Goal: Task Accomplishment & Management: Use online tool/utility

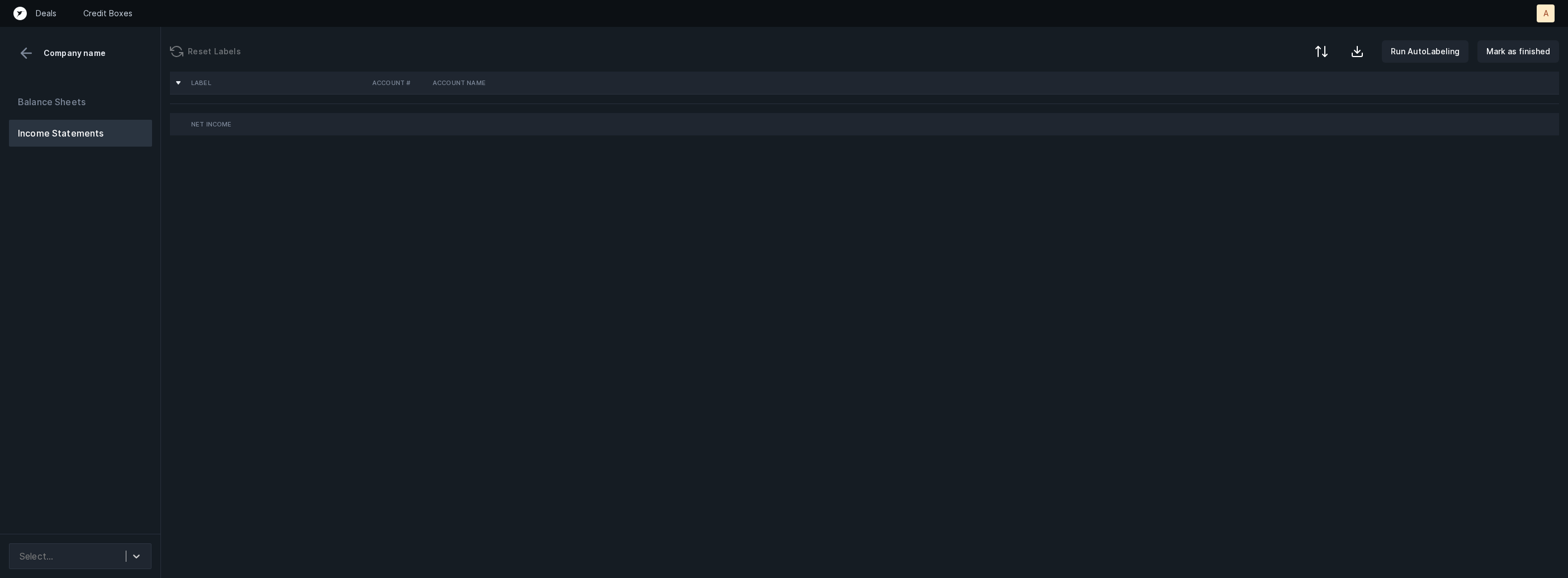
click at [141, 498] on div "Balance Sheets Income Statements" at bounding box center [80, 306] width 161 height 454
click at [136, 550] on div at bounding box center [136, 555] width 20 height 20
click at [119, 520] on div "Lendica_P&L(2024)_Cleaned.csv" at bounding box center [80, 525] width 142 height 23
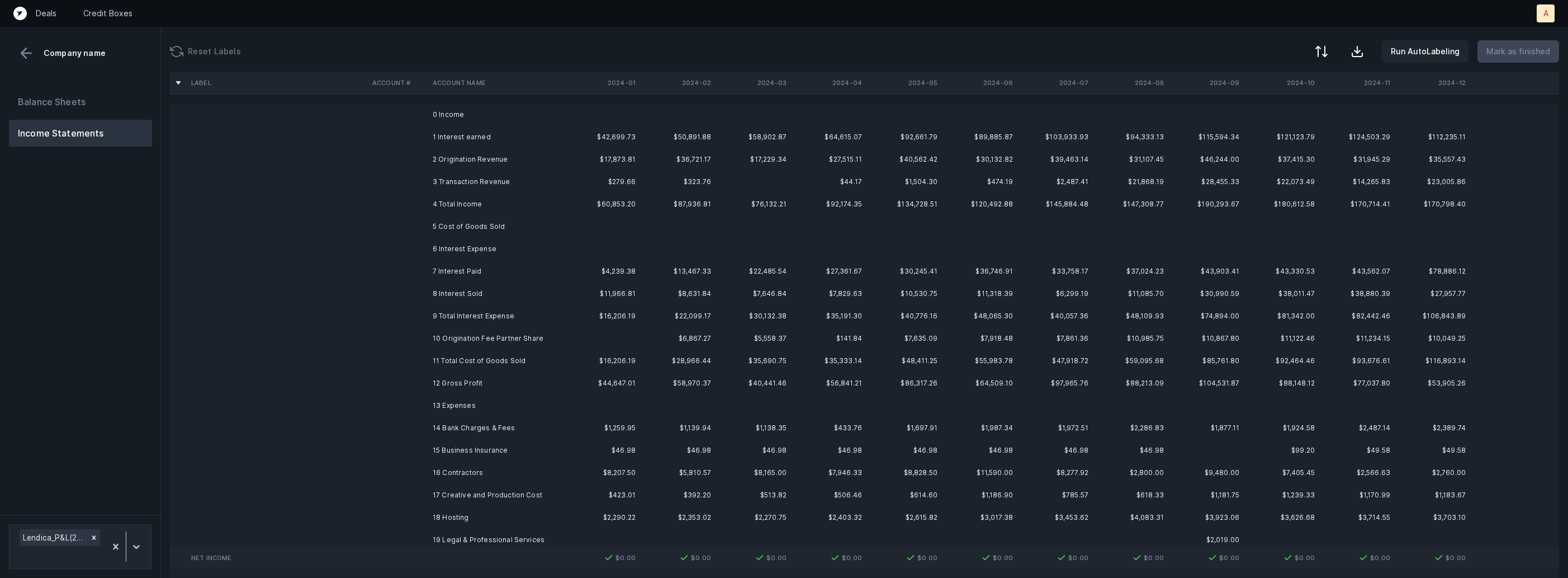
click at [454, 134] on td "1 Interest earned" at bounding box center [496, 137] width 136 height 23
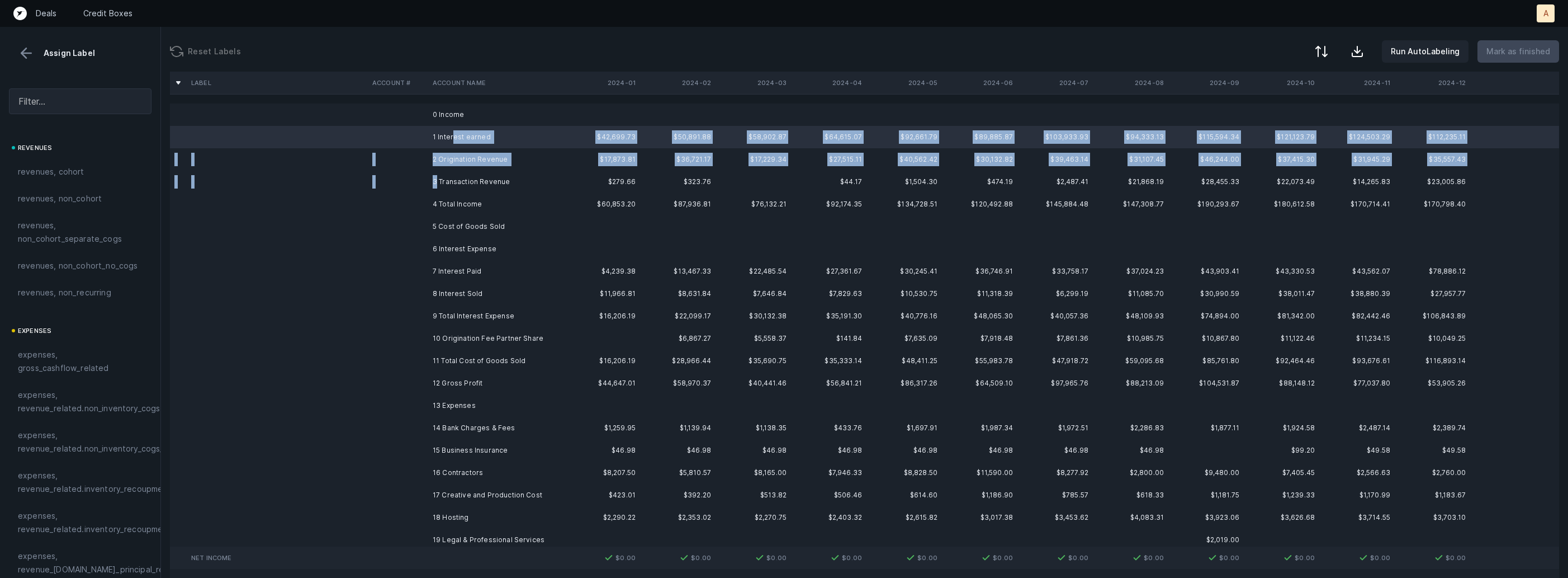
click at [437, 175] on td "3 Transaction Revenue" at bounding box center [496, 182] width 136 height 23
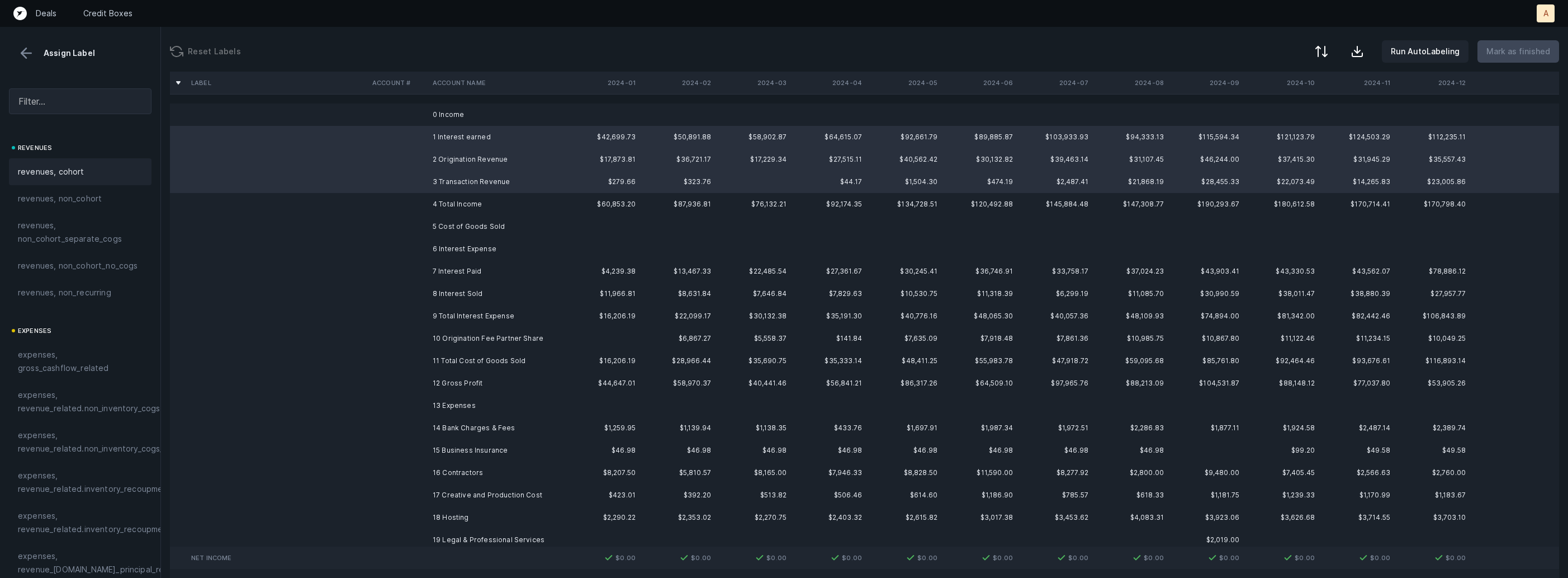
click at [88, 169] on div "revenues, cohort" at bounding box center [80, 172] width 125 height 13
click at [466, 273] on td "7 Interest Paid" at bounding box center [496, 271] width 136 height 23
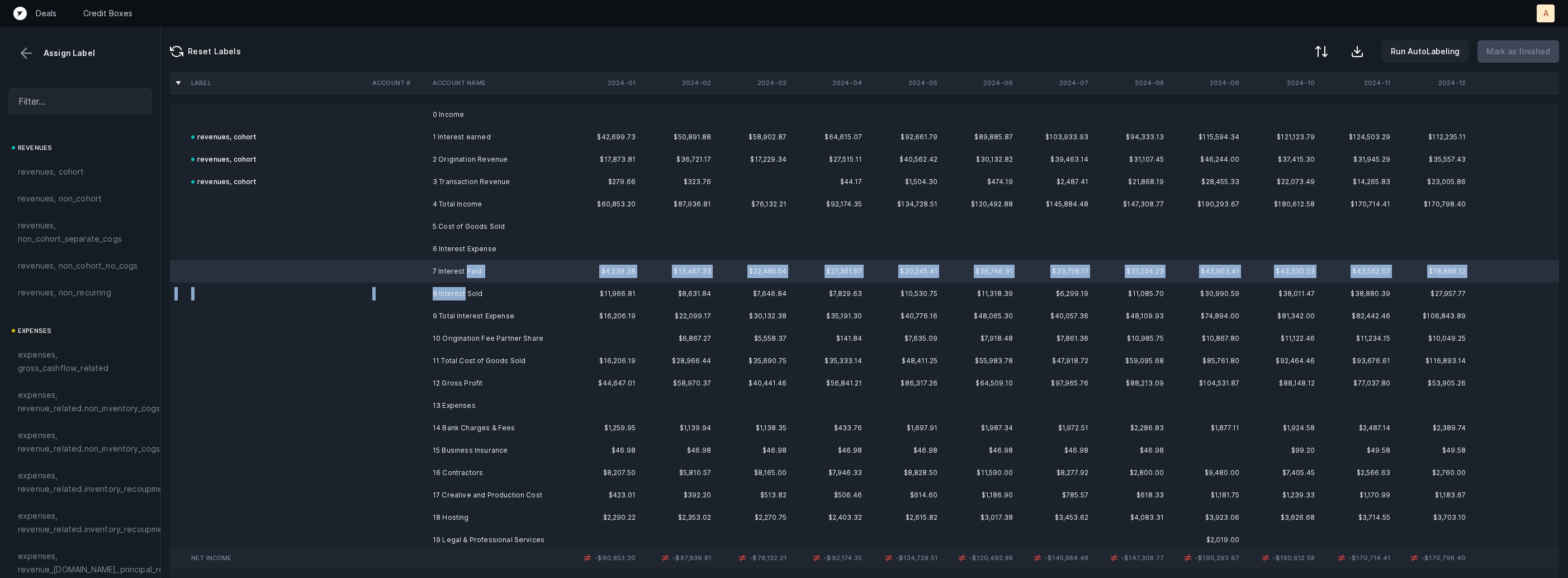
click at [463, 297] on td "8 Interest Sold" at bounding box center [496, 294] width 136 height 23
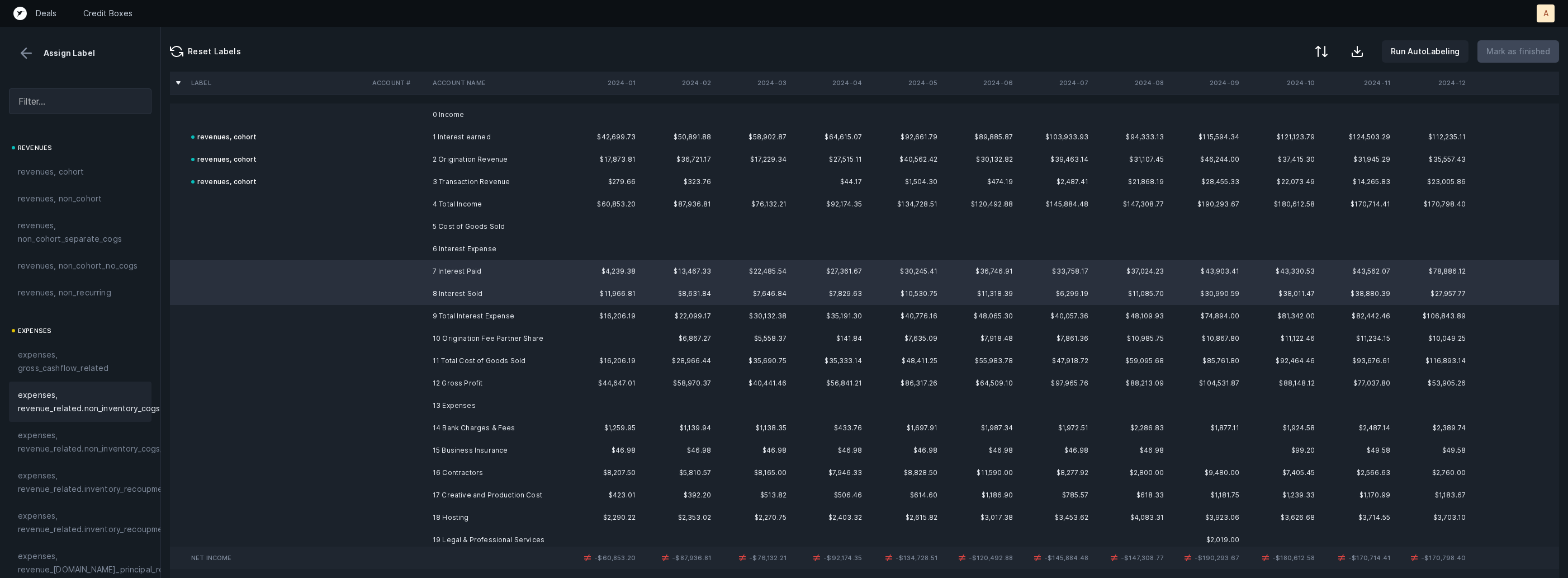
click at [64, 412] on span "expenses, revenue_related.non_inventory_cogs" at bounding box center [88, 401] width 142 height 27
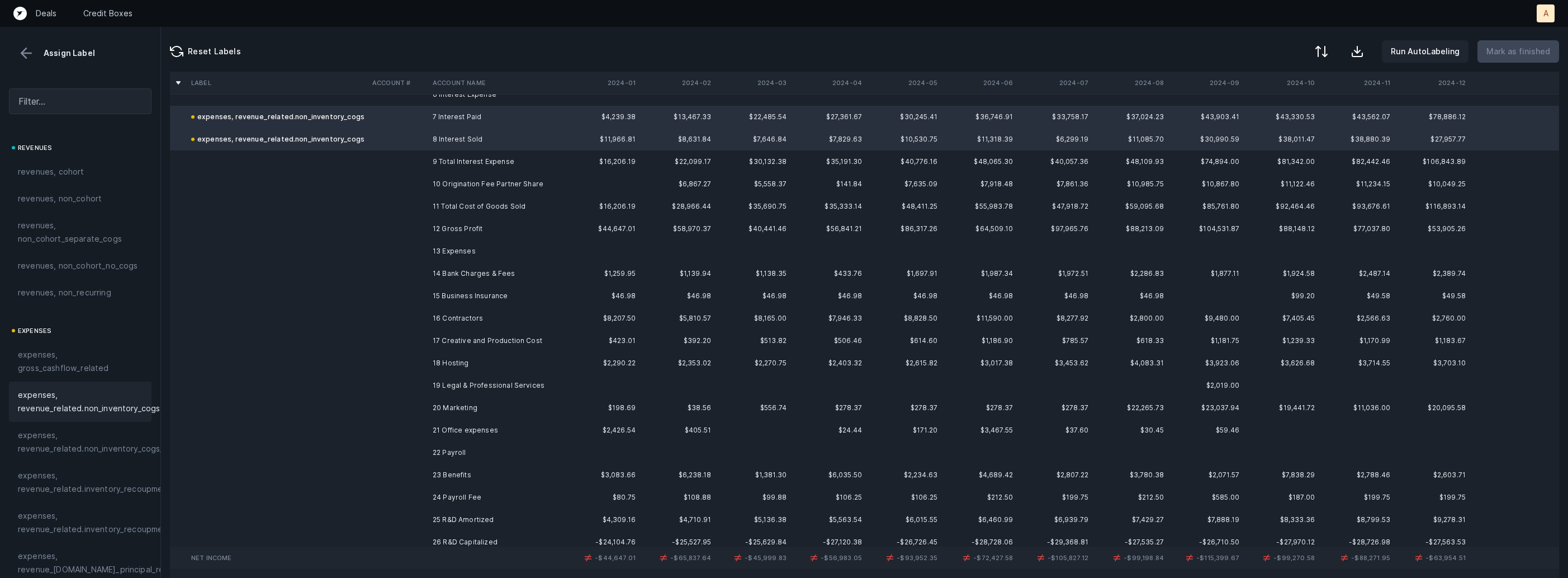
scroll to position [171, 0]
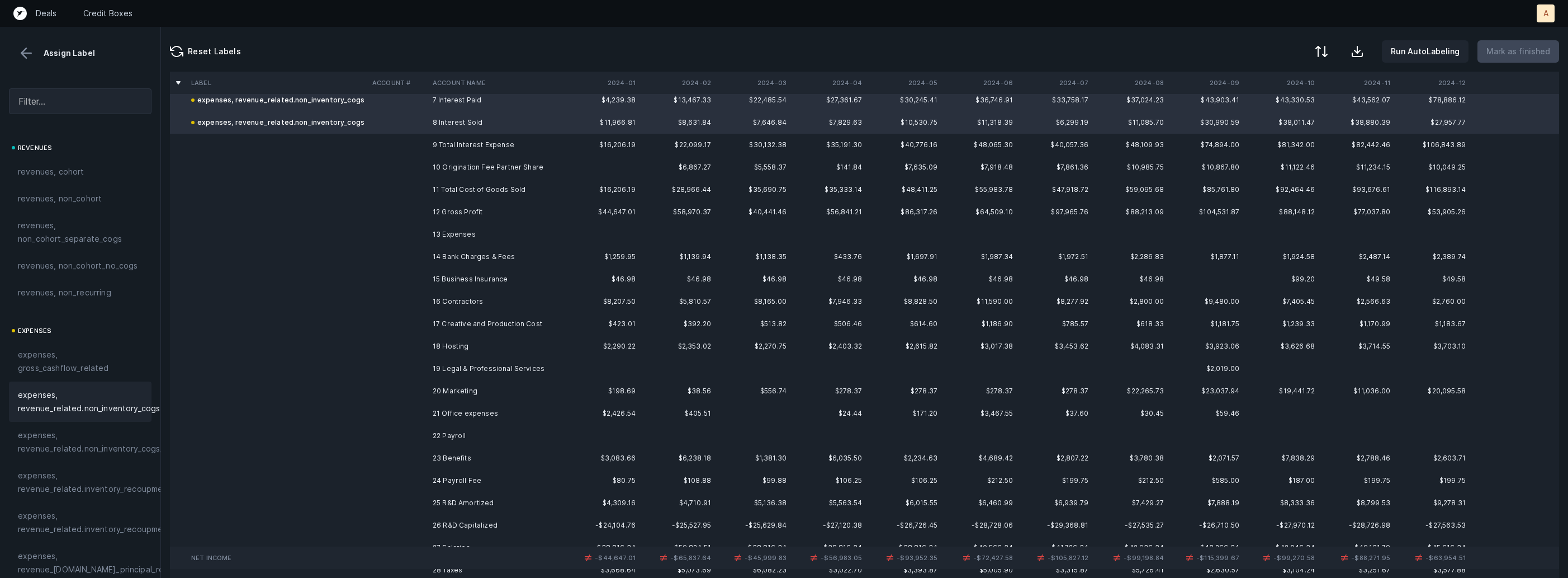
click at [509, 257] on td "14 Bank Charges & Fees" at bounding box center [496, 256] width 136 height 23
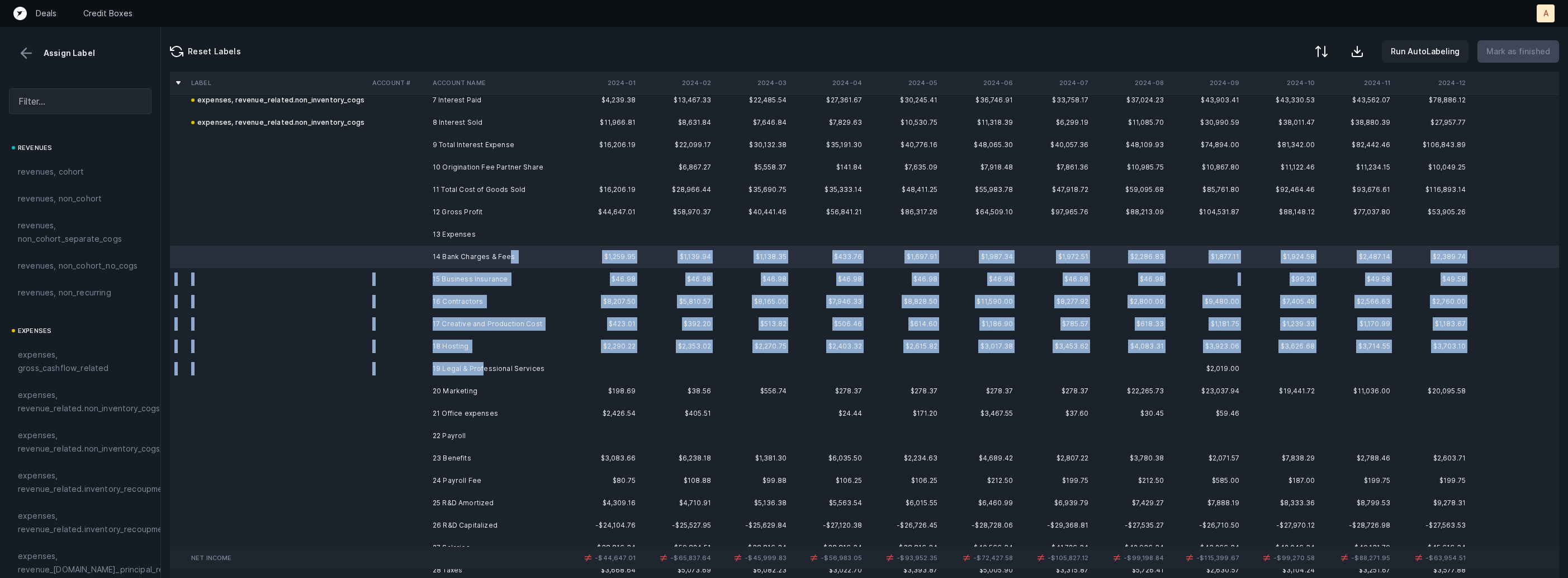
click at [483, 363] on td "19 Legal & Professional Services" at bounding box center [496, 368] width 136 height 23
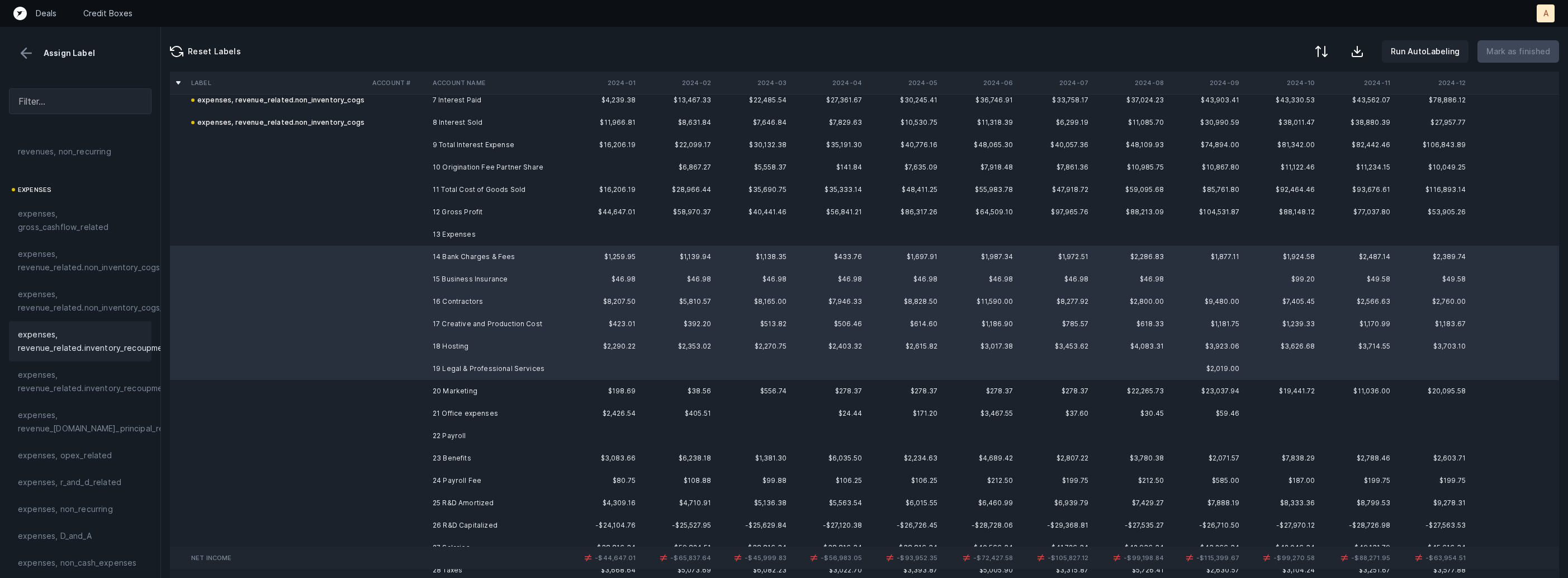
scroll to position [219, 0]
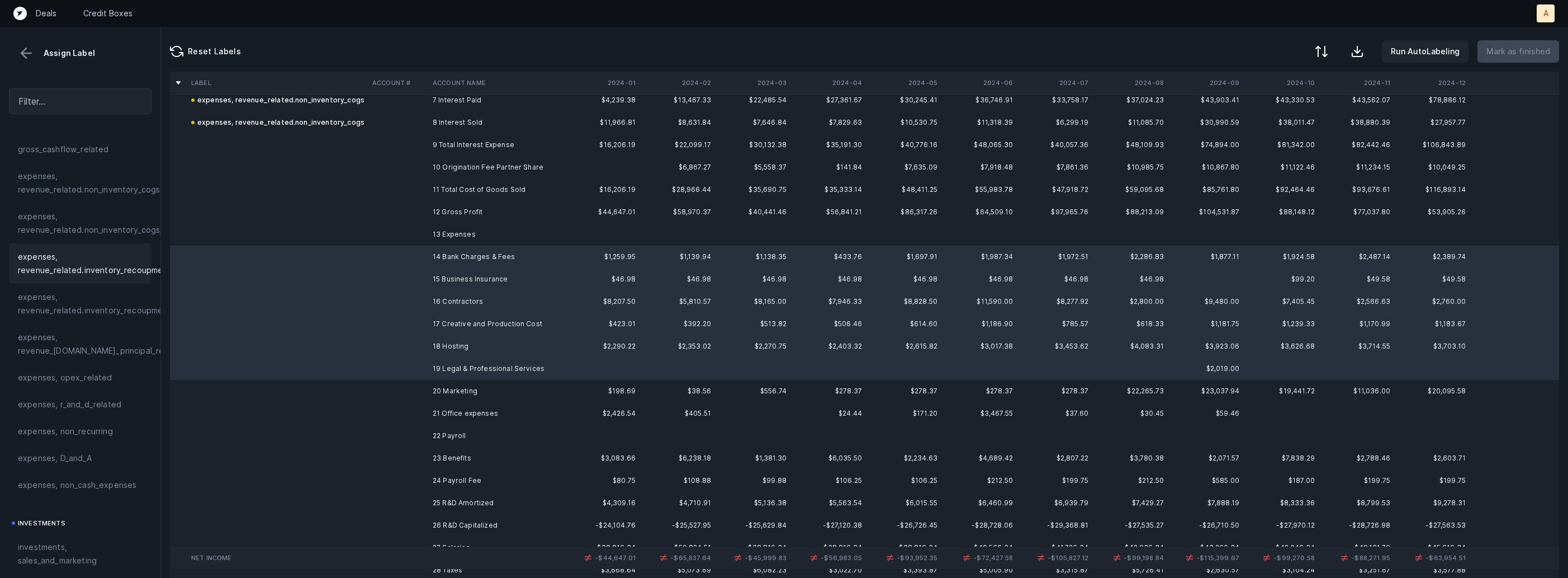
click at [110, 376] on div "expenses, opex_related" at bounding box center [80, 378] width 125 height 13
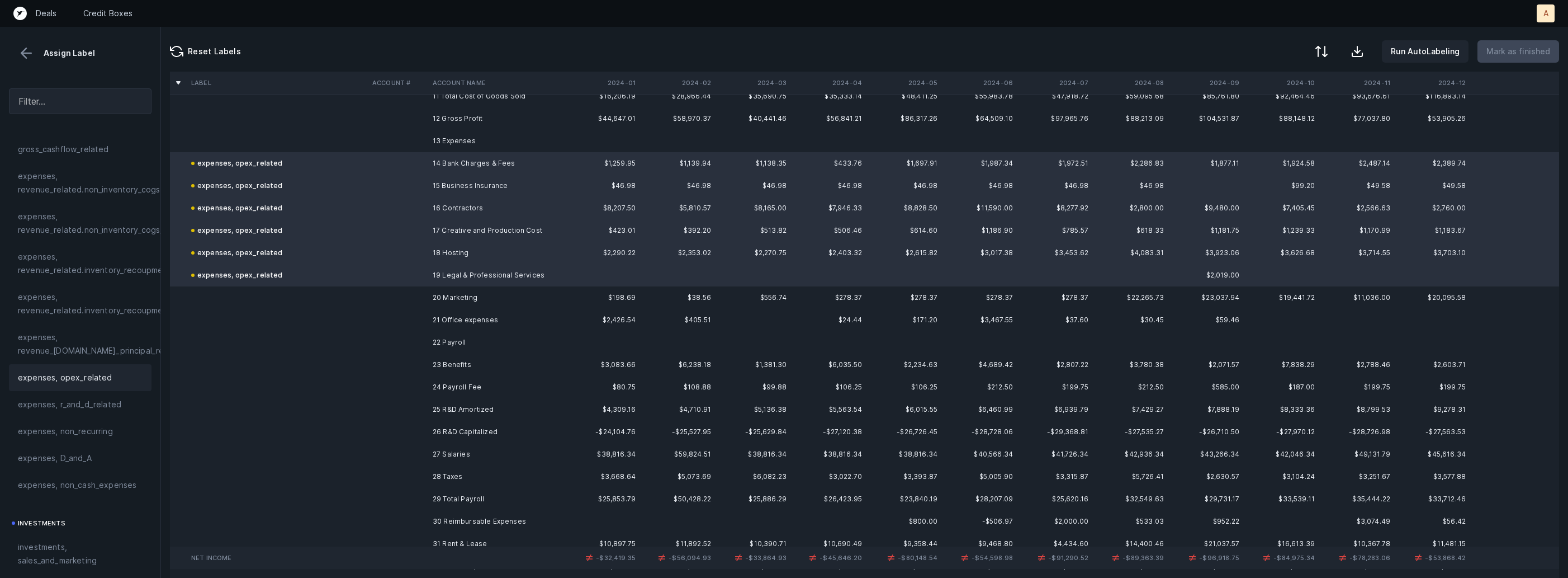
scroll to position [295, 0]
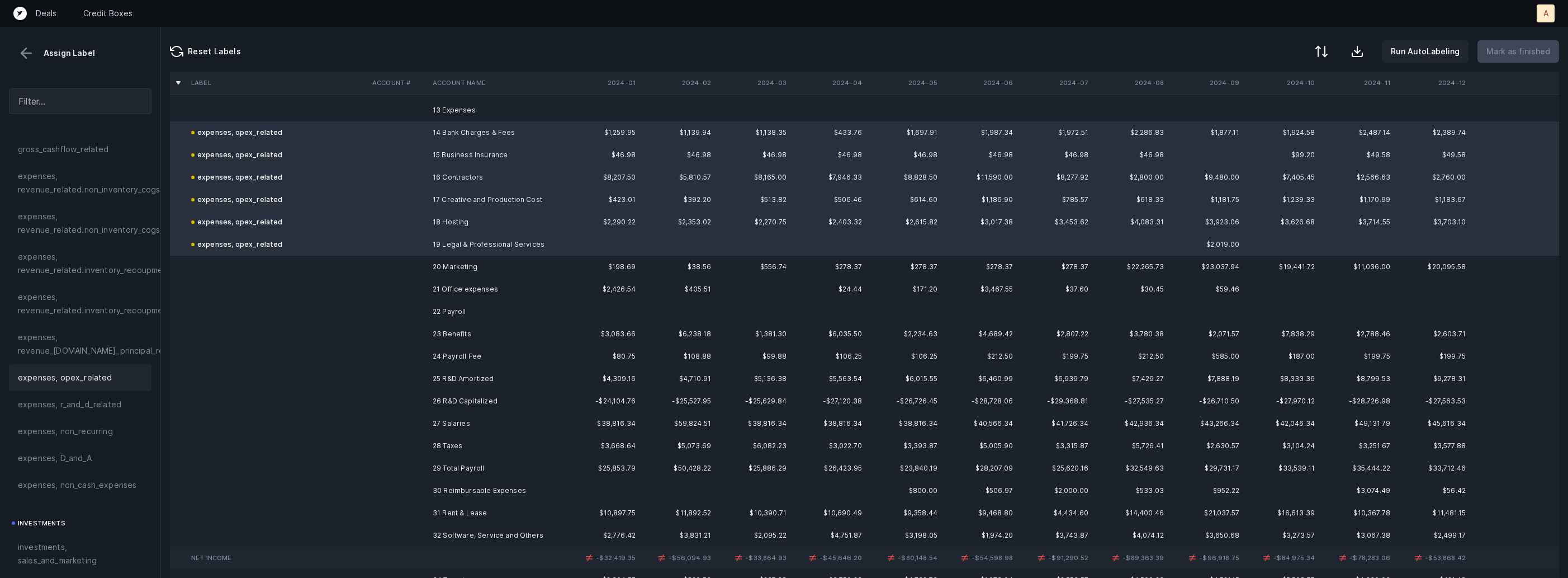
click at [408, 267] on td at bounding box center [397, 267] width 60 height 23
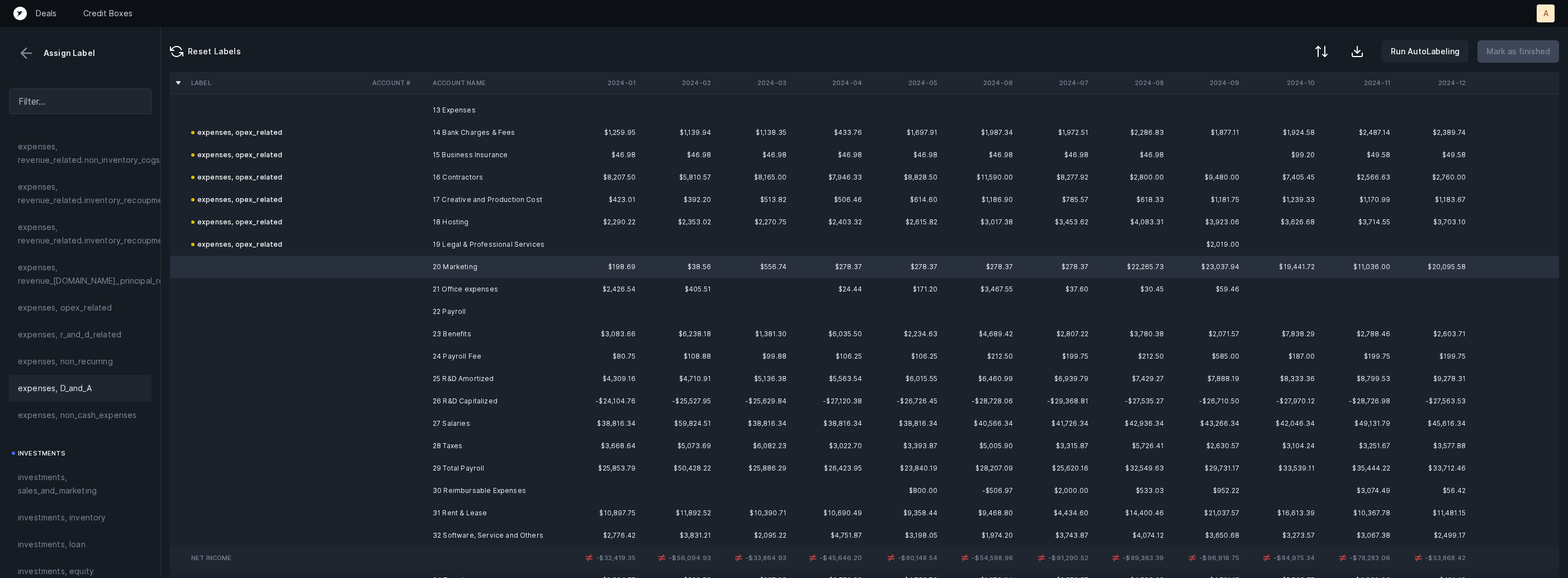
scroll to position [305, 0]
click at [81, 456] on span "investments, sales_and_marketing" at bounding box center [80, 467] width 125 height 27
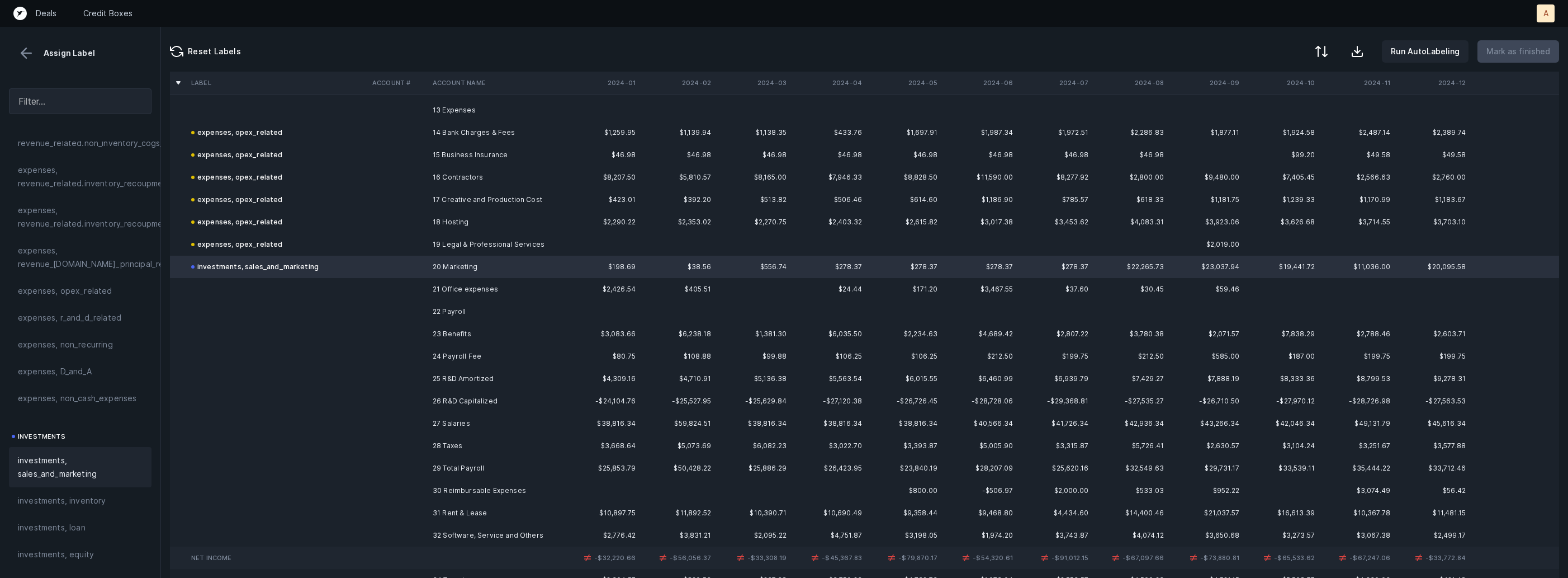
click at [449, 289] on td "21 Office expenses" at bounding box center [496, 289] width 136 height 23
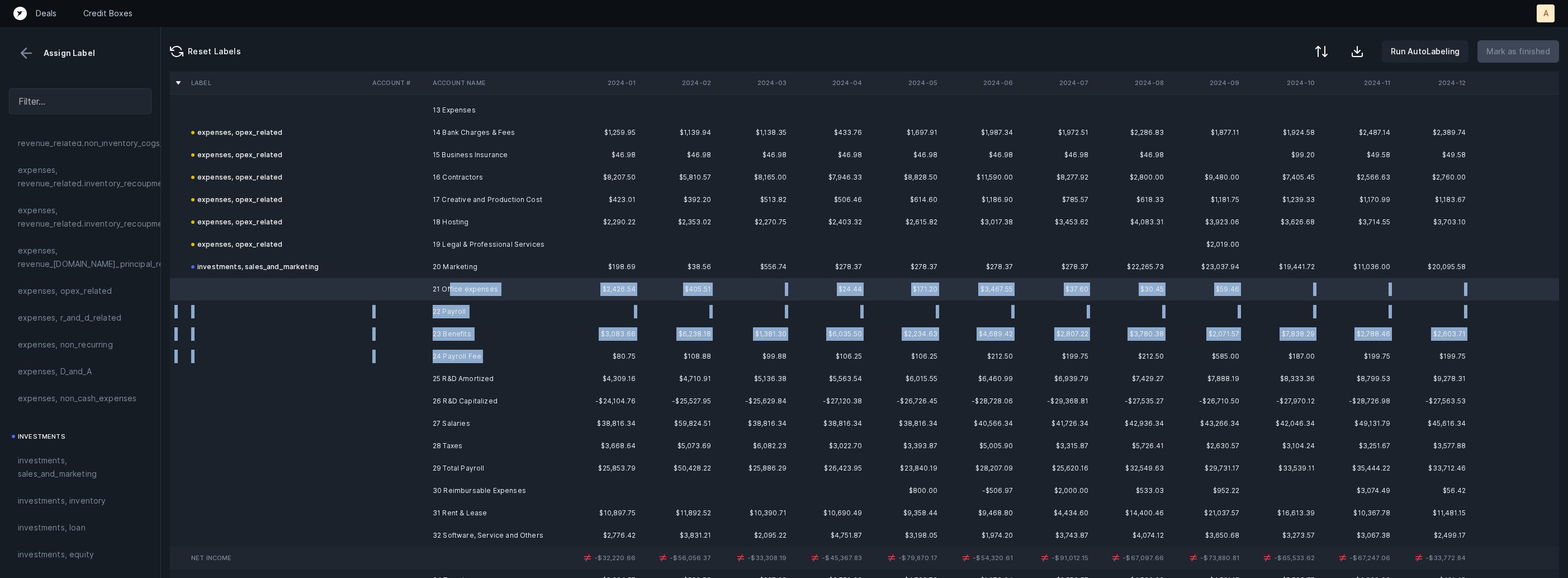
click at [476, 362] on td "24 Payroll Fee" at bounding box center [496, 356] width 136 height 23
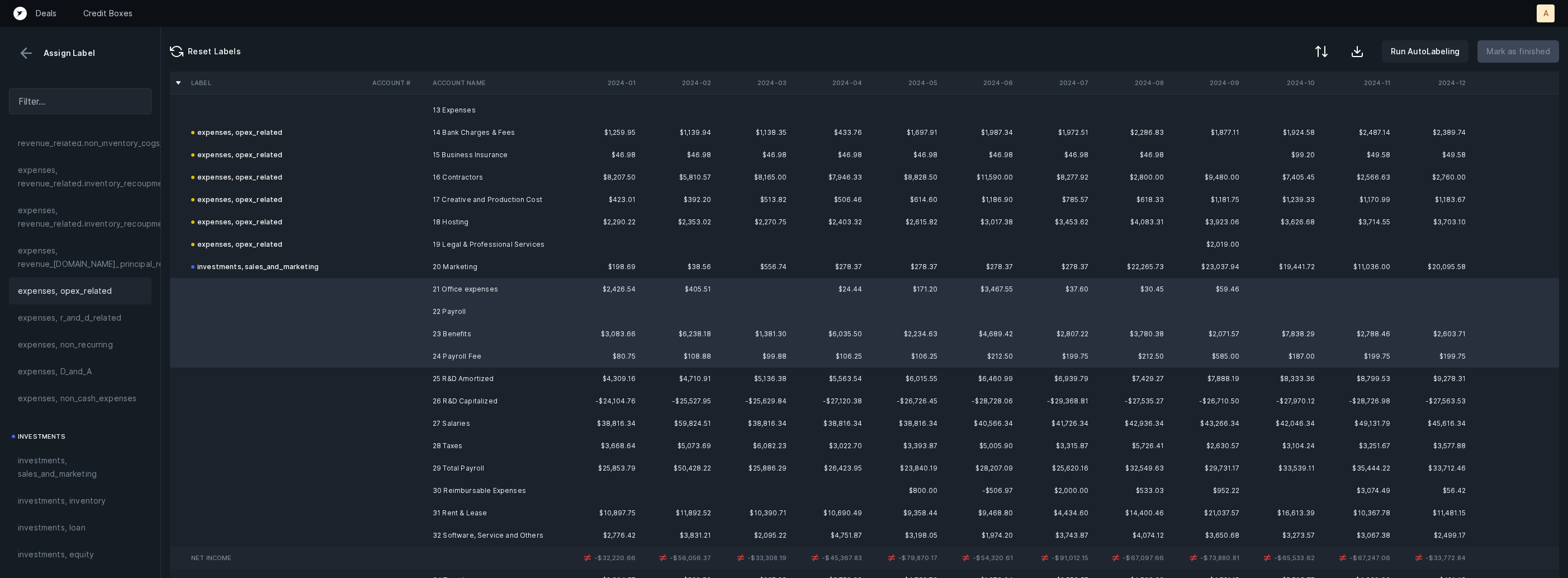
click at [71, 300] on div "expenses, opex_related" at bounding box center [80, 291] width 142 height 27
click at [413, 373] on td at bounding box center [397, 378] width 60 height 23
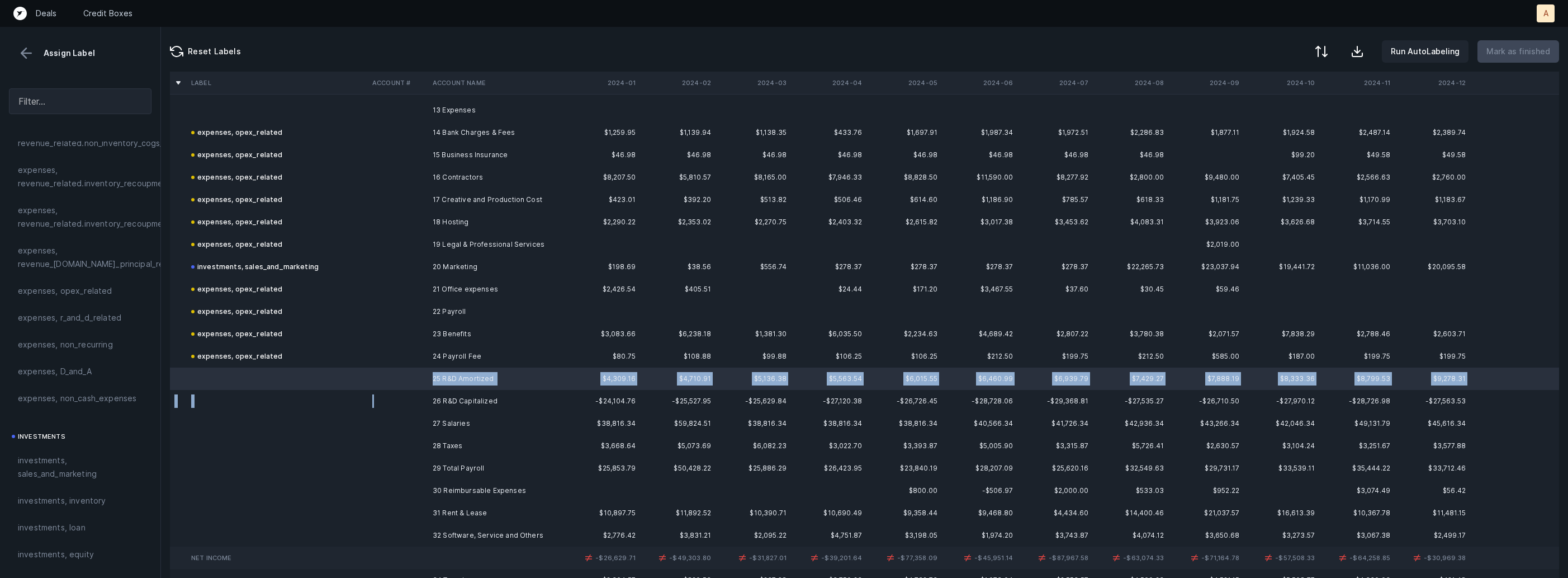
click at [413, 397] on td at bounding box center [397, 401] width 60 height 23
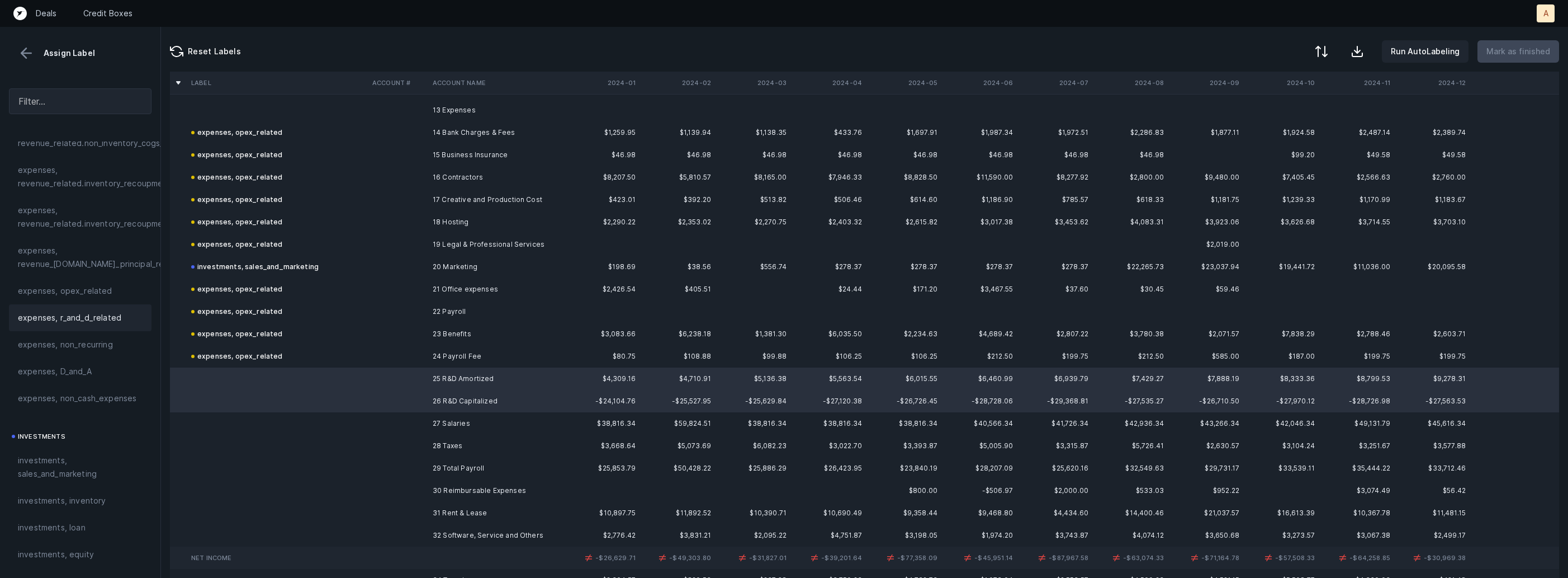
click at [83, 326] on div "expenses, r_and_d_related" at bounding box center [80, 318] width 142 height 27
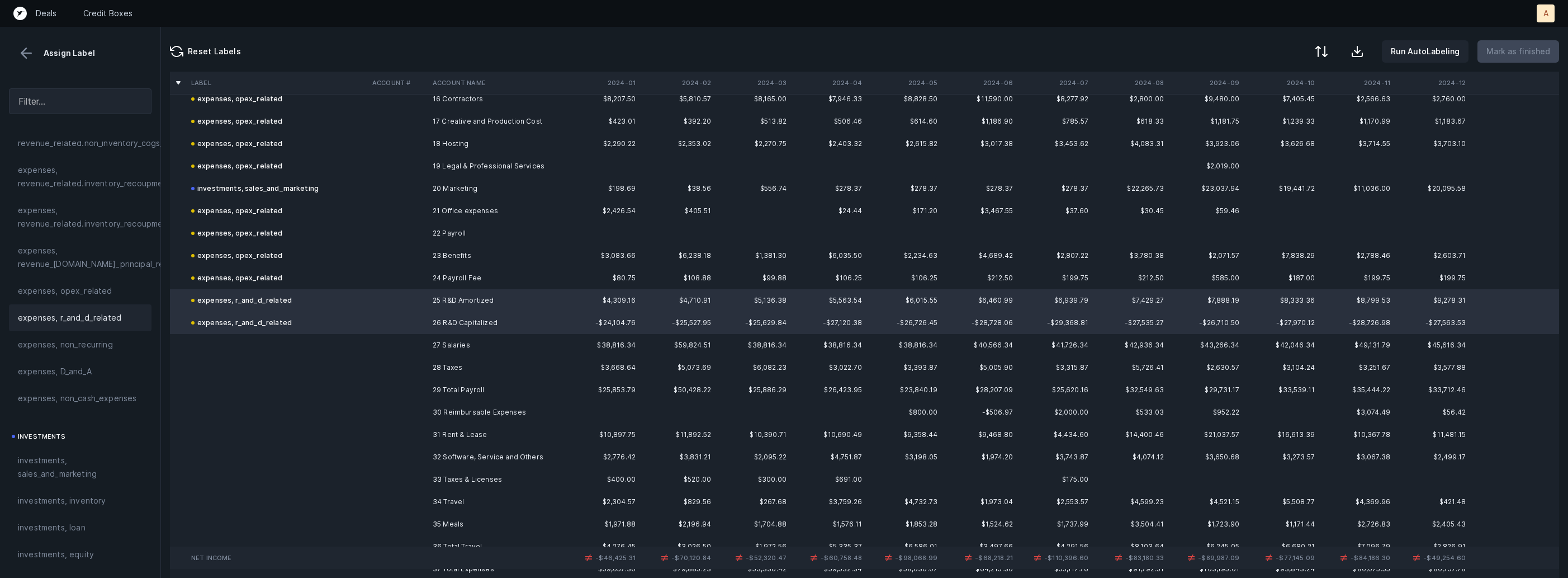
scroll to position [375, 0]
click at [434, 341] on td "27 Salaries" at bounding box center [496, 344] width 136 height 23
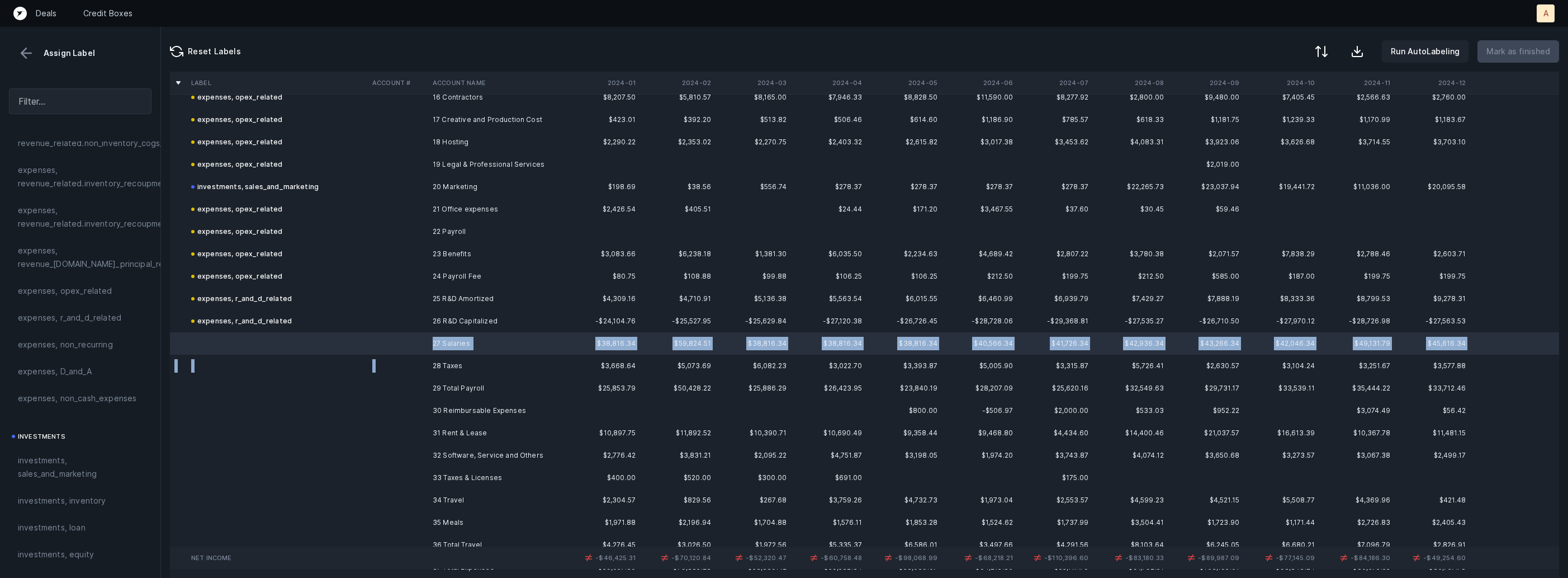
click at [435, 364] on td "28 Taxes" at bounding box center [496, 365] width 136 height 23
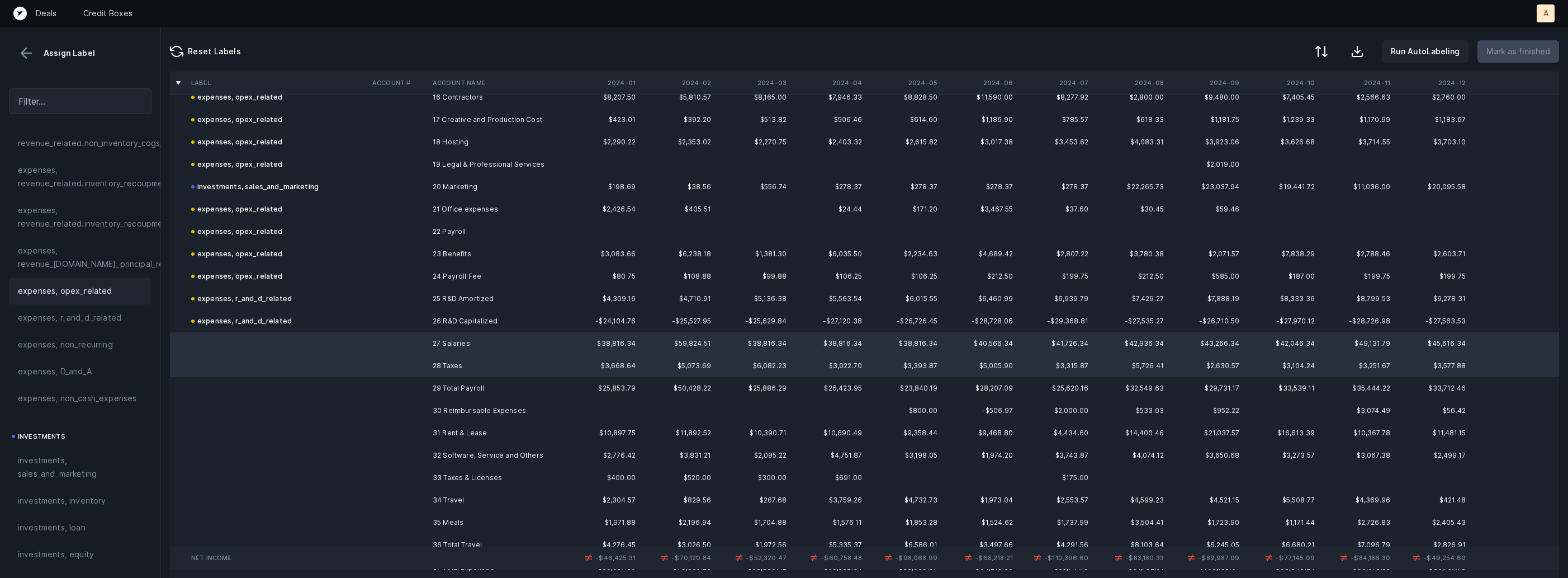
click at [69, 284] on span "expenses, opex_related" at bounding box center [65, 291] width 94 height 13
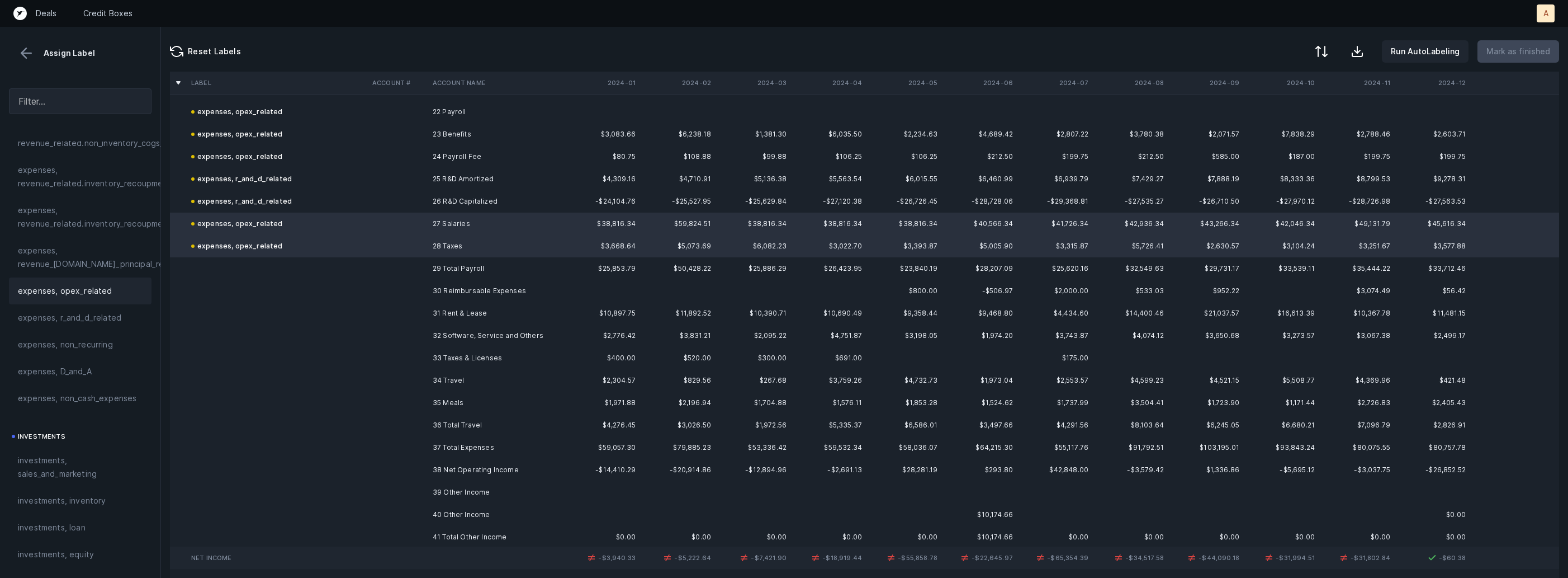
click at [442, 309] on td "31 Rent & Lease" at bounding box center [496, 313] width 136 height 23
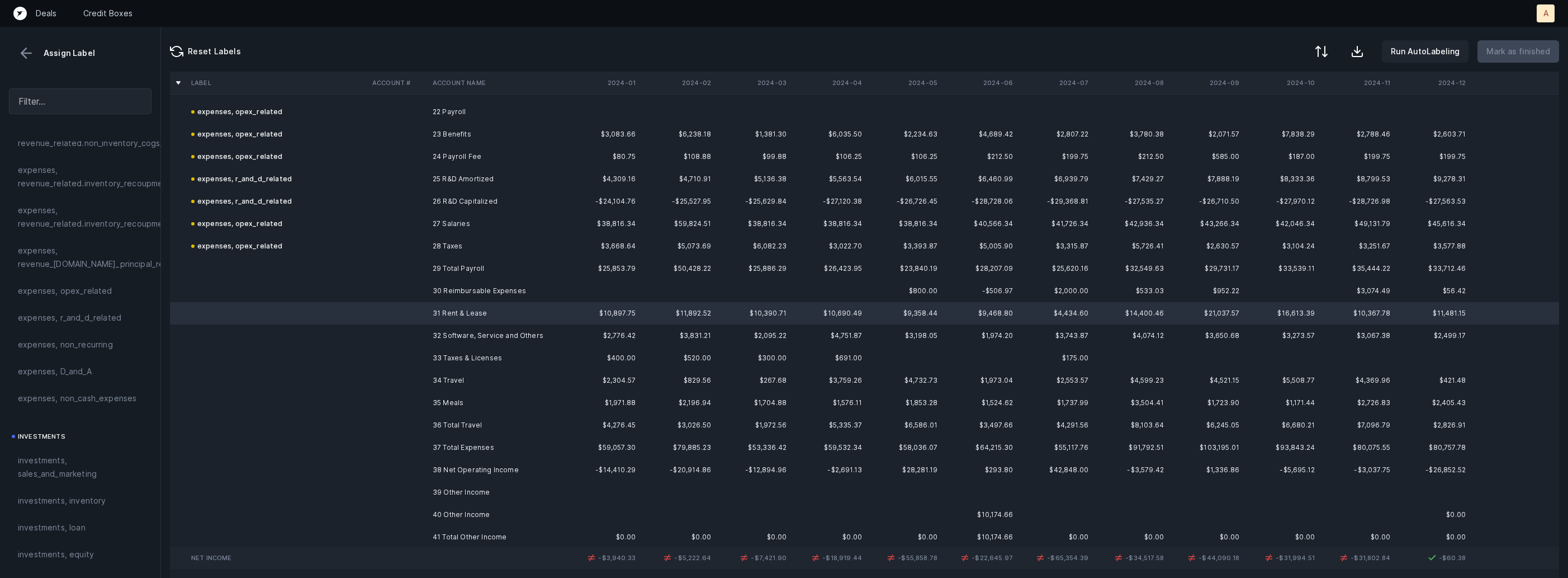
click at [460, 289] on td "30 Reimbursable Expenses" at bounding box center [496, 291] width 136 height 23
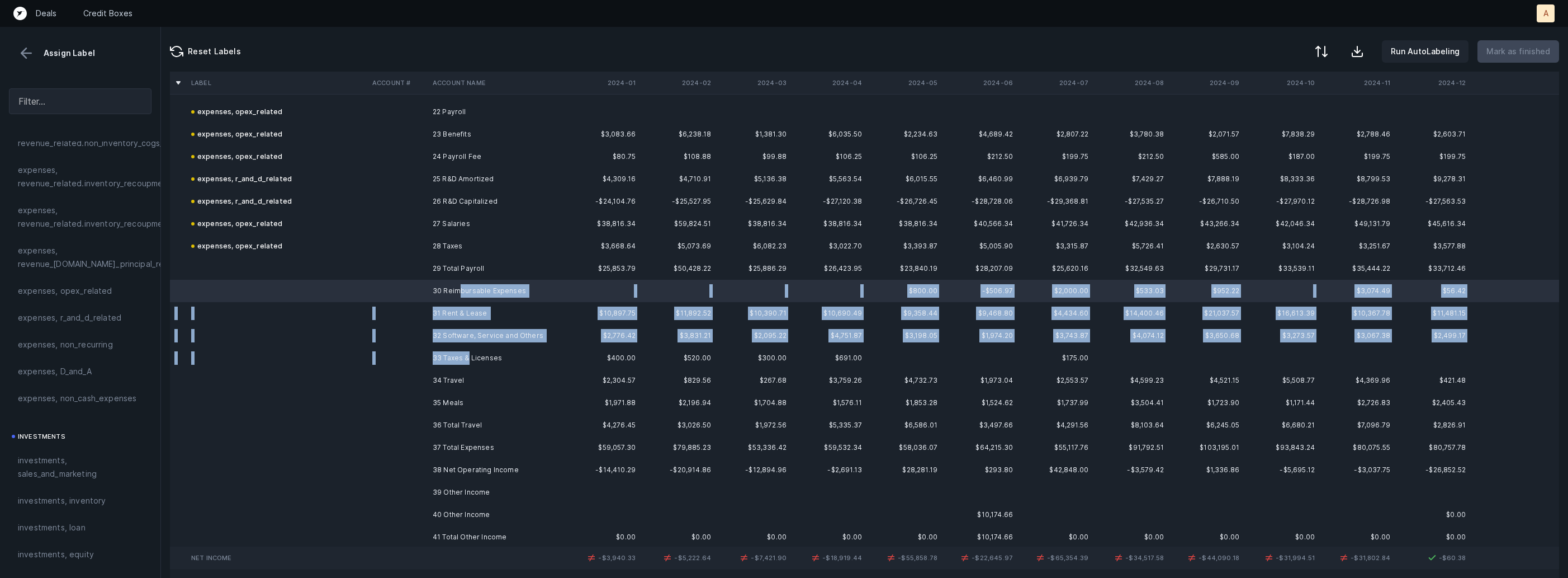
click at [467, 361] on td "33 Taxes & Licenses" at bounding box center [496, 358] width 136 height 23
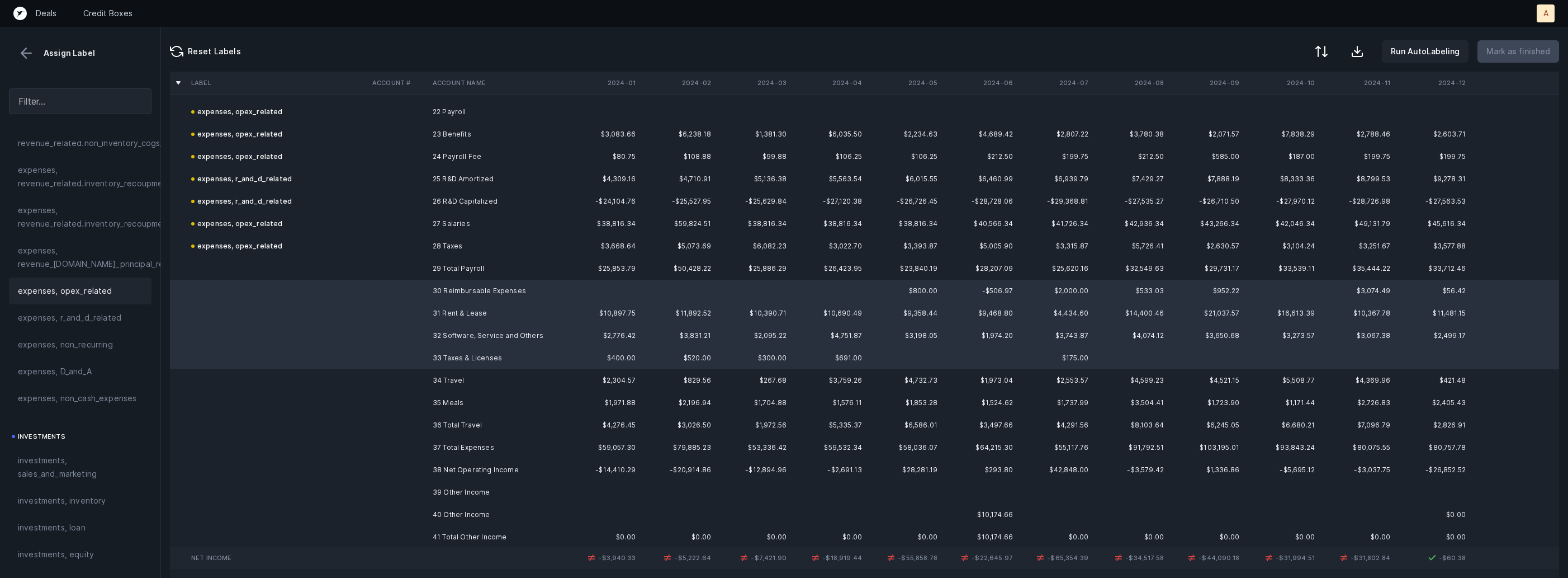
click at [61, 290] on span "expenses, opex_related" at bounding box center [65, 291] width 94 height 13
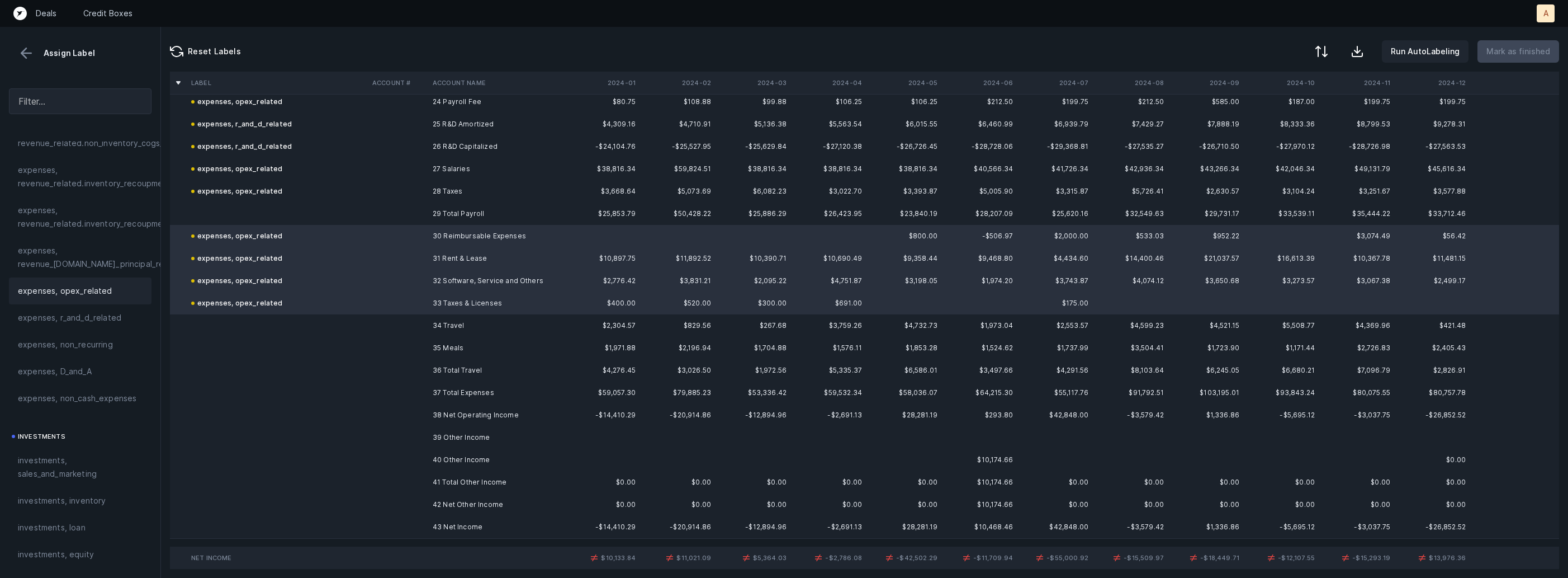
click at [454, 323] on td "34 Travel" at bounding box center [496, 325] width 136 height 23
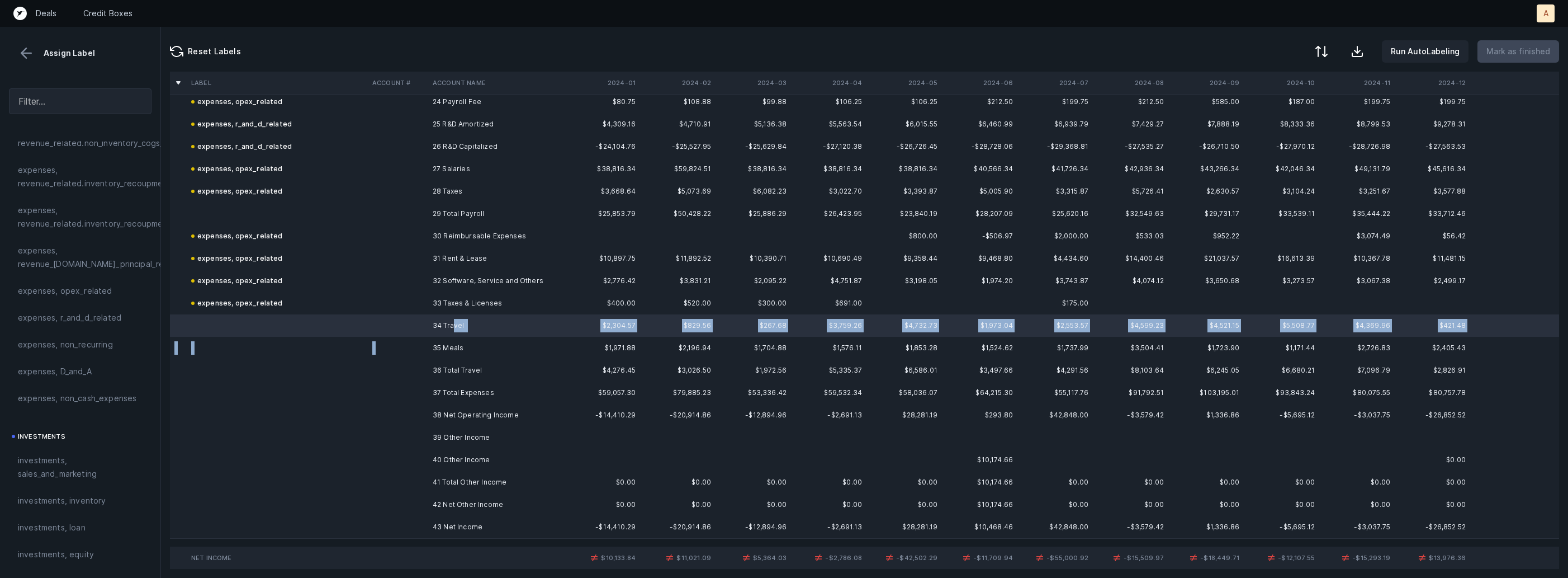
click at [451, 337] on td "35 Meals" at bounding box center [496, 348] width 136 height 23
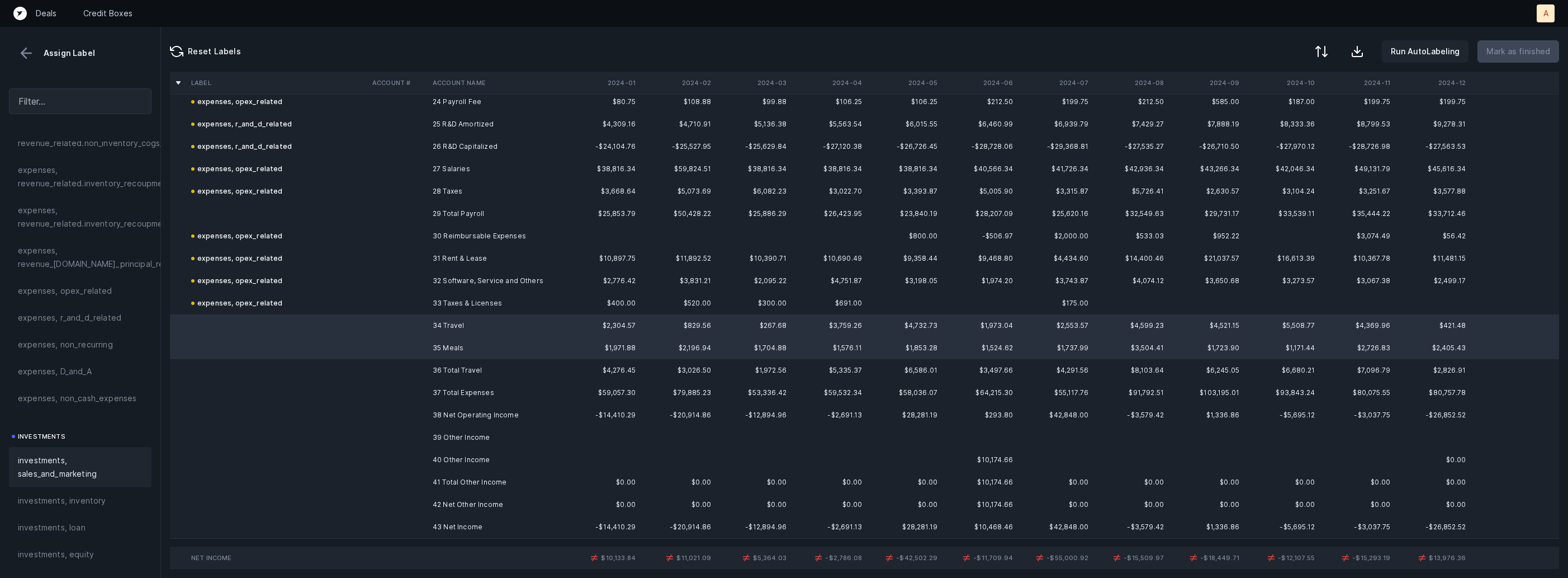
click at [78, 457] on span "investments, sales_and_marketing" at bounding box center [80, 467] width 125 height 27
click at [401, 524] on td at bounding box center [397, 527] width 60 height 23
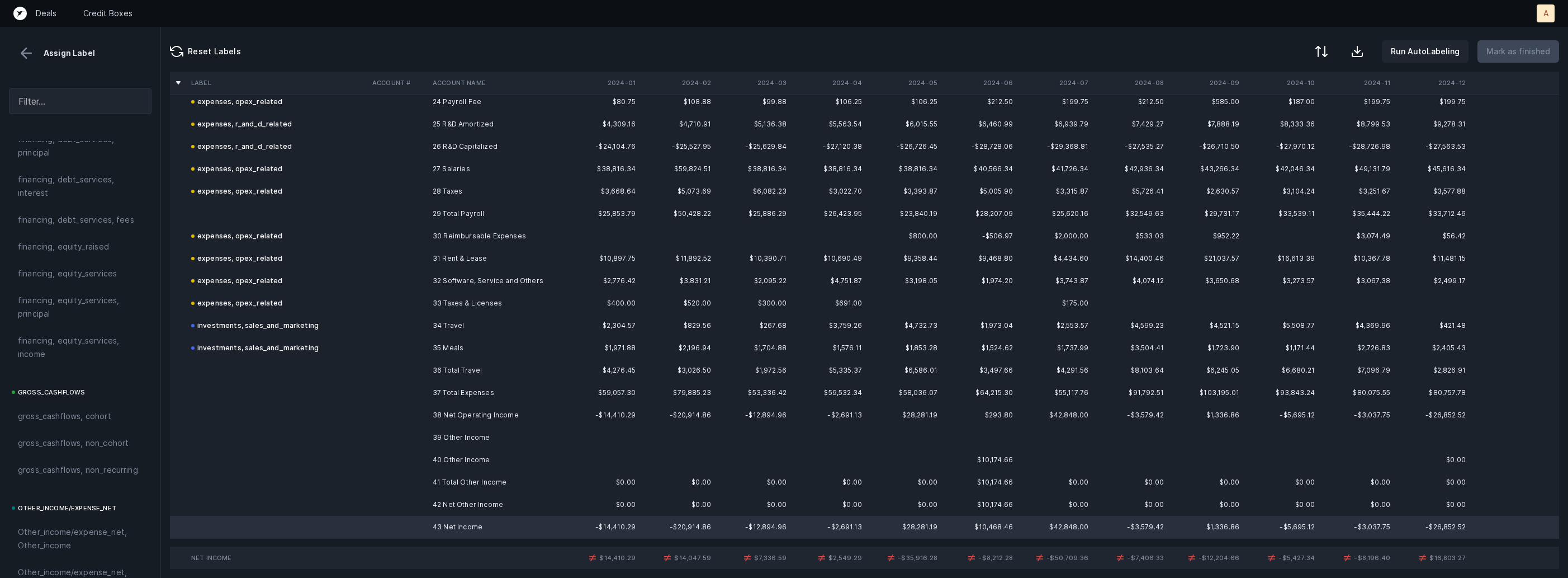
scroll to position [1271, 0]
click at [94, 406] on span "reconciled, net_income" at bounding box center [62, 413] width 89 height 13
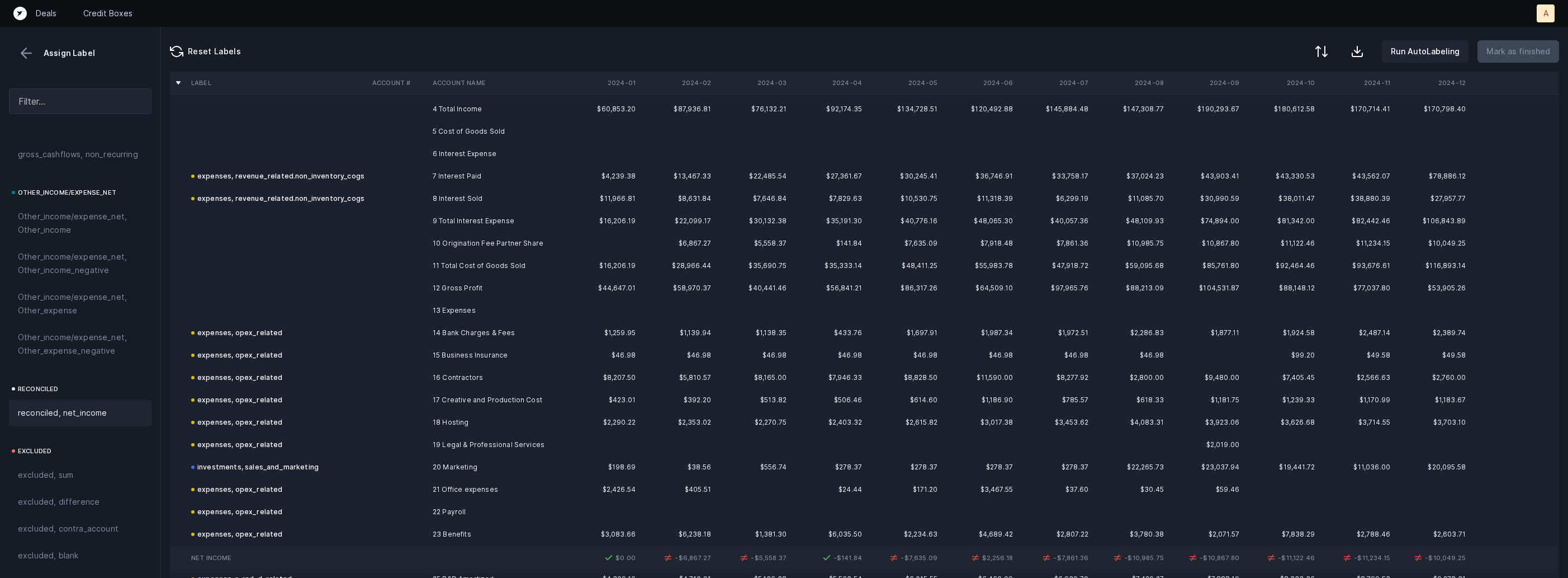
scroll to position [65, 0]
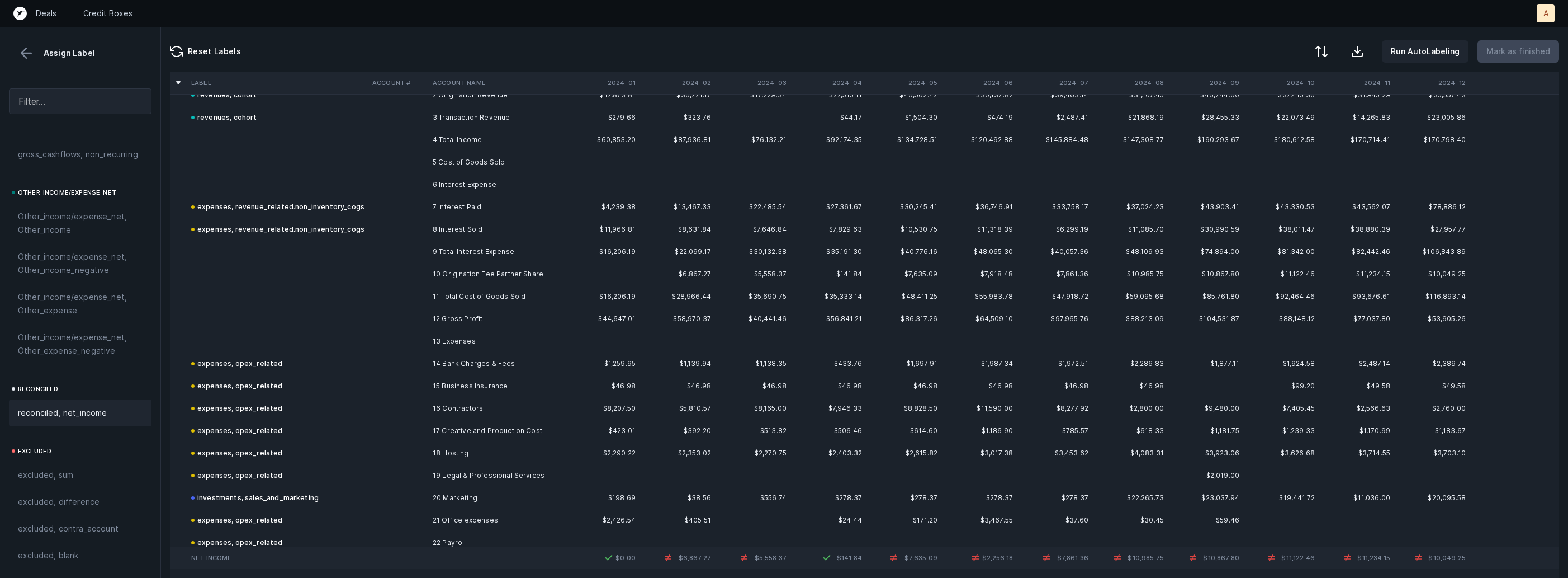
click at [439, 271] on td "10 Origination Fee Partner Share" at bounding box center [496, 274] width 136 height 23
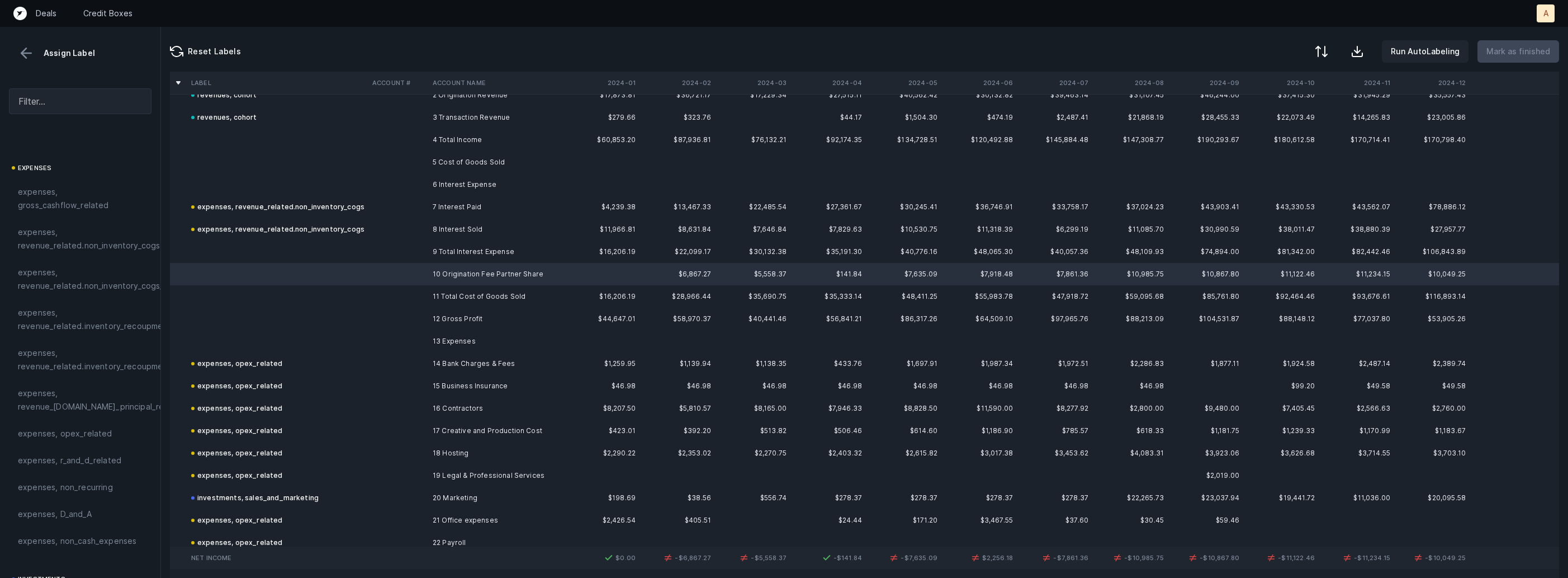
scroll to position [0, 0]
click at [79, 400] on span "expenses, revenue_related.non_inventory_cogs" at bounding box center [88, 401] width 142 height 27
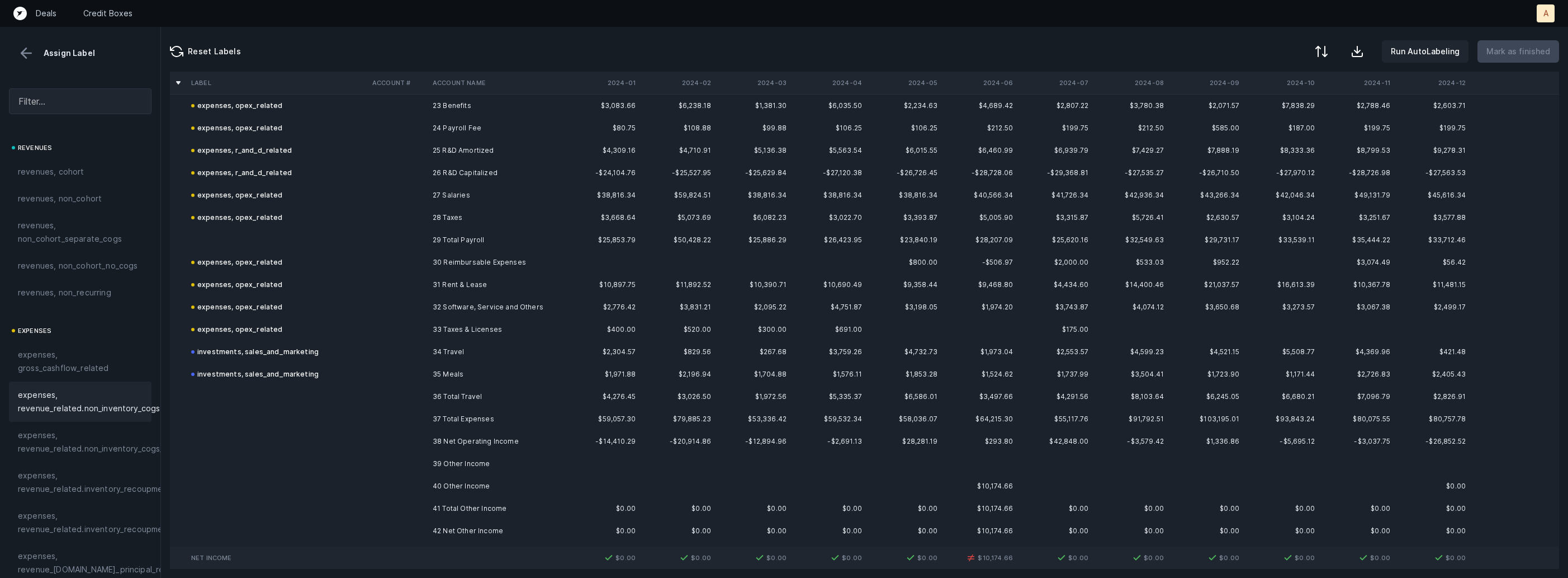
scroll to position [550, 0]
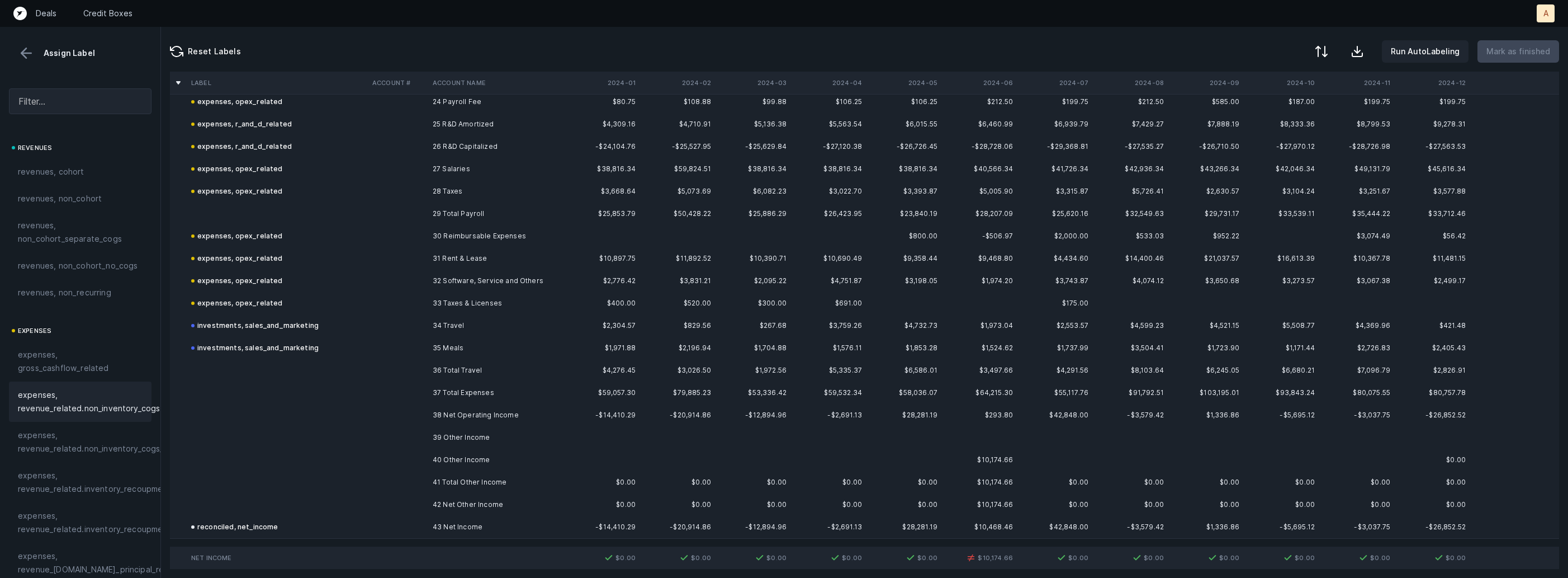
click at [544, 464] on td "40 Other Income" at bounding box center [496, 460] width 136 height 23
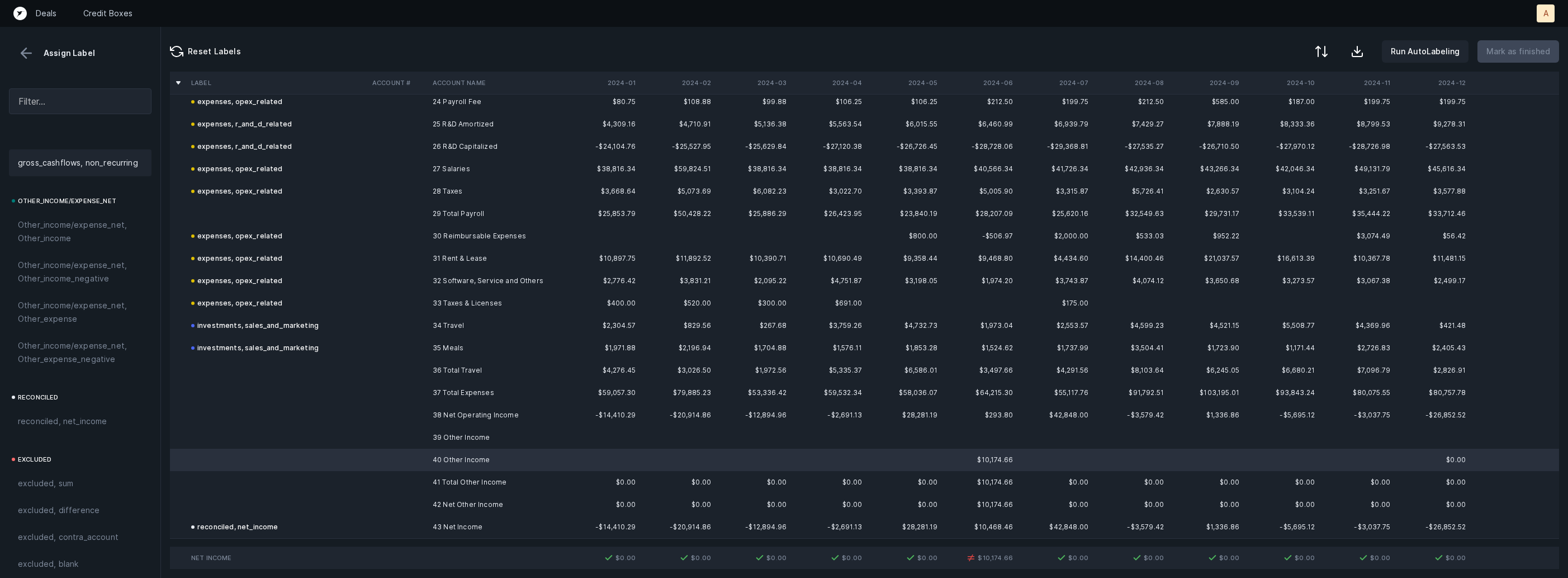
scroll to position [1271, 0]
click at [80, 223] on span "Other_income/expense_net, Other_income" at bounding box center [80, 223] width 125 height 27
click at [1323, 46] on div at bounding box center [1320, 52] width 13 height 13
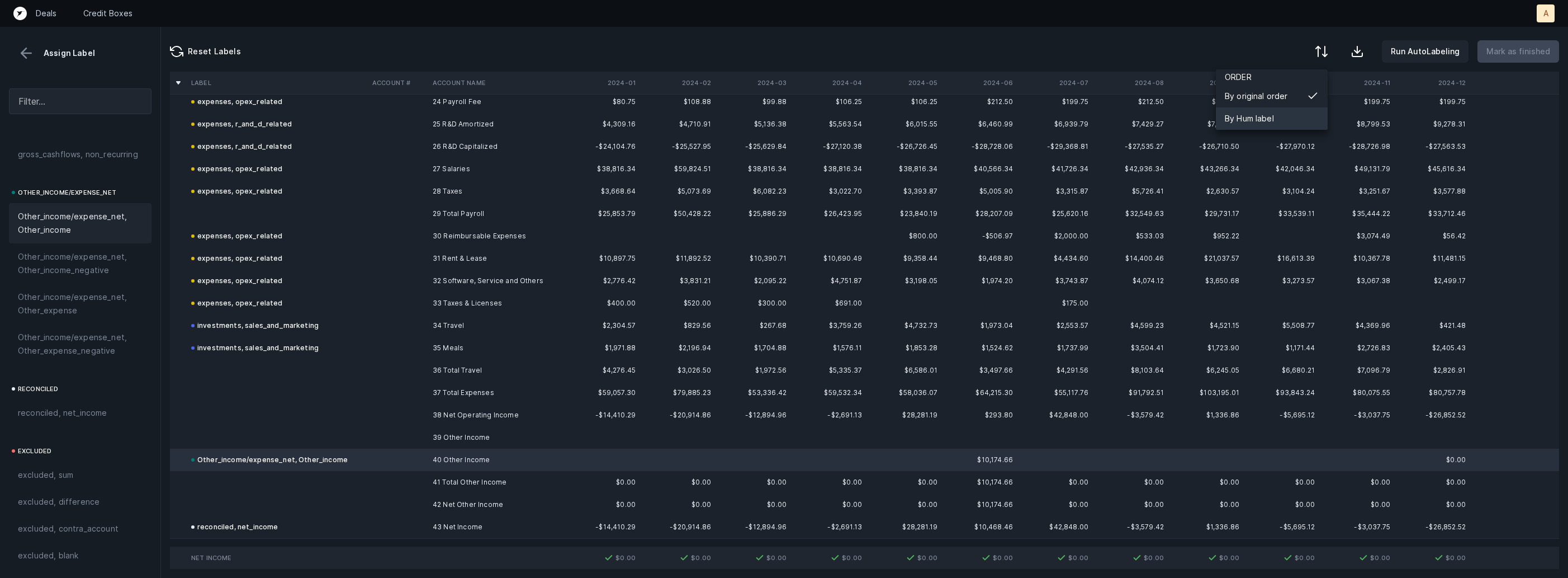
click at [1260, 115] on div "By Hum label" at bounding box center [1249, 119] width 49 height 13
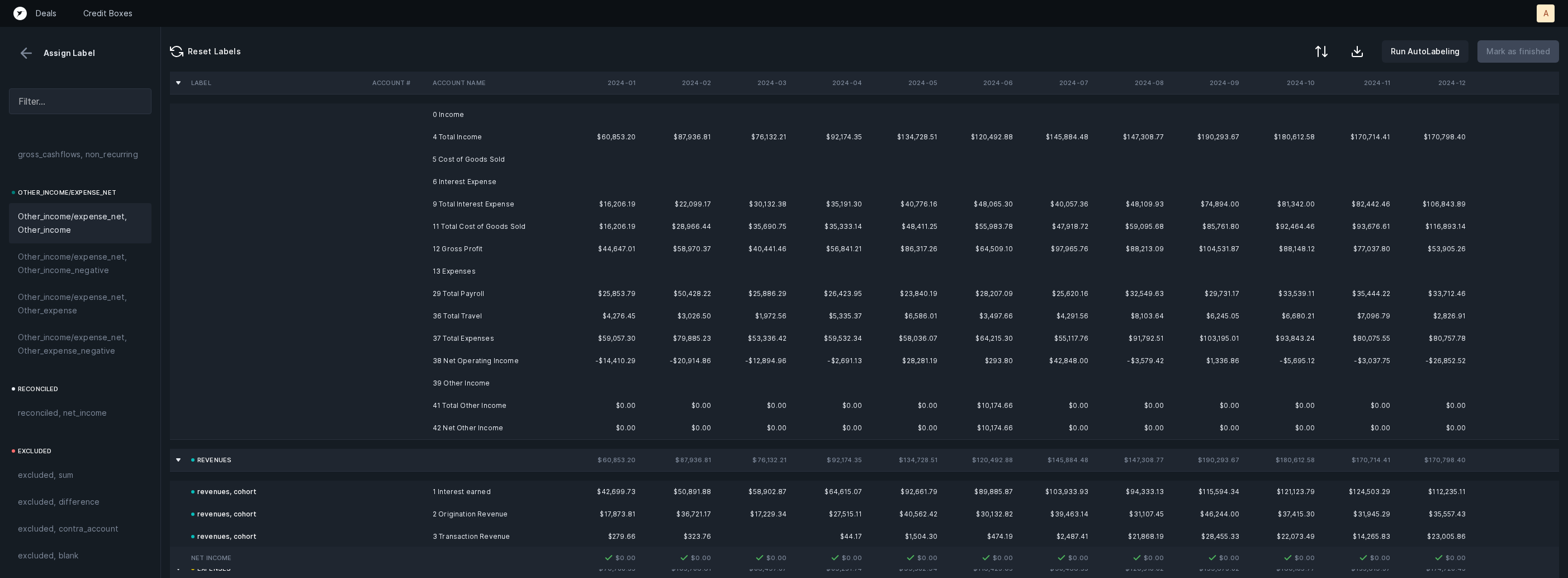
click at [570, 113] on td at bounding box center [603, 115] width 75 height 23
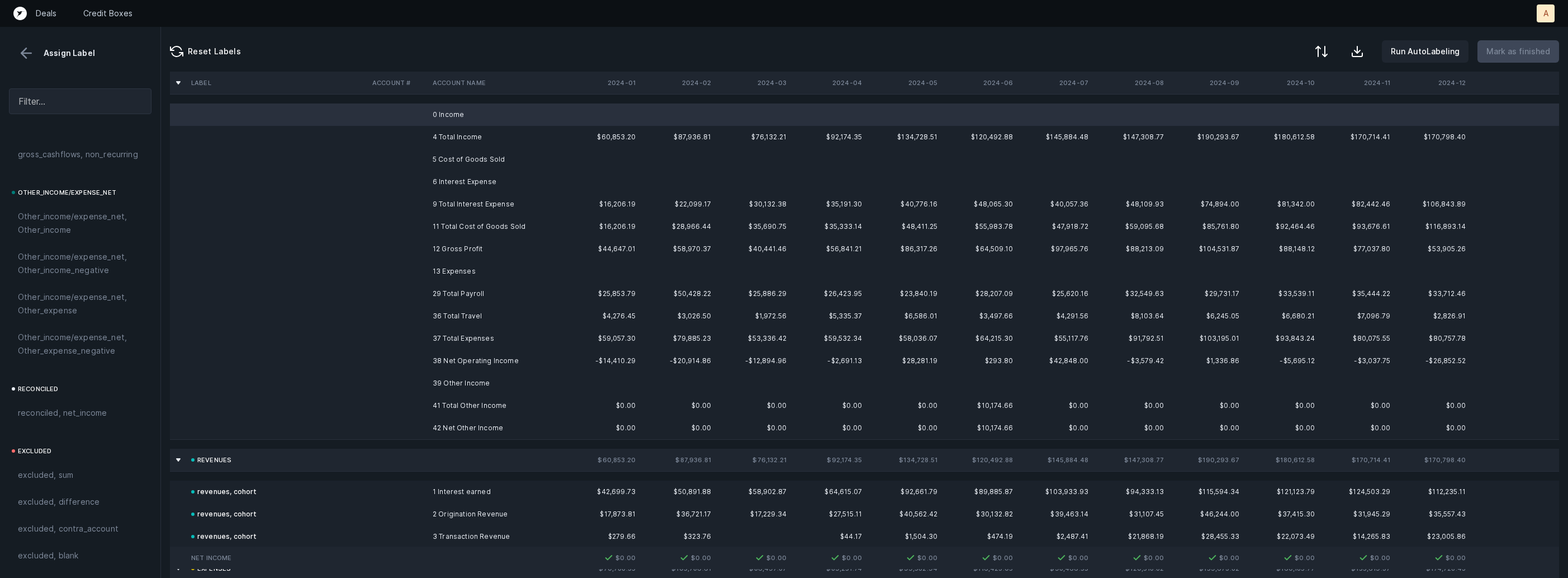
click at [455, 162] on td "5 Cost of Goods Sold" at bounding box center [496, 159] width 136 height 23
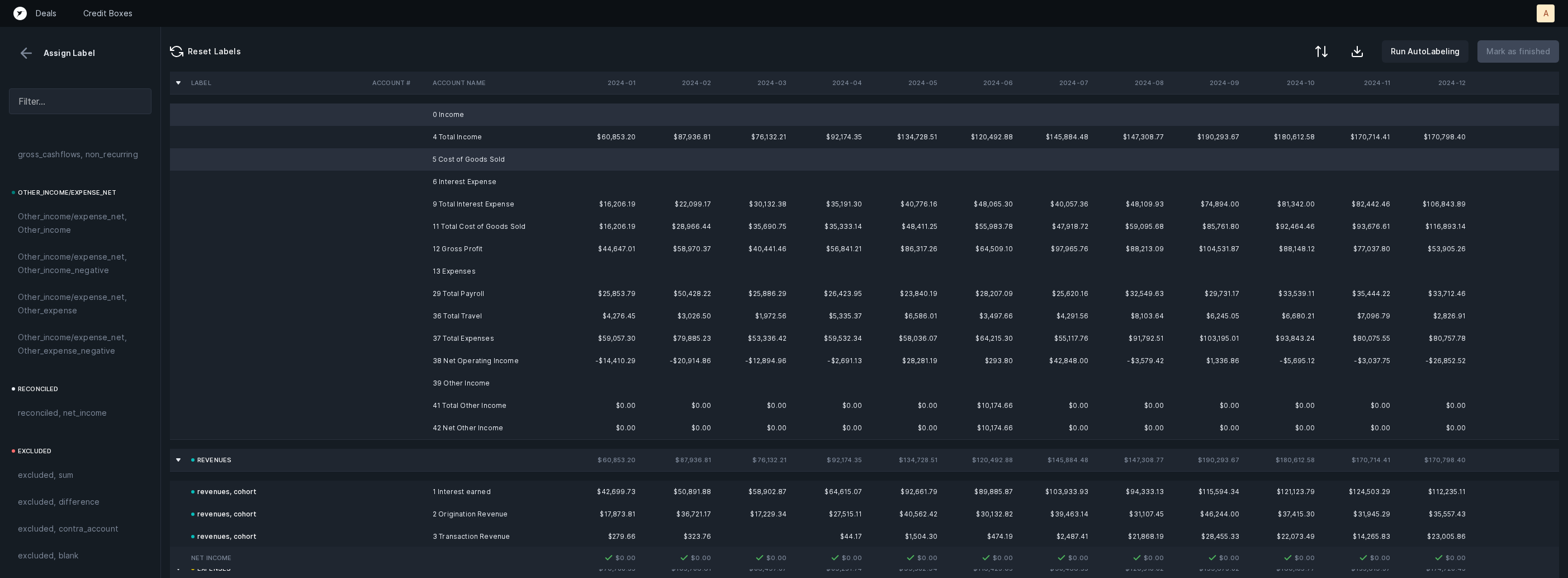
click at [442, 175] on td "6 Interest Expense" at bounding box center [496, 182] width 136 height 23
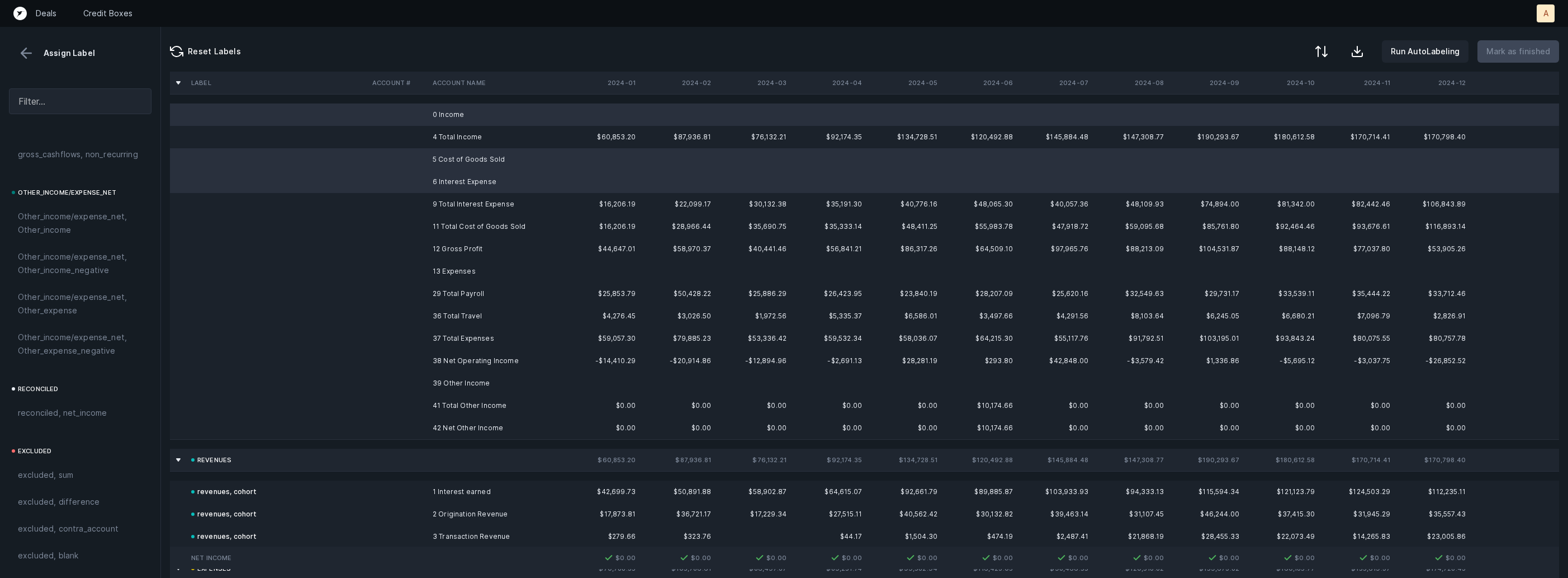
click at [455, 265] on td "13 Expenses" at bounding box center [496, 271] width 136 height 23
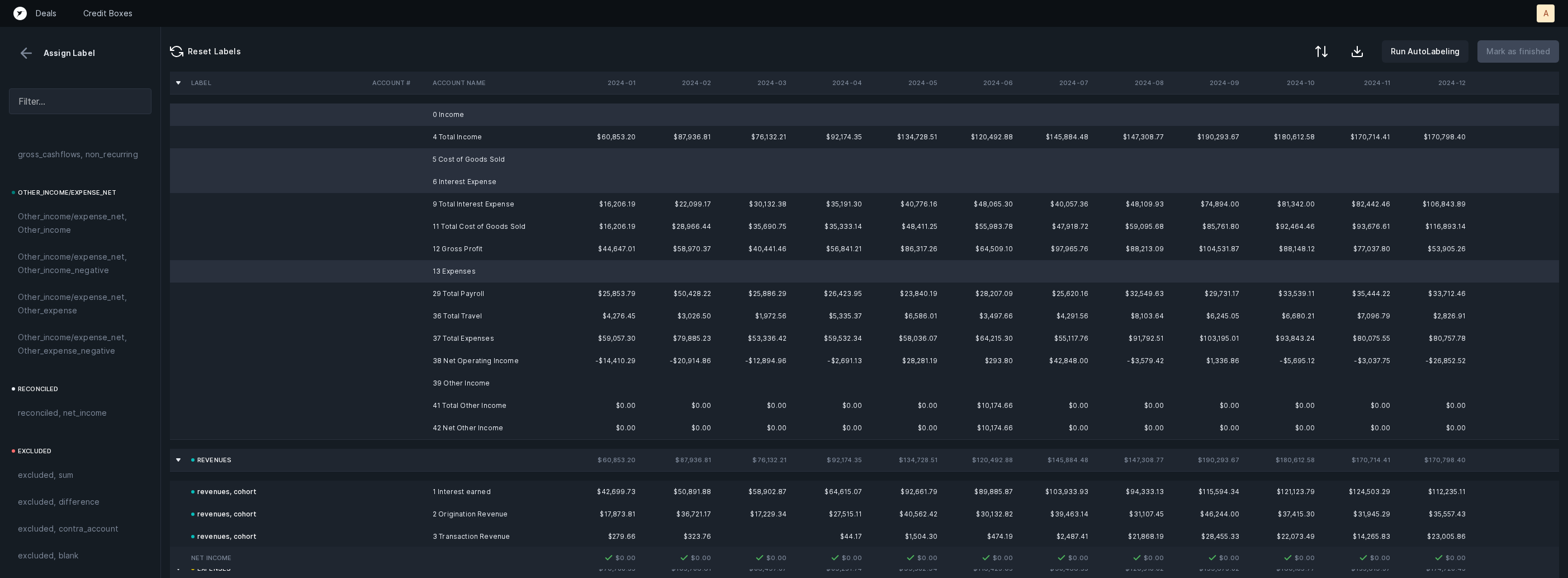
click at [444, 378] on td "39 Other Income" at bounding box center [496, 383] width 136 height 23
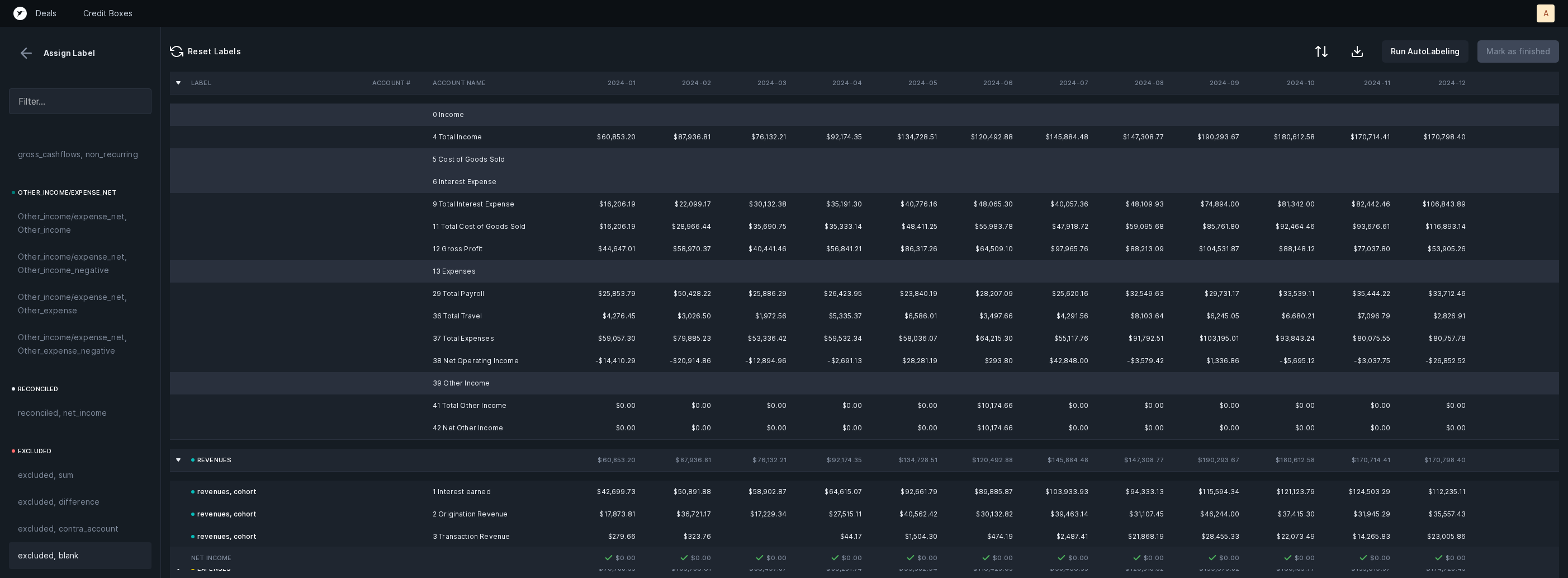
click at [44, 557] on span "excluded, blank" at bounding box center [47, 555] width 60 height 13
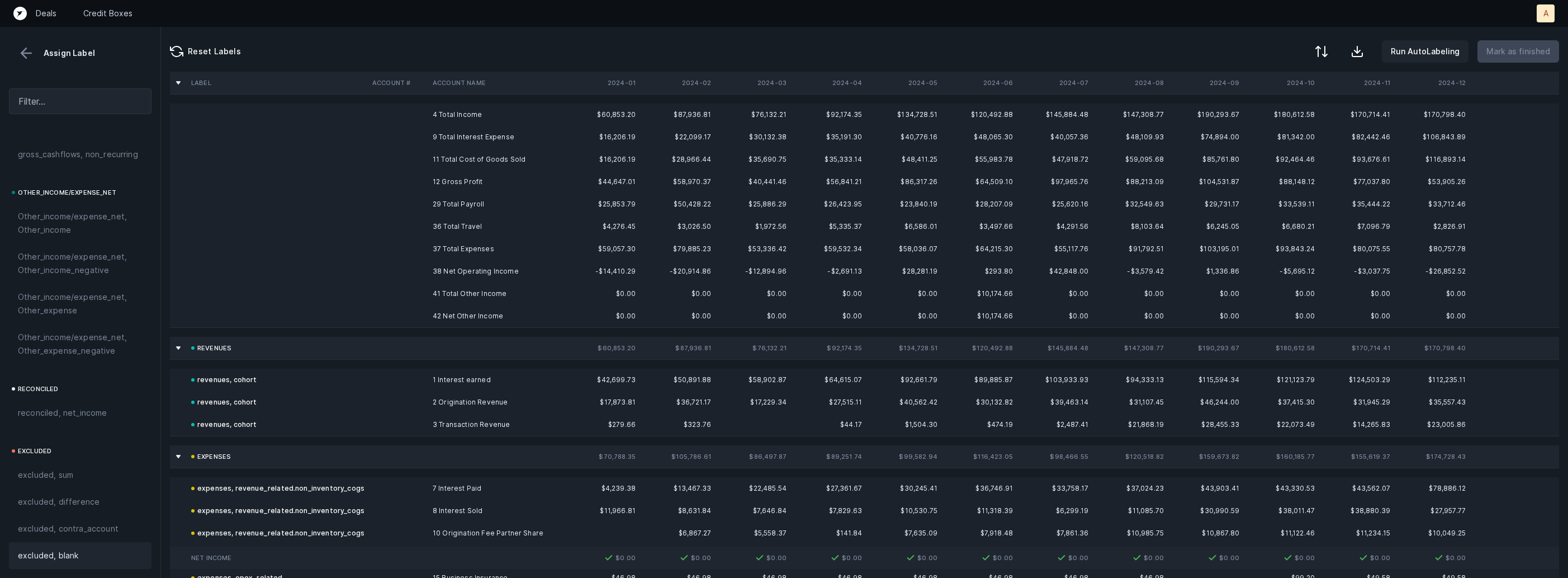
click at [458, 182] on td "12 Gross Profit" at bounding box center [496, 182] width 136 height 23
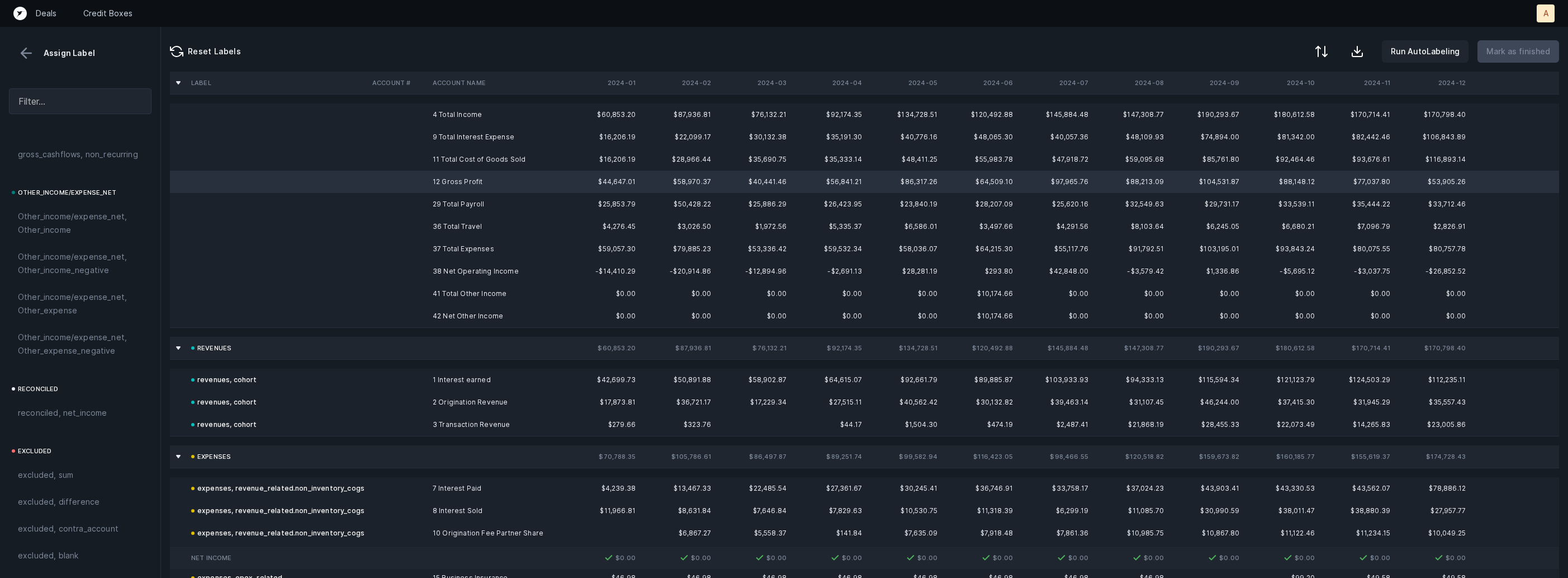
click at [442, 270] on td "38 Net Operating Income" at bounding box center [496, 271] width 136 height 23
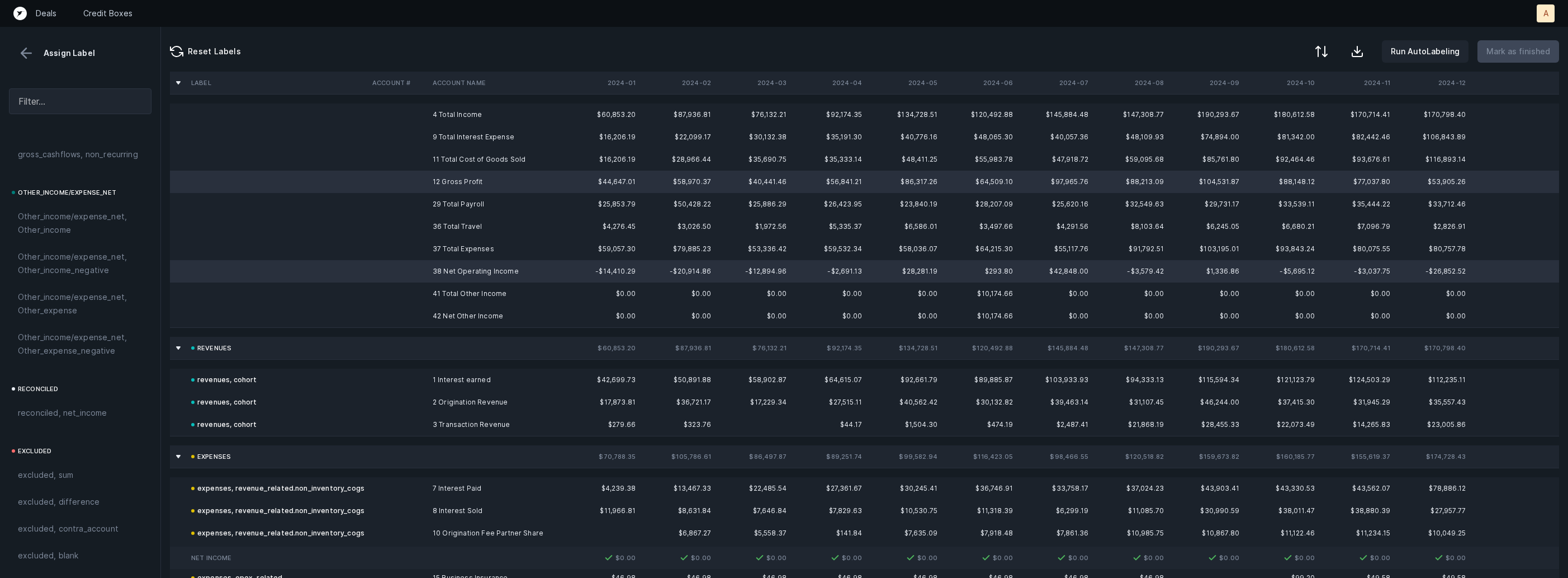
click at [429, 313] on td "42 Net Other Income" at bounding box center [496, 316] width 136 height 23
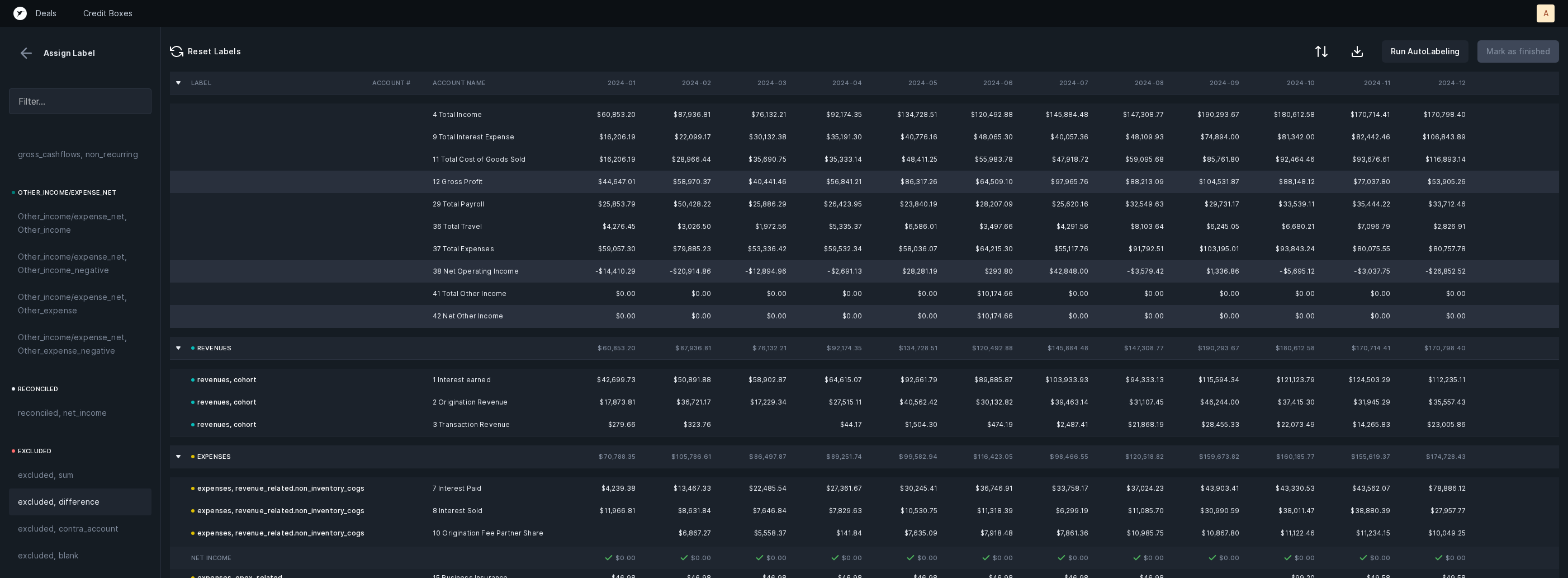
click at [89, 504] on span "excluded, difference" at bounding box center [58, 502] width 82 height 13
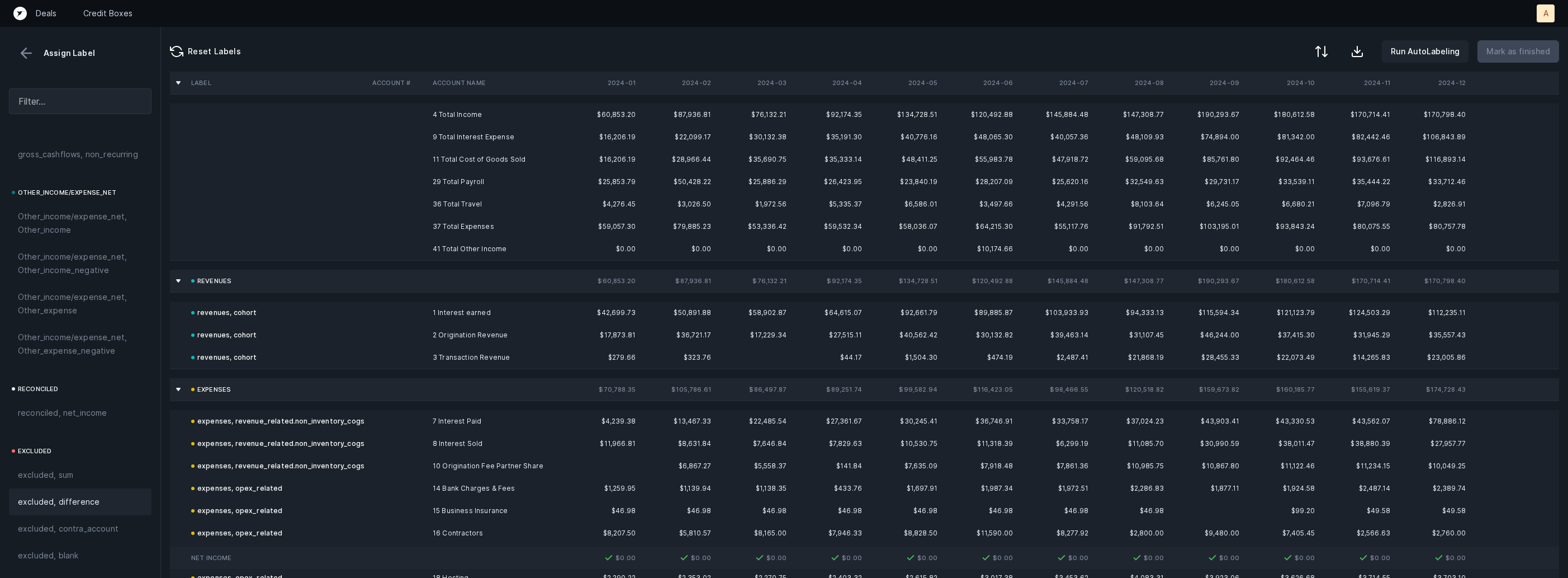
click at [497, 113] on td "4 Total Income" at bounding box center [496, 115] width 136 height 23
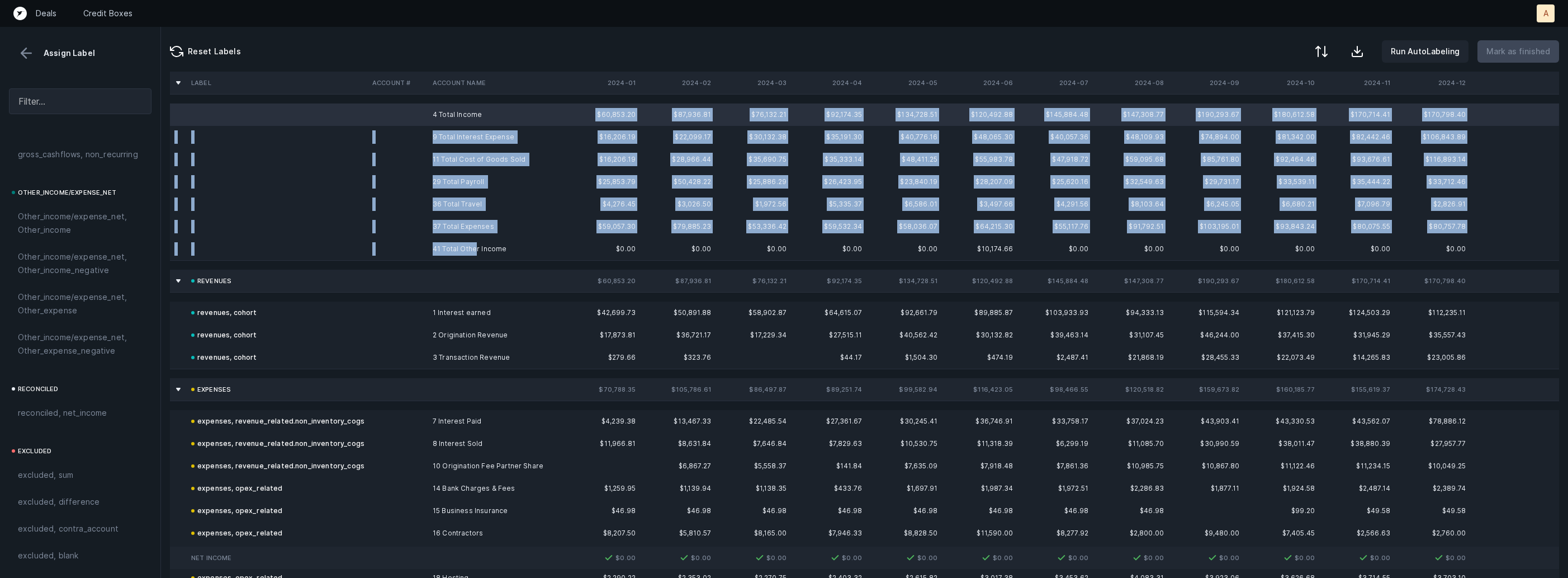
click at [475, 243] on td "41 Total Other Income" at bounding box center [496, 248] width 136 height 23
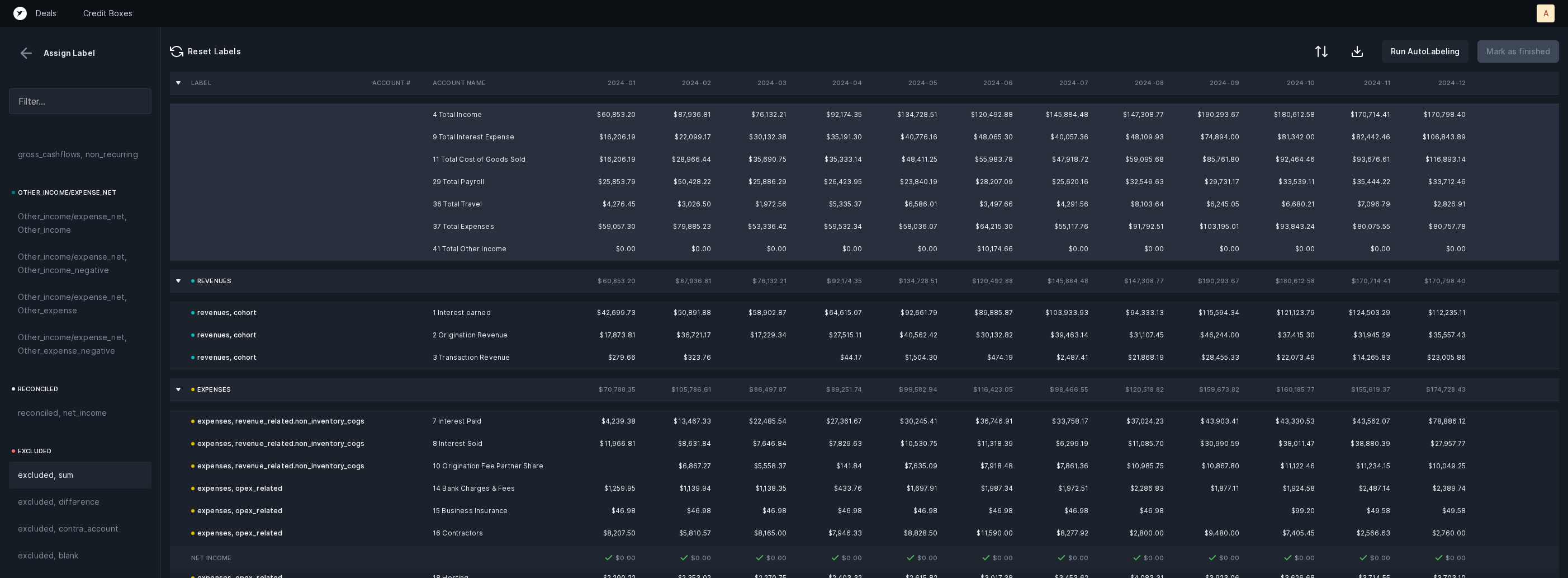
click at [64, 476] on span "excluded, sum" at bounding box center [45, 475] width 55 height 13
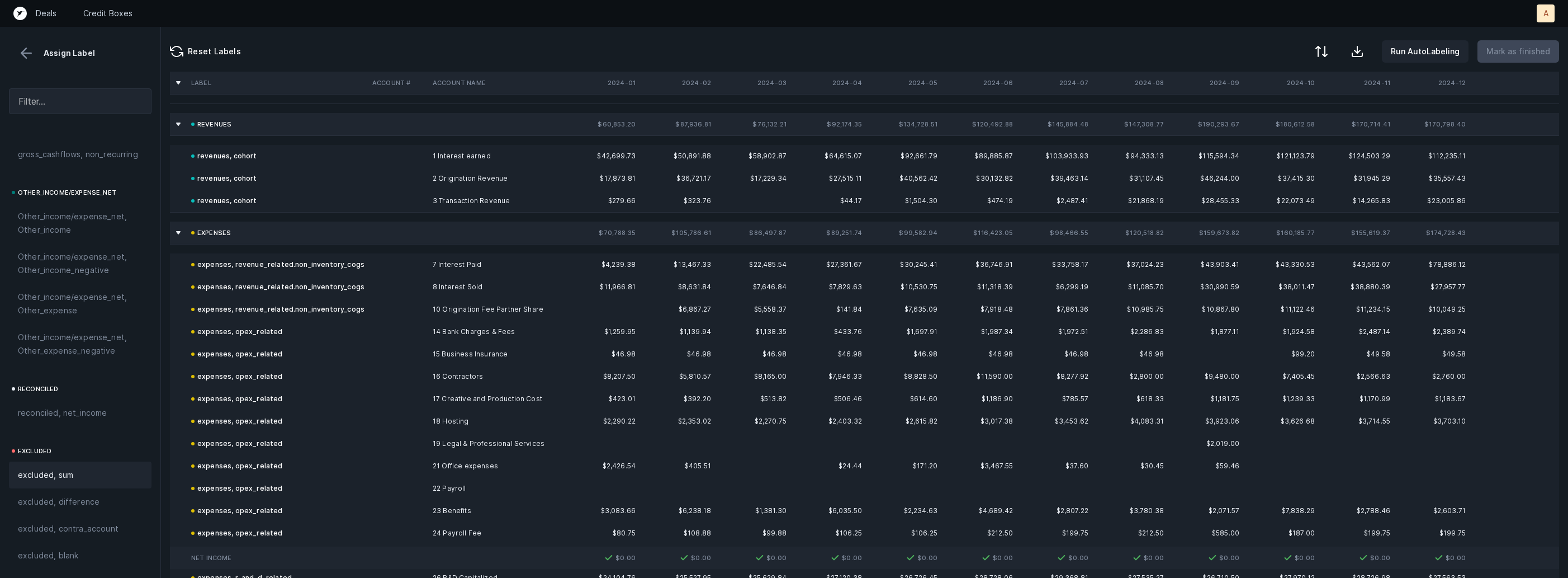
click at [27, 57] on button at bounding box center [26, 53] width 17 height 17
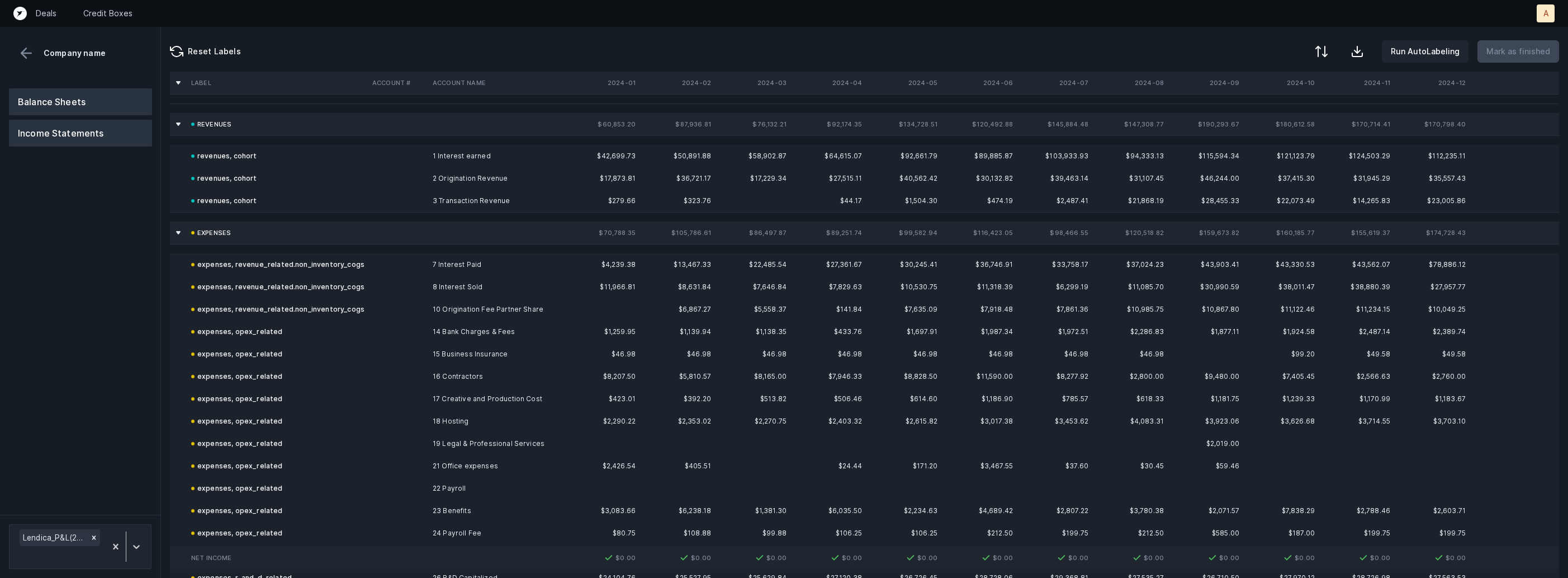
click at [68, 95] on button "Balance Sheets" at bounding box center [80, 102] width 143 height 27
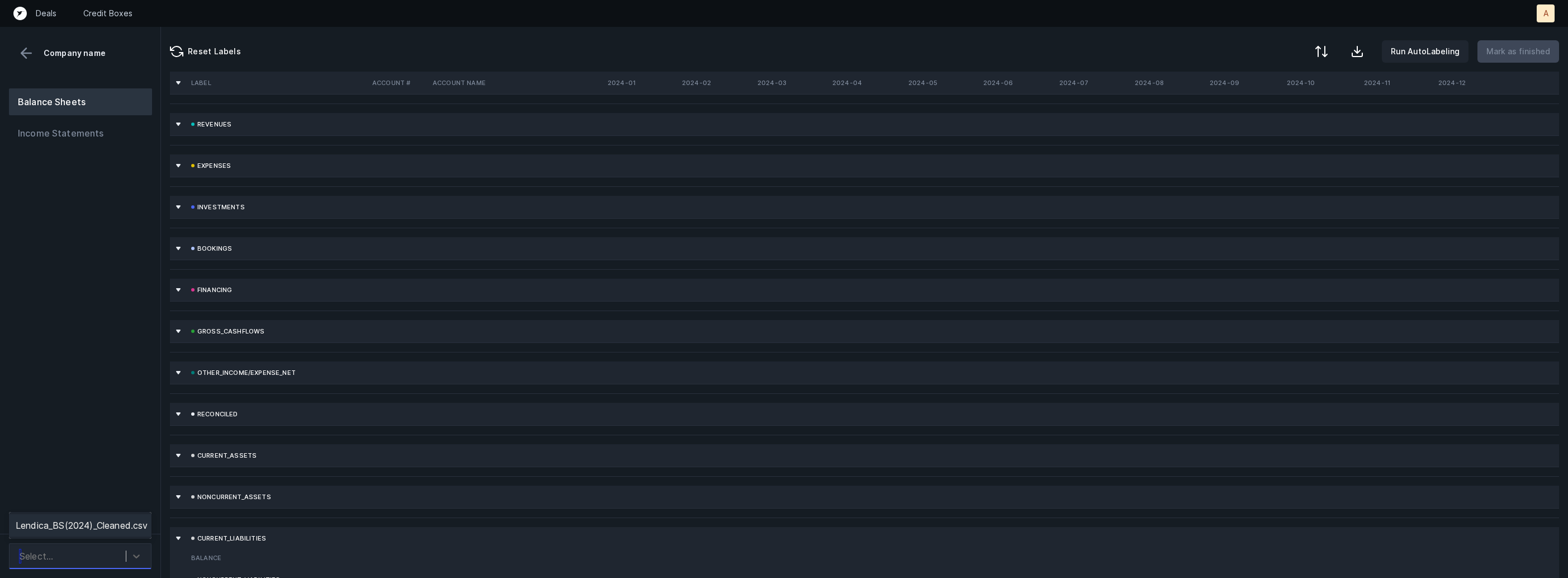
click at [79, 562] on div "Select..." at bounding box center [70, 555] width 112 height 20
click at [94, 531] on div "Lendica_BS(2024)_Cleaned.csv" at bounding box center [80, 525] width 142 height 23
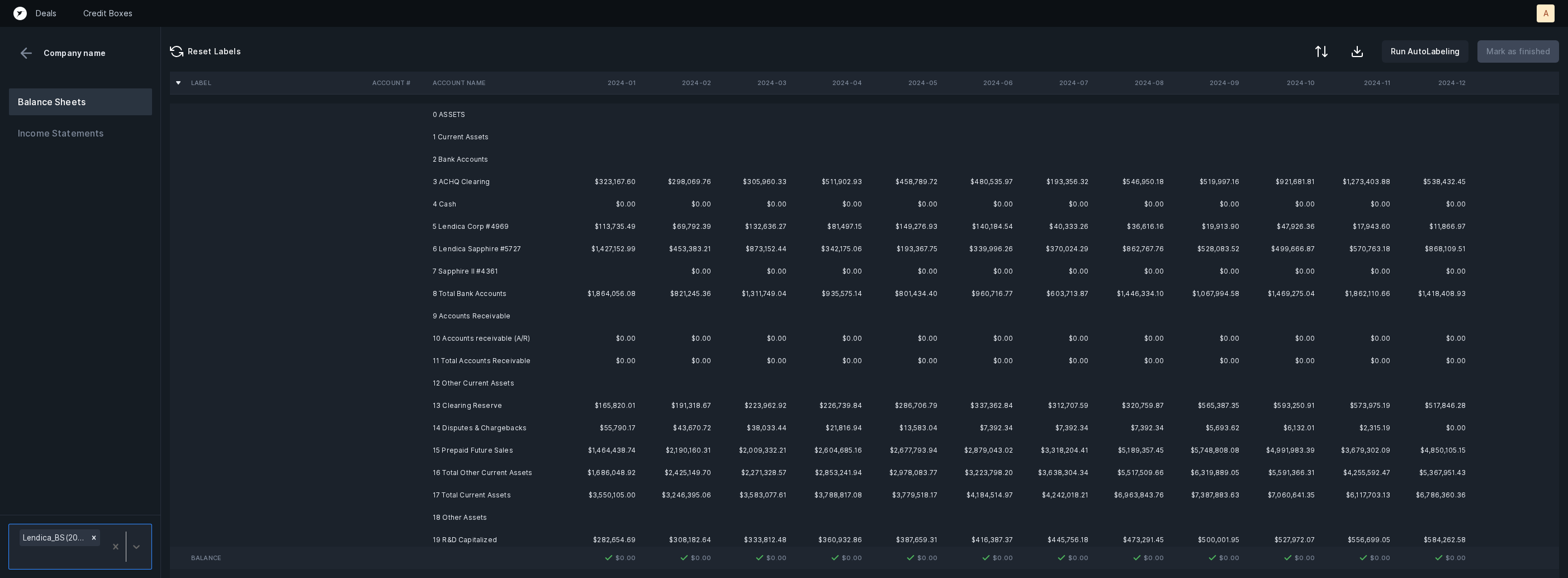
click at [544, 183] on td "3 ACHQ Clearing" at bounding box center [496, 182] width 136 height 23
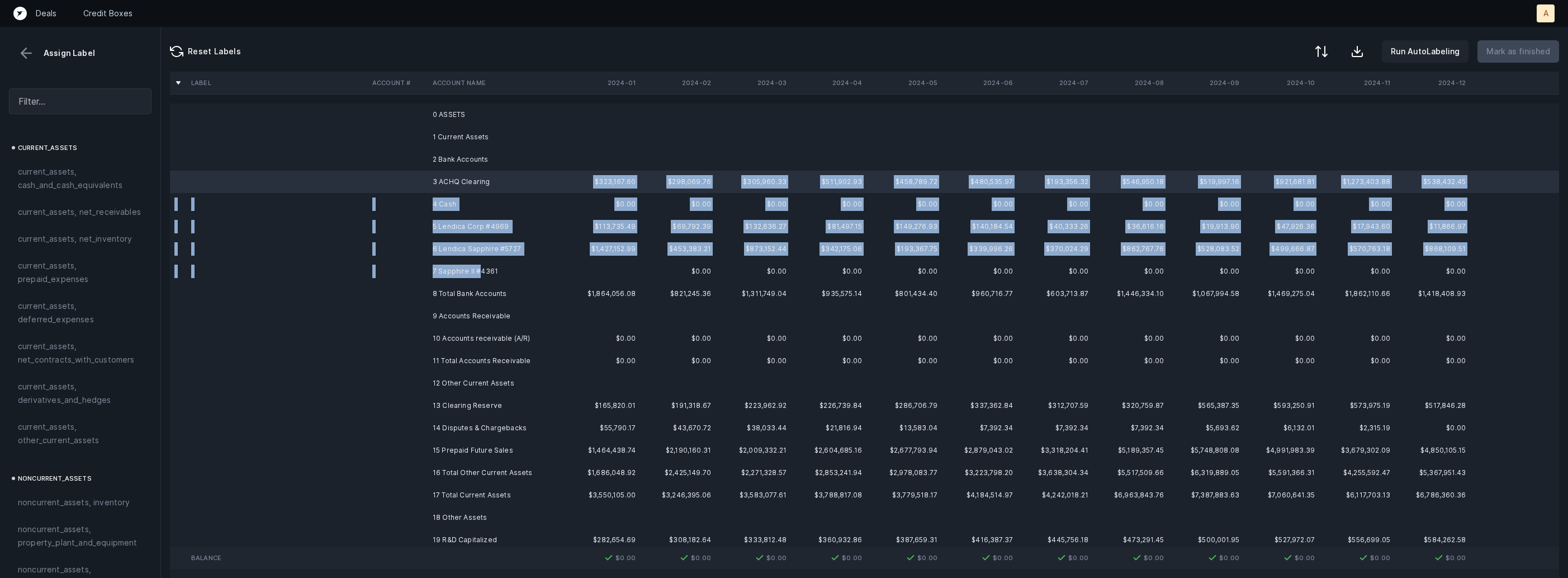
click at [482, 273] on td "7 Sapphire II #4361" at bounding box center [496, 271] width 136 height 23
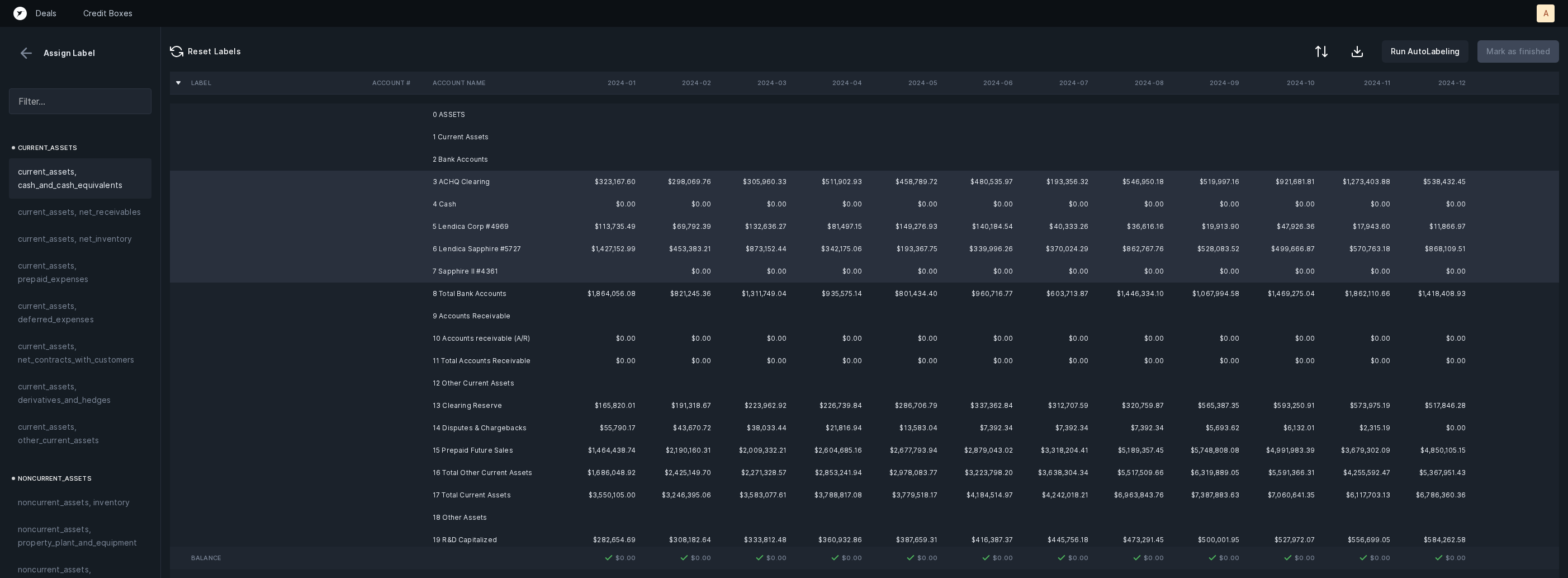
click at [74, 169] on span "current_assets, cash_and_cash_equivalents" at bounding box center [80, 178] width 125 height 27
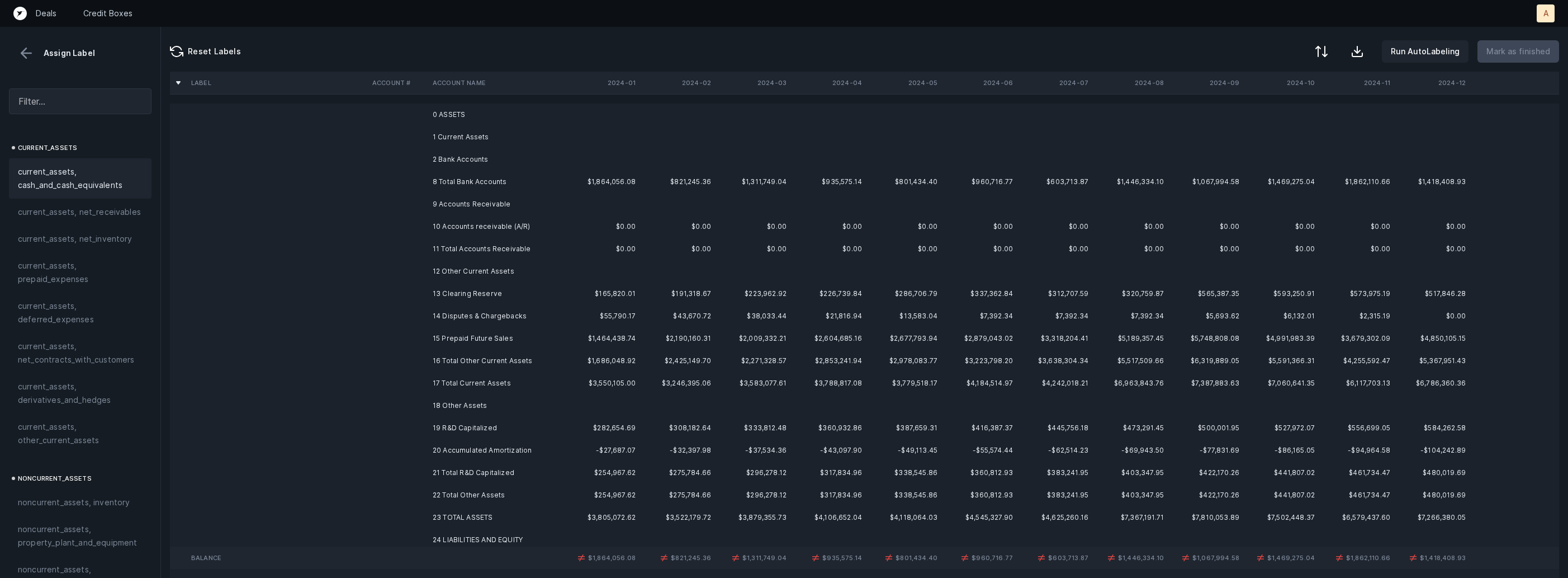
click at [439, 228] on td "10 Accounts receivable (A/R)" at bounding box center [496, 227] width 136 height 23
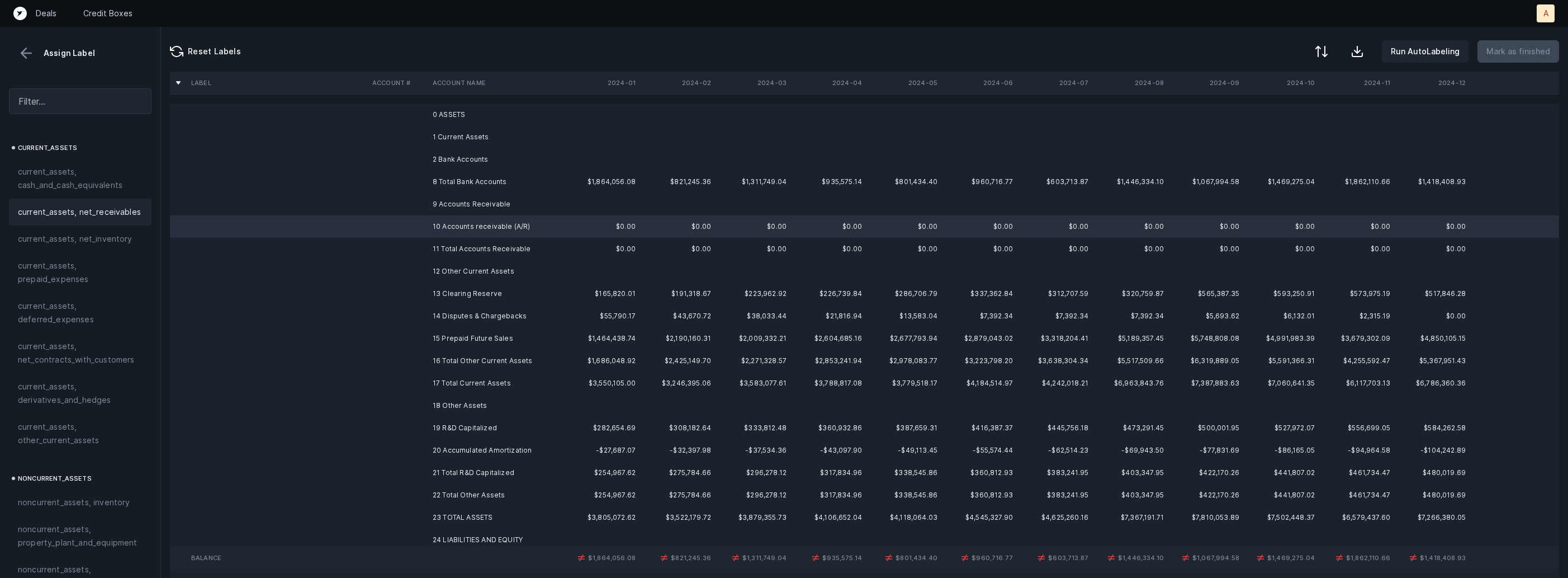
click at [91, 216] on span "current_assets, net_receivables" at bounding box center [79, 212] width 123 height 13
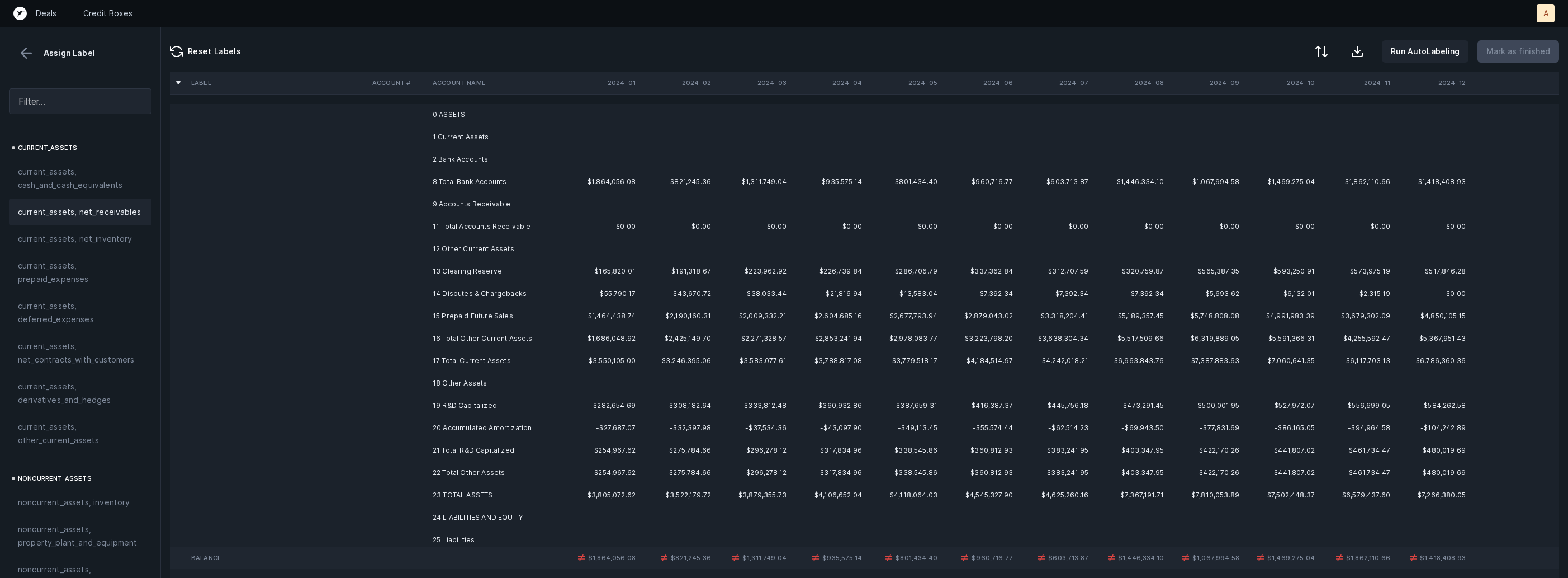
click at [396, 278] on td at bounding box center [397, 271] width 60 height 23
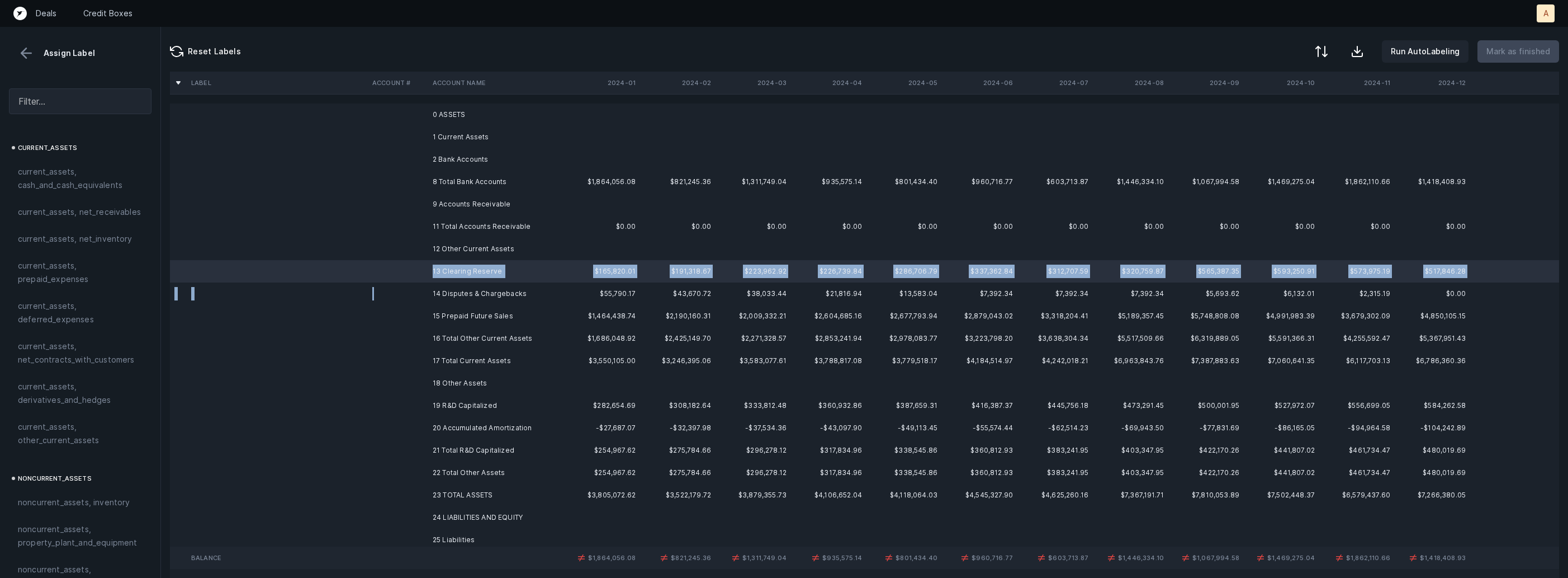
click at [399, 295] on td at bounding box center [397, 294] width 60 height 23
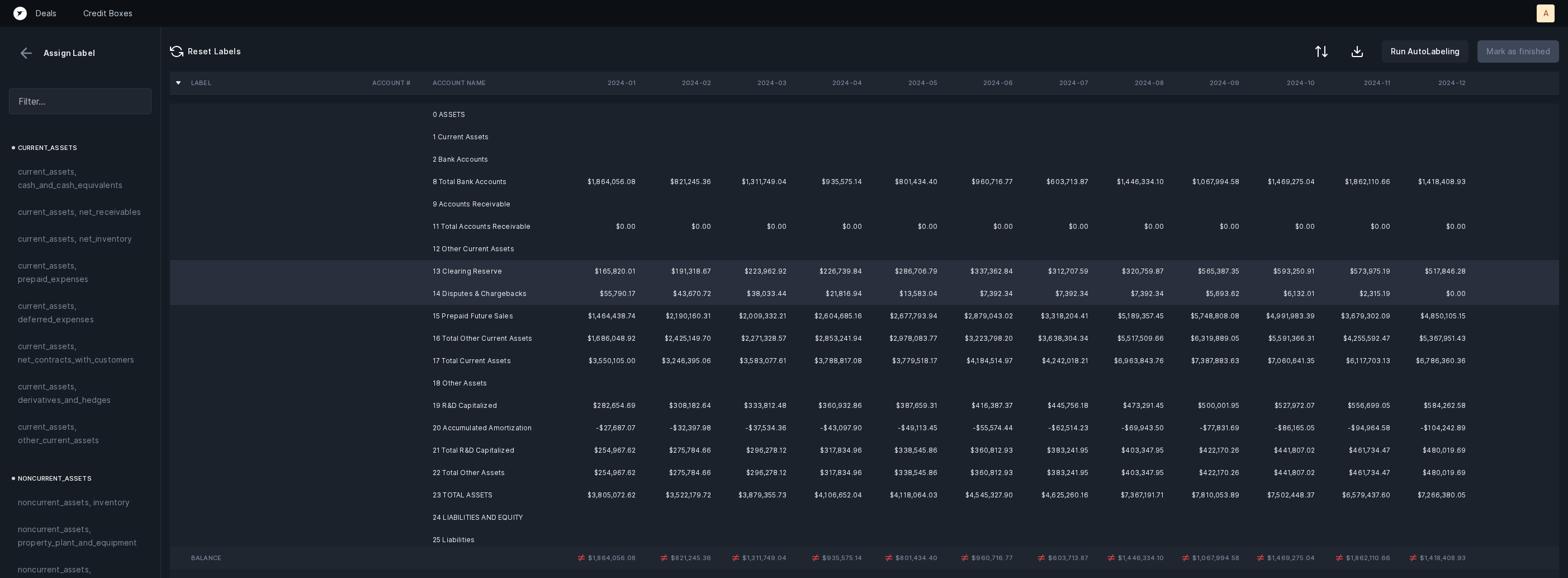
click at [407, 319] on td at bounding box center [397, 316] width 60 height 23
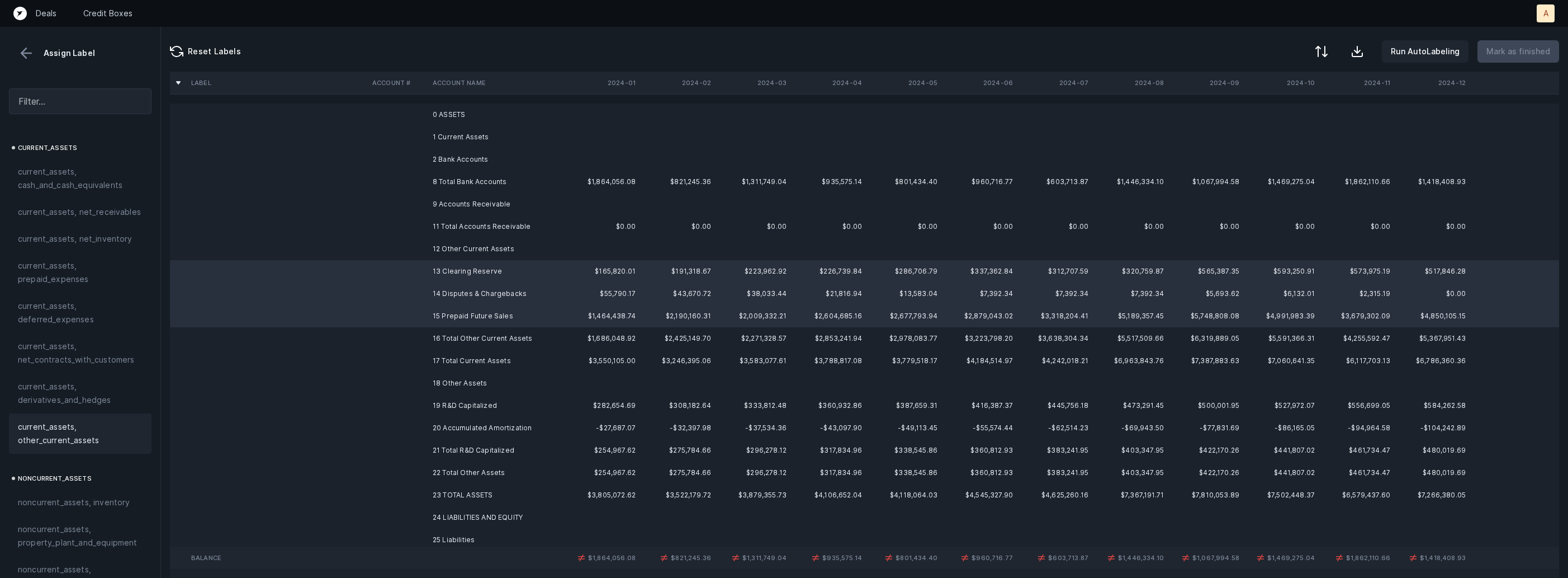
click at [88, 434] on span "current_assets, other_current_assets" at bounding box center [80, 434] width 125 height 27
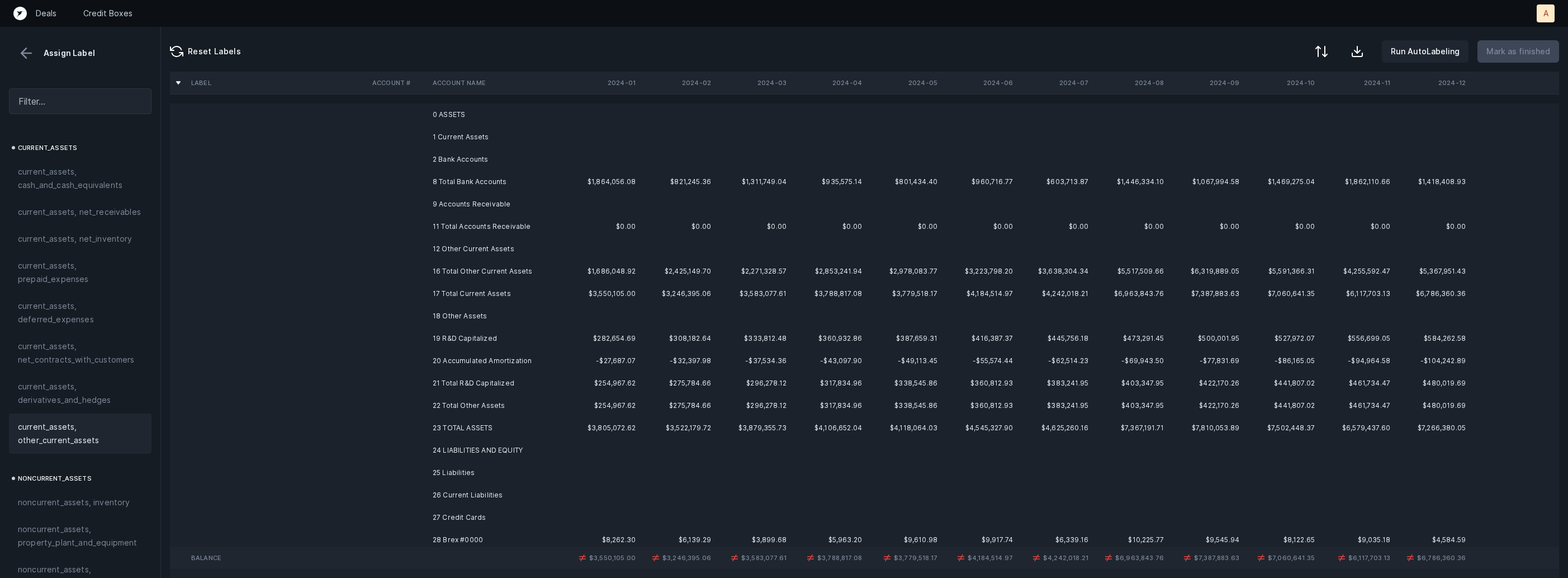
click at [496, 343] on td "19 R&D Capitalized" at bounding box center [496, 338] width 136 height 23
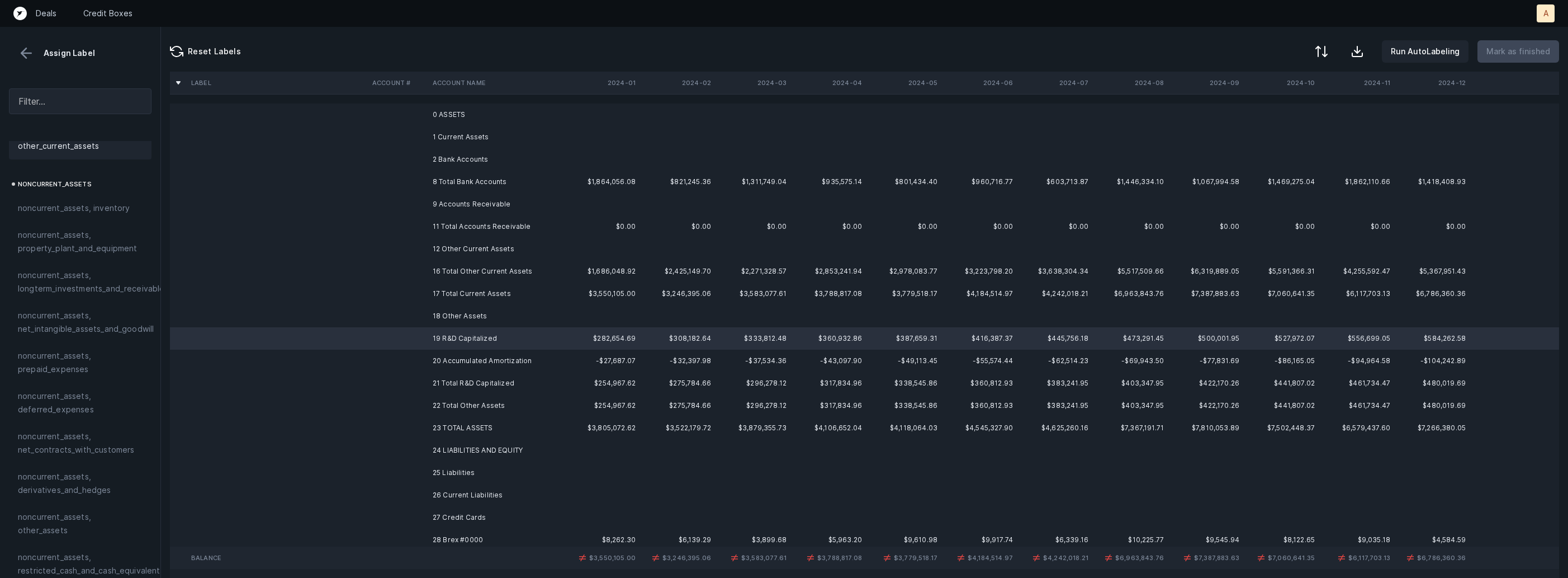
scroll to position [294, 0]
click at [127, 319] on span "noncurrent_assets, net_intangible_assets_and_goodwill" at bounding box center [85, 323] width 136 height 27
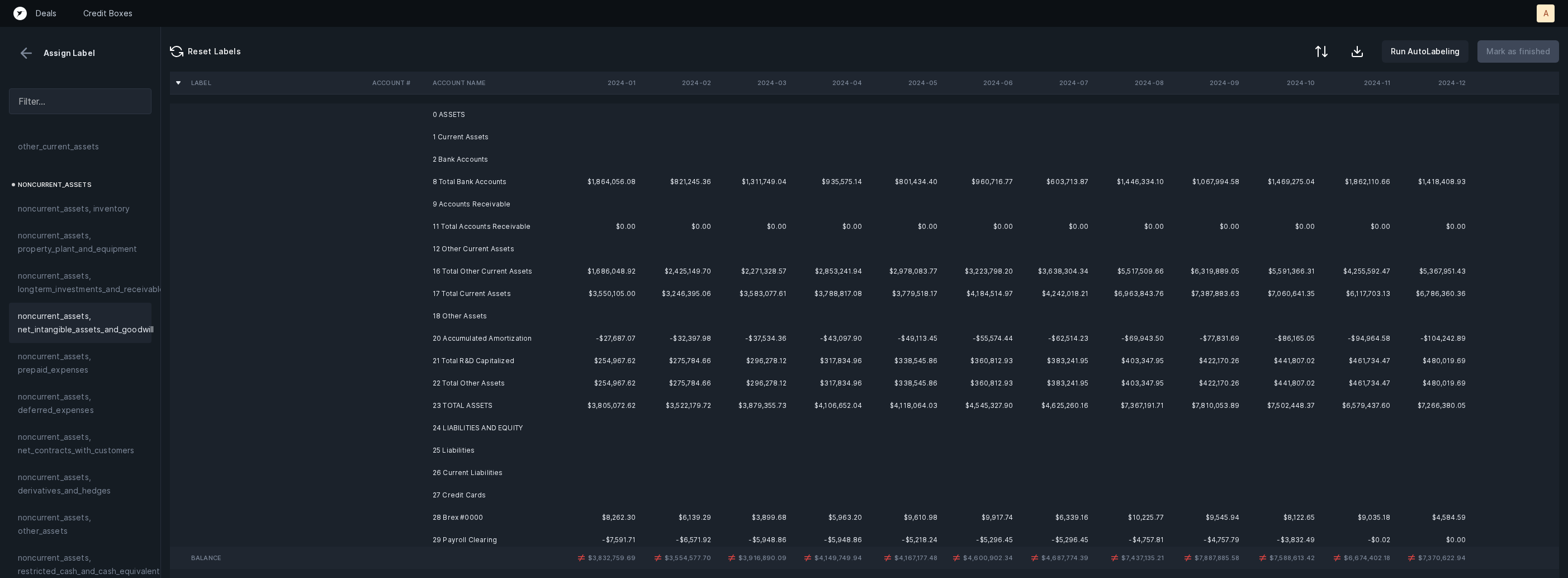
click at [305, 342] on td at bounding box center [278, 338] width 181 height 23
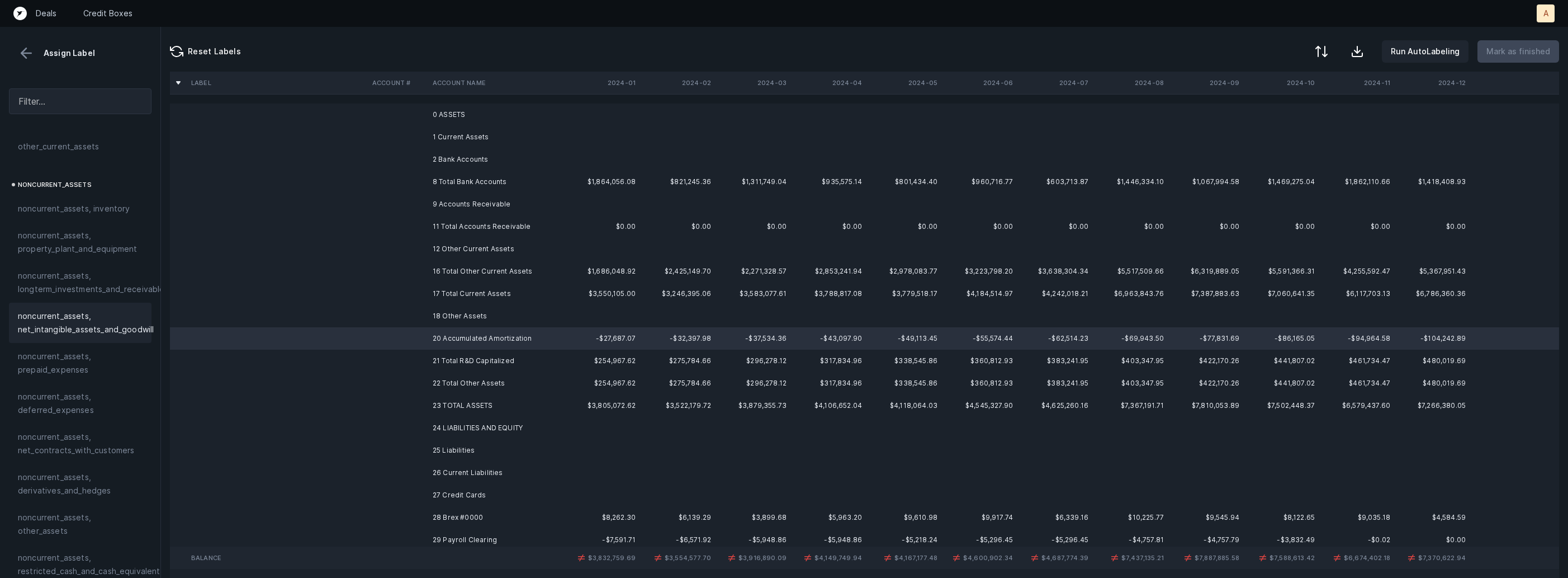
click at [88, 320] on span "noncurrent_assets, net_intangible_assets_and_goodwill" at bounding box center [85, 323] width 136 height 27
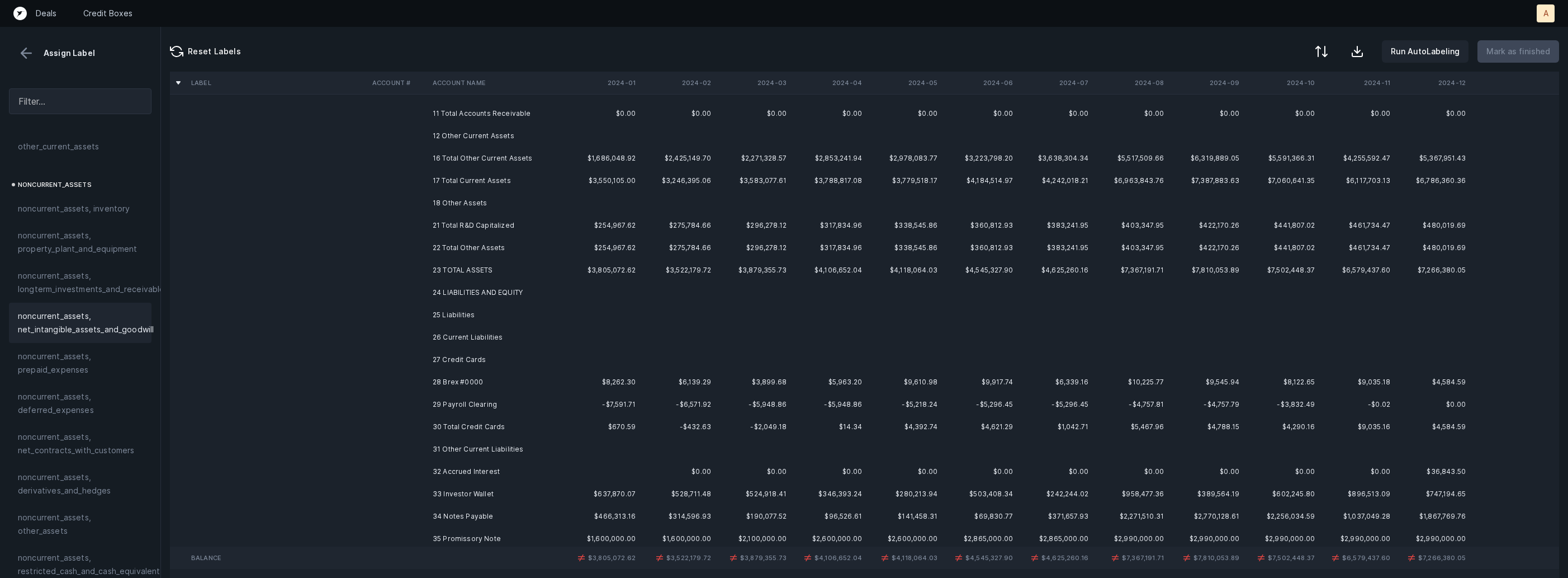
scroll to position [129, 0]
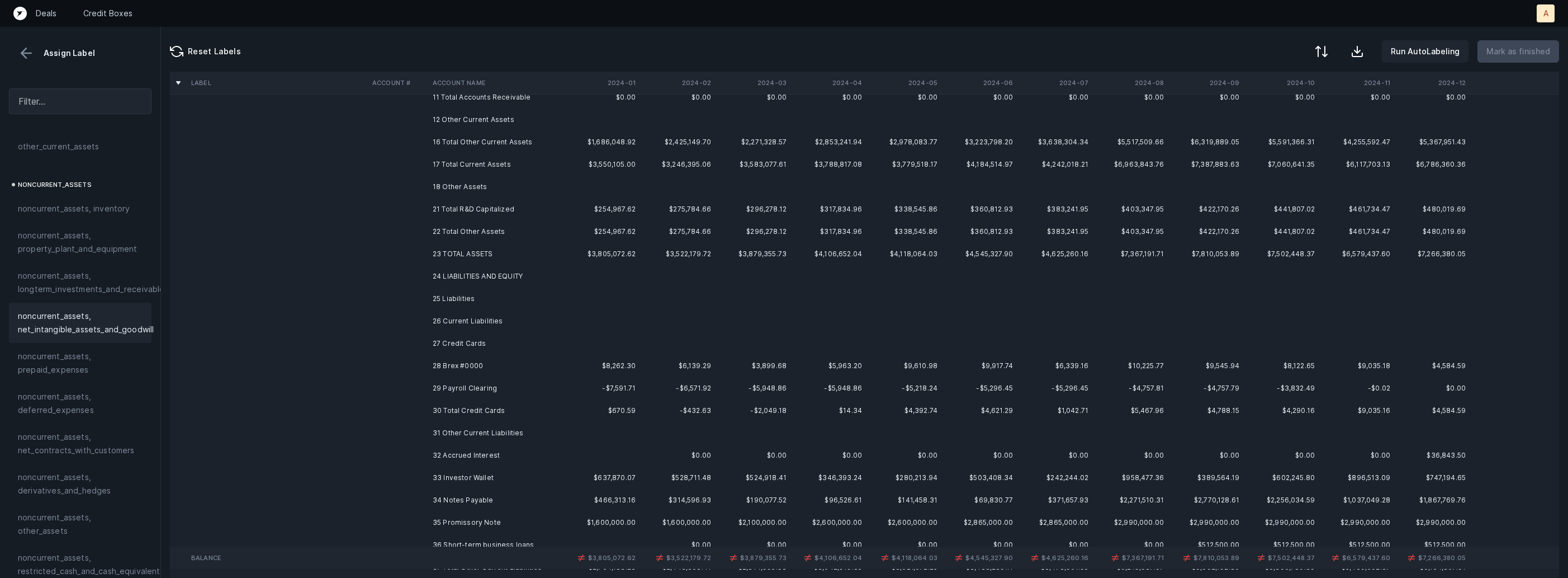
click at [478, 368] on td "28 Brex #0000" at bounding box center [496, 365] width 136 height 23
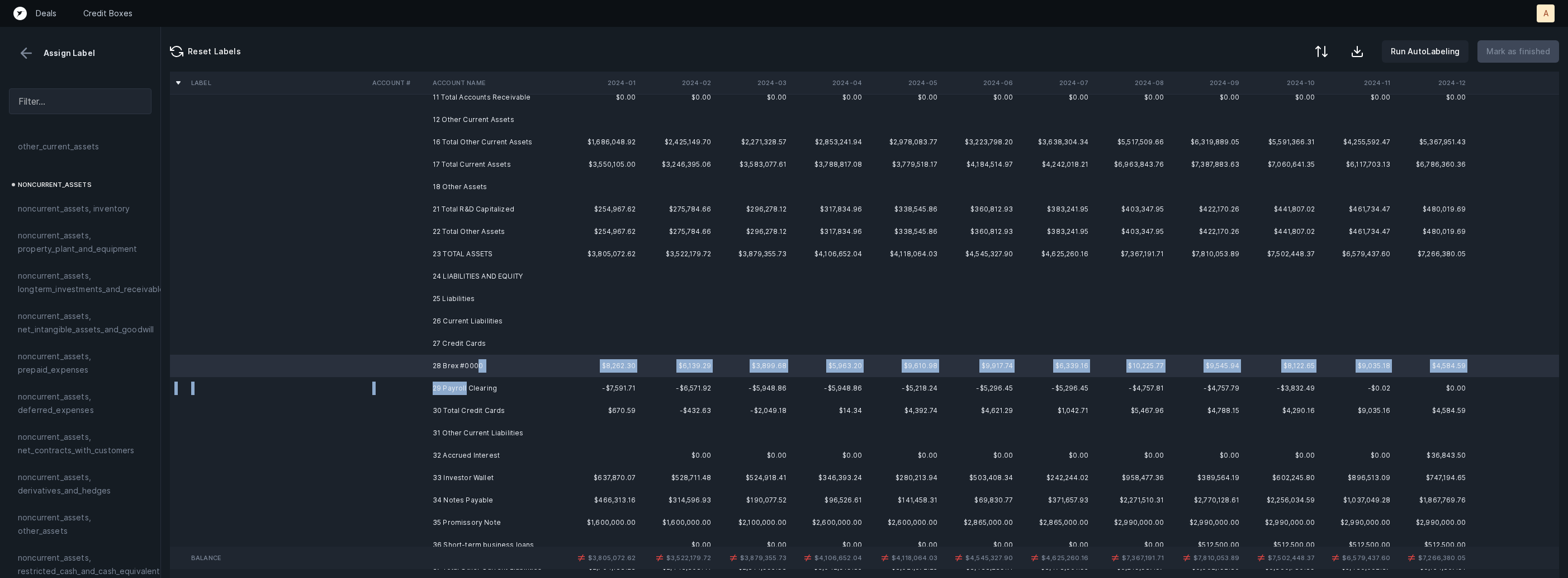
click at [466, 392] on td "29 Payroll Clearing" at bounding box center [496, 388] width 136 height 23
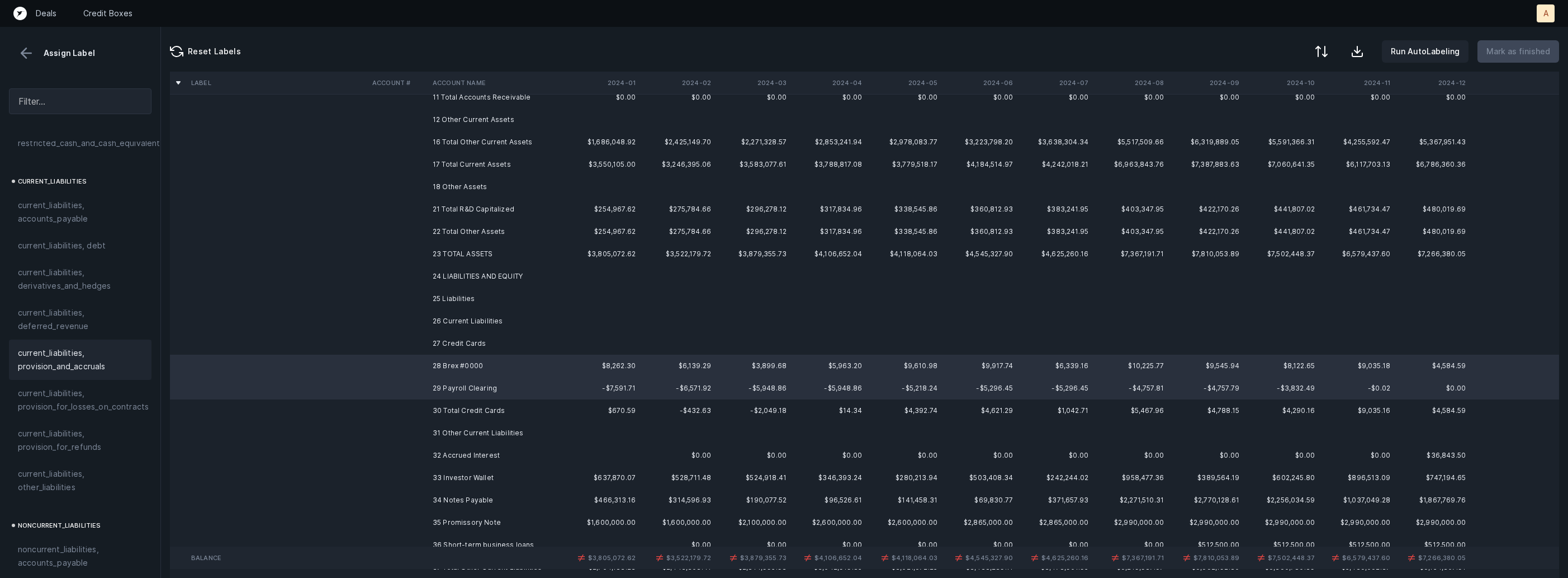
scroll to position [703, 0]
click at [76, 217] on span "current_liabilities, accounts_payable" at bounding box center [80, 230] width 125 height 27
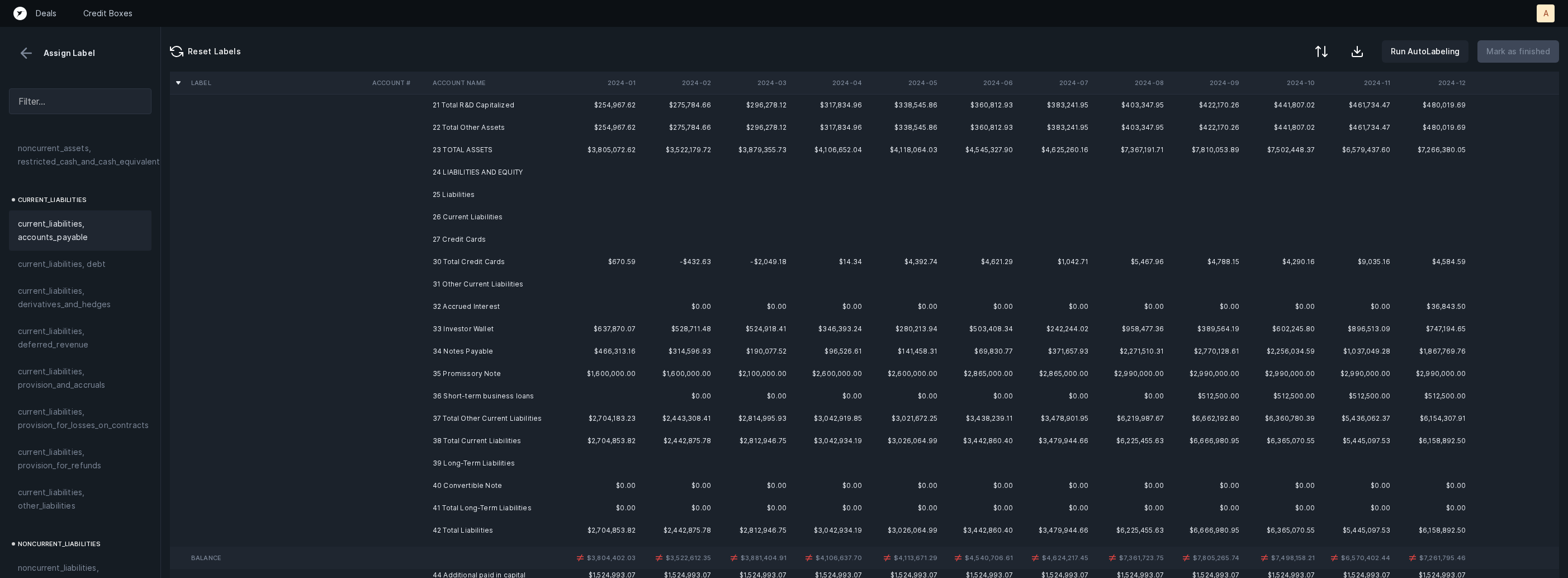
scroll to position [283, 0]
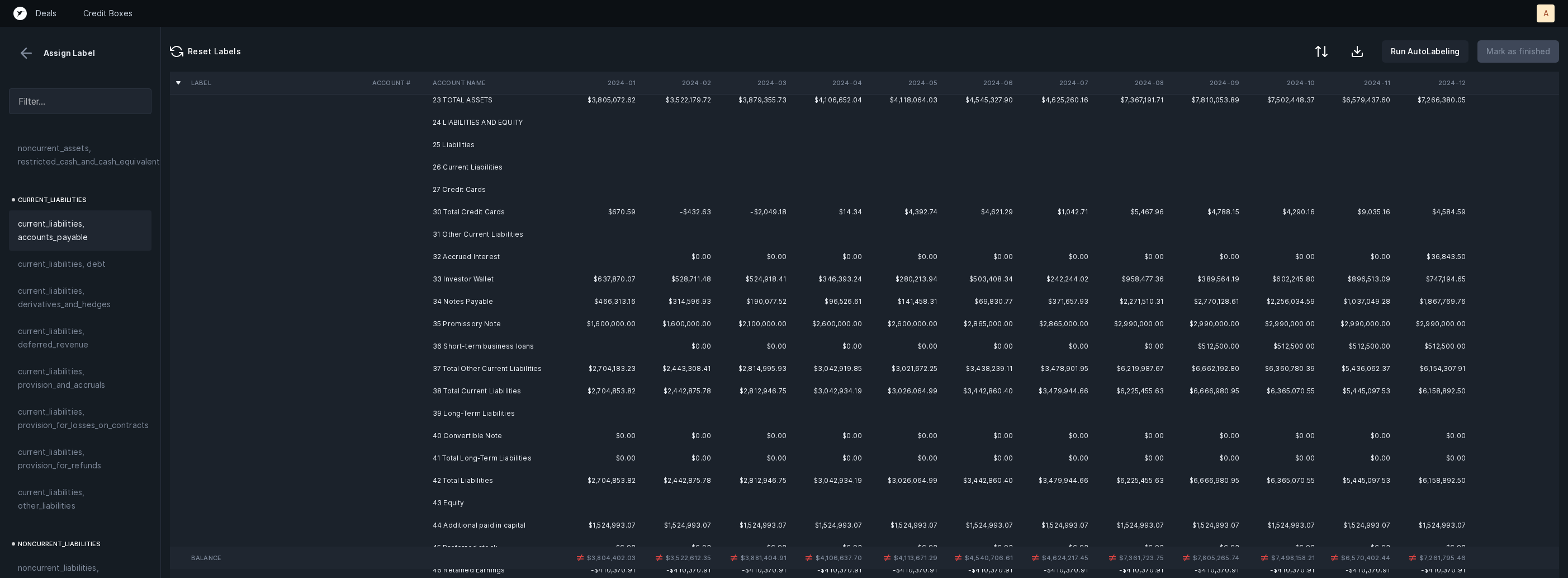
click at [506, 263] on td "32 Accrued Interest" at bounding box center [496, 256] width 136 height 23
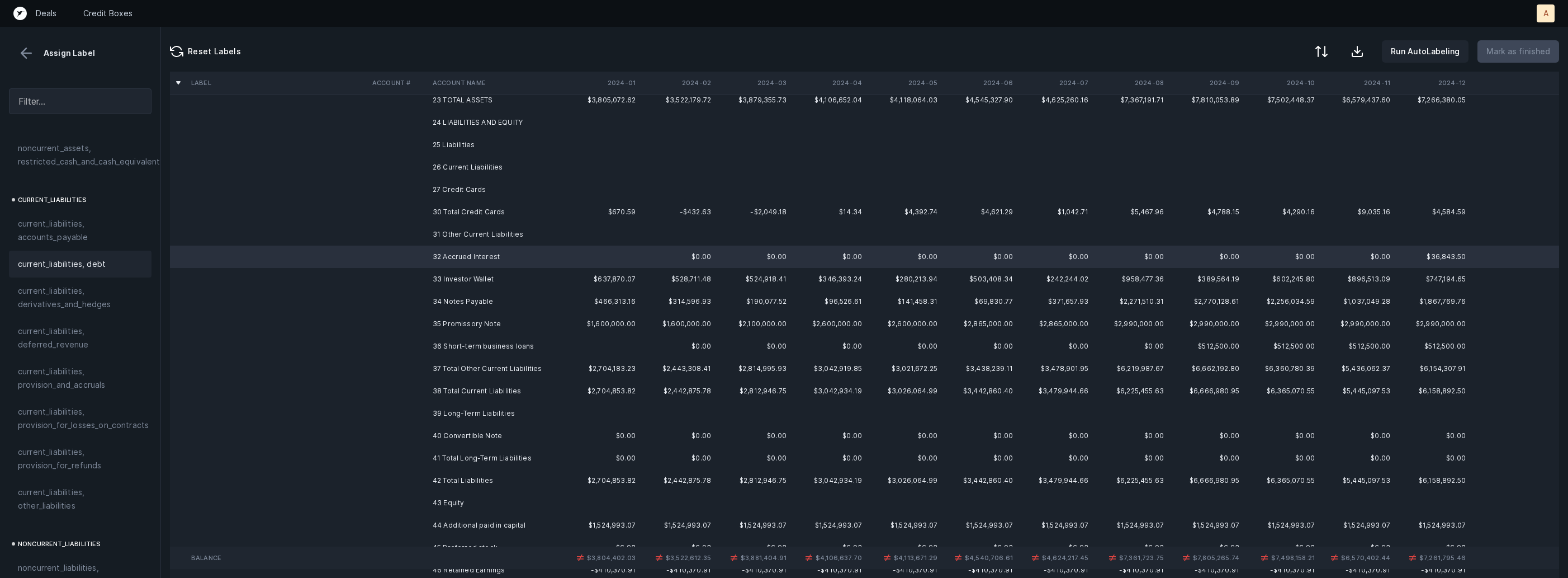
click at [65, 257] on span "current_liabilities, debt" at bounding box center [61, 264] width 88 height 13
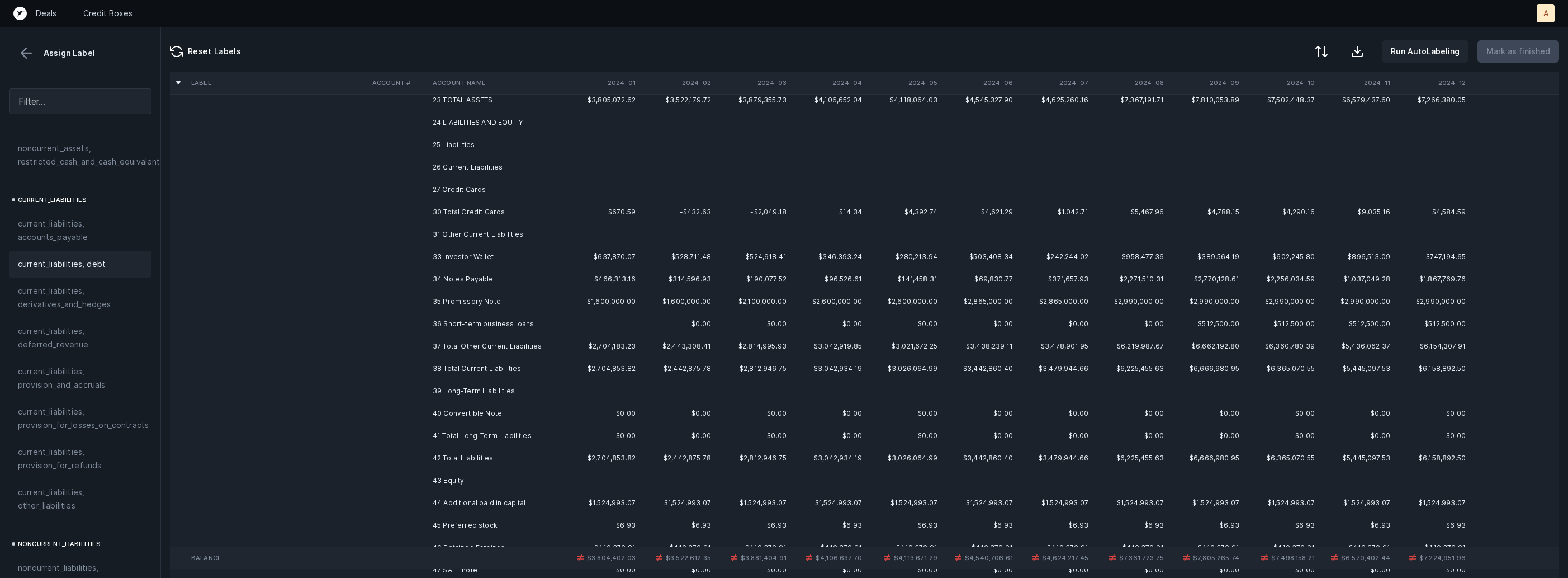
click at [433, 254] on td "33 Investor Wallet" at bounding box center [496, 256] width 136 height 23
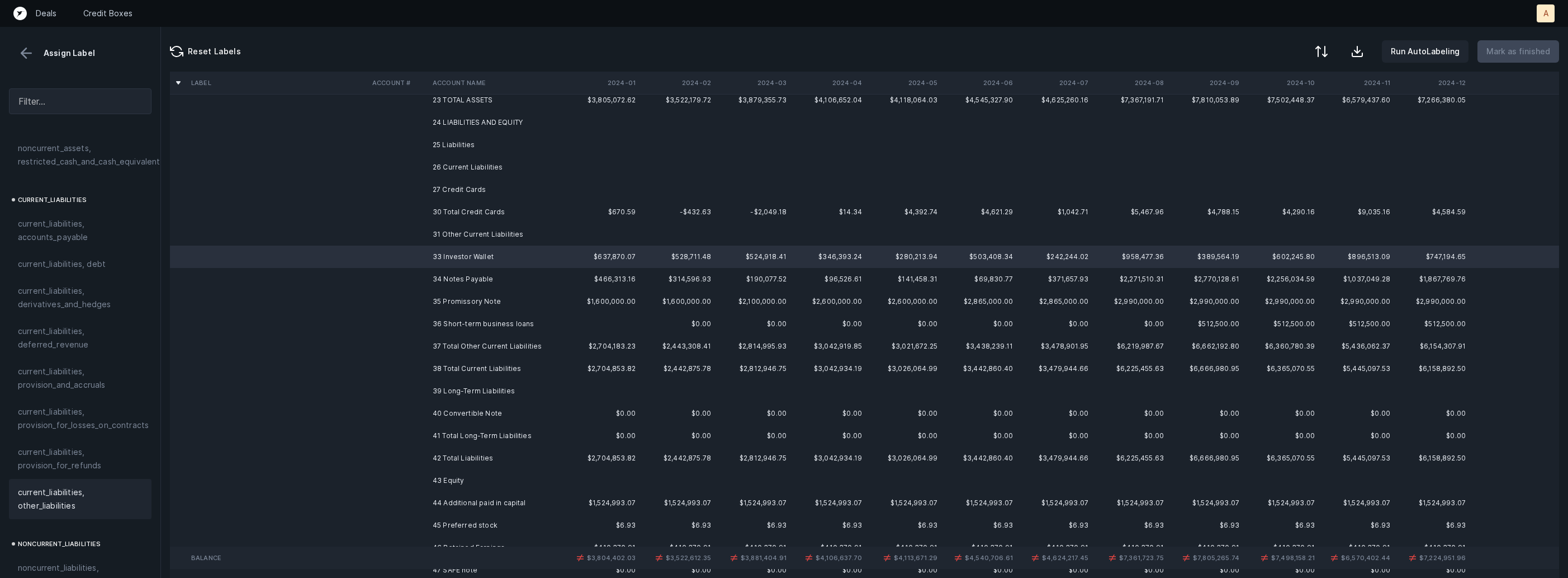
click at [65, 485] on span "current_liabilities, other_liabilities" at bounding box center [80, 499] width 125 height 27
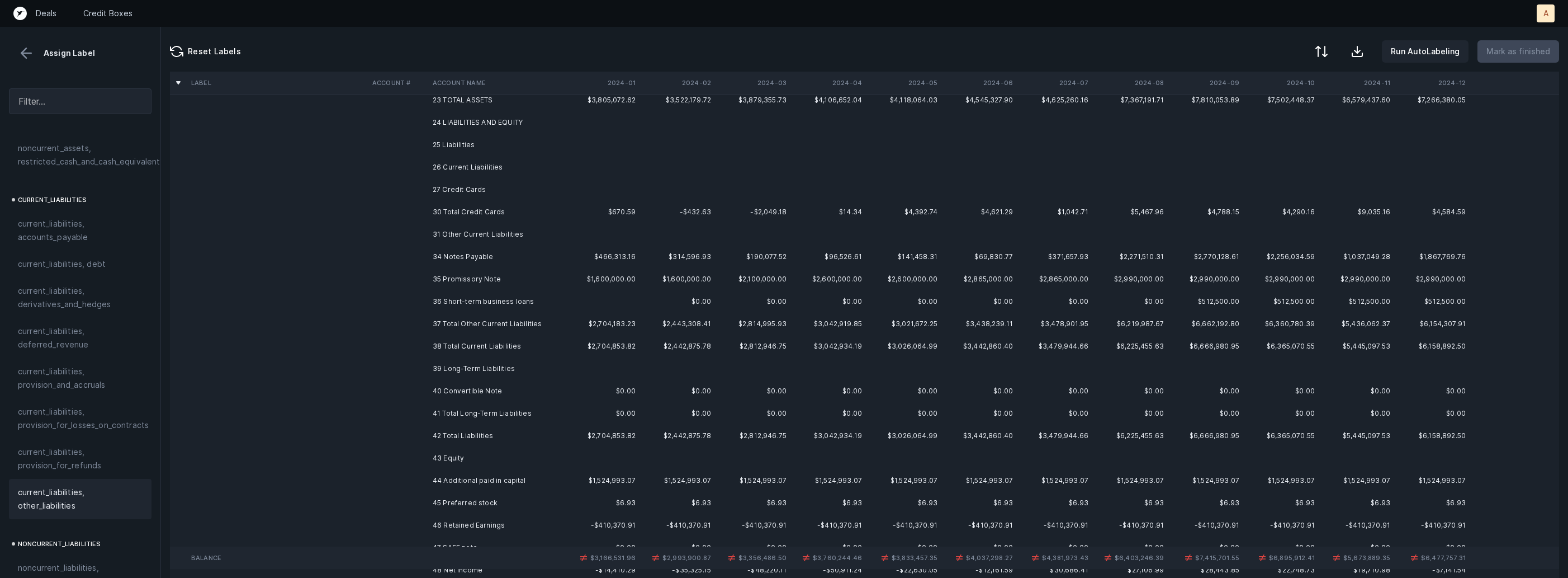
click at [467, 250] on td "34 Notes Payable" at bounding box center [496, 256] width 136 height 23
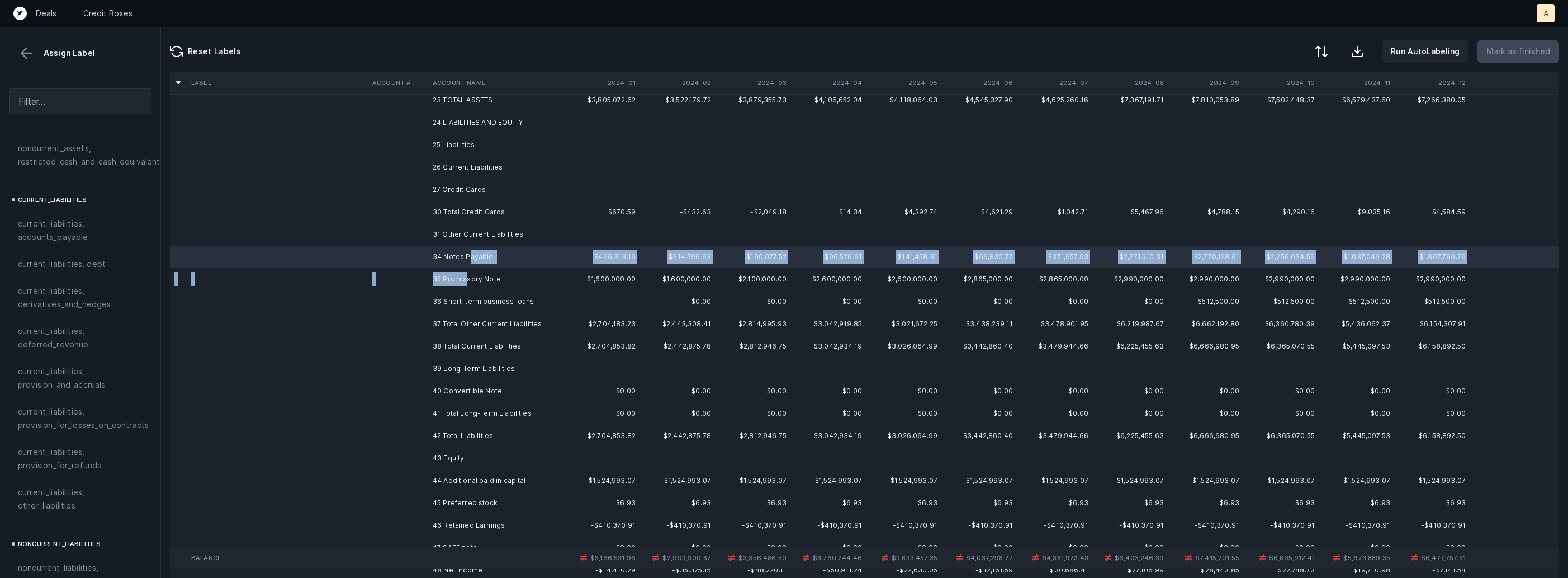
click at [466, 281] on td "35 Promissory Note" at bounding box center [496, 279] width 136 height 23
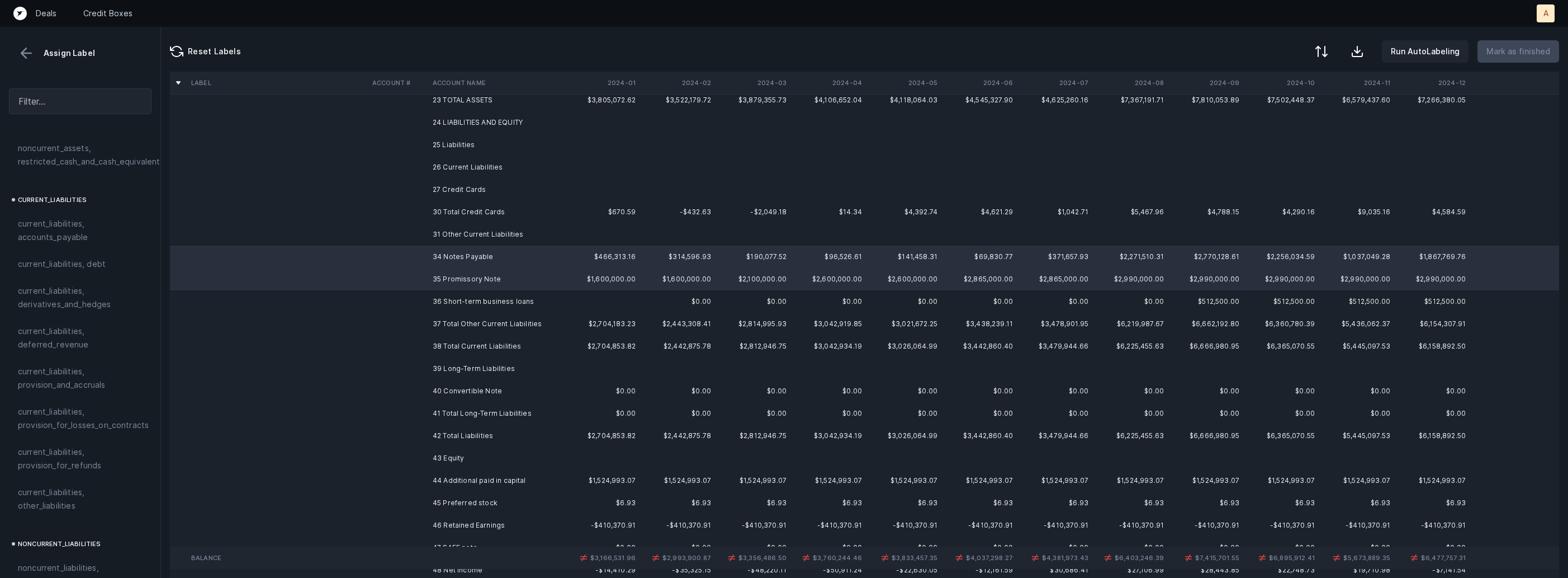
click at [460, 294] on td "36 Short-term business loans" at bounding box center [496, 301] width 136 height 23
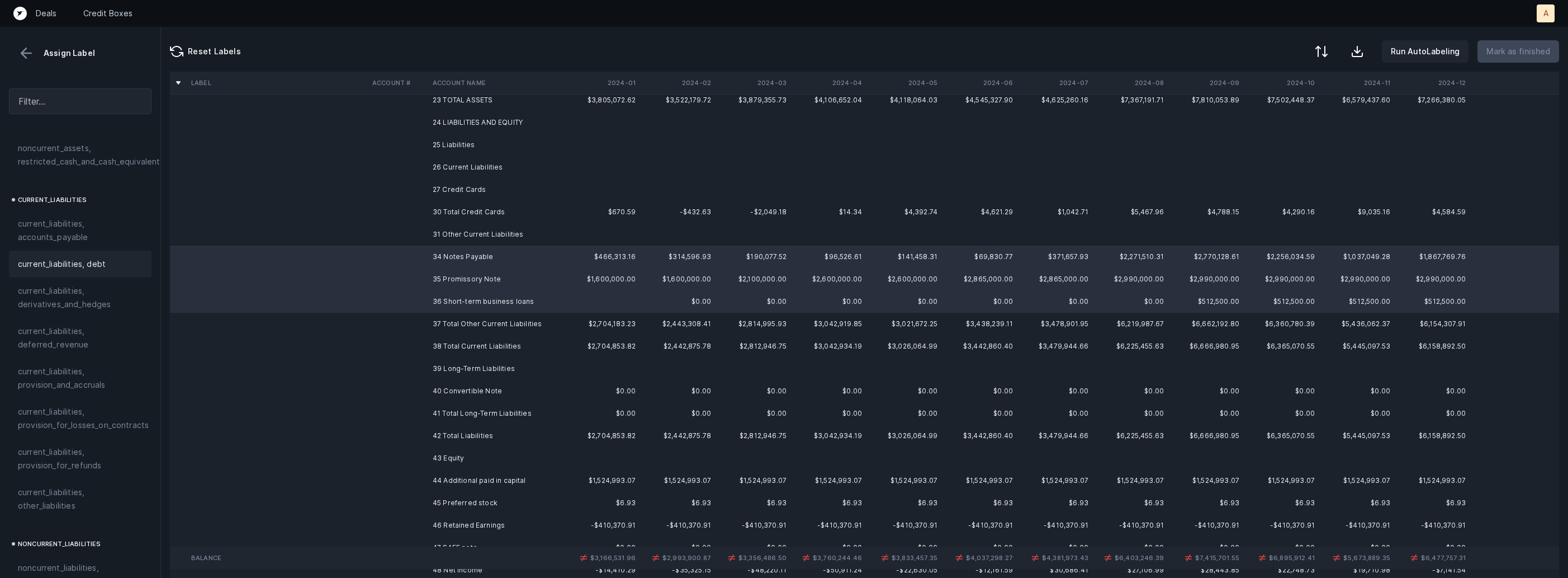
click at [106, 258] on div "current_liabilities, debt" at bounding box center [80, 264] width 142 height 27
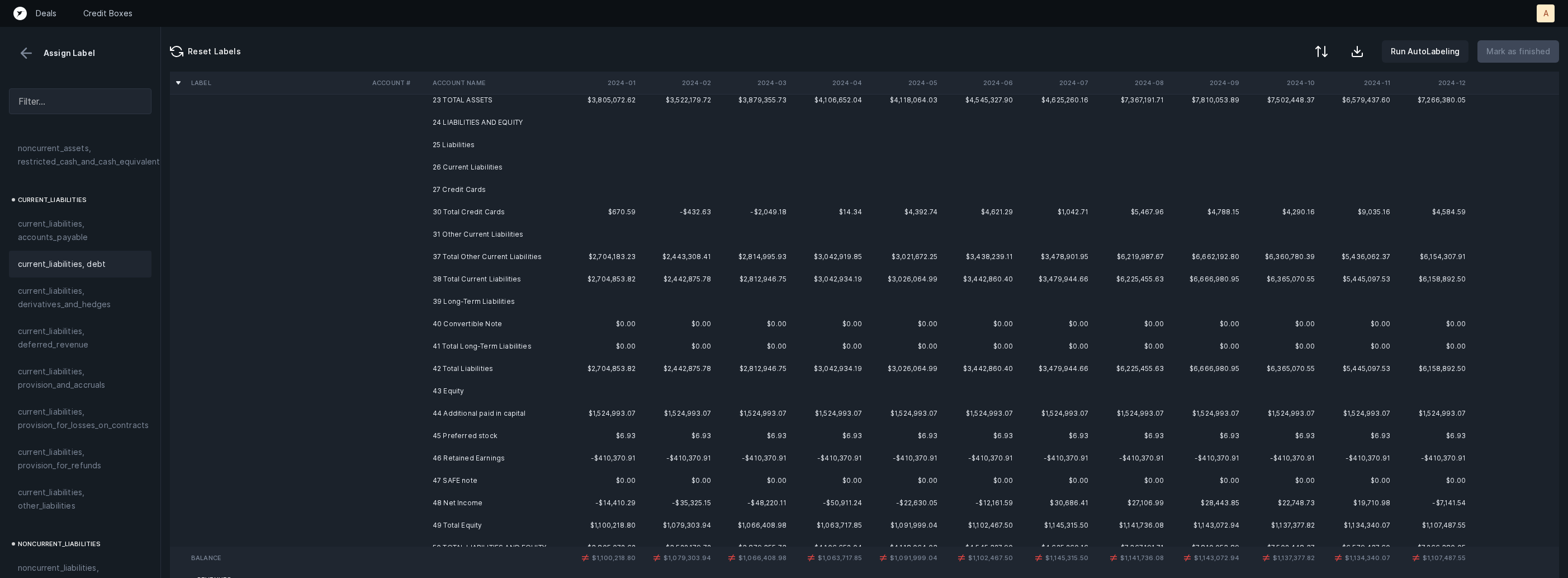
scroll to position [322, 0]
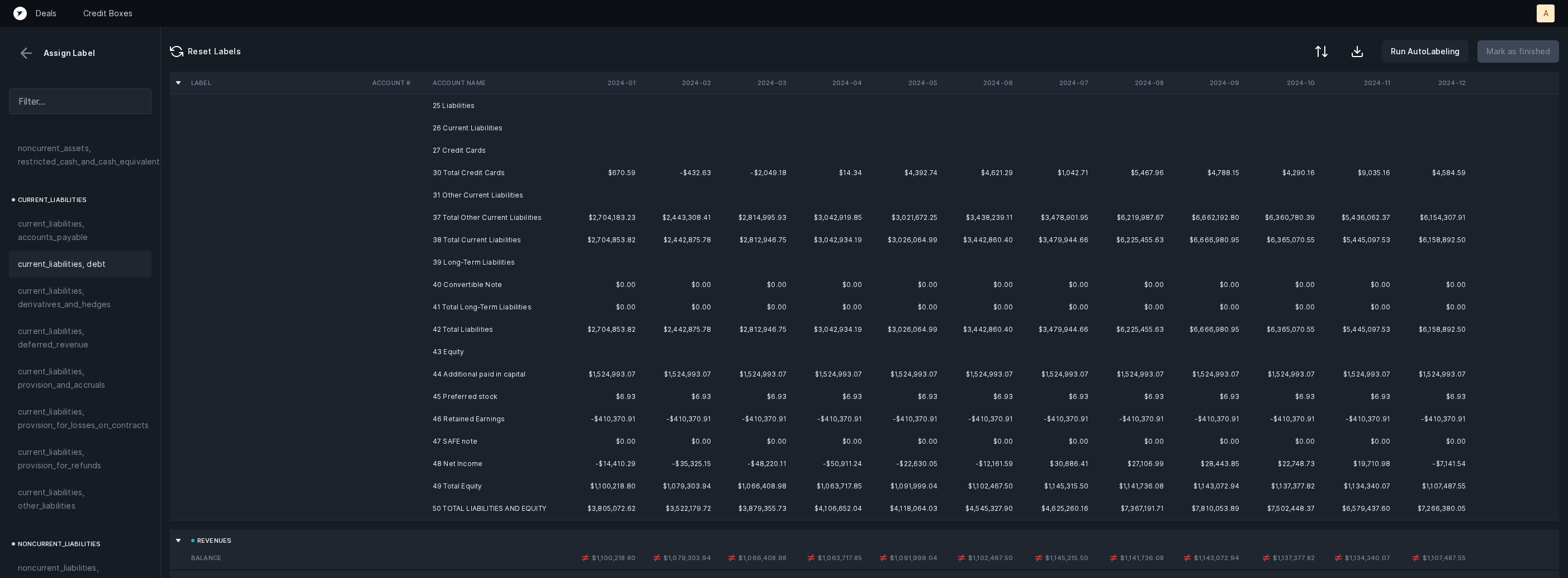
click at [464, 284] on td "40 Convertible Note" at bounding box center [496, 284] width 136 height 23
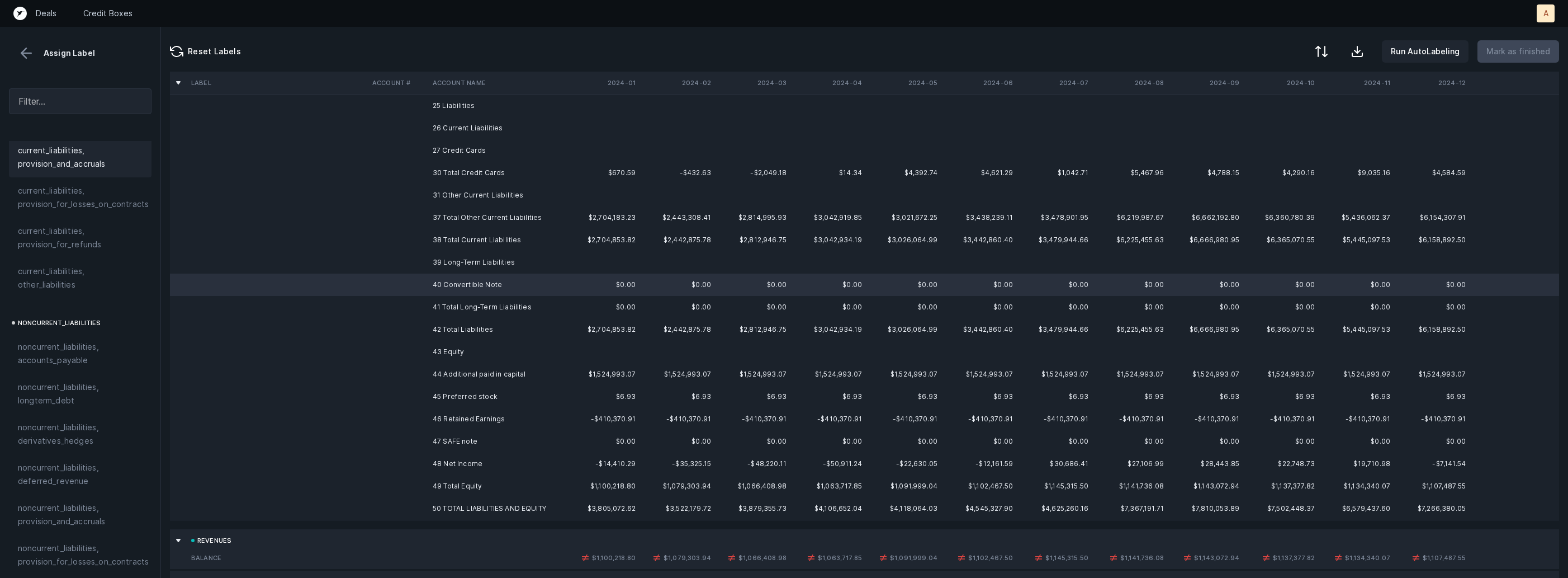
scroll to position [1230, 0]
click at [47, 391] on span "equity, paid_in_capital" at bounding box center [60, 398] width 85 height 13
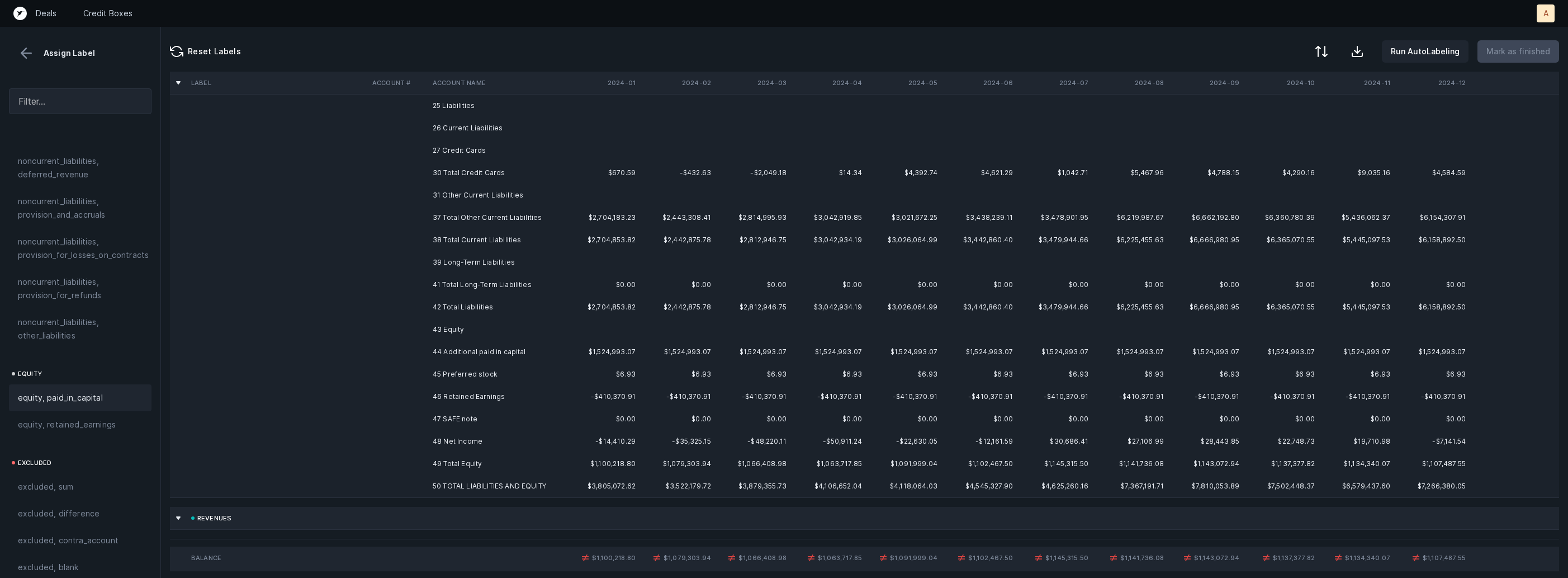
click at [460, 350] on td "44 Additional paid in capital" at bounding box center [496, 351] width 136 height 23
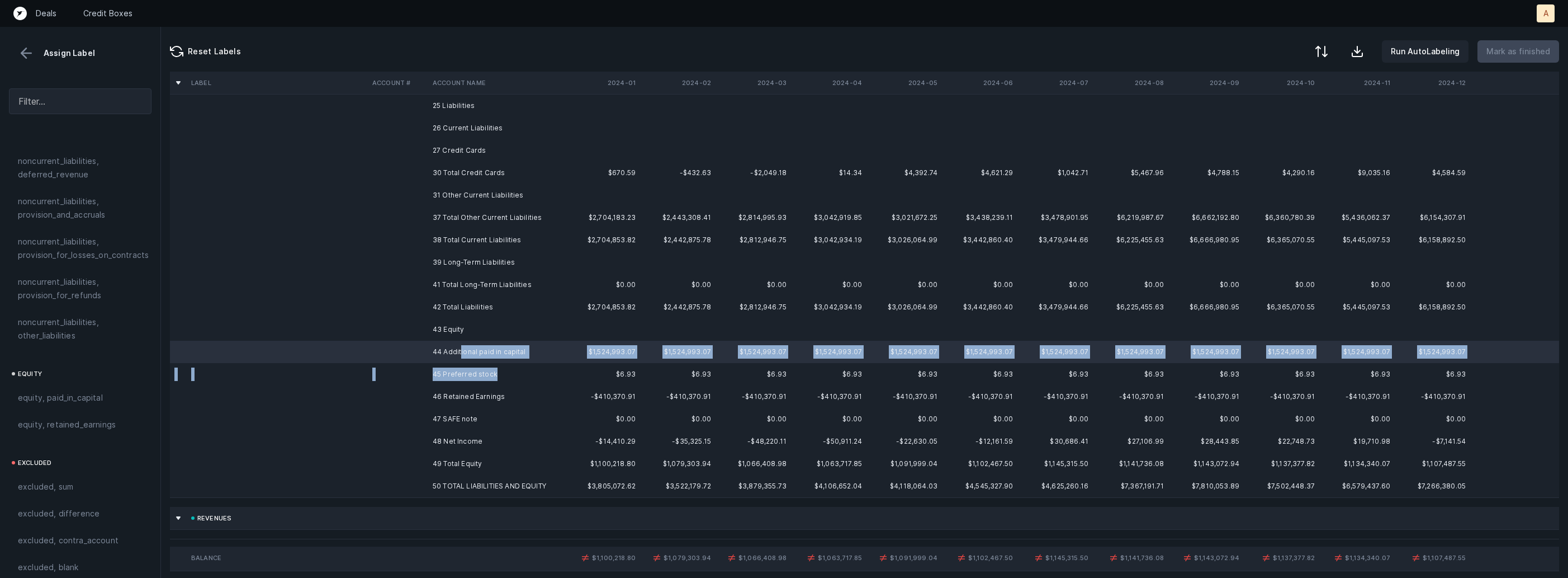
click at [492, 375] on td "45 Preferred stock" at bounding box center [496, 374] width 136 height 23
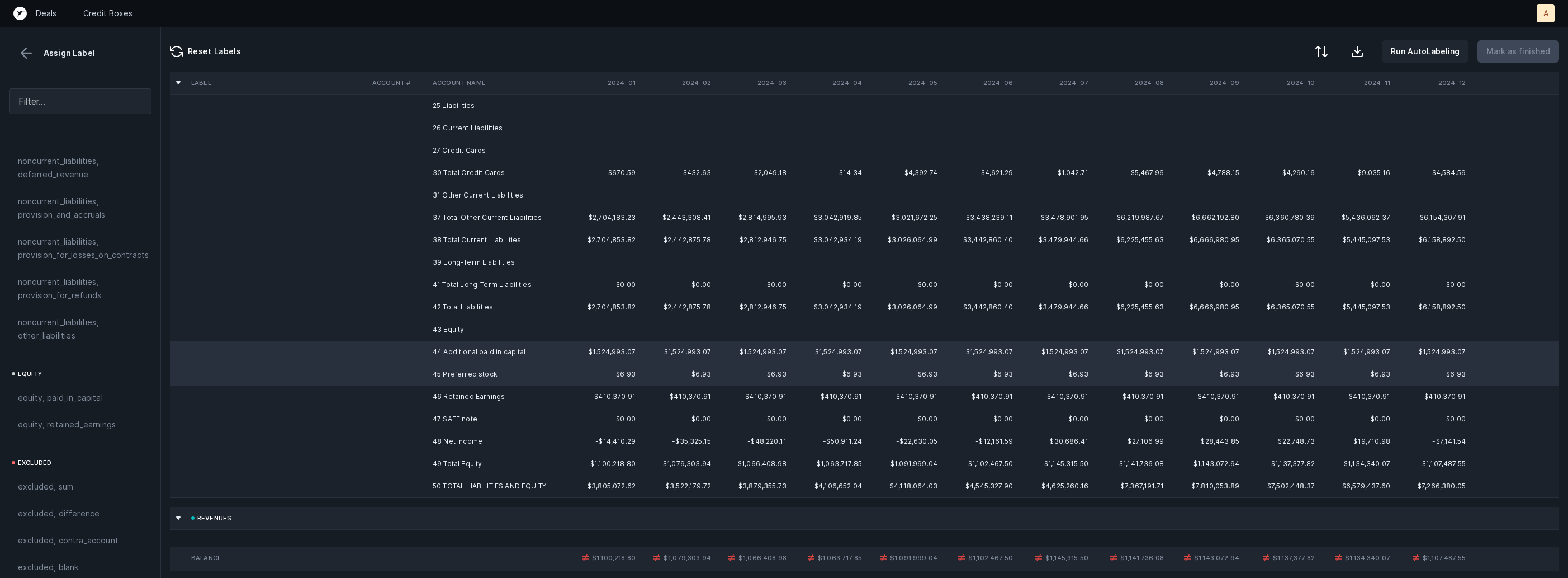
click at [461, 416] on td "47 SAFE note" at bounding box center [496, 418] width 136 height 23
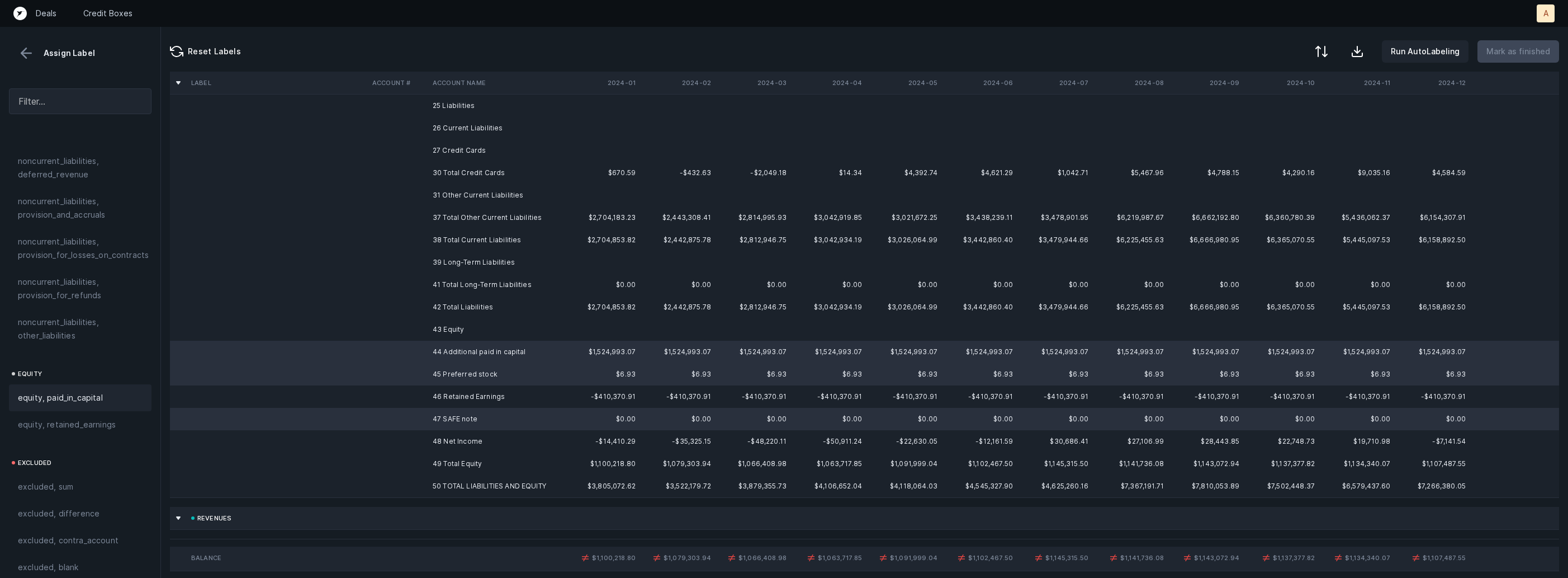
click at [56, 391] on span "equity, paid_in_capital" at bounding box center [60, 398] width 85 height 13
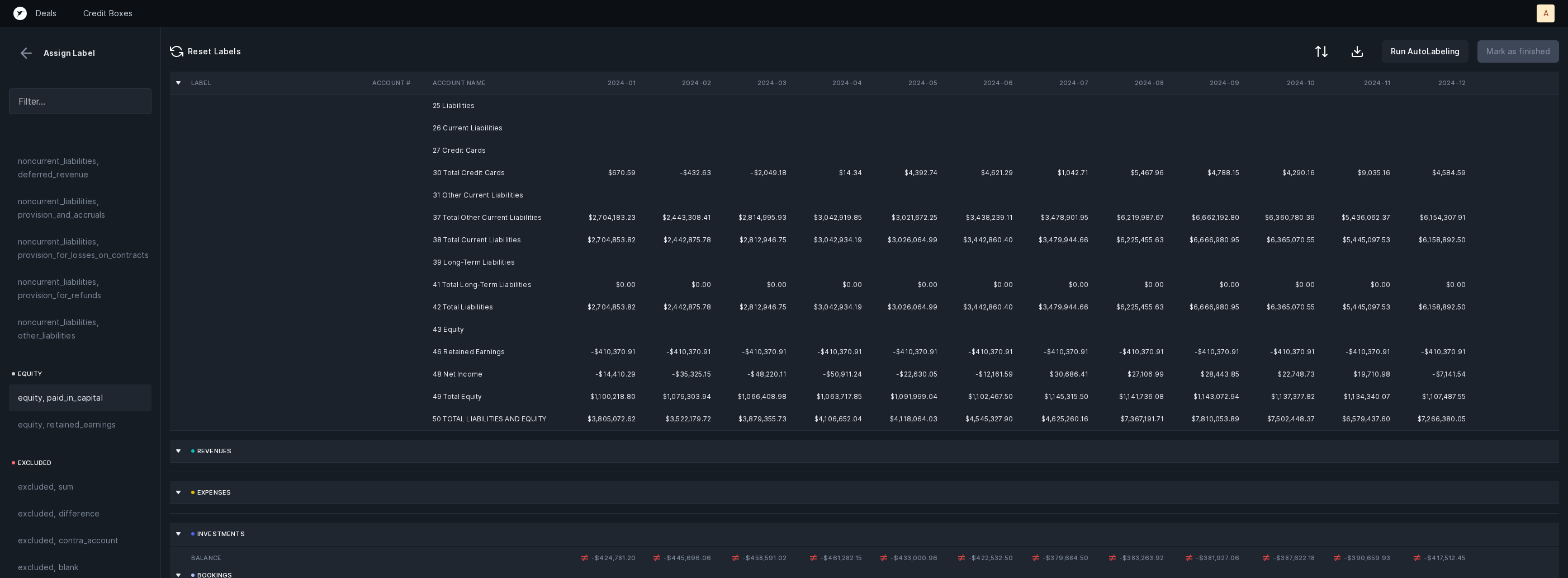
click at [452, 350] on td "46 Retained Earnings" at bounding box center [496, 351] width 136 height 23
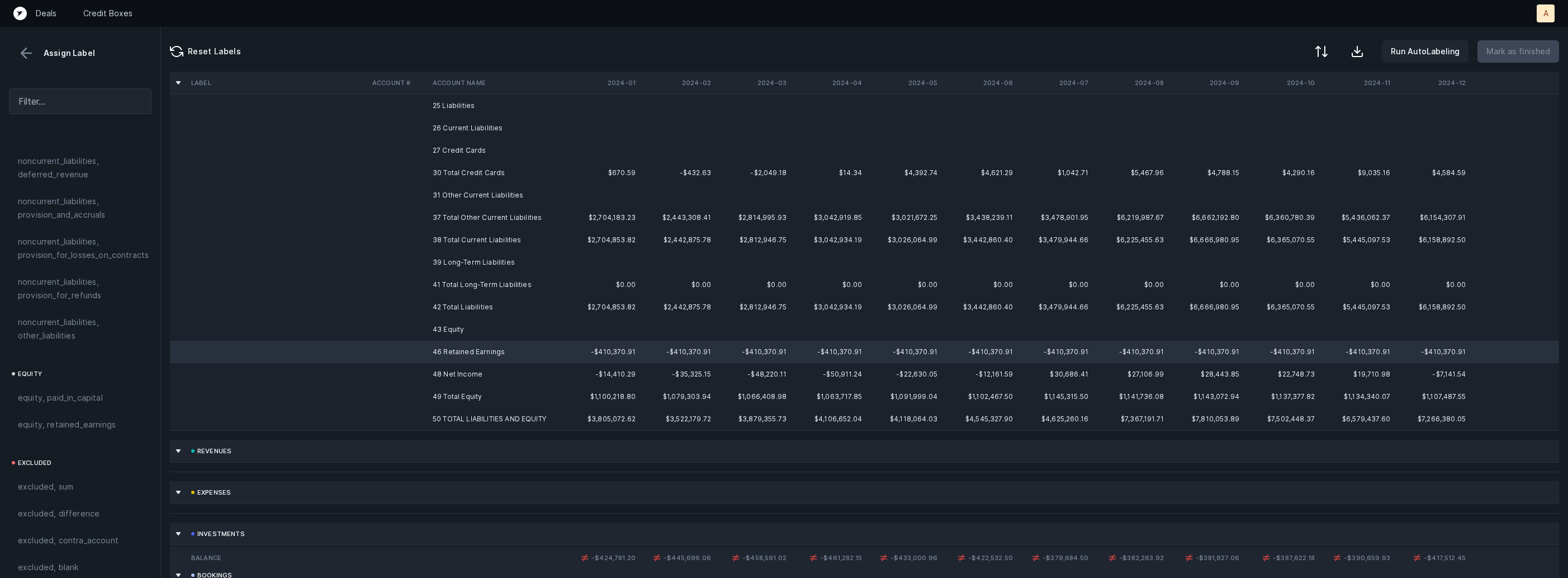
click at [457, 371] on td "48 Net Income" at bounding box center [496, 374] width 136 height 23
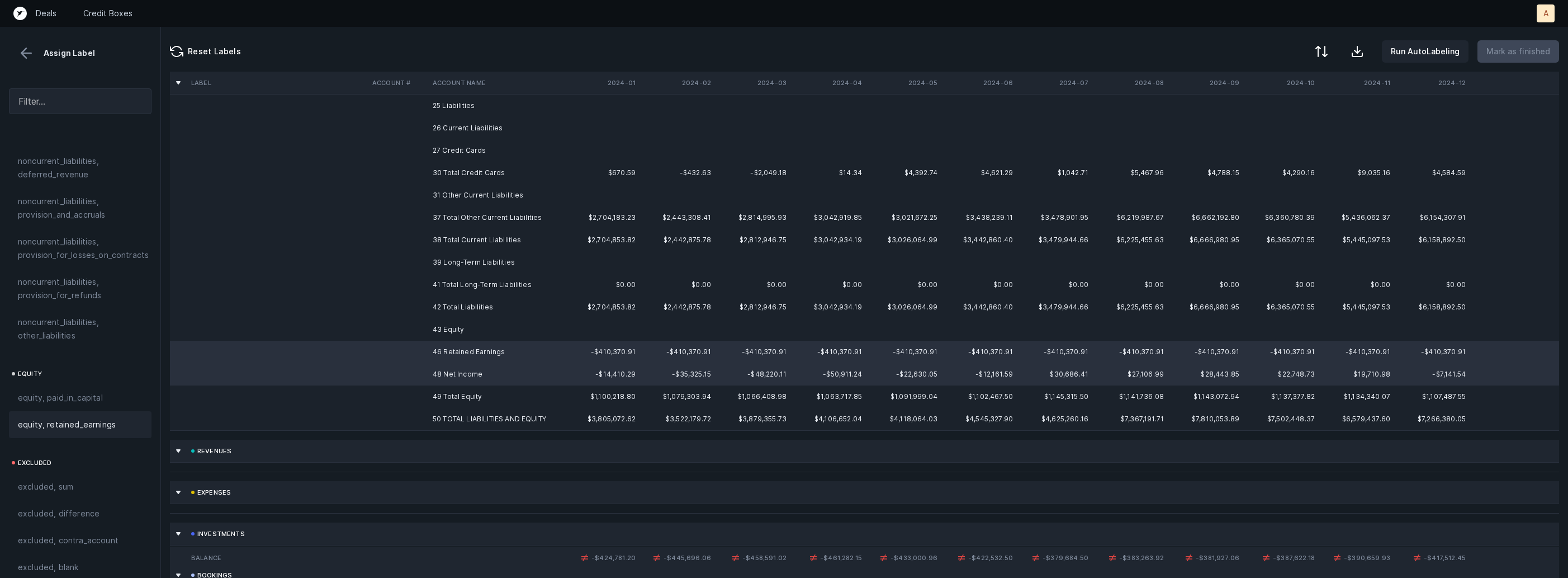
click at [113, 418] on span "equity, retained_earnings" at bounding box center [66, 425] width 98 height 13
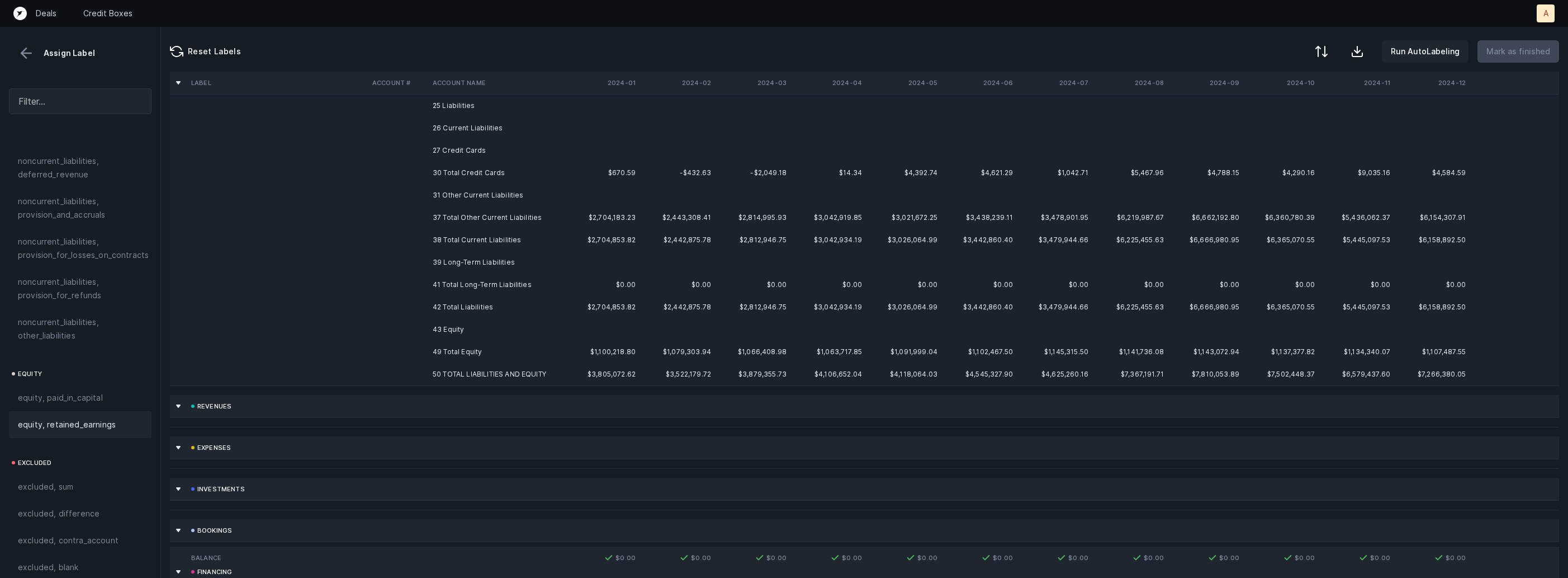
scroll to position [0, 0]
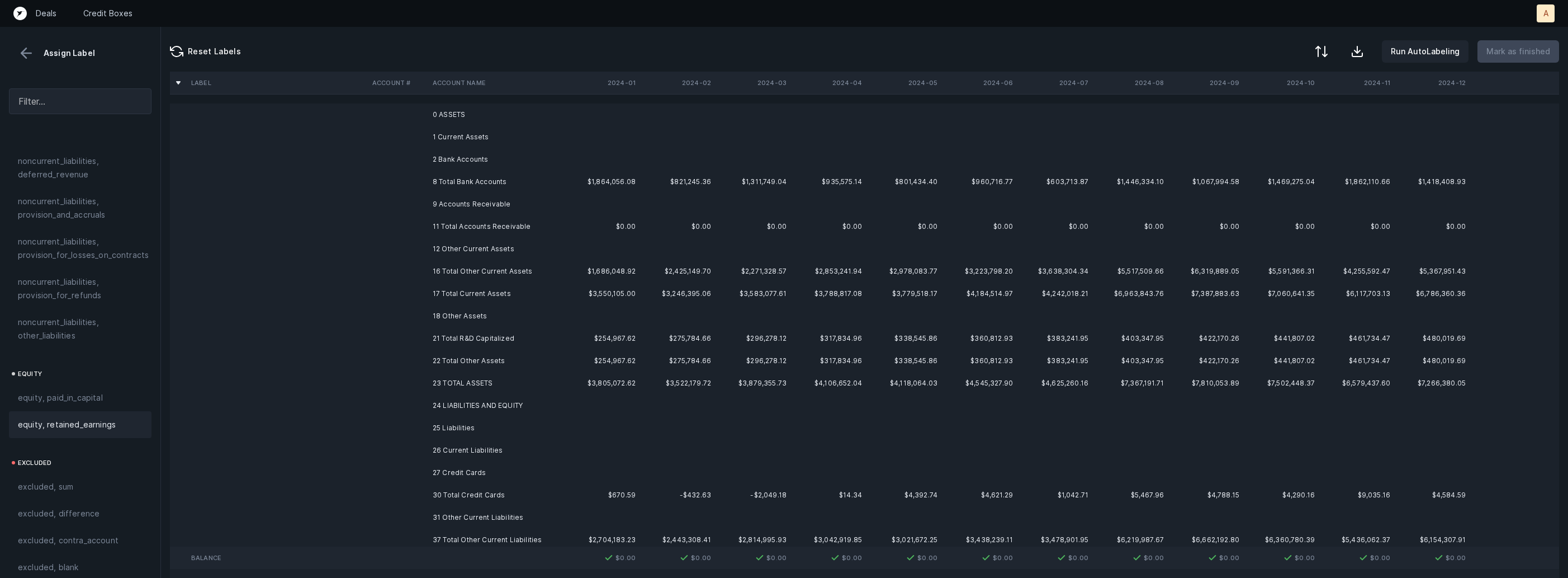
click at [517, 105] on td "0 ASSETS" at bounding box center [496, 115] width 136 height 23
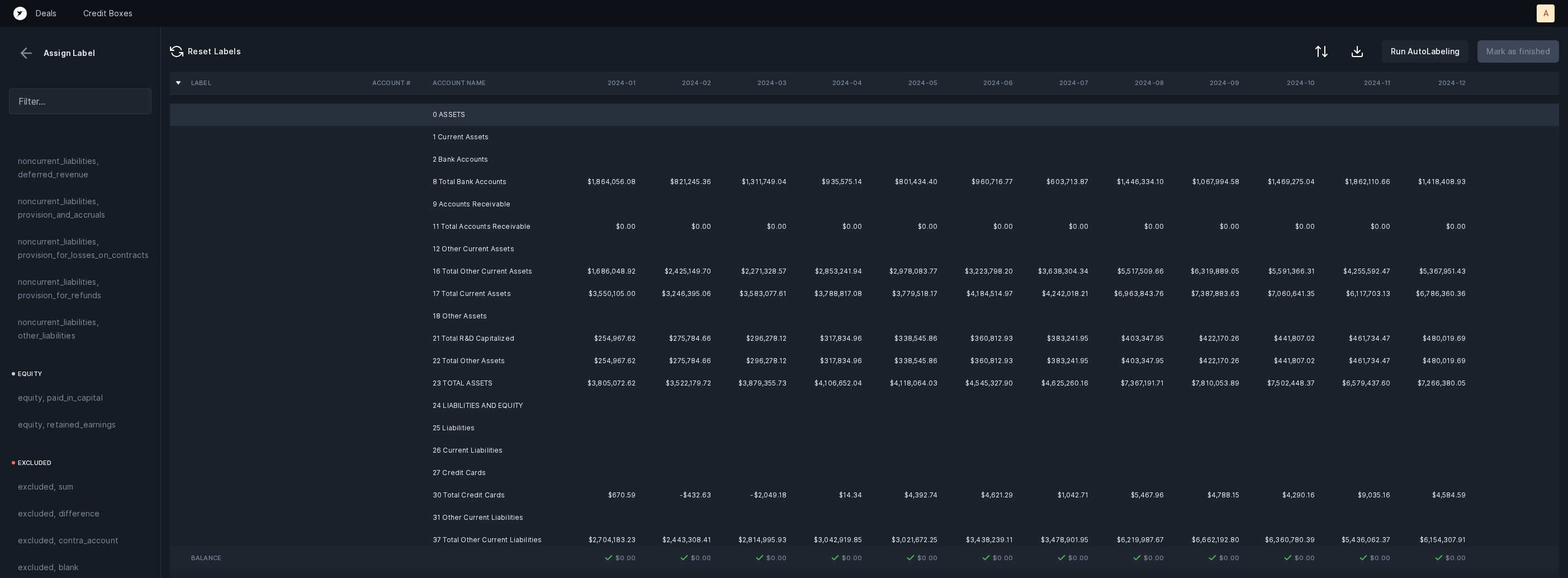
click at [446, 141] on td "1 Current Assets" at bounding box center [496, 137] width 136 height 23
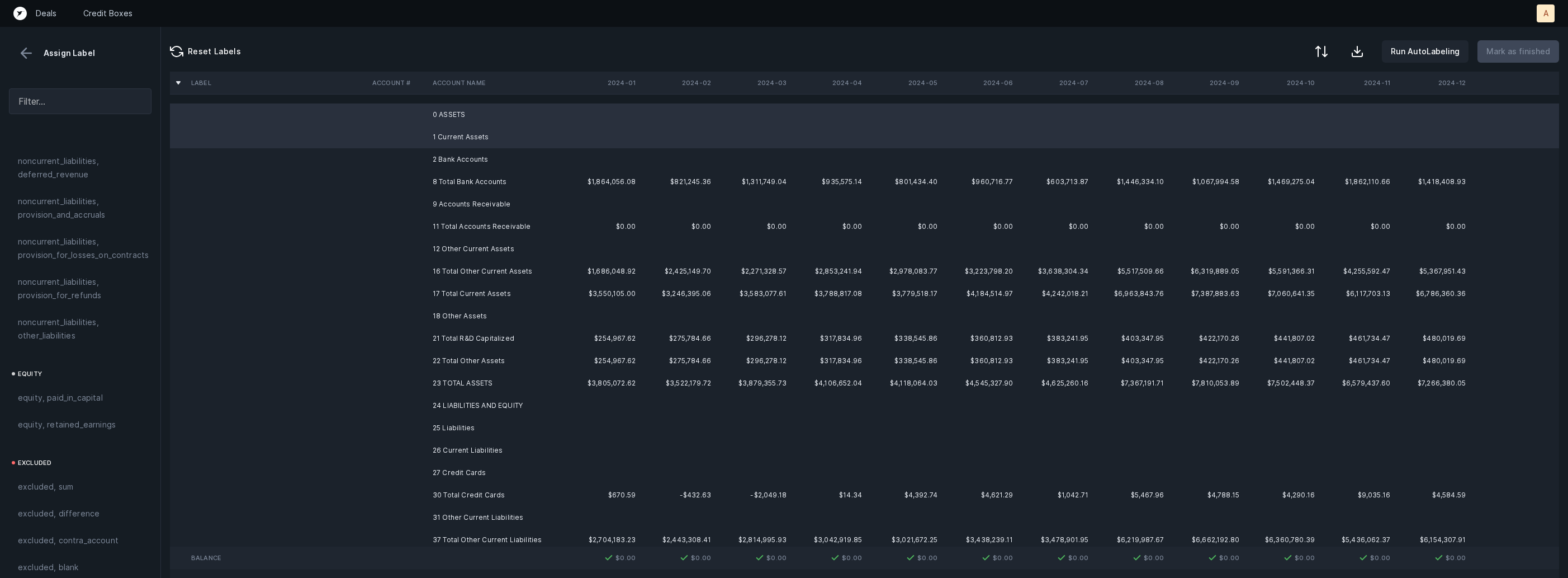
click at [435, 155] on td "2 Bank Accounts" at bounding box center [496, 159] width 136 height 23
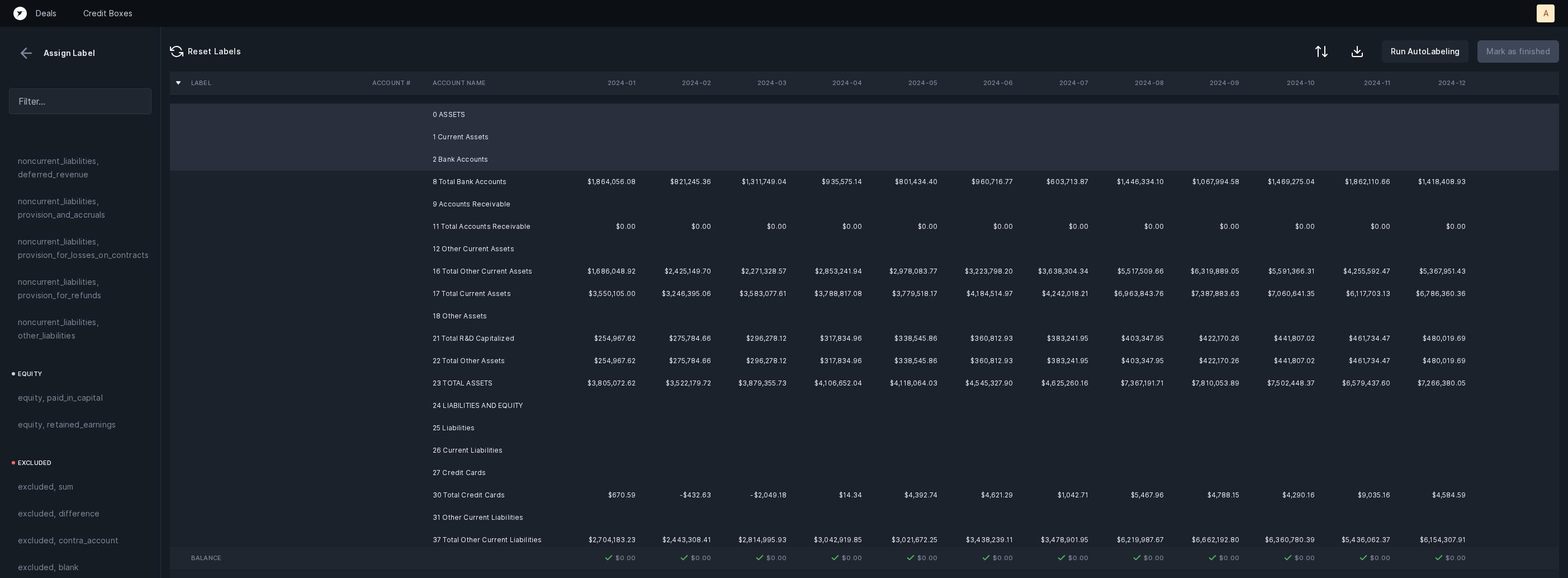
click at [438, 199] on td "9 Accounts Receivable" at bounding box center [496, 204] width 136 height 23
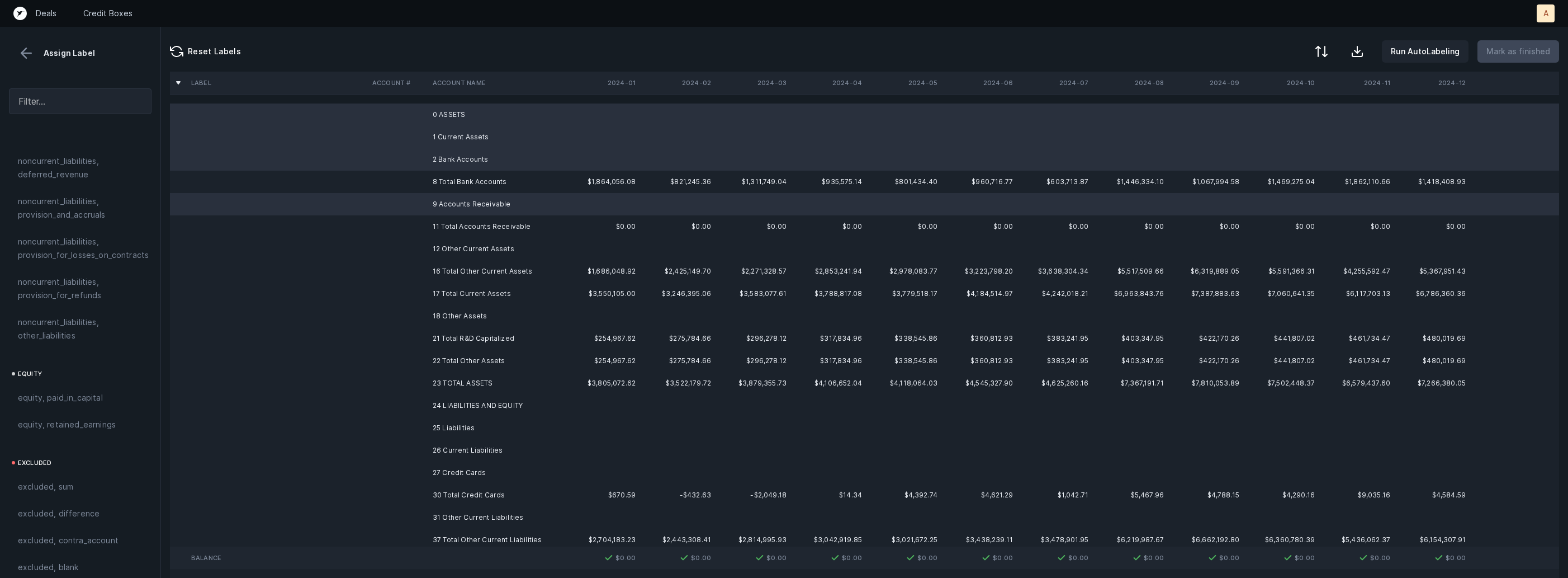
click at [438, 245] on td "12 Other Current Assets" at bounding box center [496, 248] width 136 height 23
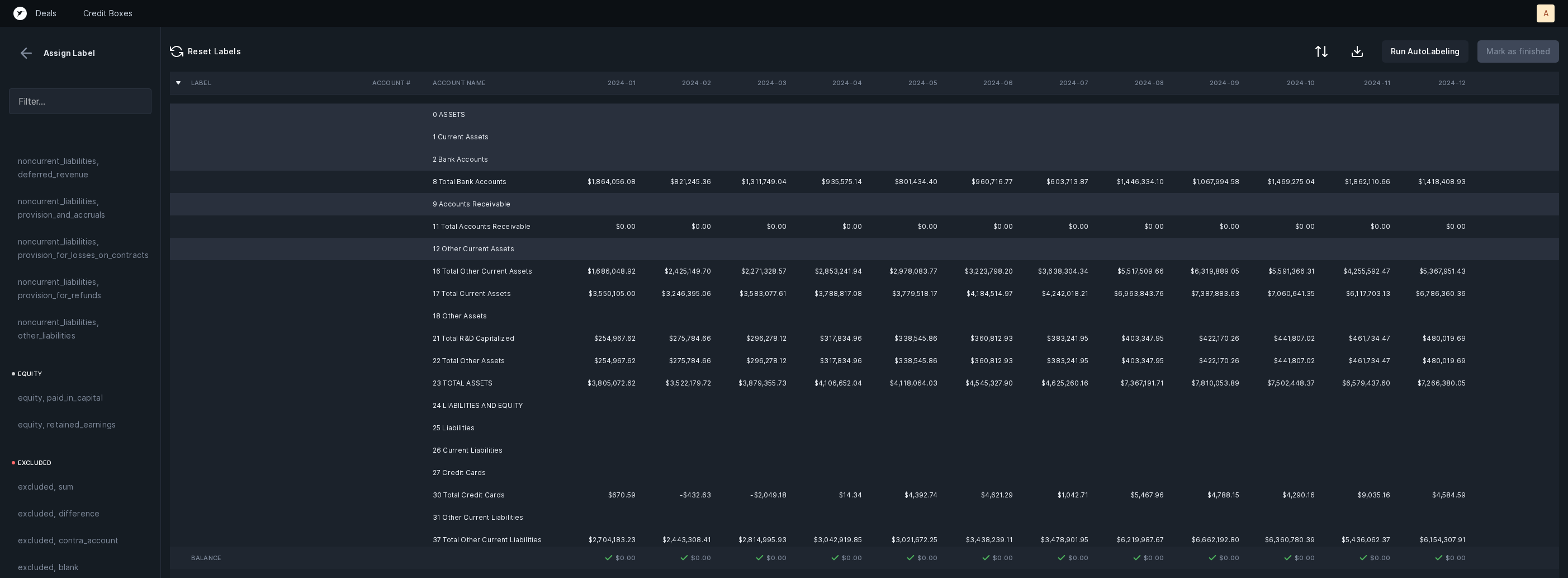
click at [435, 314] on td "18 Other Assets" at bounding box center [496, 316] width 136 height 23
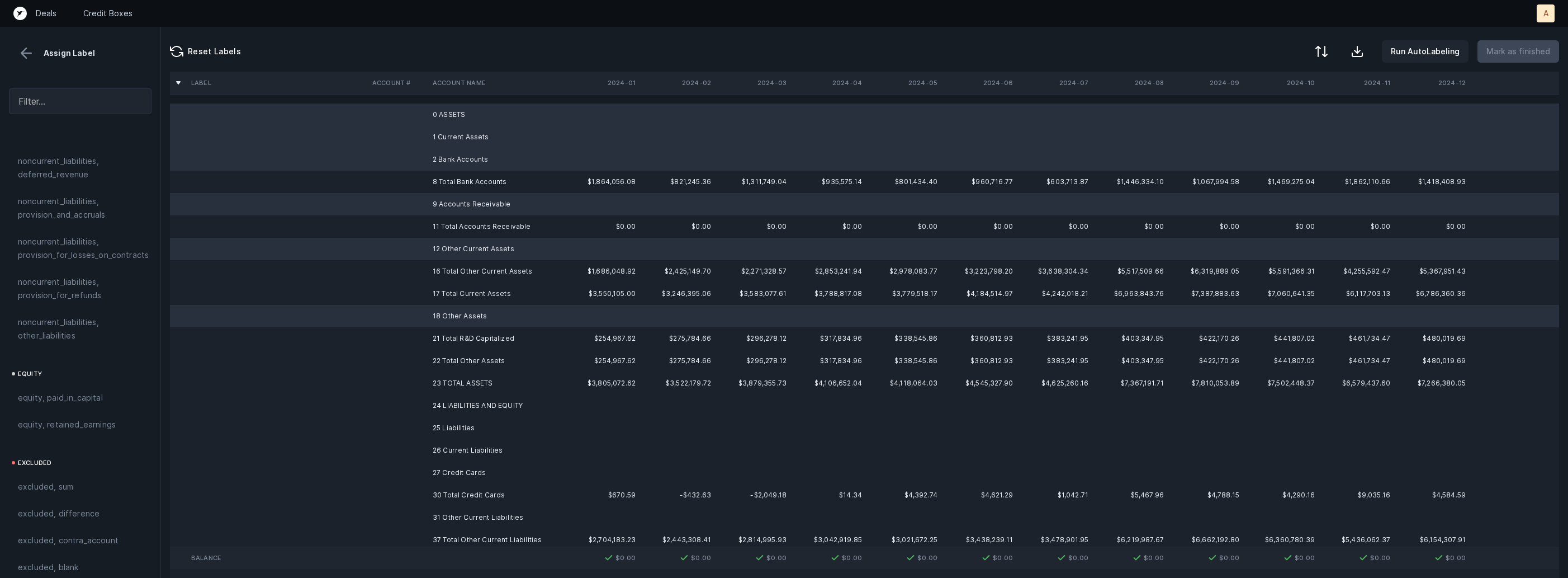
click at [444, 407] on td "24 LIABILITIES AND EQUITY" at bounding box center [496, 405] width 136 height 23
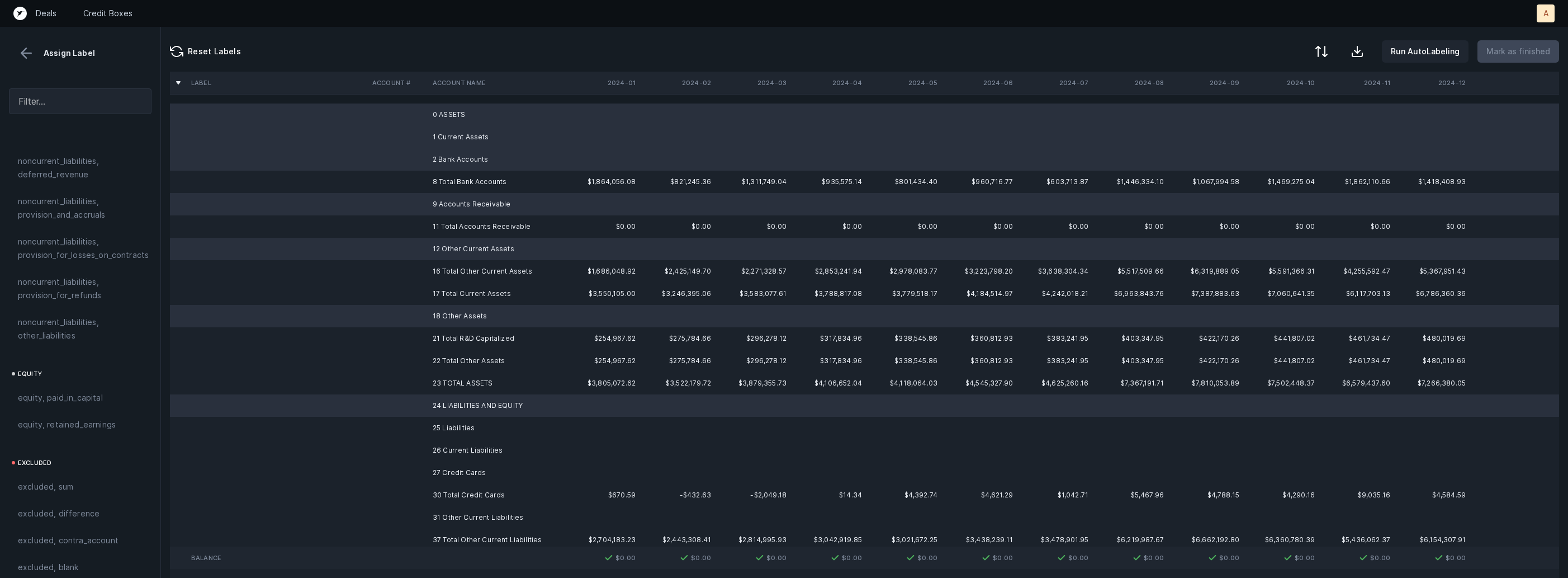
click at [435, 428] on td "25 Liabilities" at bounding box center [496, 428] width 136 height 23
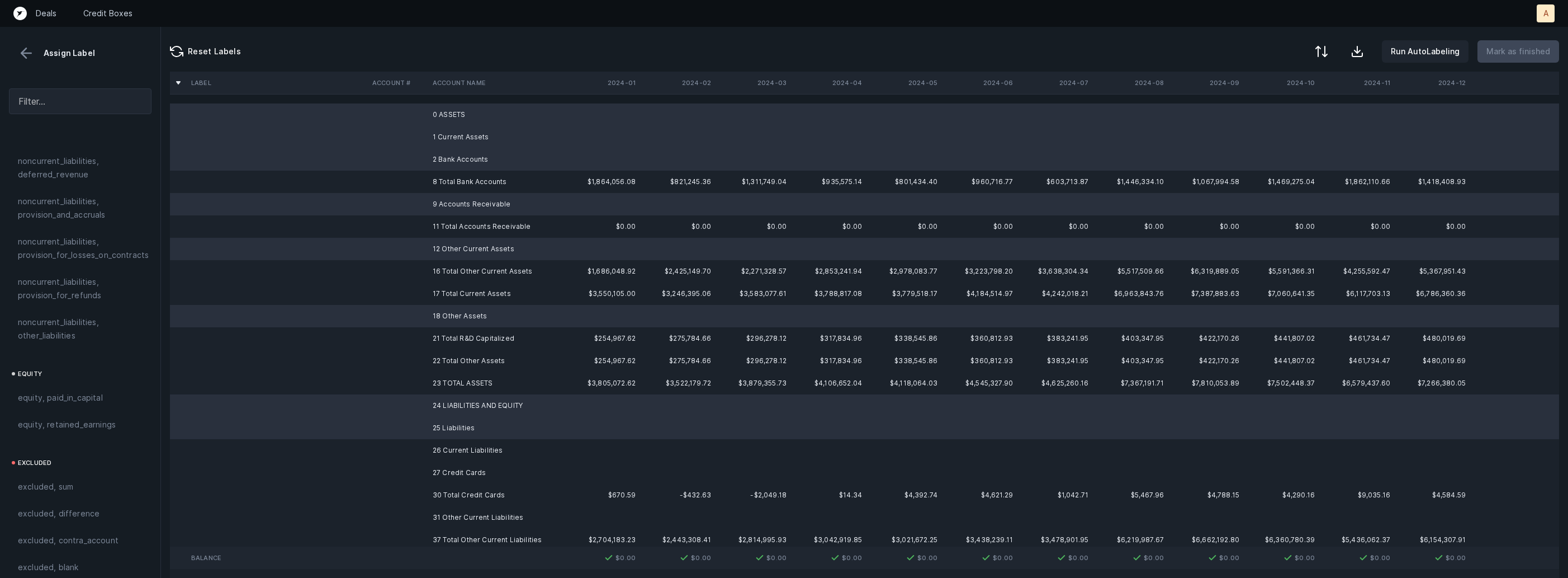
click at [428, 453] on td "26 Current Liabilities" at bounding box center [496, 450] width 136 height 23
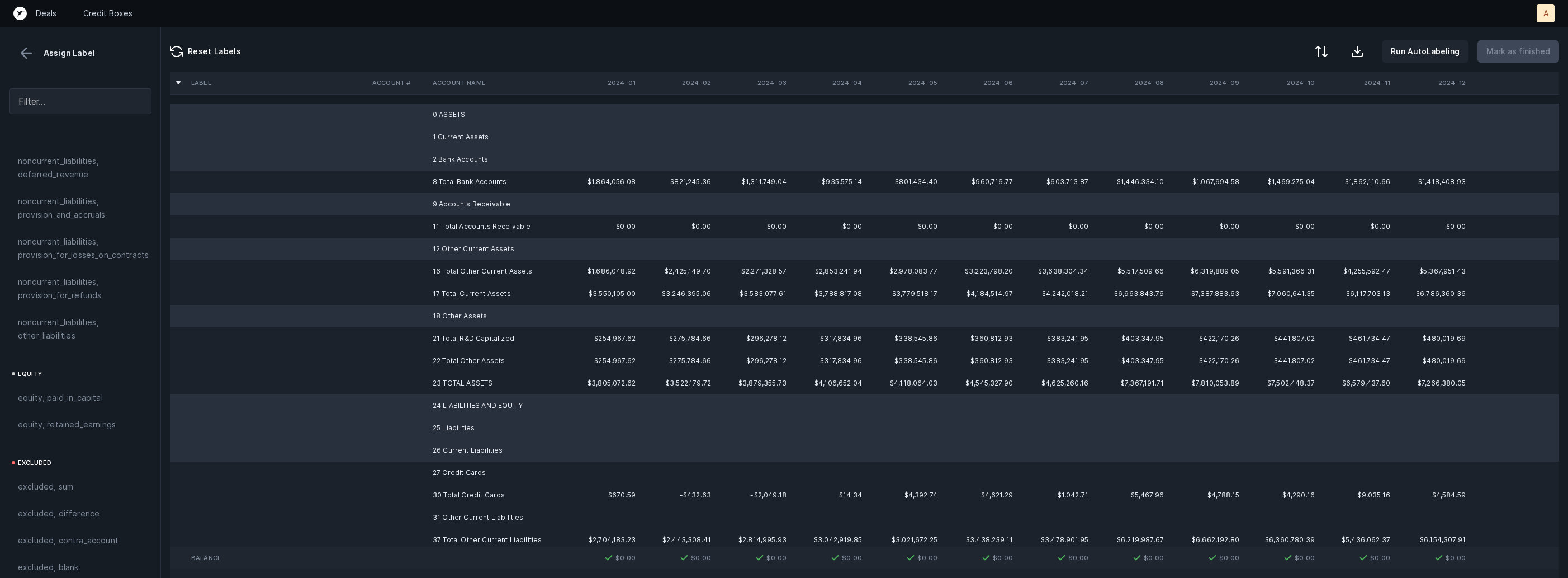
click at [421, 470] on td at bounding box center [397, 473] width 60 height 23
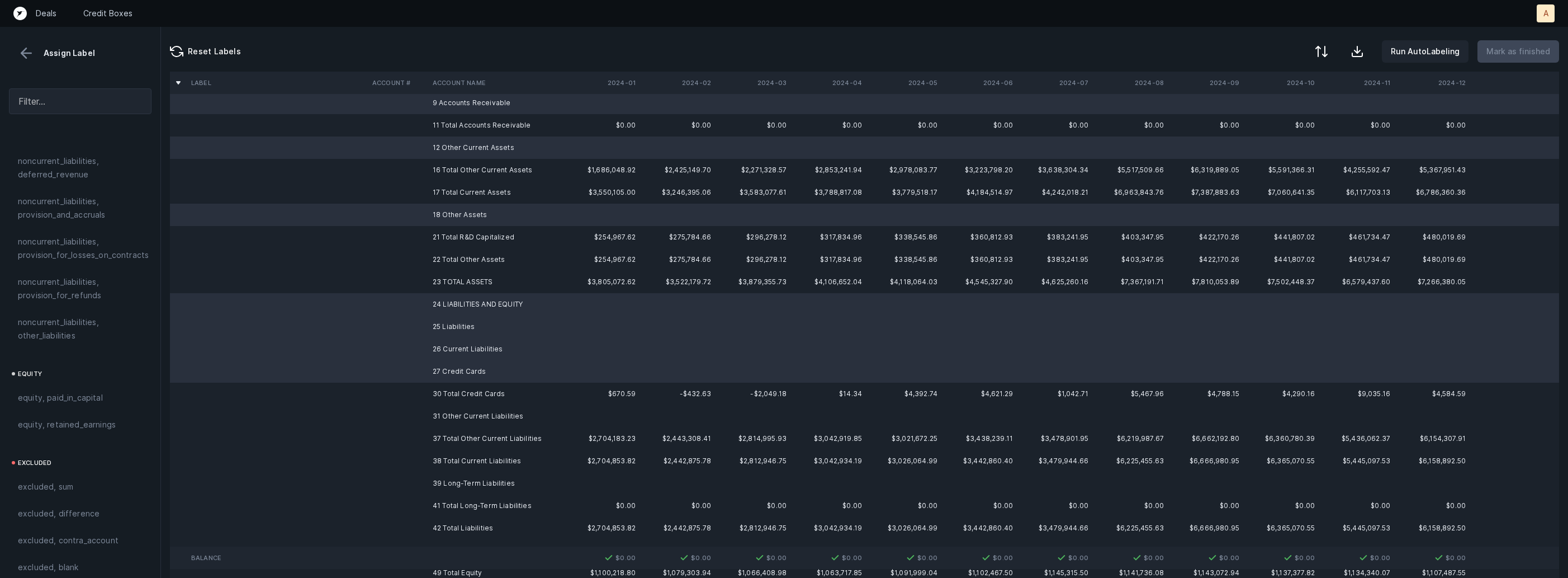
scroll to position [148, 0]
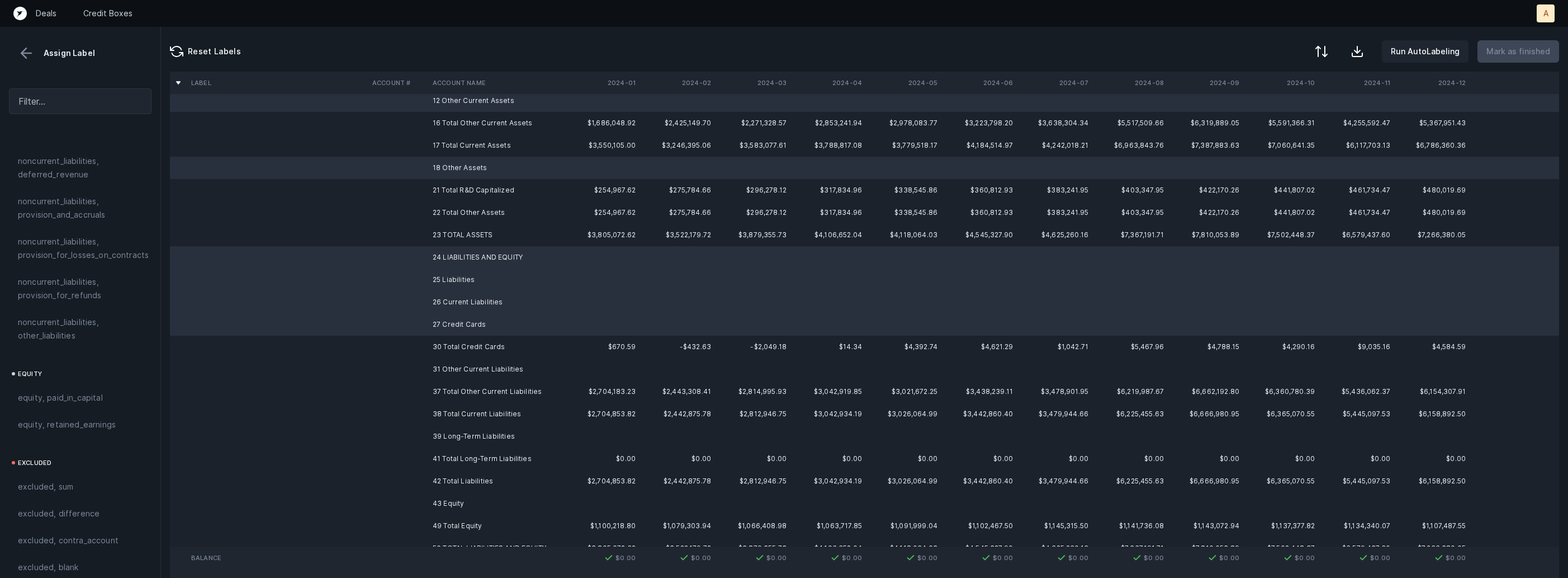
click at [489, 365] on td "31 Other Current Liabilities" at bounding box center [496, 369] width 136 height 23
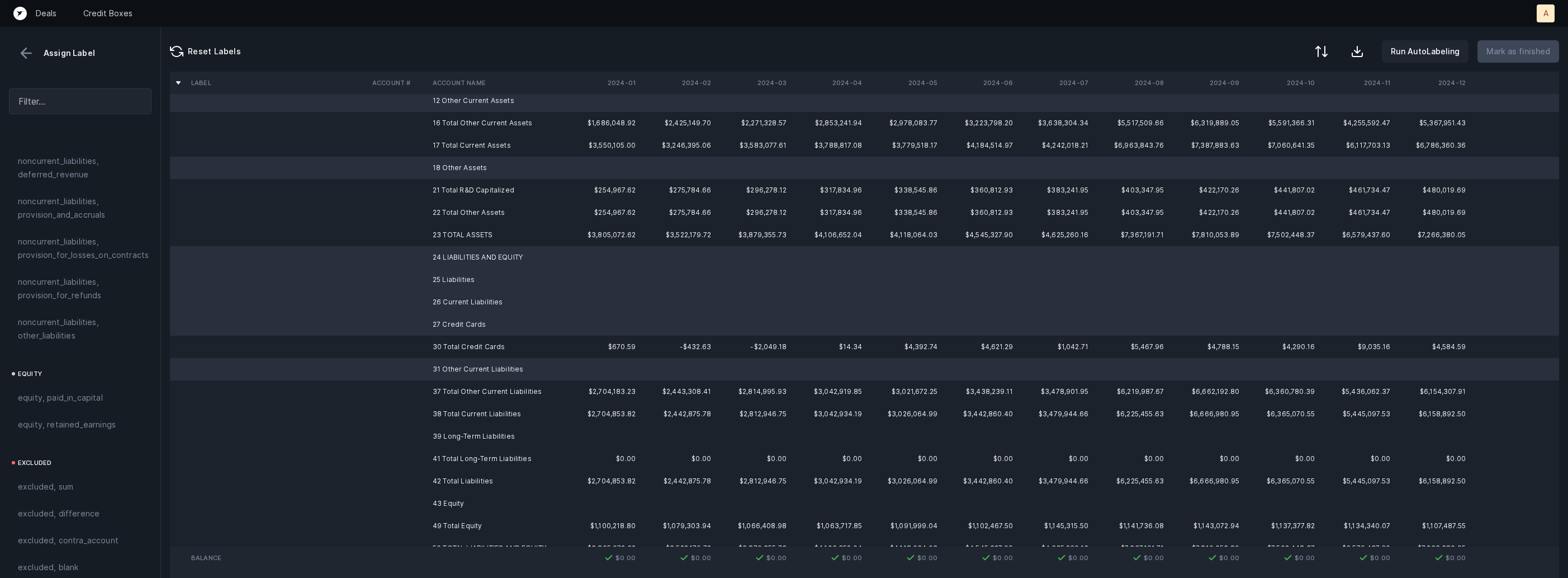
click at [458, 431] on td "39 Long-Term Liabilities" at bounding box center [496, 436] width 136 height 23
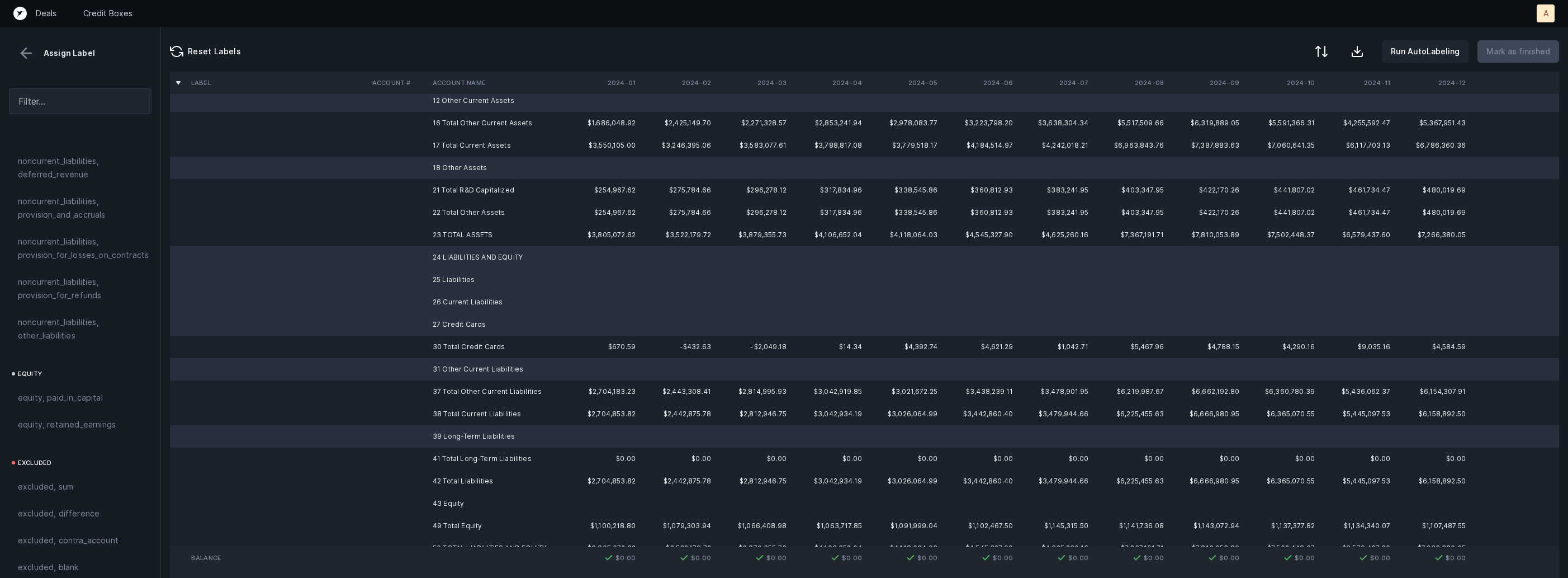
click at [444, 502] on td "43 Equity" at bounding box center [496, 503] width 136 height 23
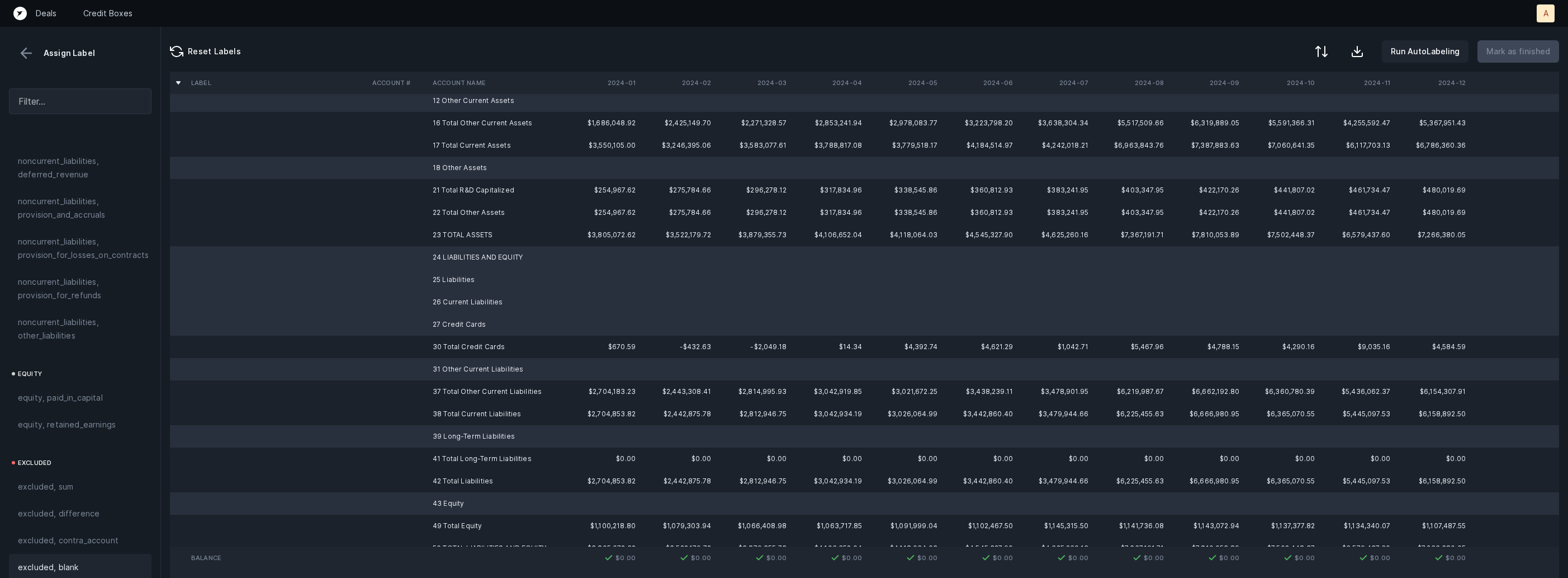
click at [94, 560] on div "excluded, blank" at bounding box center [80, 567] width 125 height 13
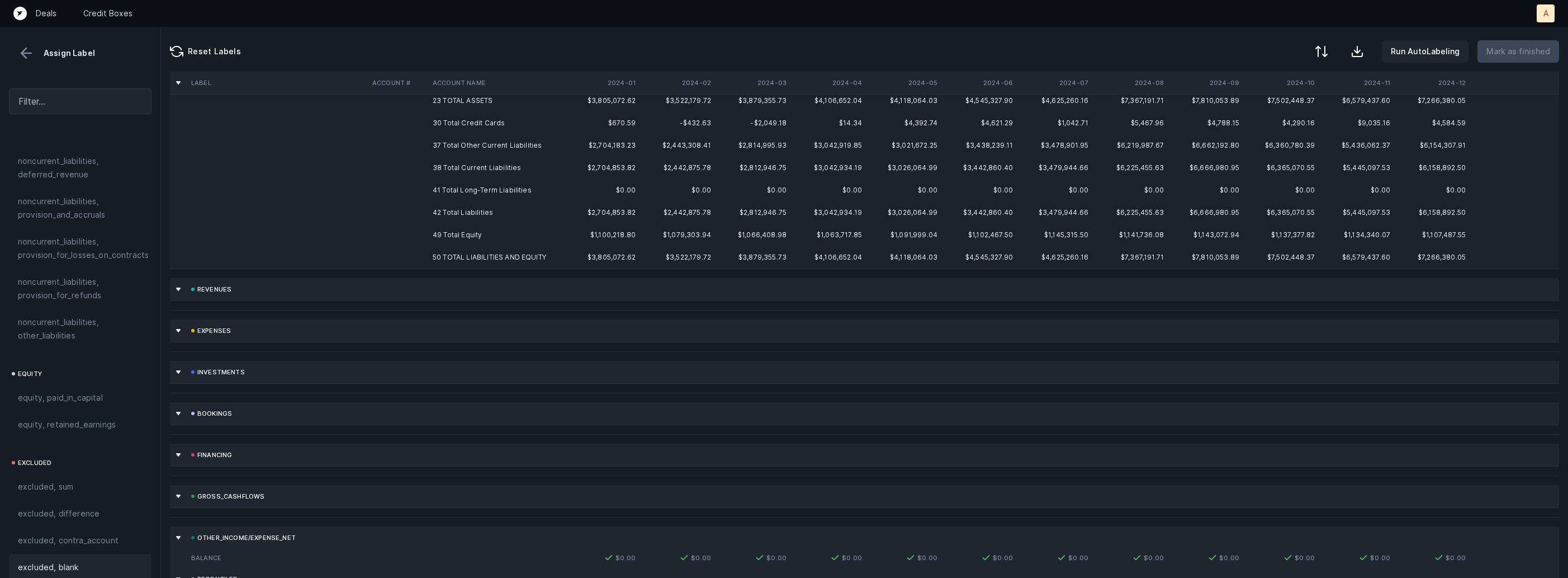
scroll to position [0, 0]
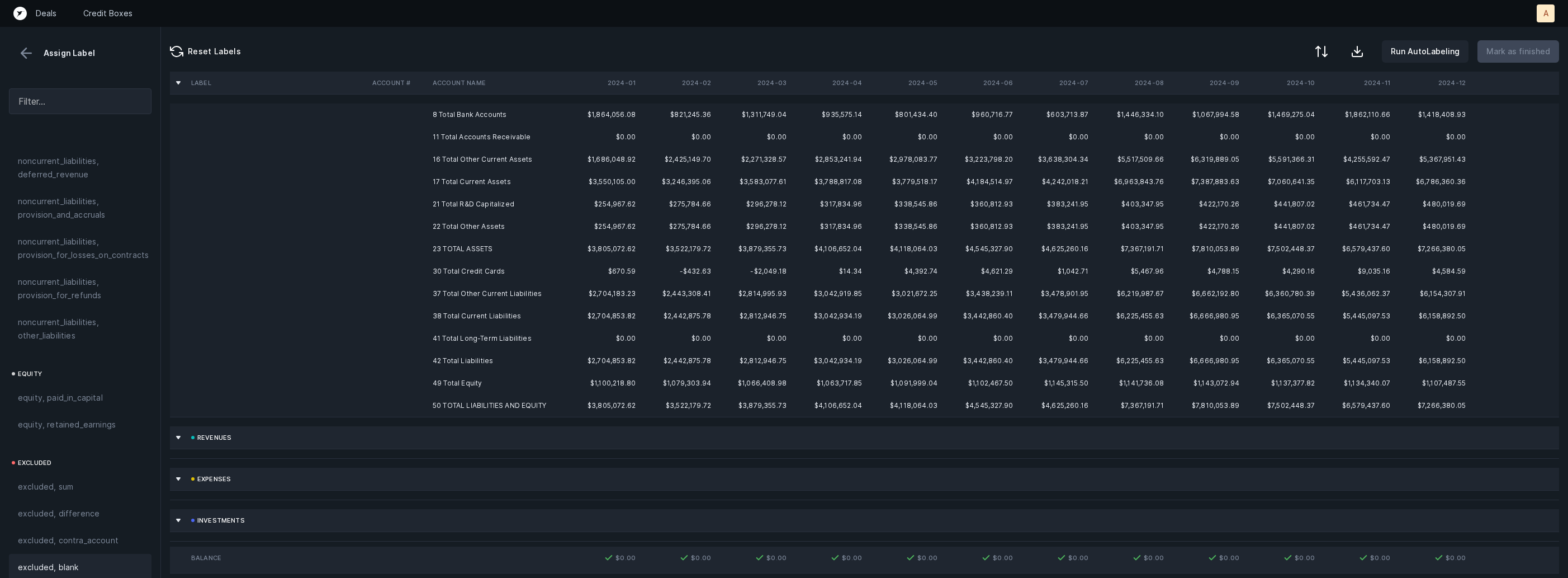
click at [496, 117] on td "8 Total Bank Accounts" at bounding box center [496, 115] width 136 height 23
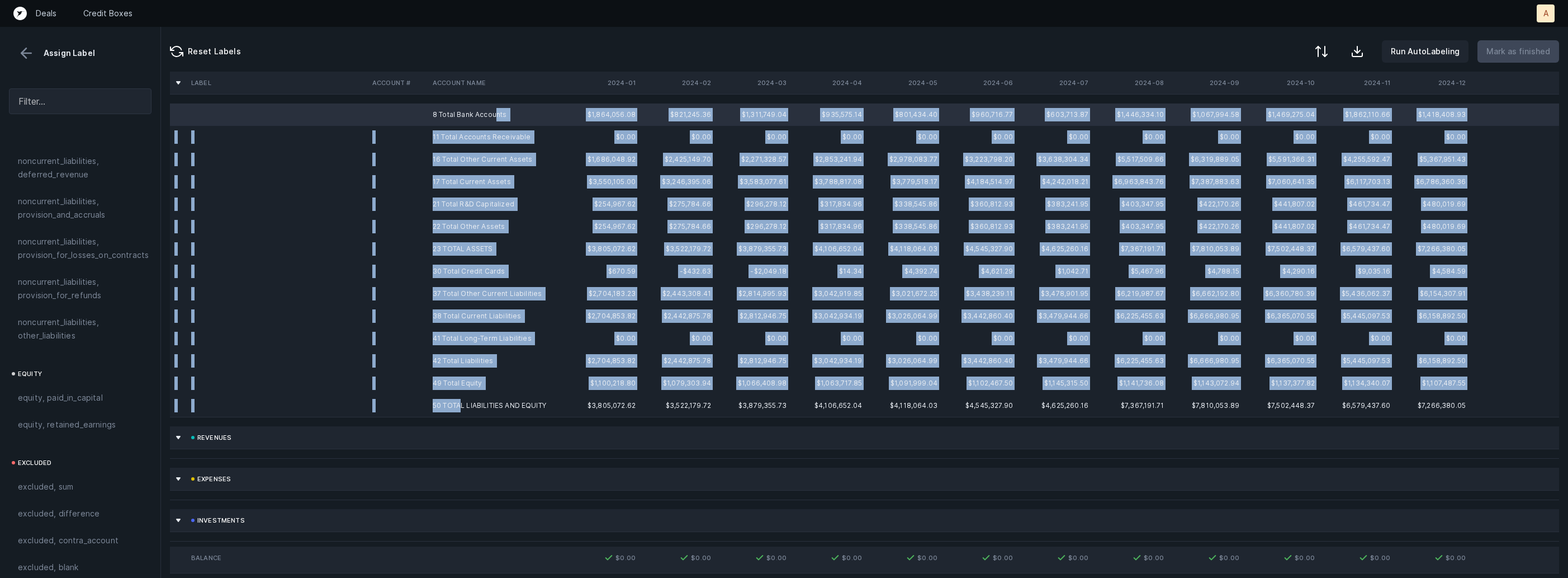
click at [461, 400] on td "50 TOTAL LIABILITIES AND EQUITY" at bounding box center [496, 405] width 136 height 23
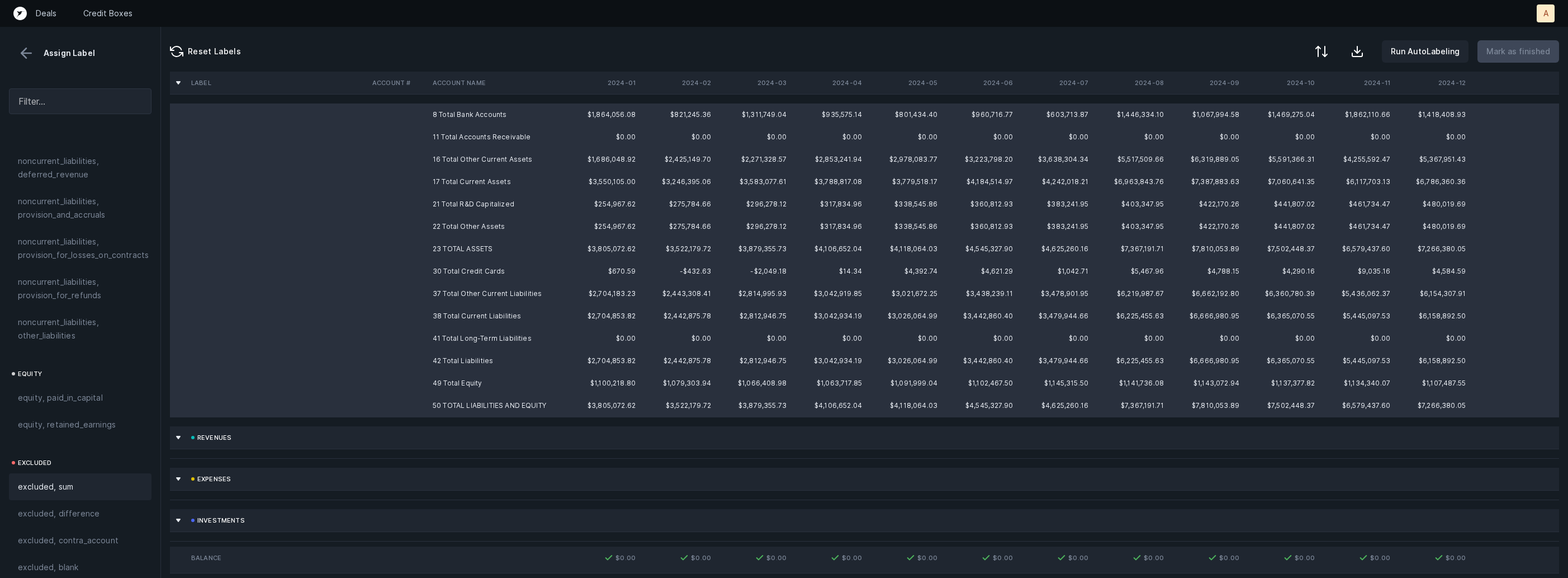
click at [52, 480] on span "excluded, sum" at bounding box center [45, 487] width 55 height 13
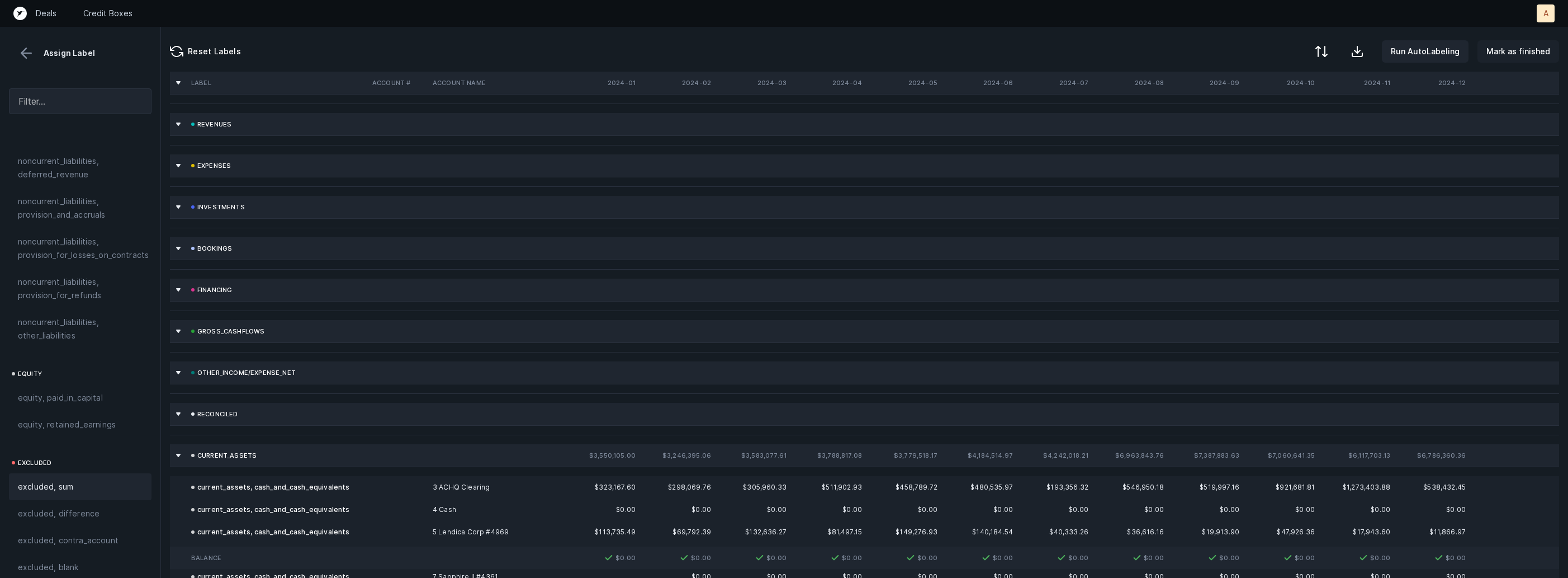
click at [1533, 56] on p "Mark as finished" at bounding box center [1518, 51] width 64 height 13
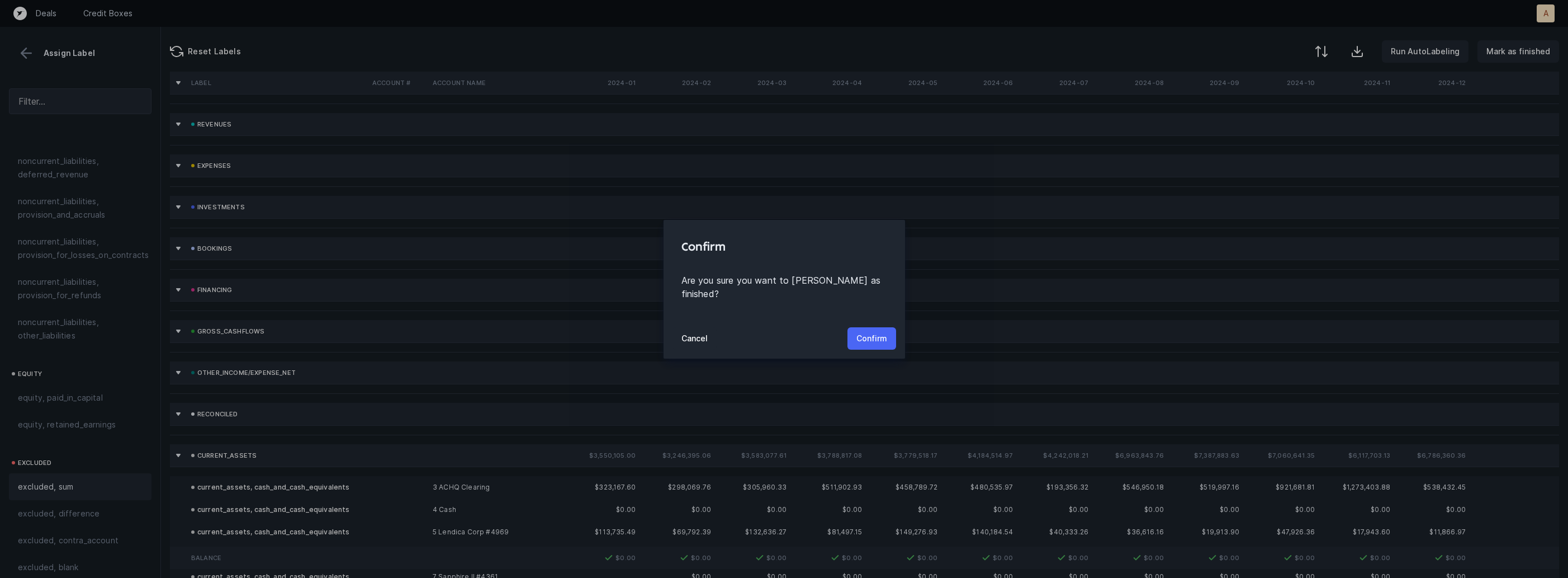
click at [864, 332] on p "Confirm" at bounding box center [872, 339] width 31 height 13
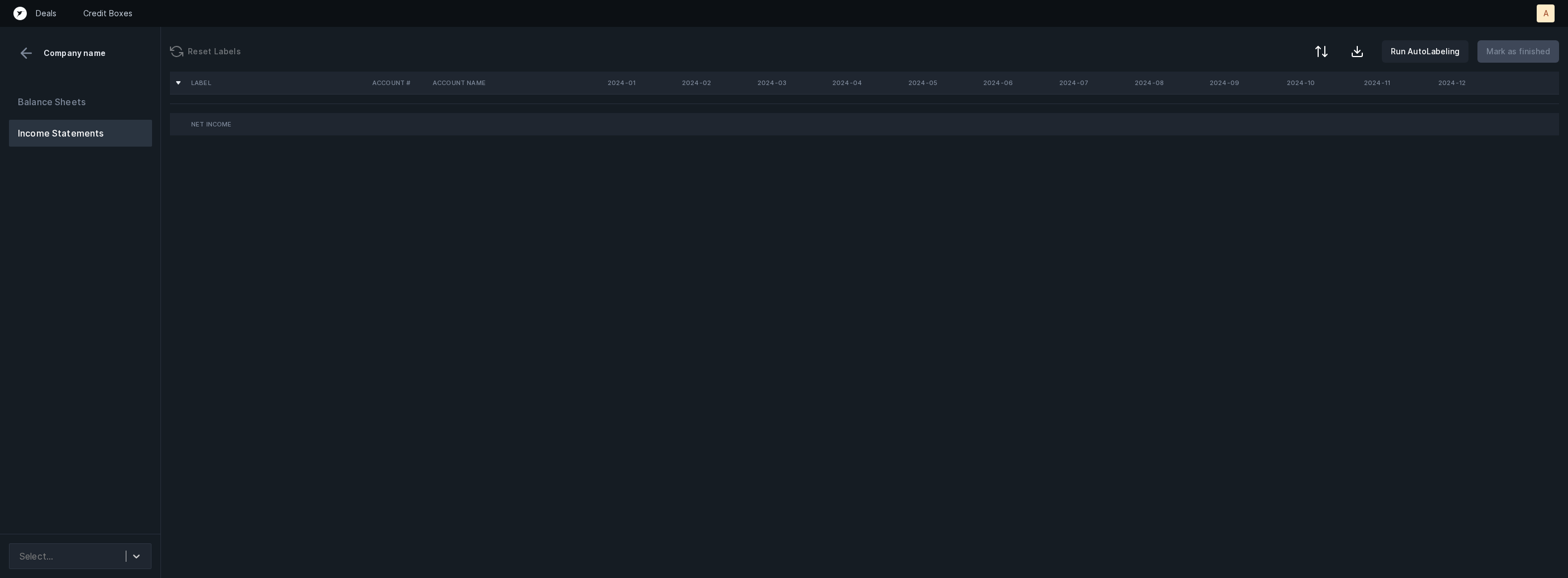
click at [155, 480] on div "Balance Sheets Income Statements" at bounding box center [80, 306] width 161 height 454
click at [124, 566] on div "Select..." at bounding box center [70, 555] width 112 height 20
click at [124, 526] on div "auto_cleaned_company9565_fileID_32737_tabProfit and Loss.csv" at bounding box center [80, 518] width 142 height 36
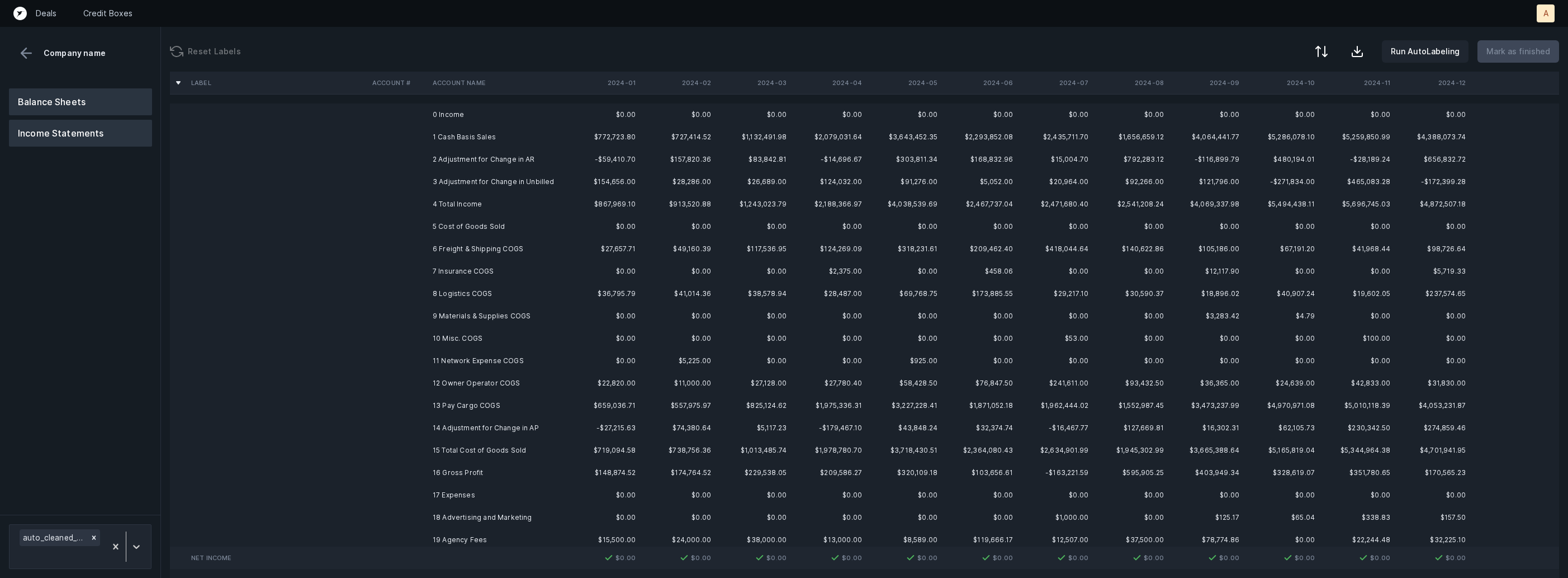
click at [73, 96] on button "Balance Sheets" at bounding box center [80, 102] width 143 height 27
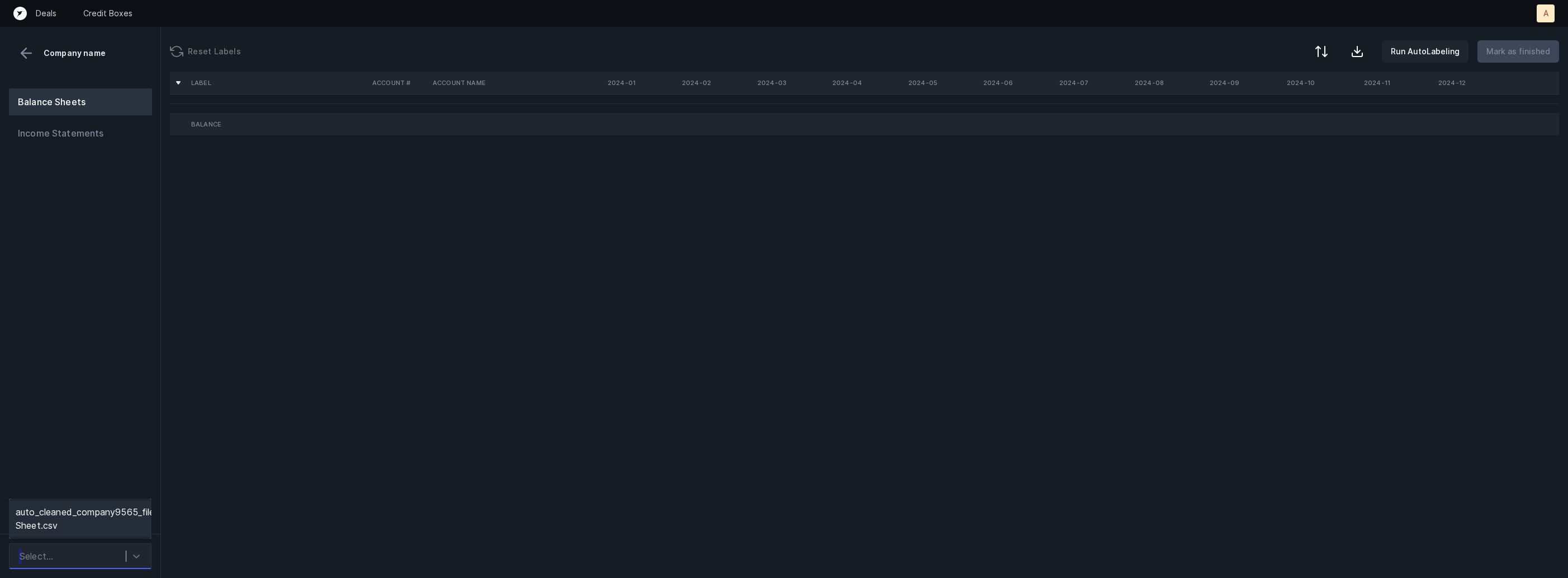
click at [58, 550] on div "Select..." at bounding box center [70, 555] width 112 height 20
click at [67, 530] on div "auto_cleaned_company9565_fileID_32738_tabBalance Sheet.csv" at bounding box center [80, 518] width 142 height 36
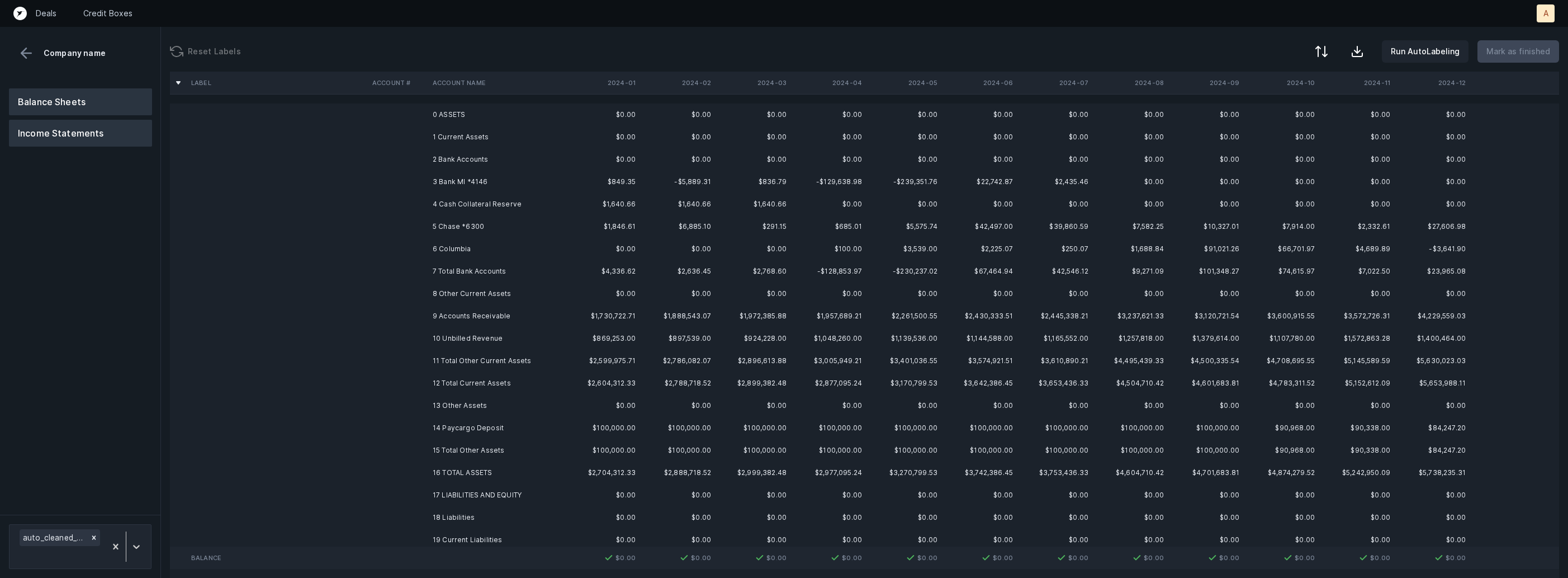
click at [131, 136] on button "Income Statements" at bounding box center [80, 133] width 143 height 27
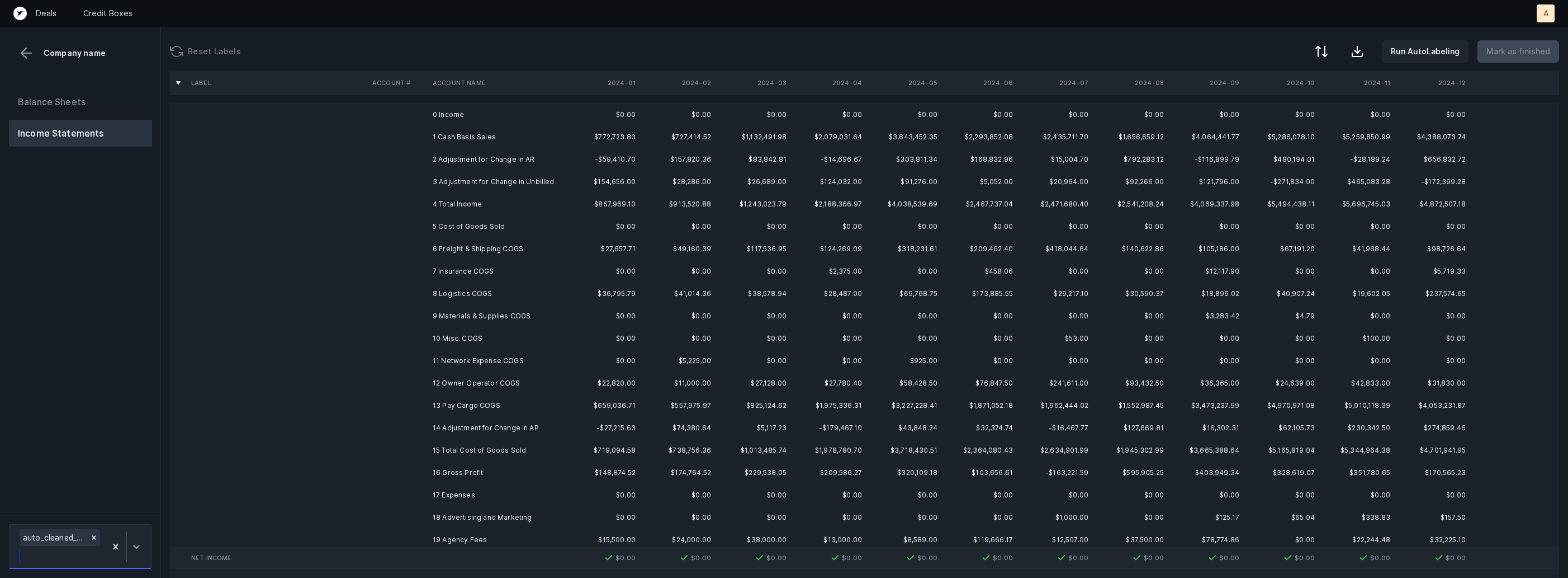
click at [130, 554] on div at bounding box center [136, 546] width 20 height 20
click at [145, 415] on div "Balance Sheets Income Statements" at bounding box center [80, 297] width 161 height 435
click at [488, 135] on td "1 Cash Basis Sales" at bounding box center [496, 137] width 136 height 23
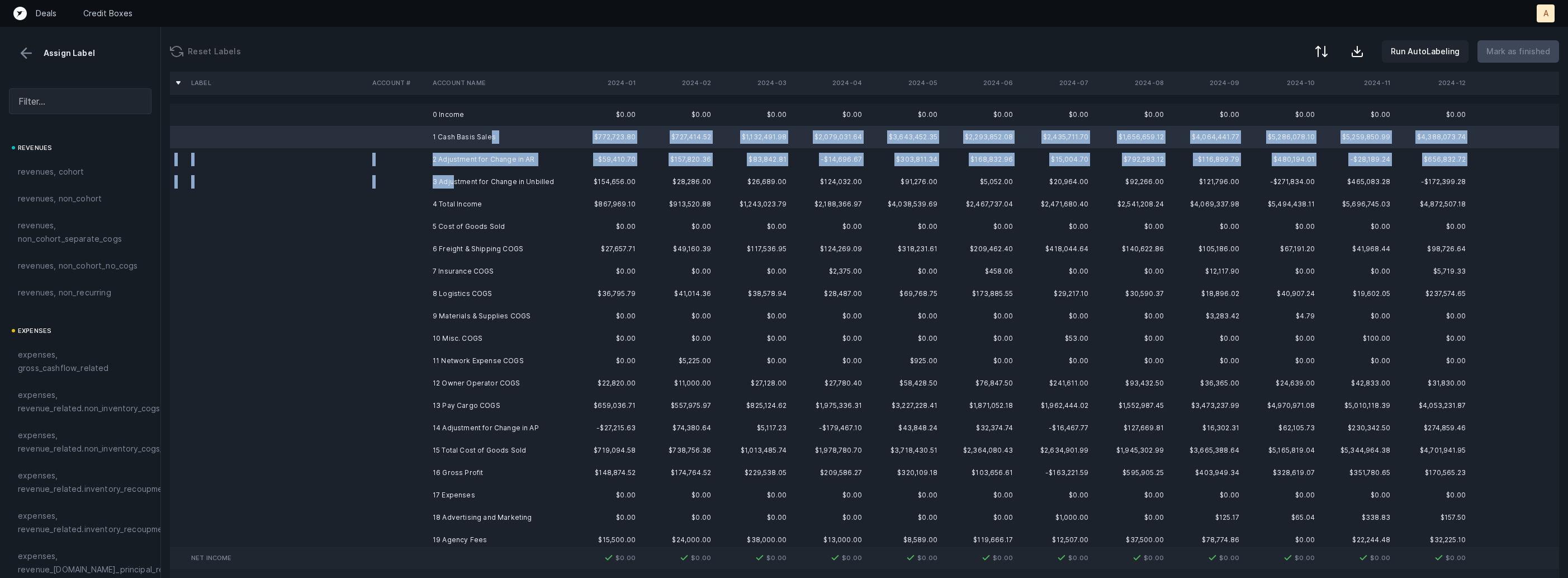
click at [455, 183] on td "3 Adjustment for Change in Unbilled" at bounding box center [496, 182] width 136 height 23
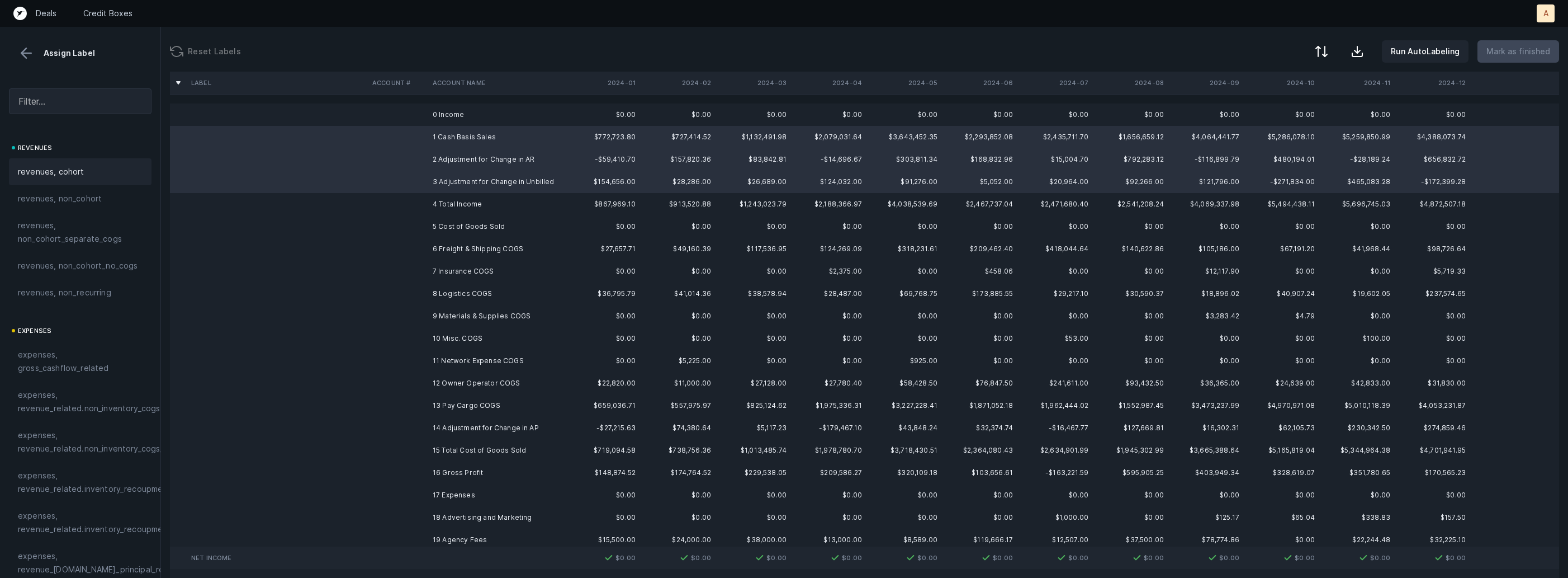
click at [72, 165] on span "revenues, cohort" at bounding box center [51, 172] width 66 height 13
click at [458, 247] on td "6 Freight & Shipping COGS" at bounding box center [496, 248] width 136 height 23
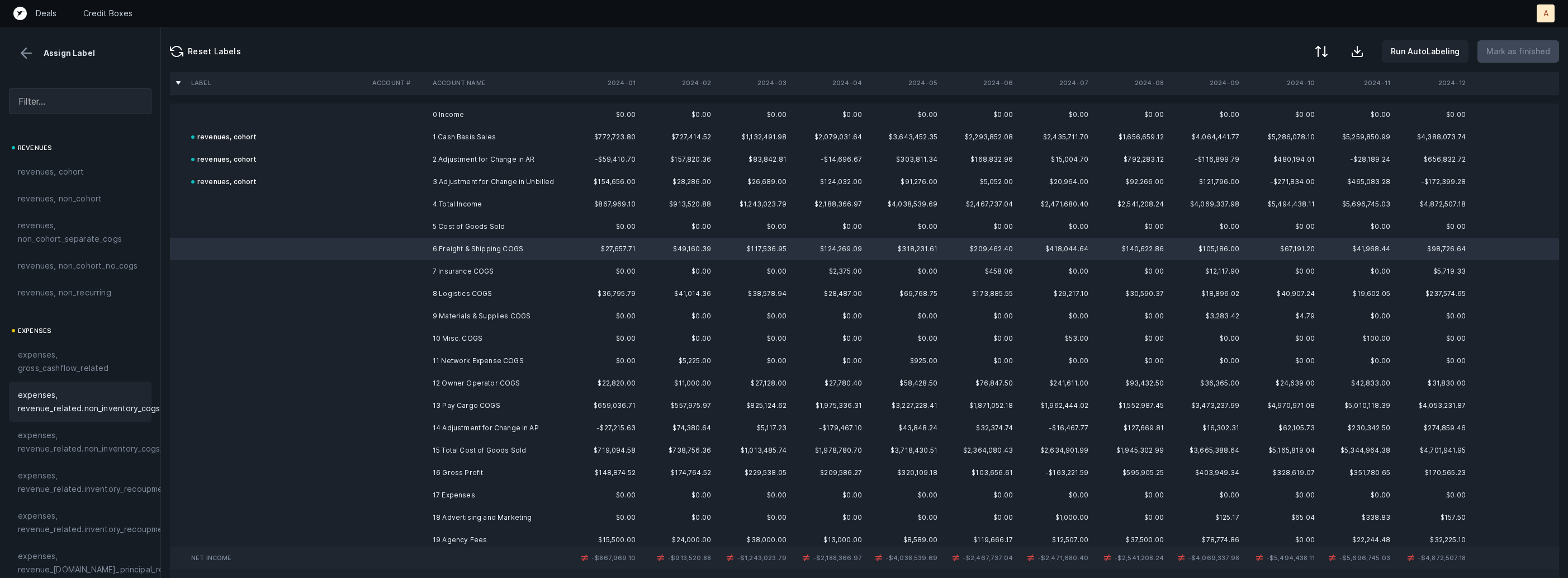
click at [134, 407] on span "expenses, revenue_related.non_inventory_cogs" at bounding box center [88, 401] width 142 height 27
click at [460, 275] on td "7 Insurance COGS" at bounding box center [496, 271] width 136 height 23
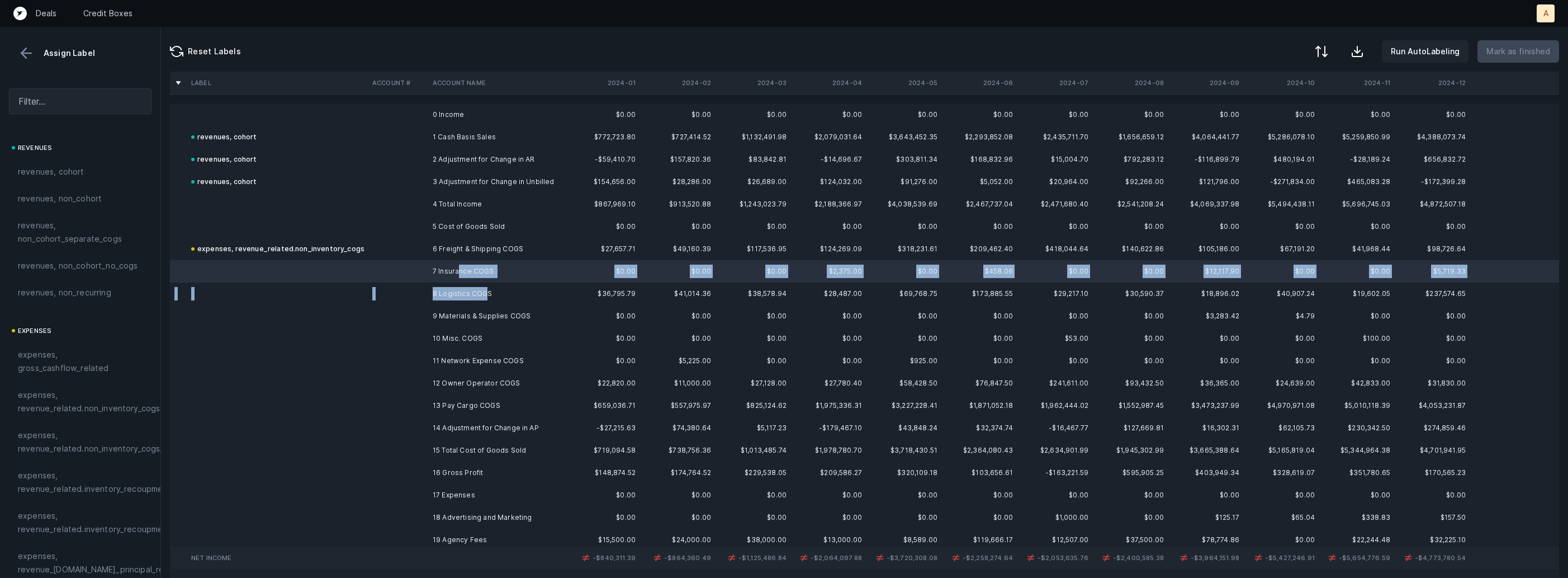
click at [483, 295] on td "8 Logistics COGS" at bounding box center [496, 294] width 136 height 23
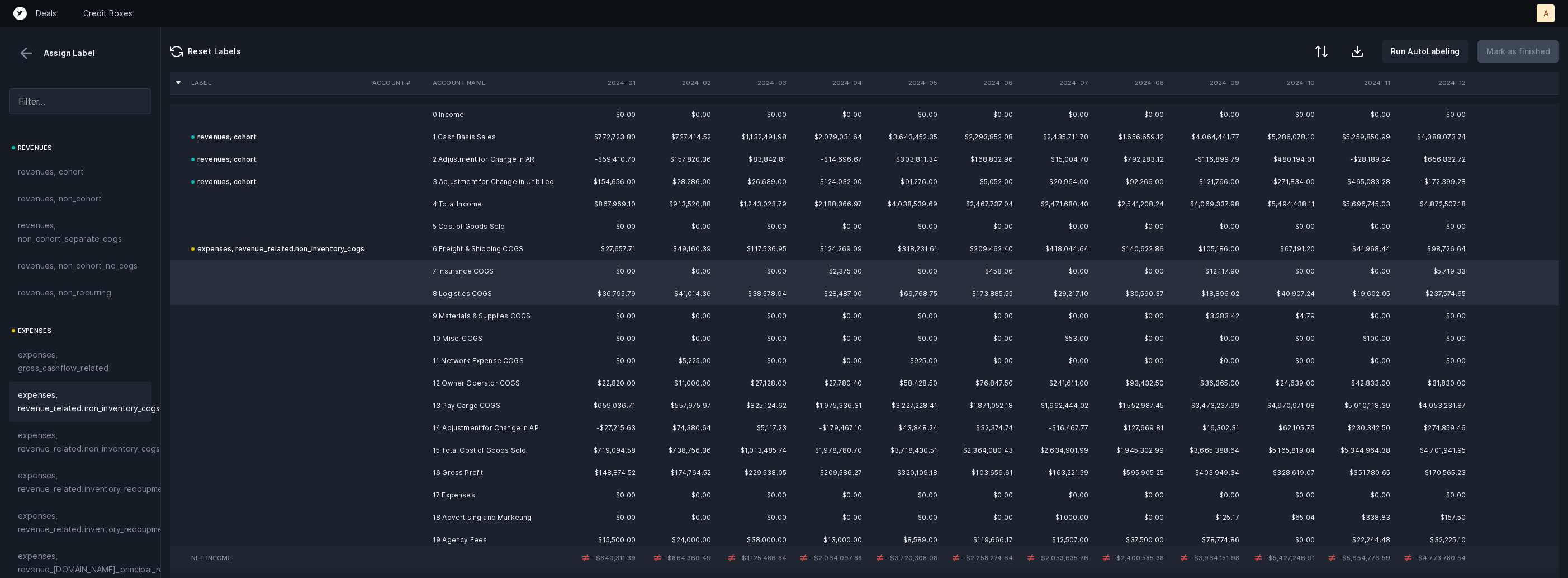
click at [127, 407] on span "expenses, revenue_related.non_inventory_cogs" at bounding box center [88, 401] width 142 height 27
click at [441, 318] on td "9 Materials & Supplies COGS" at bounding box center [496, 316] width 136 height 23
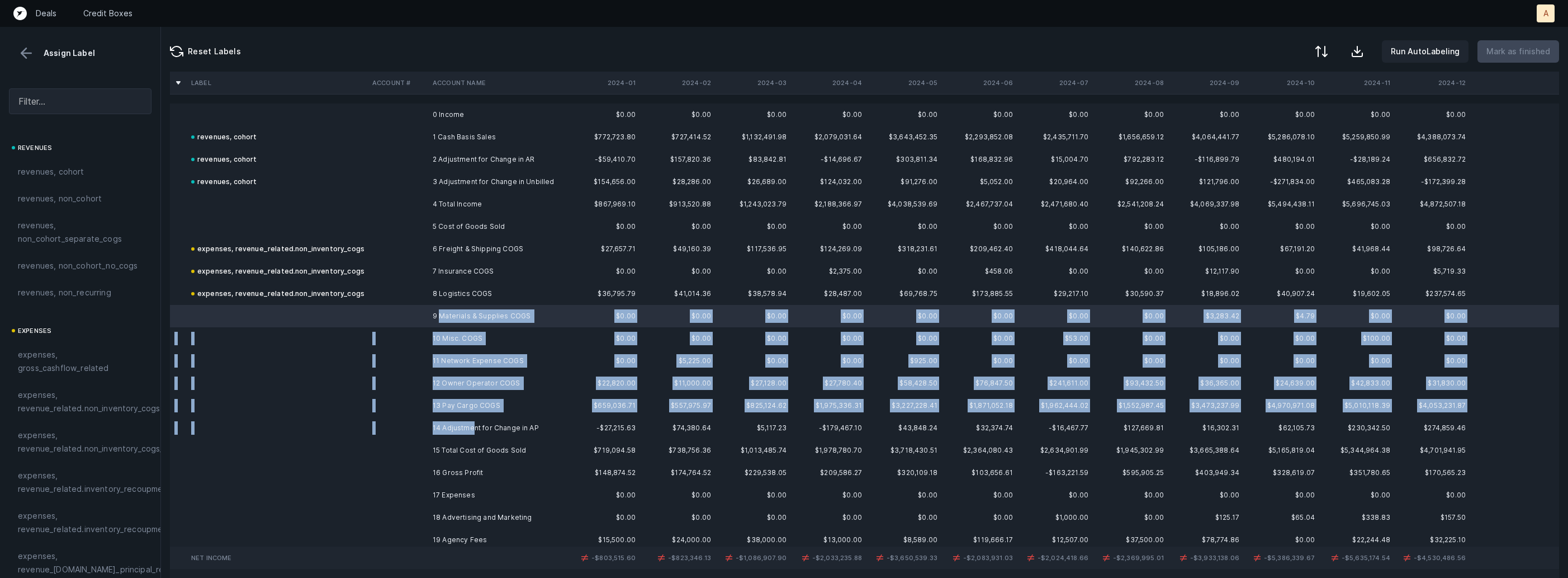
click at [474, 424] on td "14 Adjustment for Change in AP" at bounding box center [496, 428] width 136 height 23
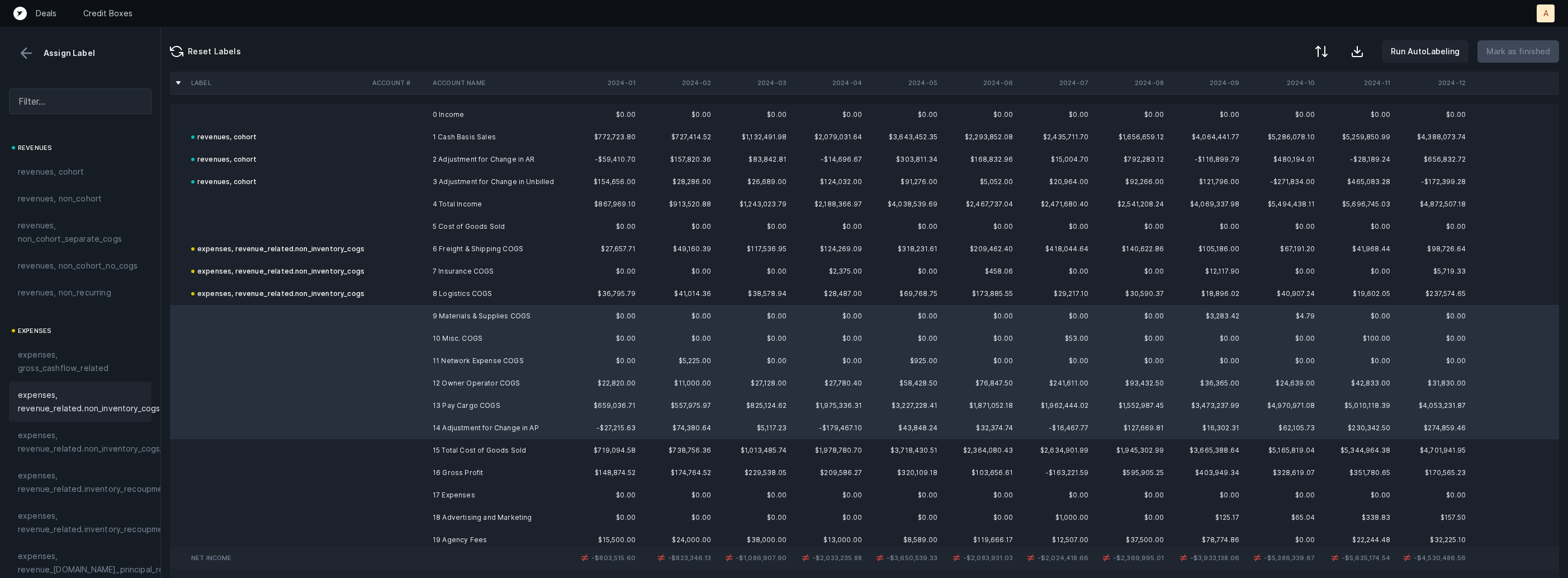
click at [138, 400] on span "expenses, revenue_related.non_inventory_cogs" at bounding box center [88, 401] width 142 height 27
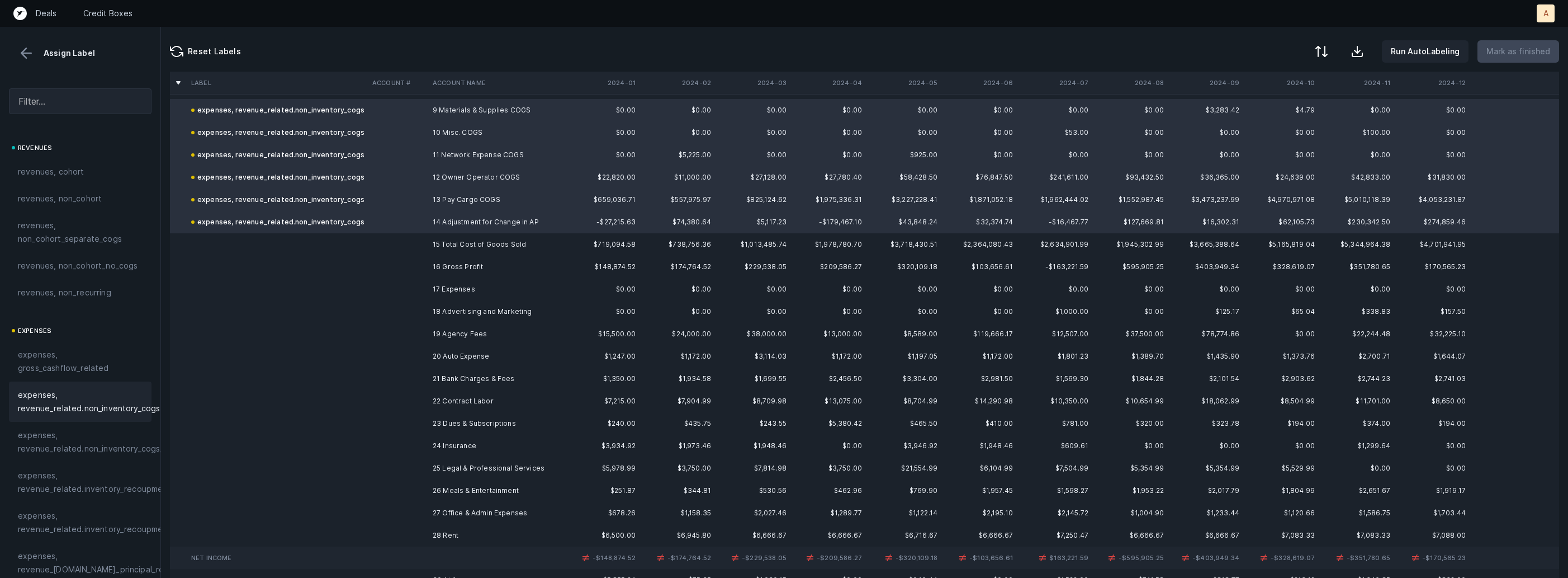
scroll to position [218, 0]
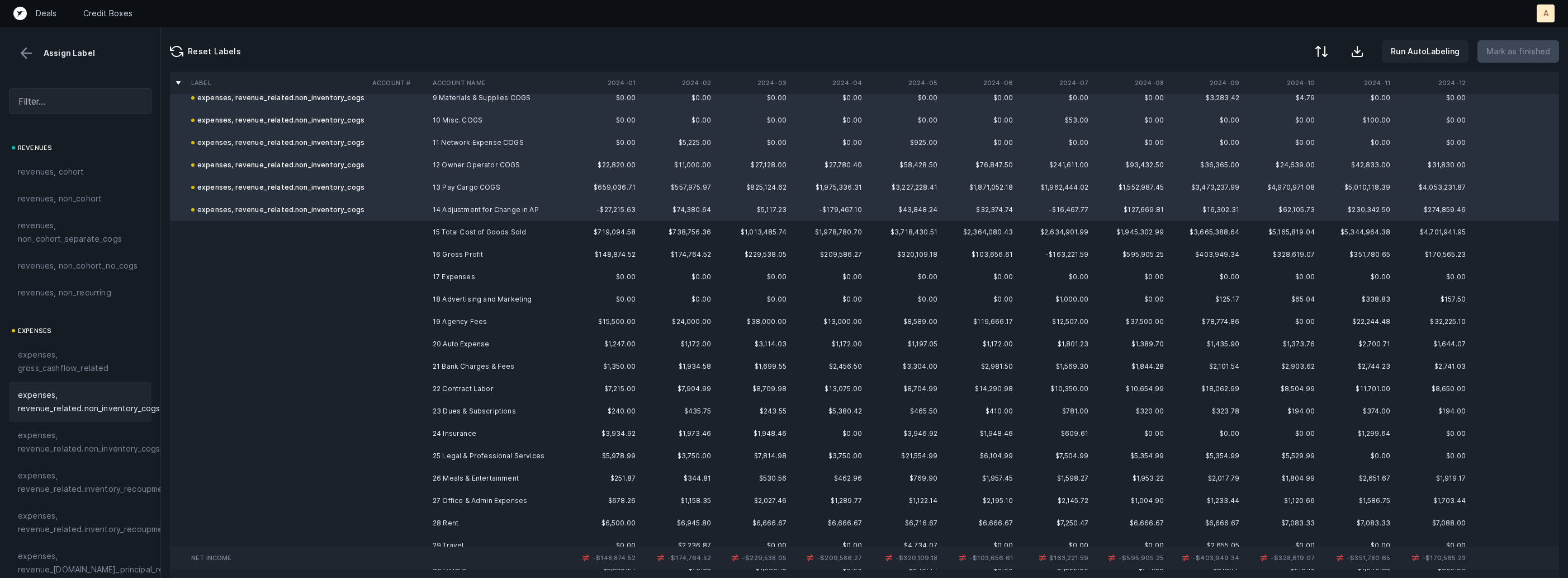
click at [423, 305] on td at bounding box center [397, 299] width 60 height 23
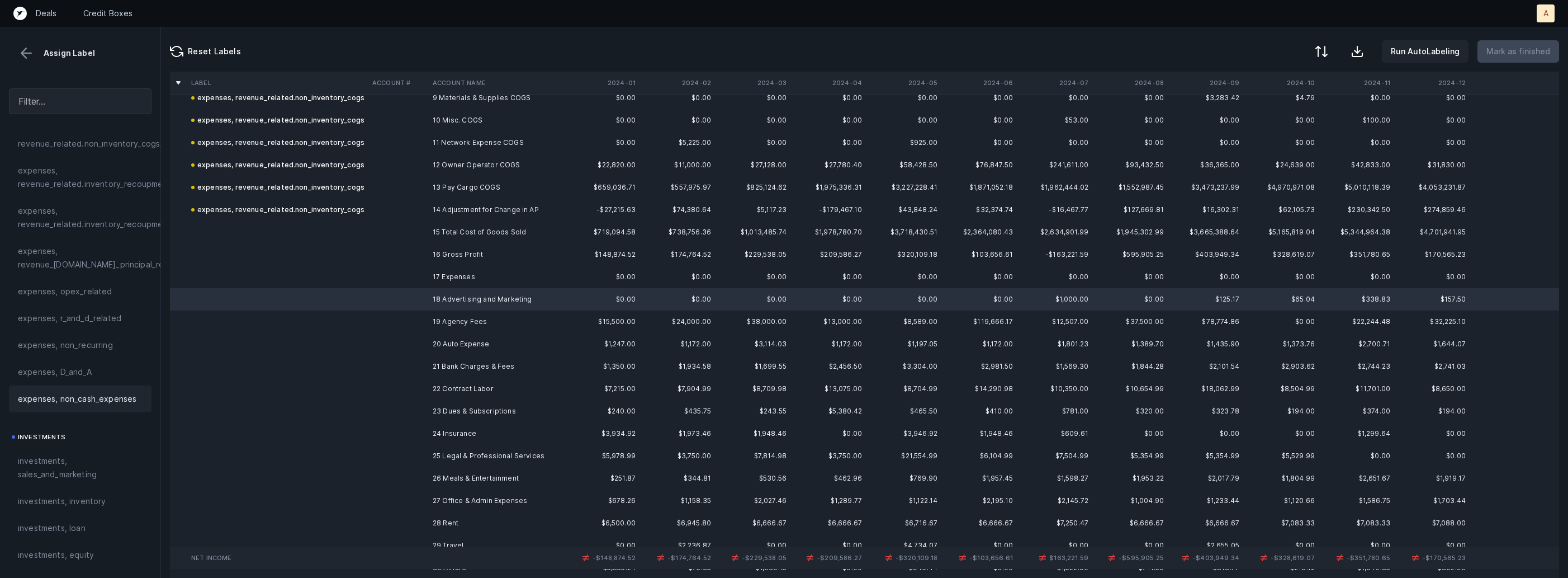
scroll to position [315, 0]
click at [52, 443] on div "investments, sales_and_marketing" at bounding box center [80, 457] width 142 height 40
click at [407, 319] on td at bounding box center [397, 322] width 60 height 23
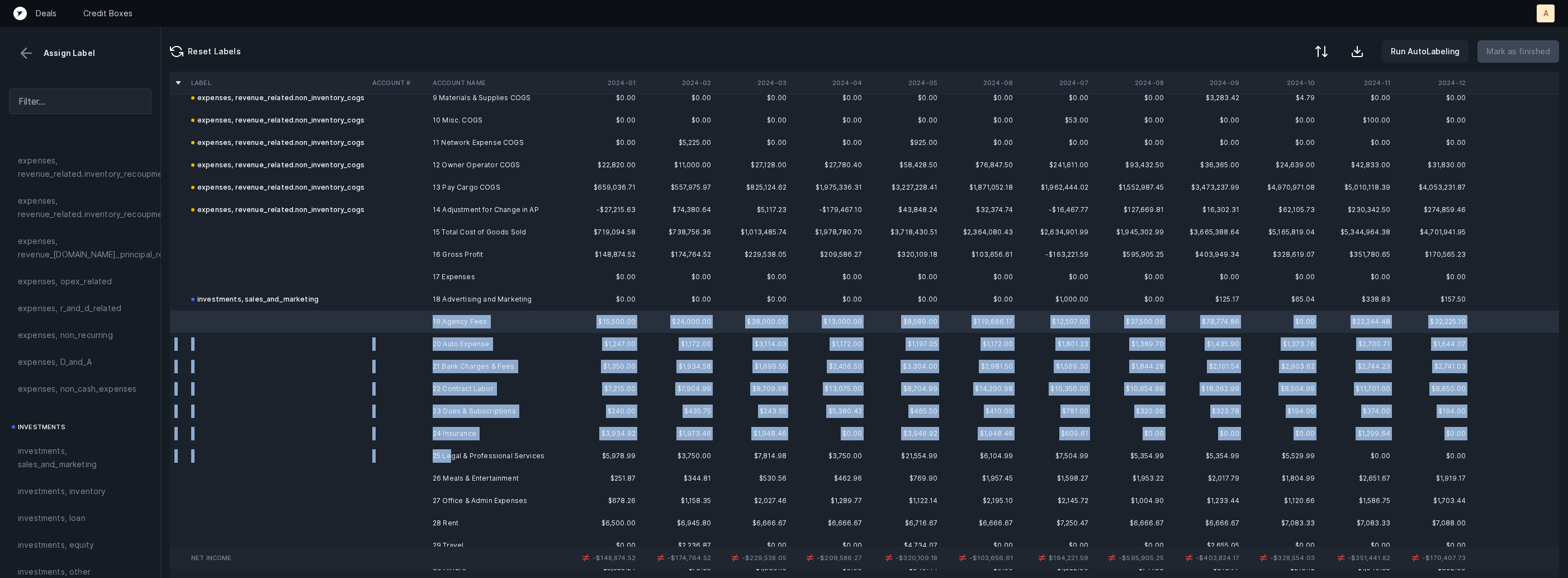
click at [452, 453] on td "25 Legal & Professional Services" at bounding box center [496, 456] width 136 height 23
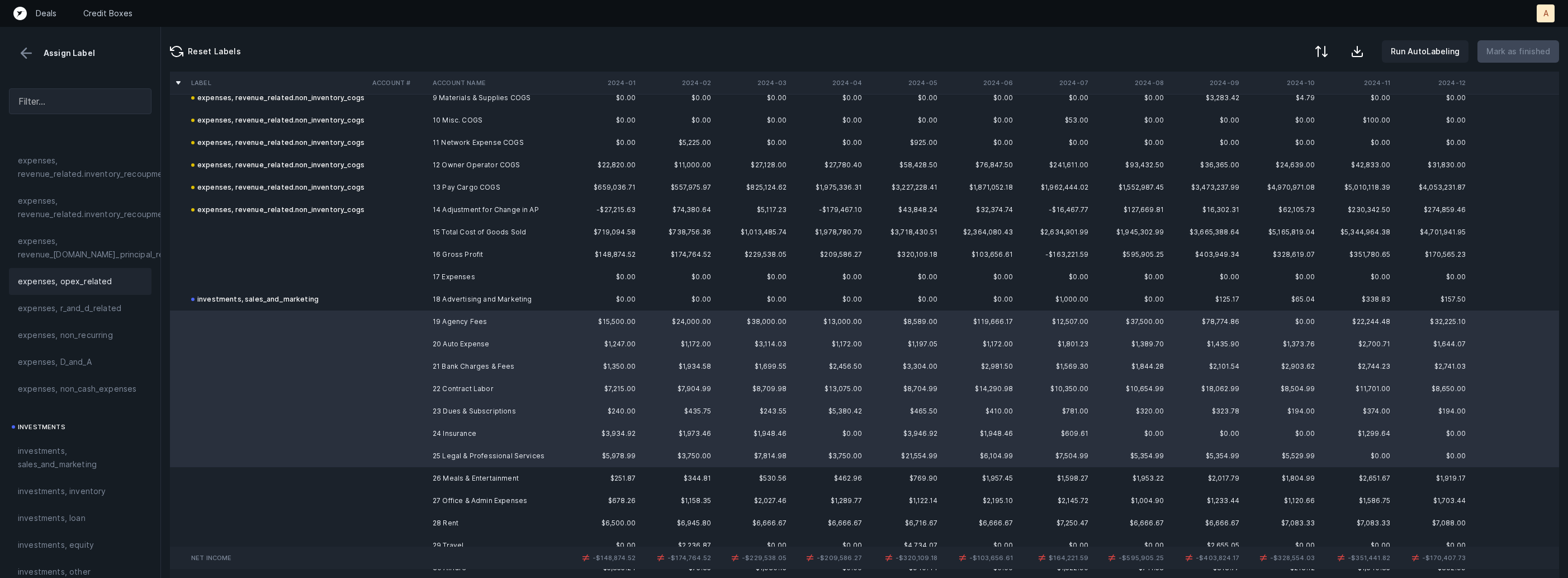
click at [68, 280] on span "expenses, opex_related" at bounding box center [65, 281] width 94 height 13
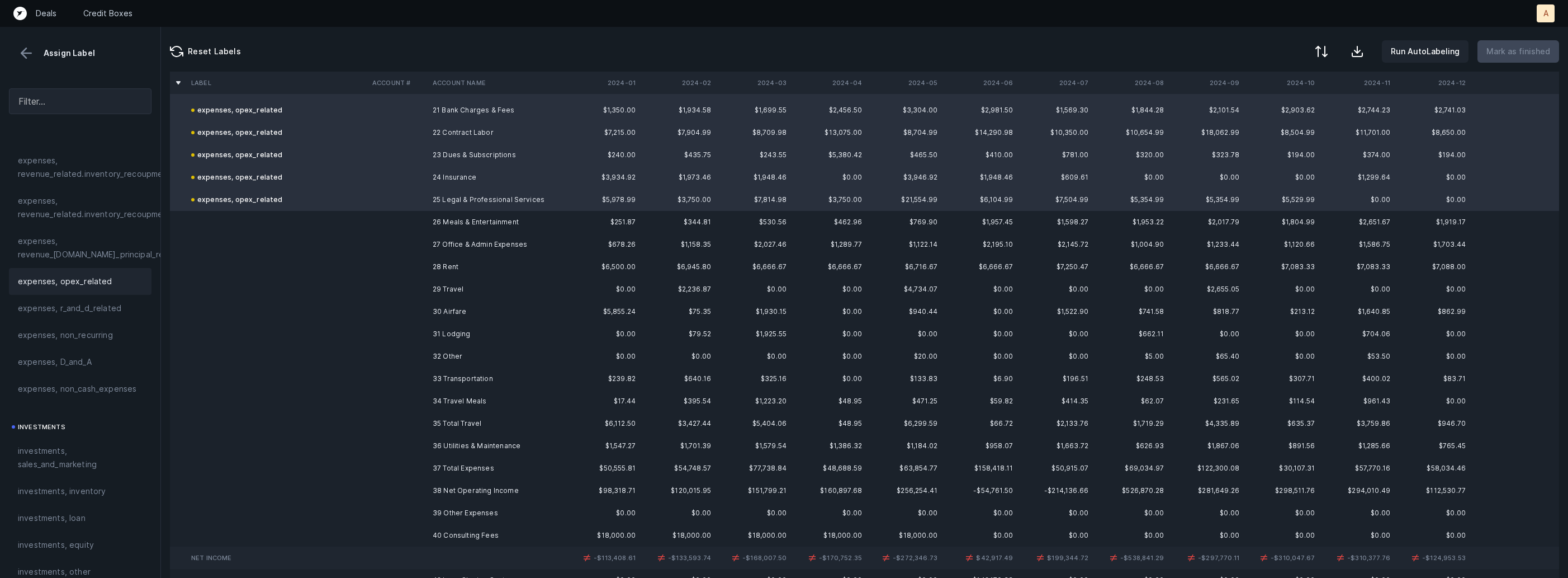
scroll to position [479, 0]
click at [459, 217] on td "26 Meals & Entertainment" at bounding box center [496, 217] width 136 height 23
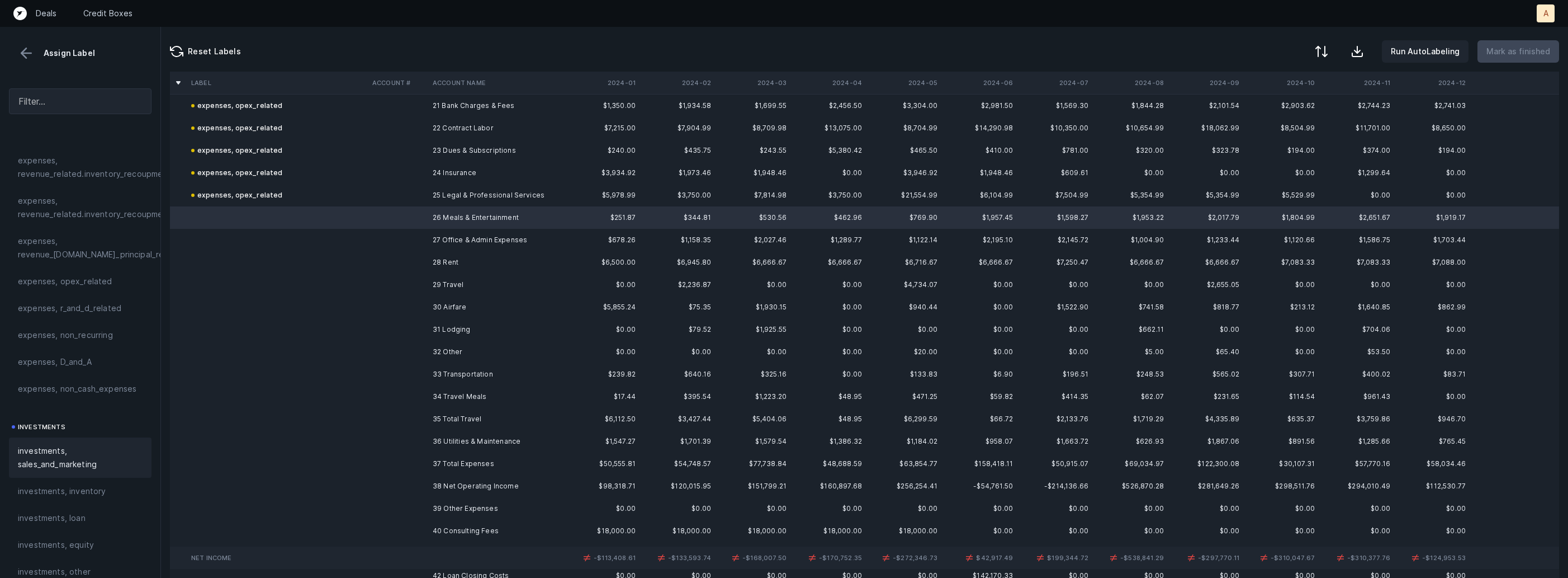
click at [82, 456] on span "investments, sales_and_marketing" at bounding box center [80, 457] width 125 height 27
click at [458, 236] on td "27 Office & Admin Expenses" at bounding box center [496, 240] width 136 height 23
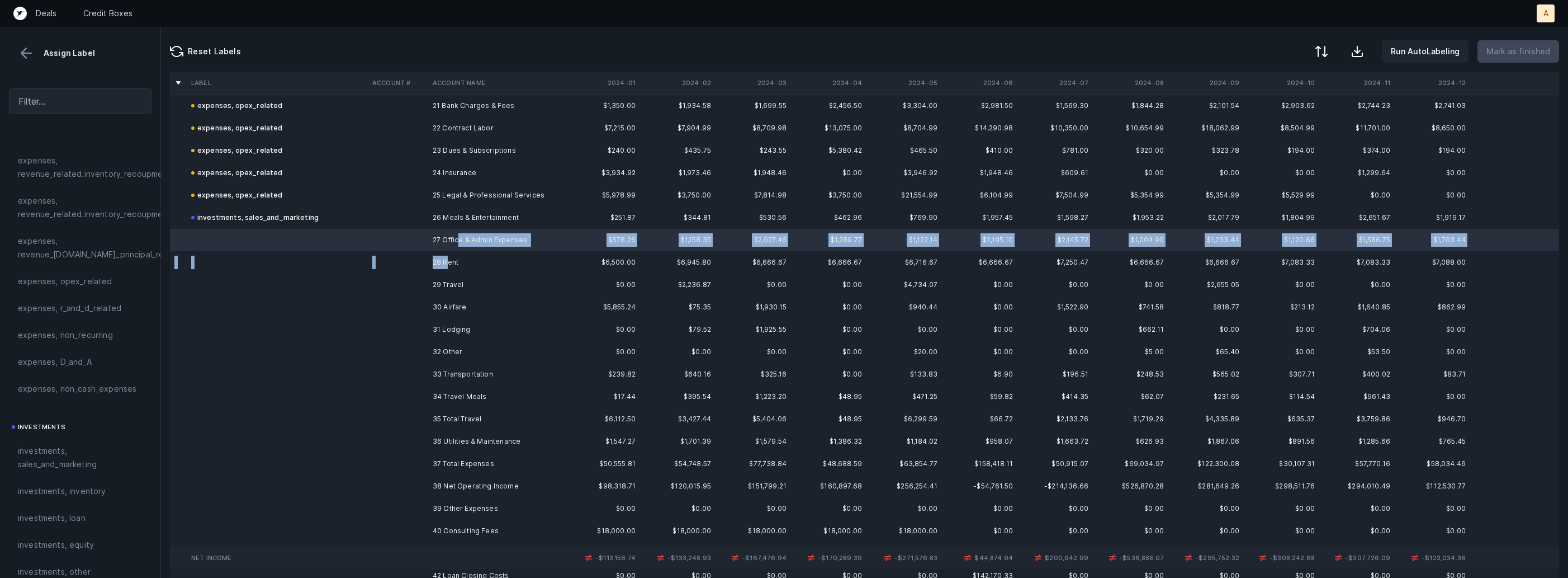
click at [446, 261] on td "28 Rent" at bounding box center [496, 262] width 136 height 23
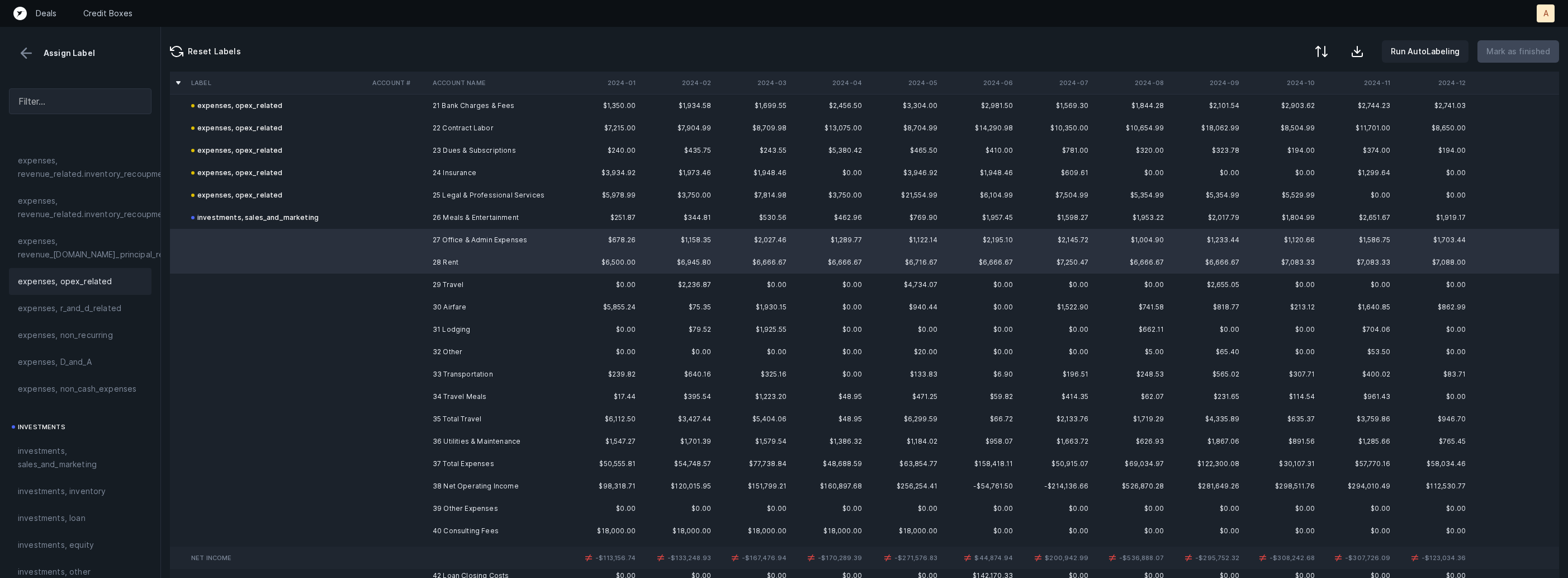
click at [97, 286] on span "expenses, opex_related" at bounding box center [65, 281] width 94 height 13
click at [430, 280] on td "29 Travel" at bounding box center [496, 284] width 136 height 23
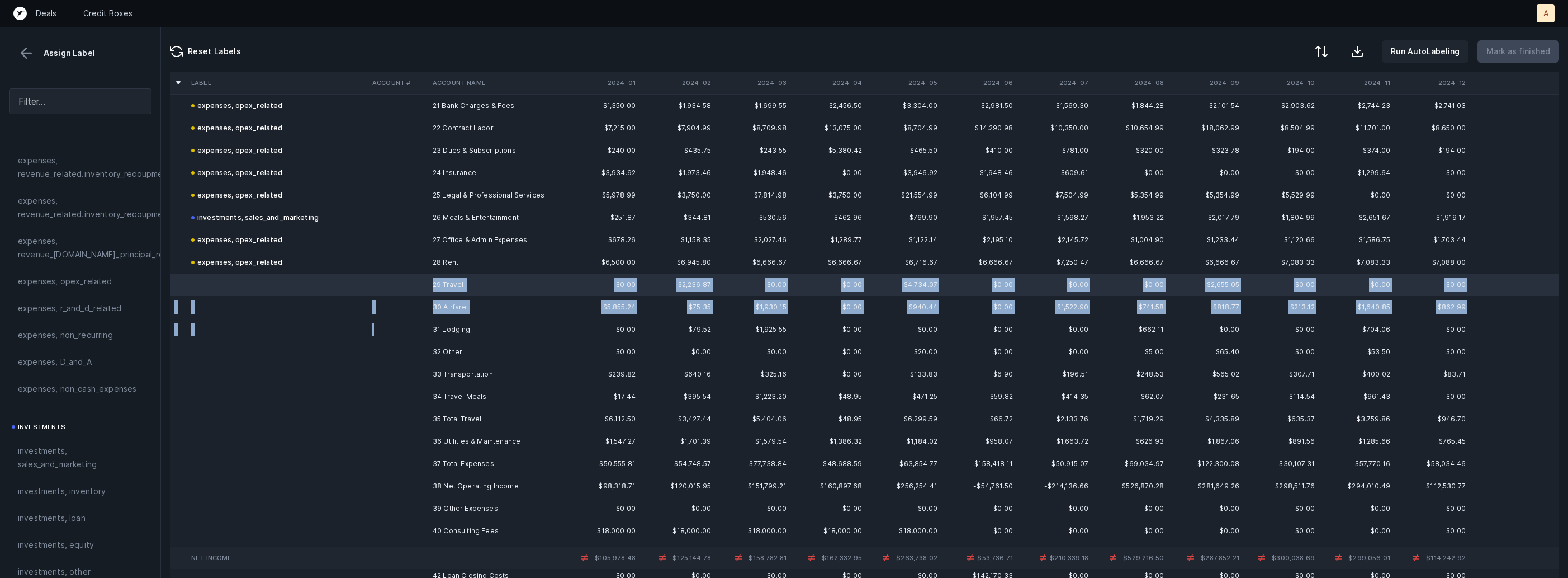
click at [421, 325] on td at bounding box center [397, 330] width 60 height 23
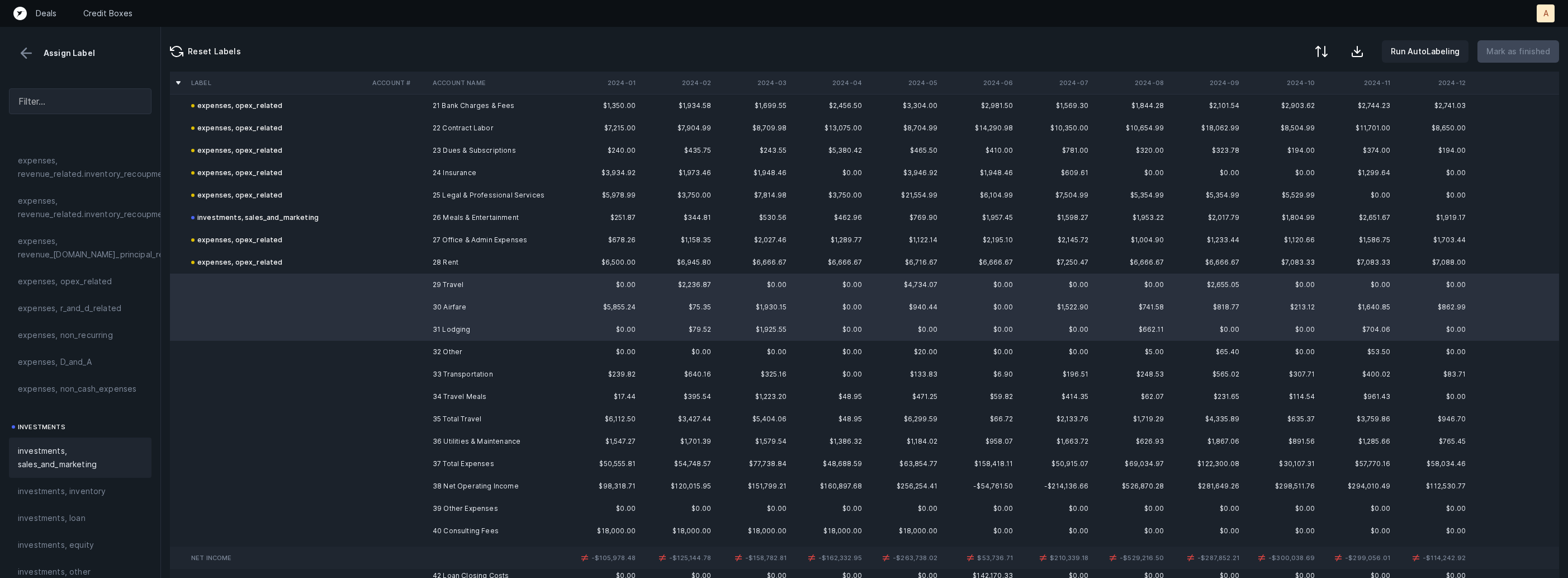
click at [57, 474] on div "investments, sales_and_marketing" at bounding box center [80, 457] width 142 height 40
click at [463, 352] on td "32 Other" at bounding box center [496, 351] width 136 height 23
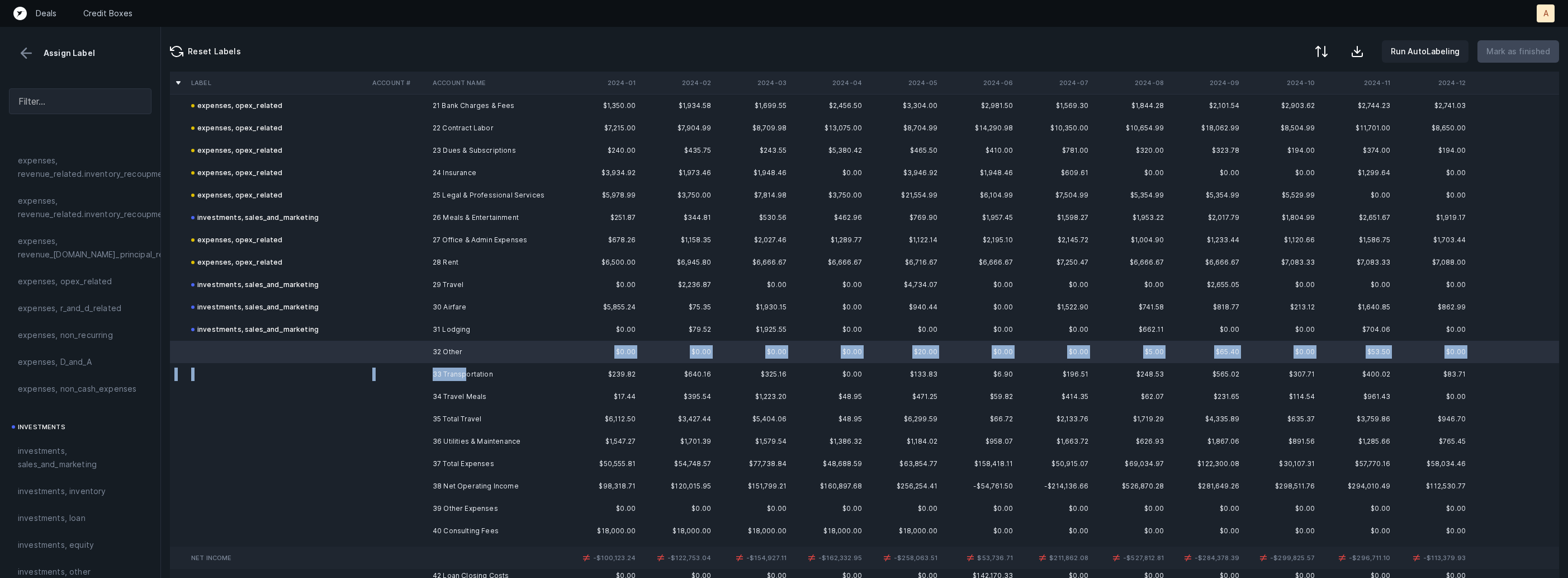
click at [466, 375] on td "33 Transportation" at bounding box center [496, 374] width 136 height 23
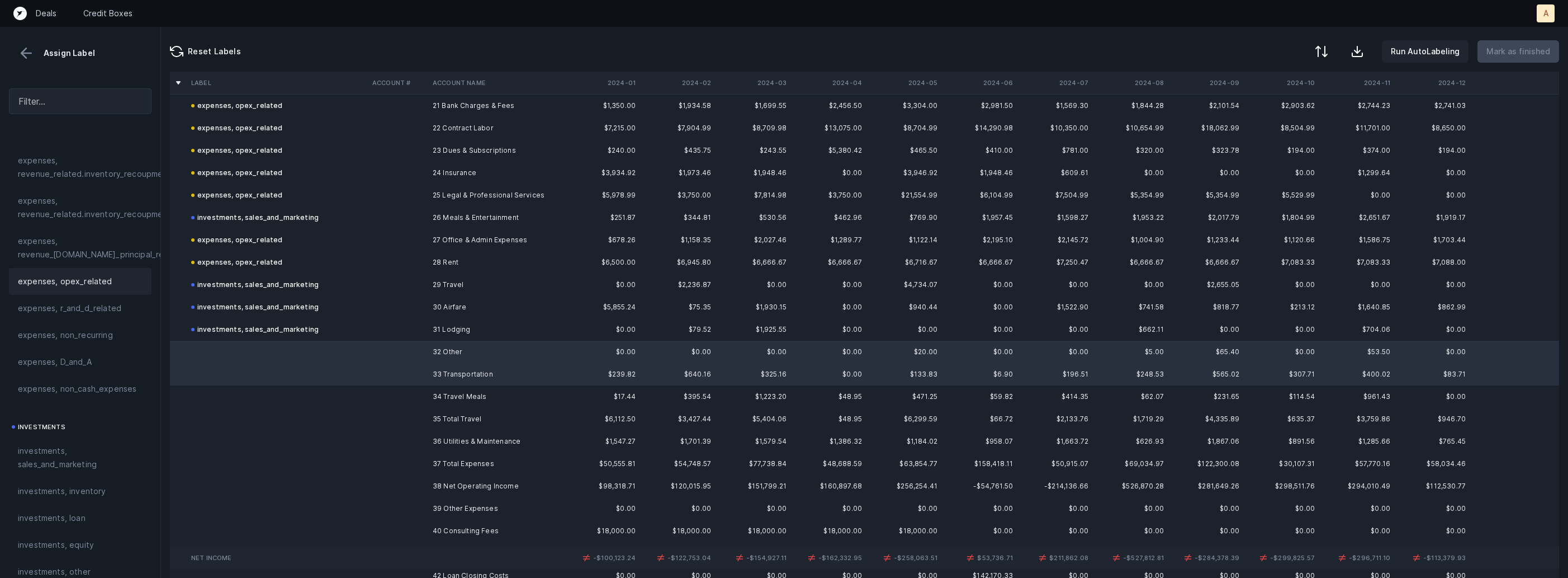
click at [111, 281] on div "expenses, opex_related" at bounding box center [80, 281] width 125 height 13
click at [442, 395] on td "34 Travel Meals" at bounding box center [496, 396] width 136 height 23
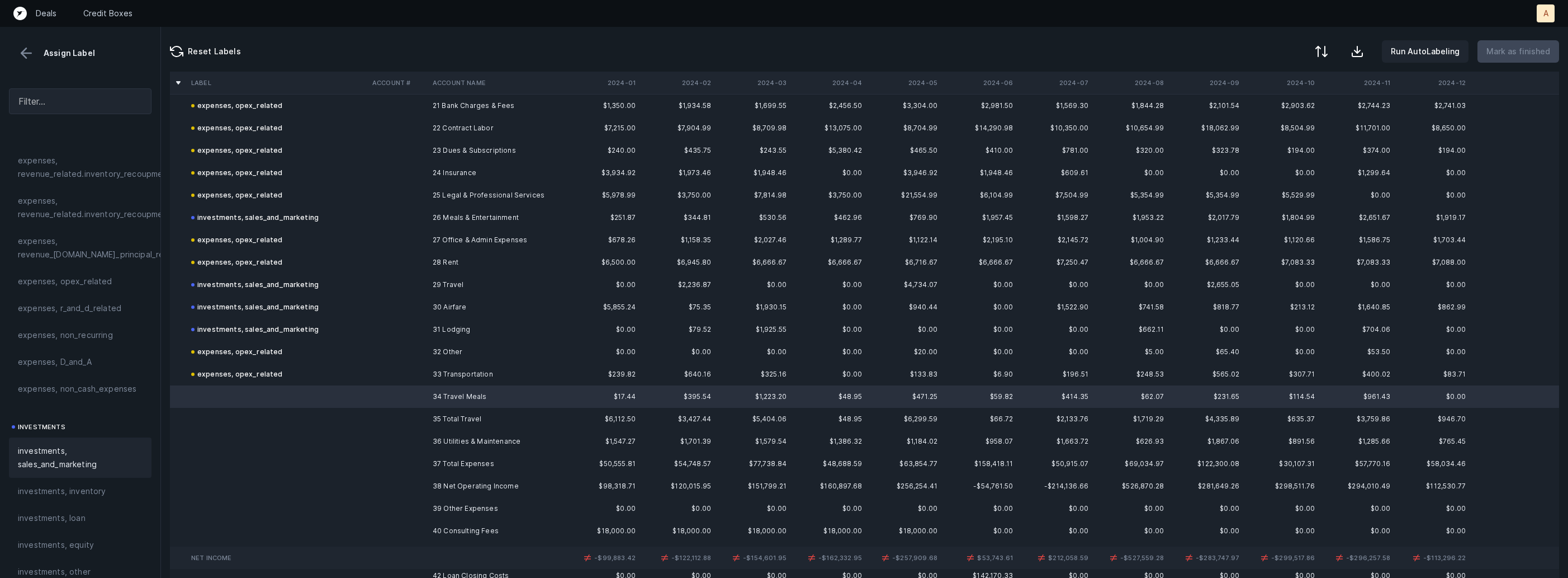
click at [60, 449] on span "investments, sales_and_marketing" at bounding box center [80, 457] width 125 height 27
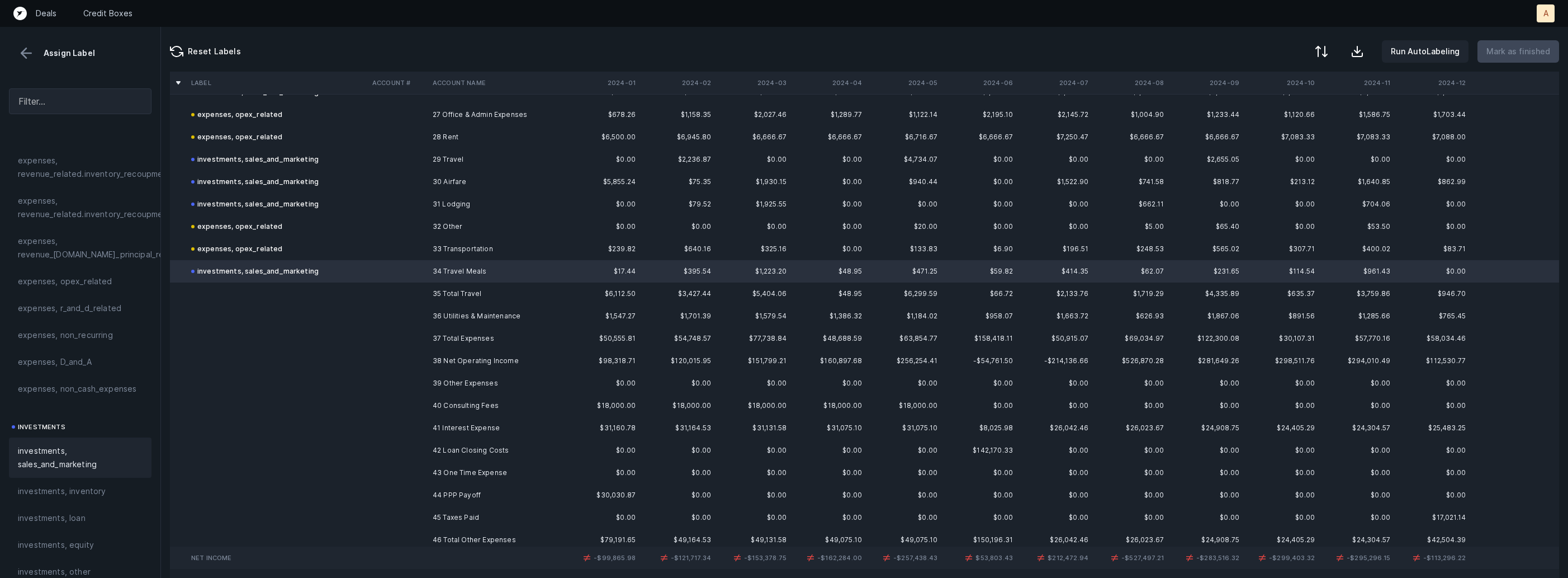
scroll to position [611, 0]
click at [434, 309] on td "36 Utilities & Maintenance" at bounding box center [496, 309] width 136 height 23
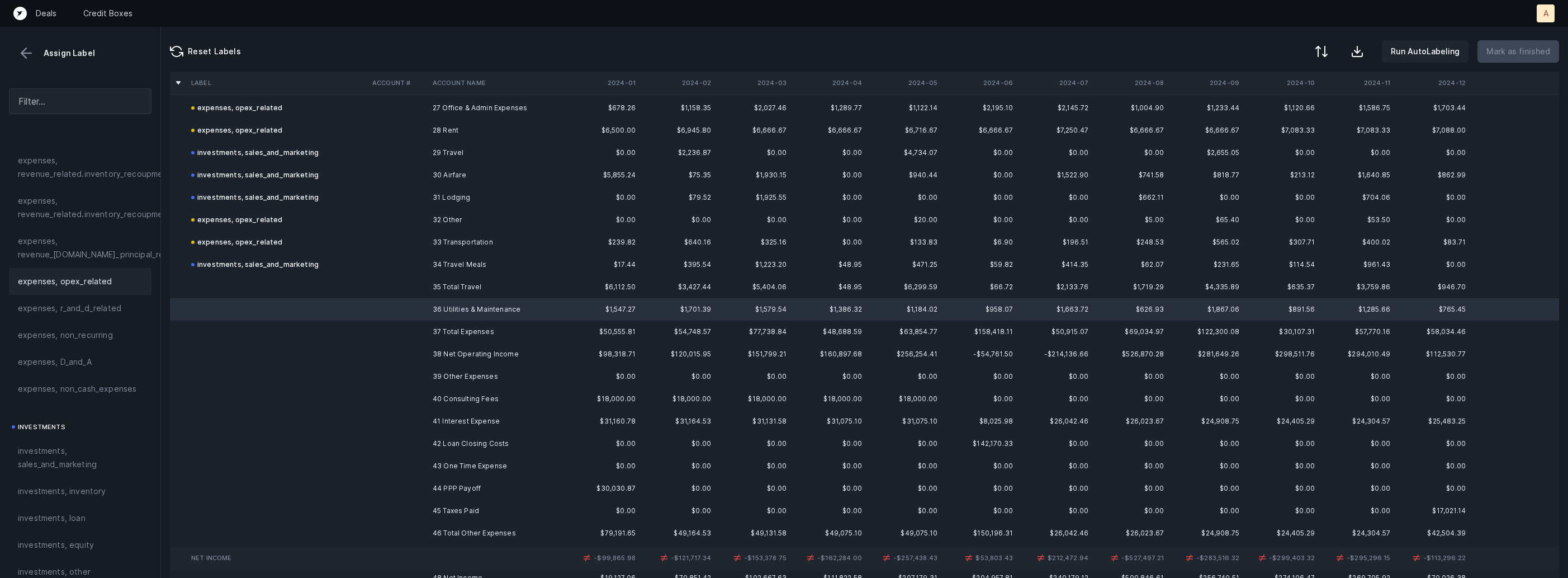
click at [97, 277] on span "expenses, opex_related" at bounding box center [65, 281] width 94 height 13
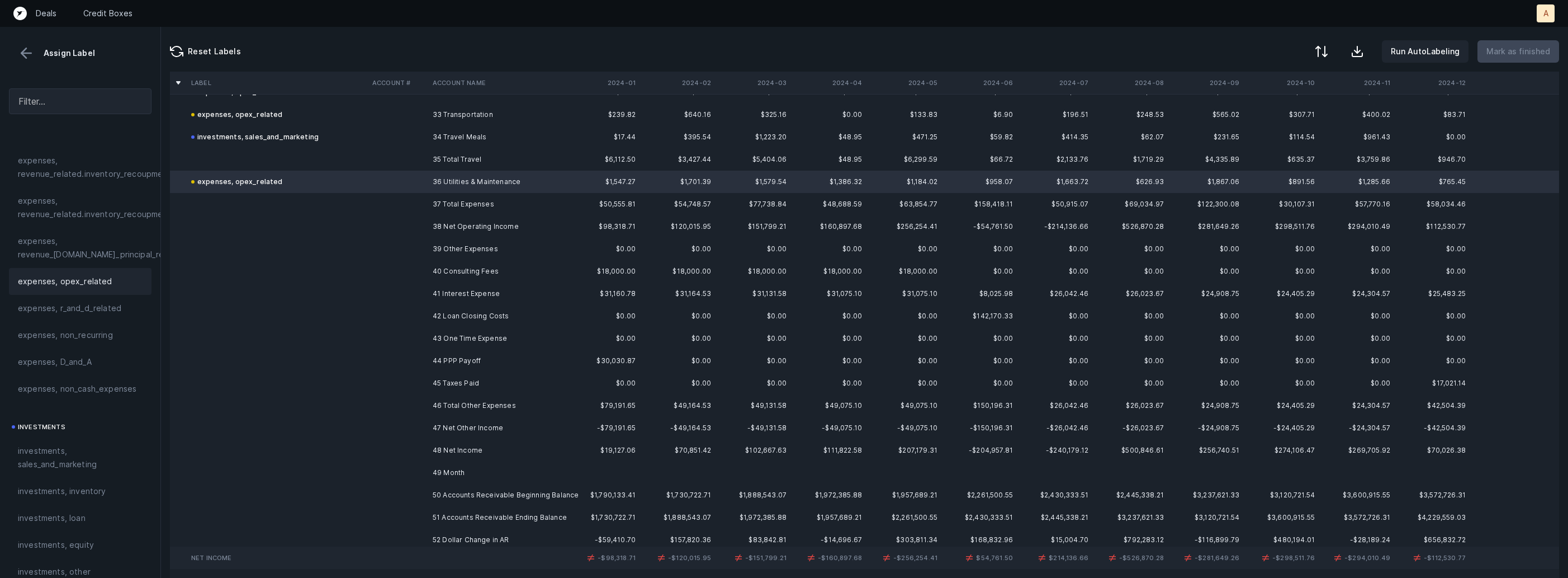
scroll to position [742, 0]
click at [481, 268] on td "40 Consulting Fees" at bounding box center [496, 267] width 136 height 23
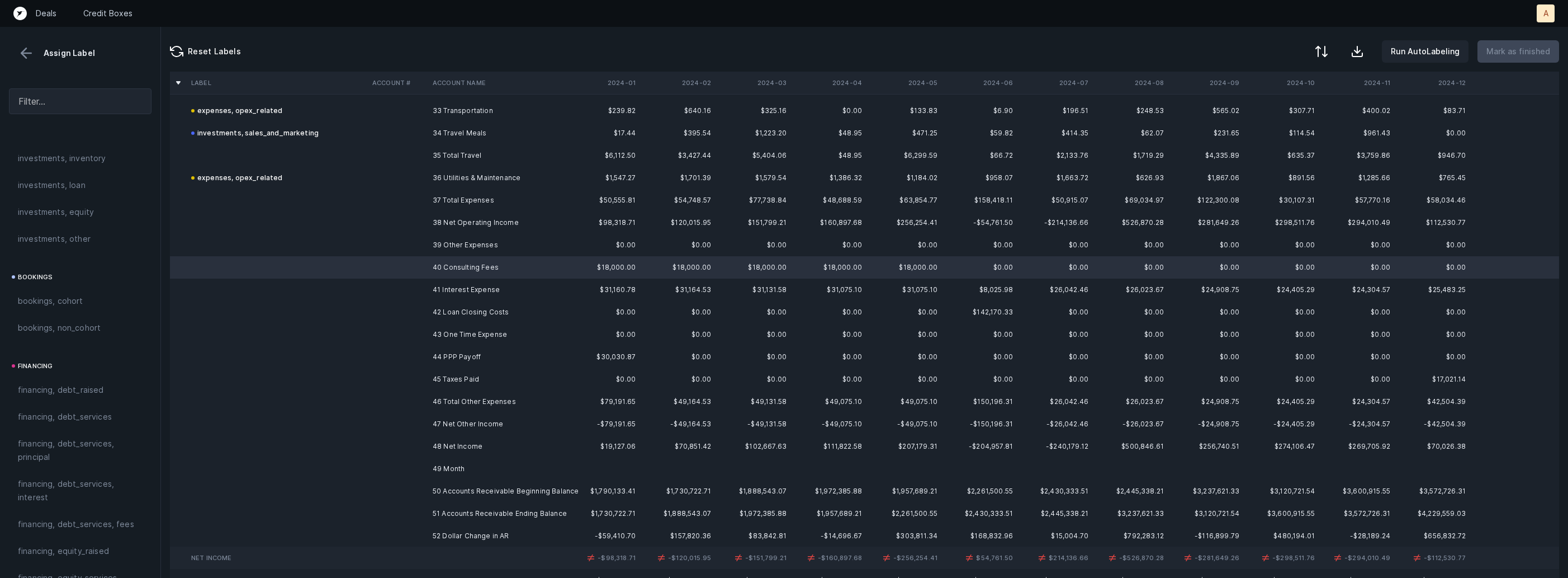
scroll to position [1271, 0]
click at [44, 310] on span "Other_income/expense_net, Other_expense" at bounding box center [80, 304] width 125 height 27
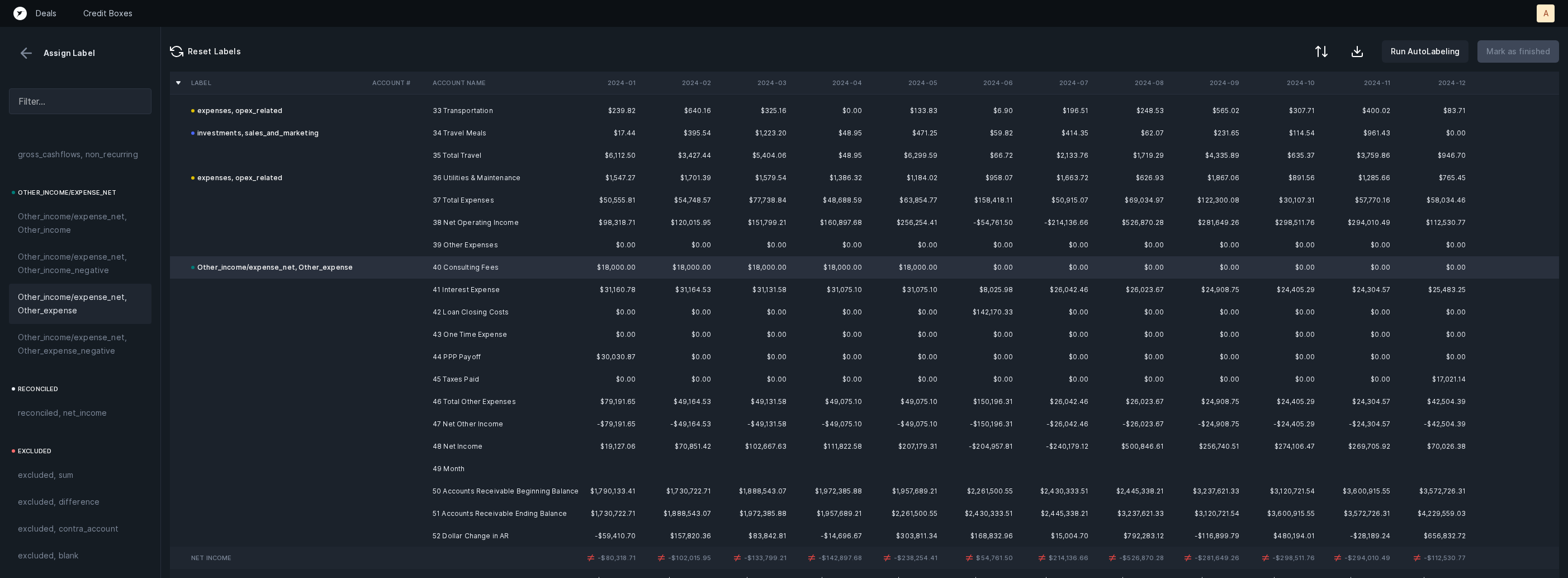
click at [377, 283] on td at bounding box center [397, 289] width 60 height 23
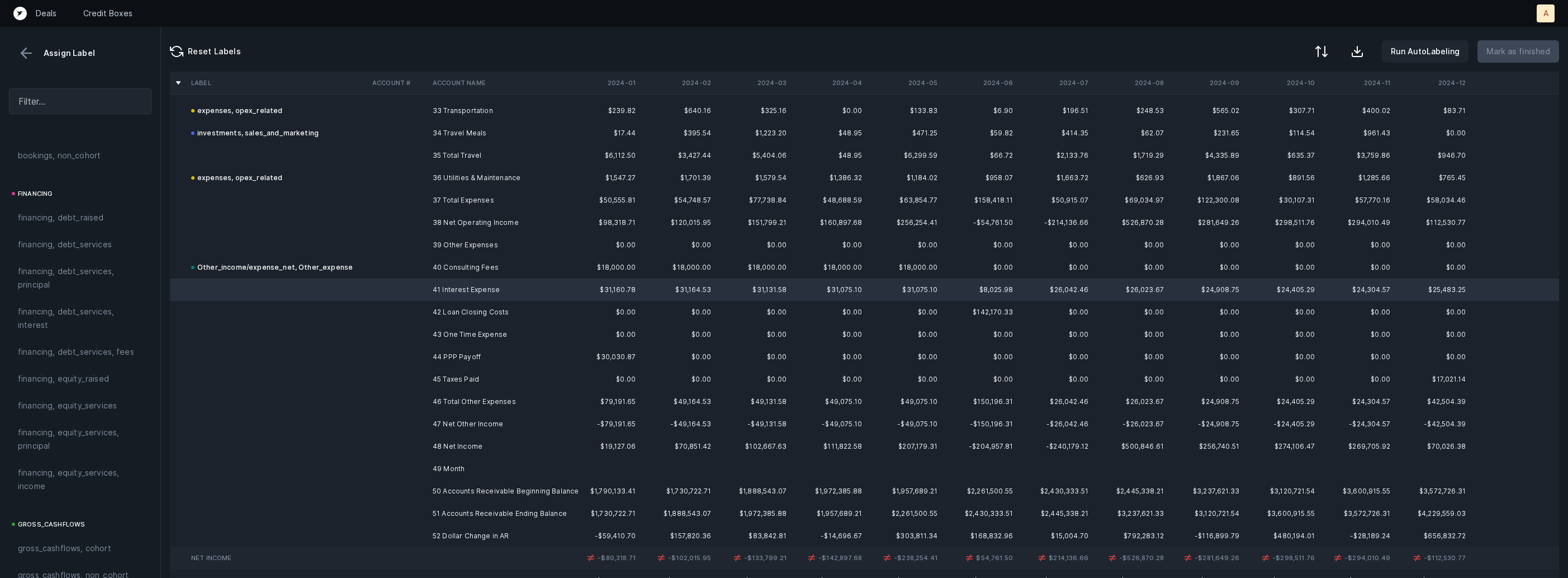
scroll to position [814, 0]
click at [55, 320] on span "financing, debt_services, interest" at bounding box center [80, 324] width 125 height 27
click at [497, 305] on td "42 Loan Closing Costs" at bounding box center [496, 312] width 136 height 23
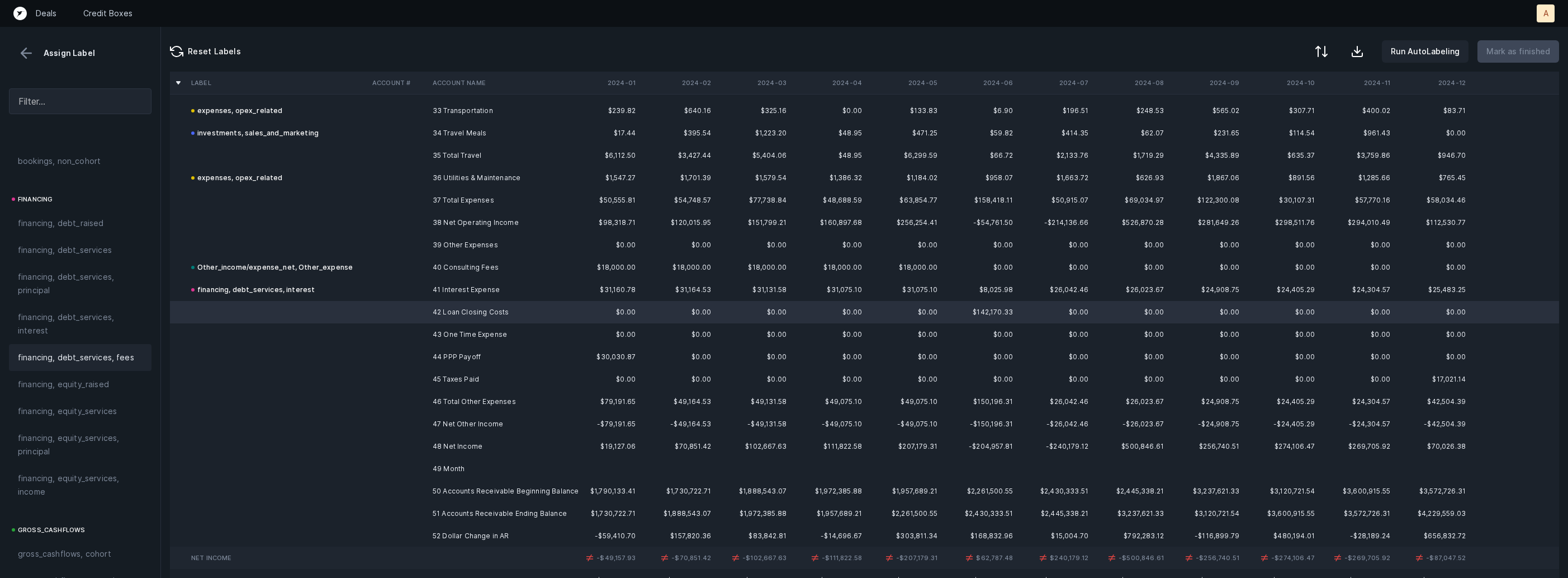
click at [93, 353] on span "financing, debt_services, fees" at bounding box center [75, 358] width 116 height 13
click at [435, 339] on td "43 One Time Expense" at bounding box center [496, 334] width 136 height 23
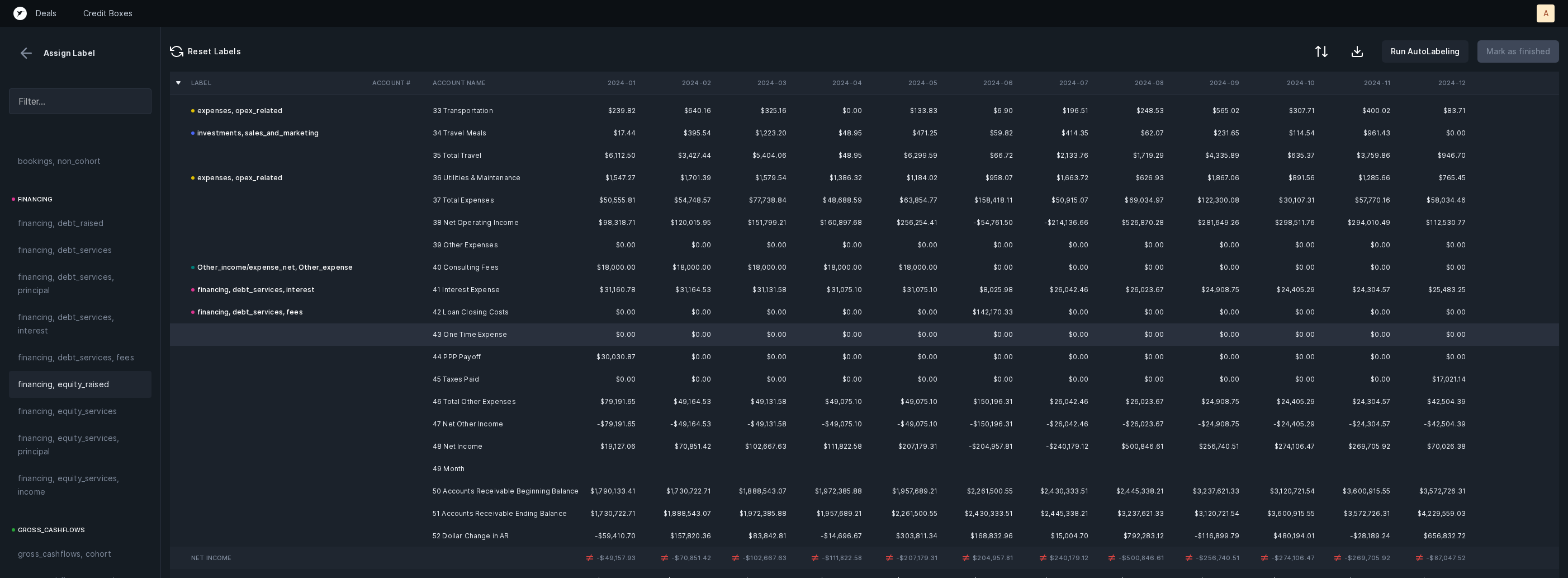
scroll to position [1271, 0]
click at [86, 312] on span "Other_income/expense_net, Other_expense" at bounding box center [80, 304] width 125 height 27
click at [476, 354] on td "44 PPP Payoff" at bounding box center [496, 357] width 136 height 23
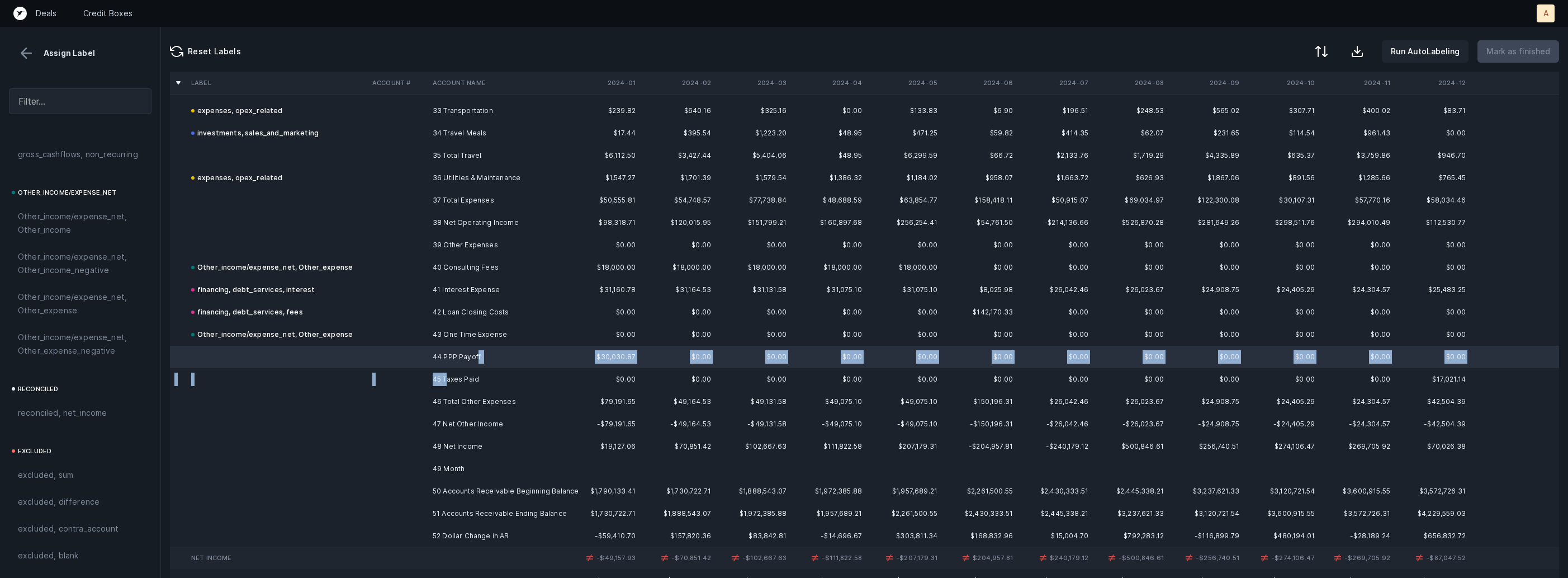
click at [448, 378] on td "45 Taxes Paid" at bounding box center [496, 379] width 136 height 23
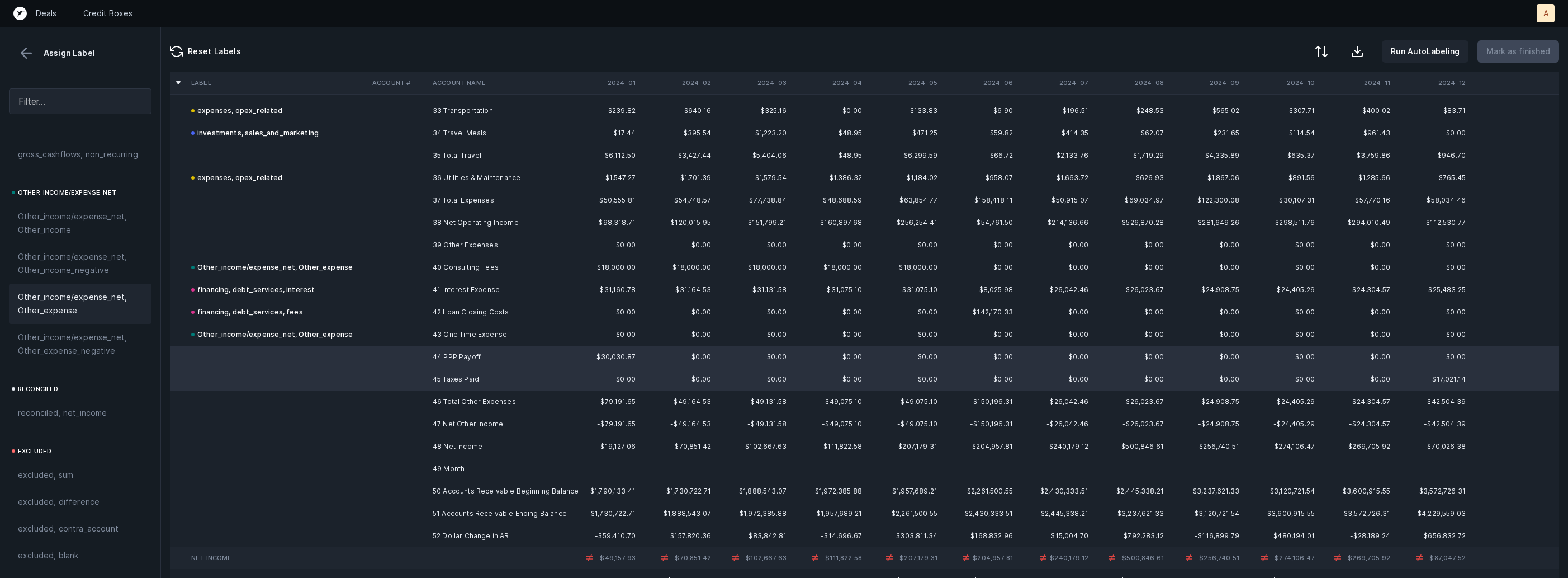
click at [74, 304] on span "Other_income/expense_net, Other_expense" at bounding box center [80, 304] width 125 height 27
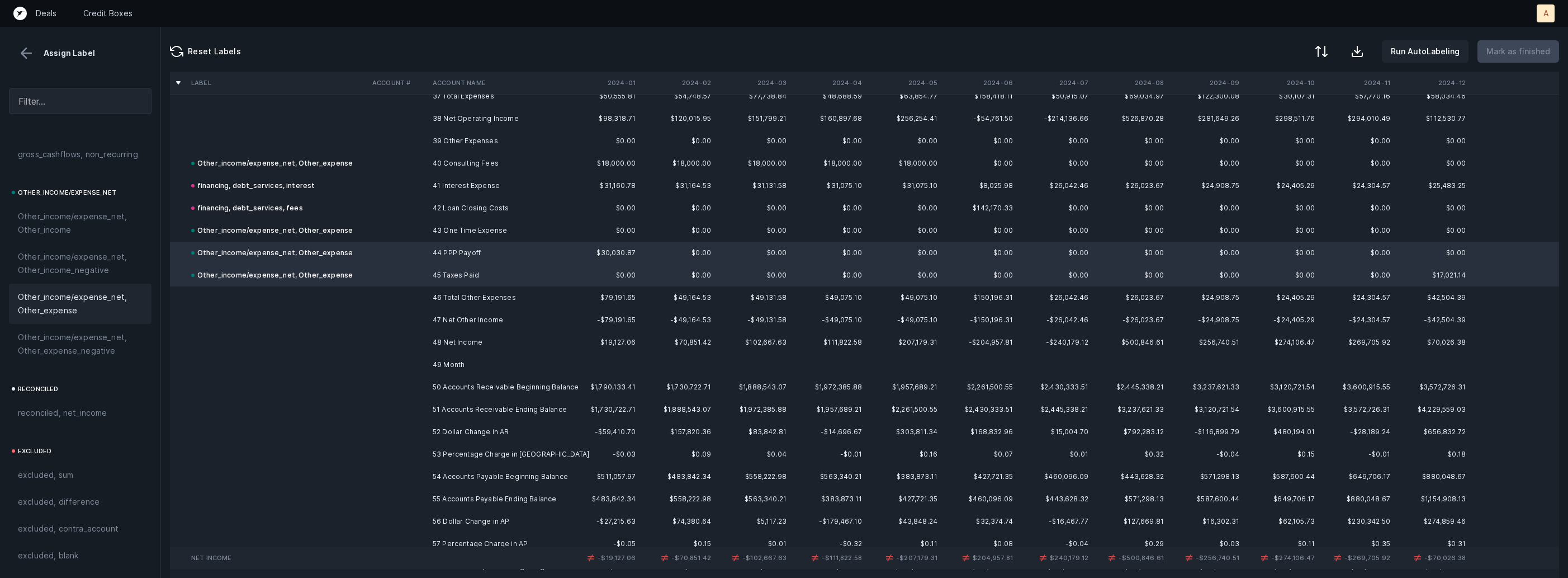
scroll to position [872, 0]
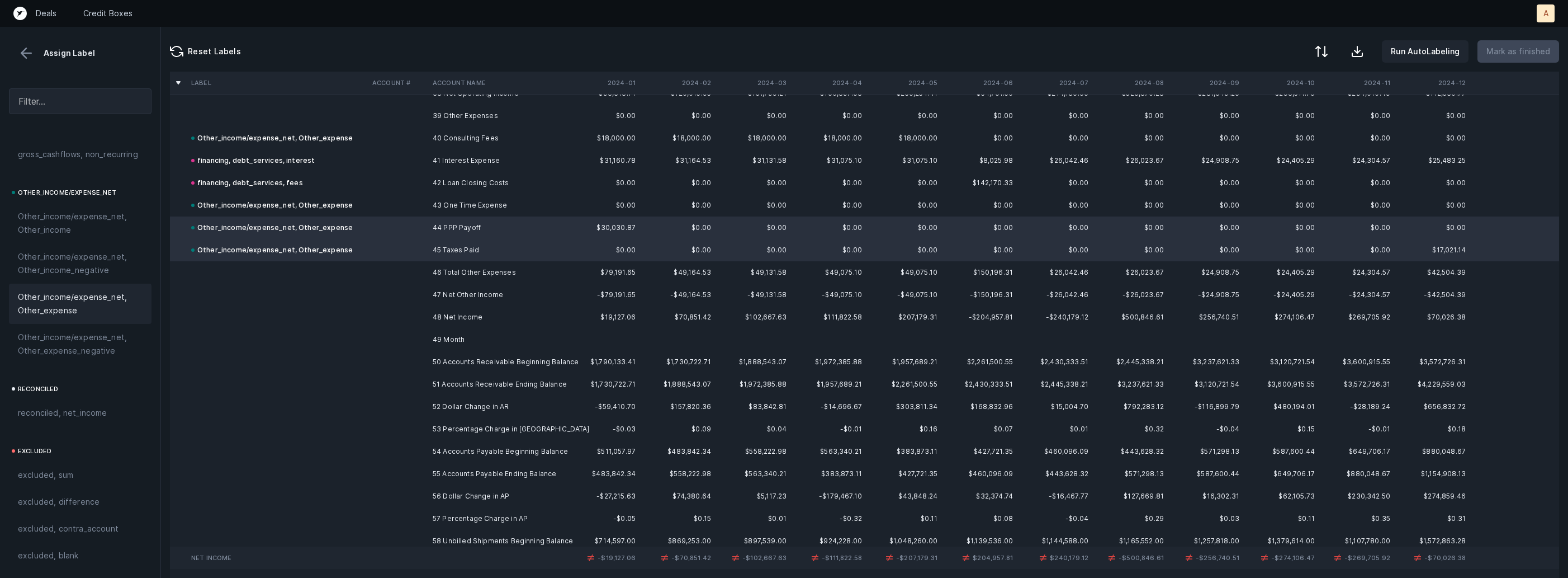
click at [455, 311] on td "48 Net Income" at bounding box center [496, 317] width 136 height 23
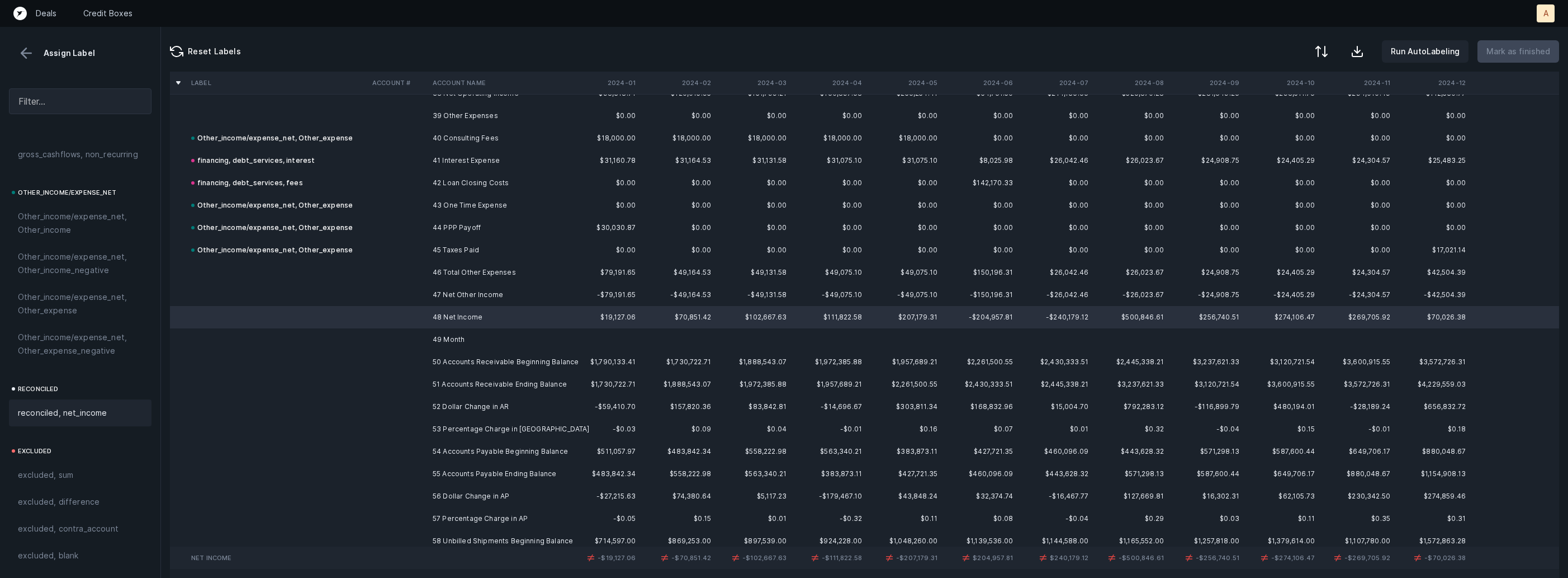
click at [95, 415] on span "reconciled, net_income" at bounding box center [62, 413] width 89 height 13
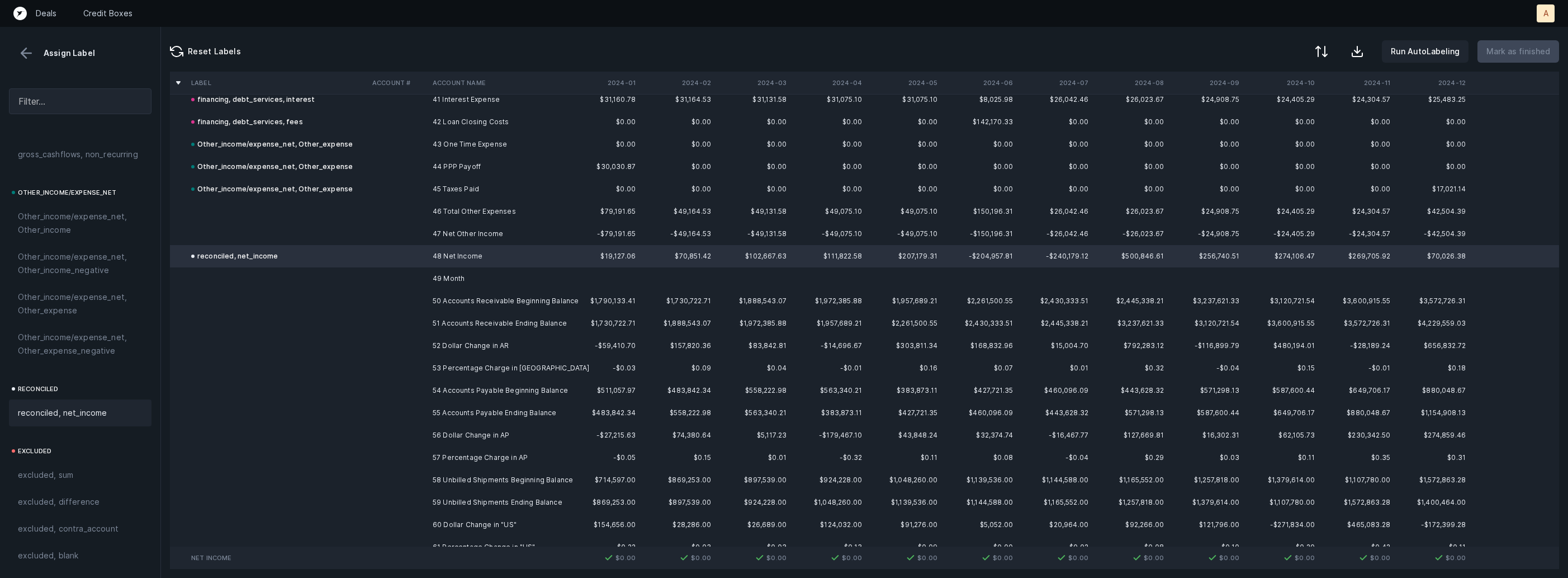
scroll to position [952, 0]
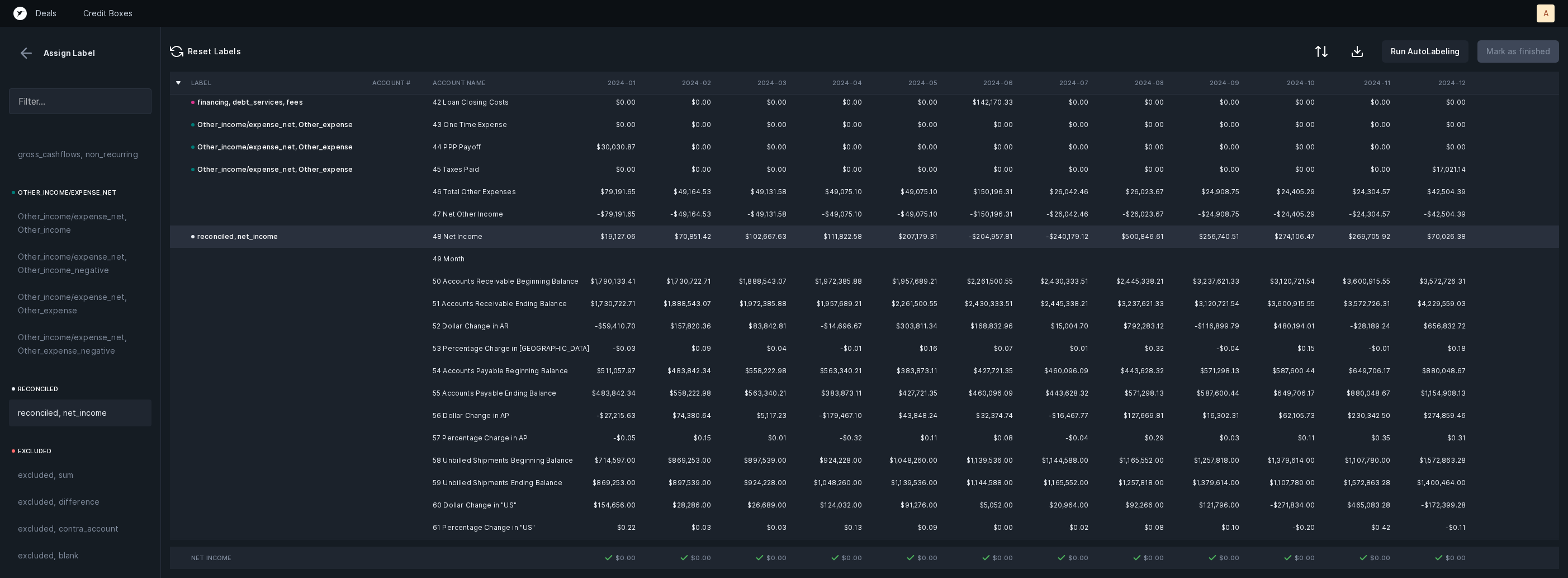
click at [443, 259] on td "49 Month" at bounding box center [496, 259] width 136 height 23
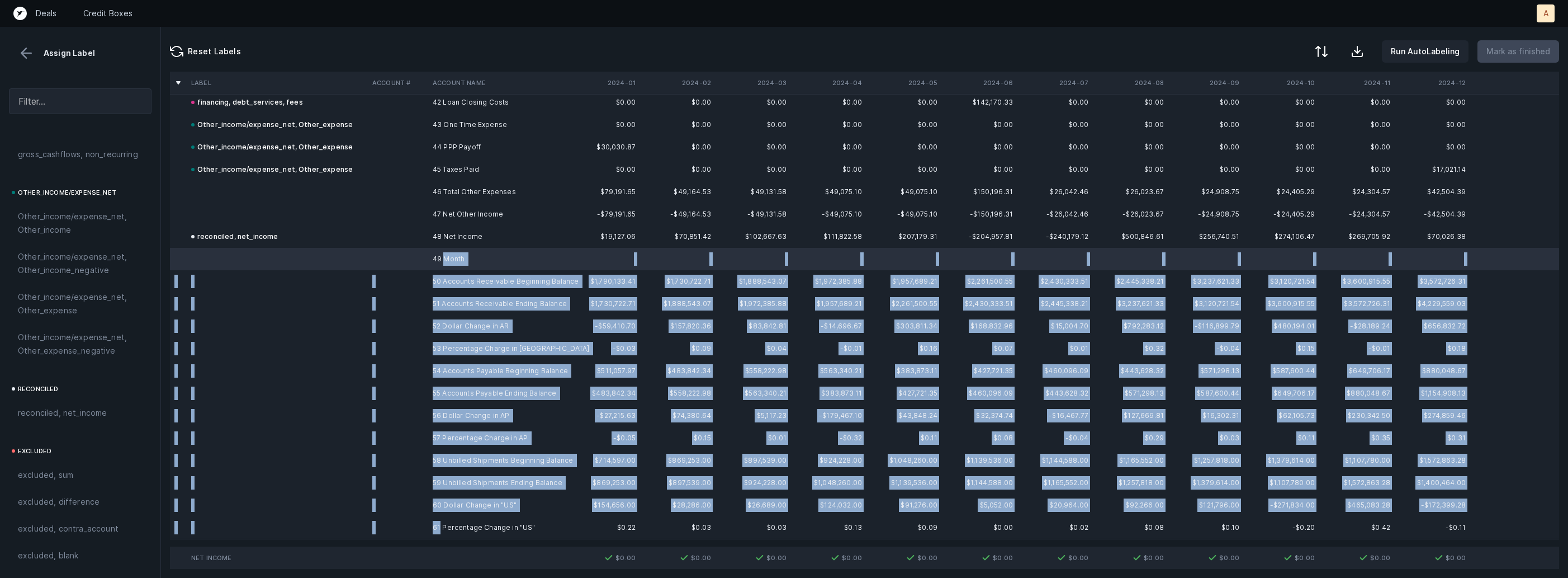
click at [440, 521] on td "61 Percentage Change in "US"" at bounding box center [496, 527] width 136 height 23
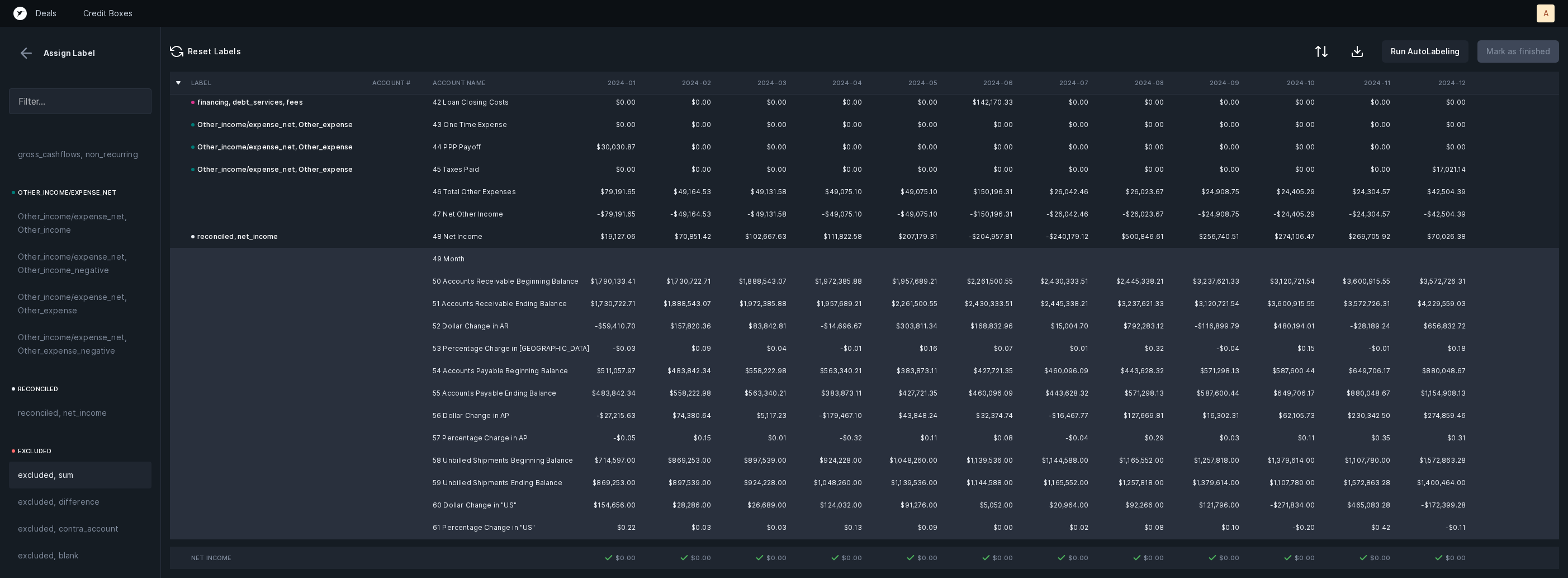
click at [85, 468] on div "excluded, sum" at bounding box center [80, 475] width 125 height 13
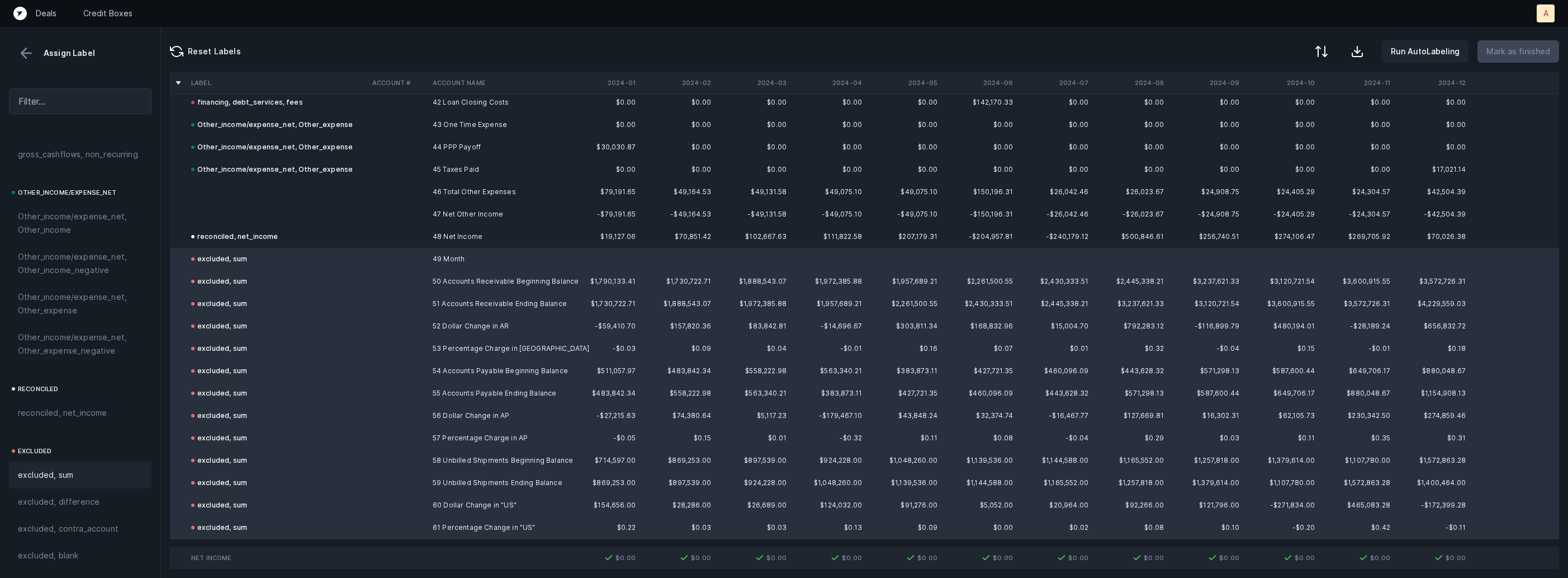
click at [413, 264] on td at bounding box center [397, 259] width 60 height 23
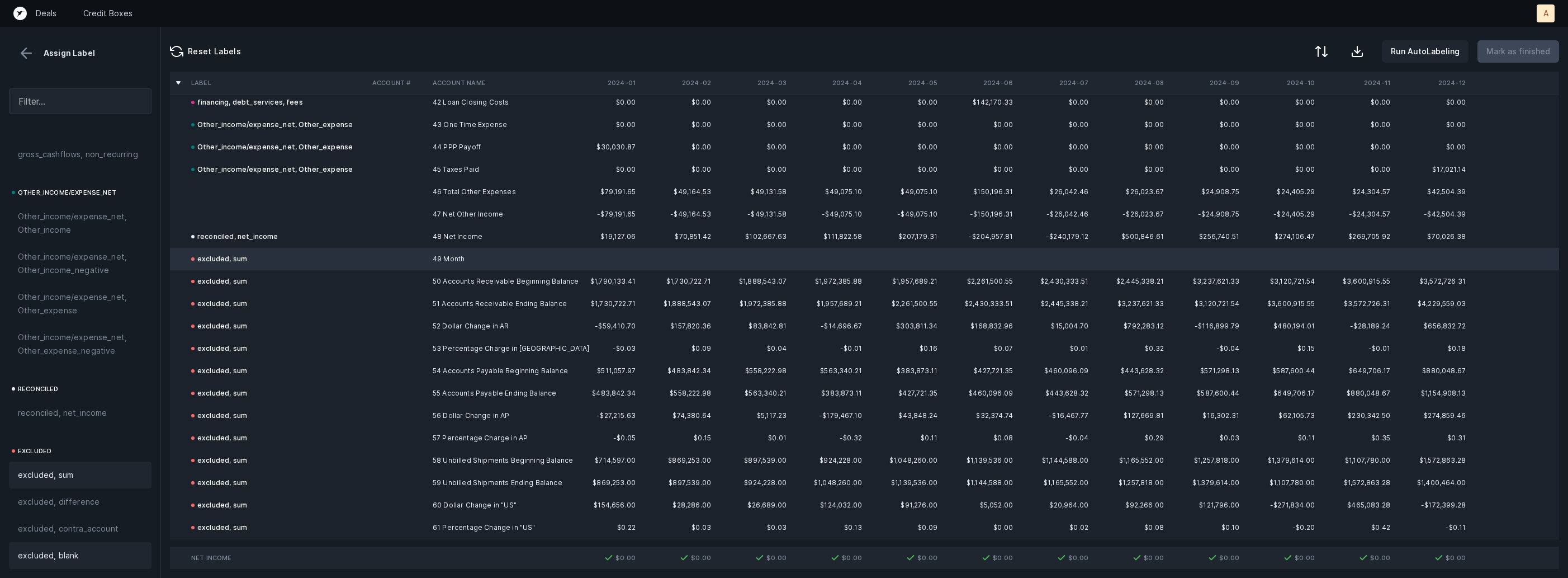
click at [69, 545] on div "excluded, blank" at bounding box center [80, 555] width 142 height 27
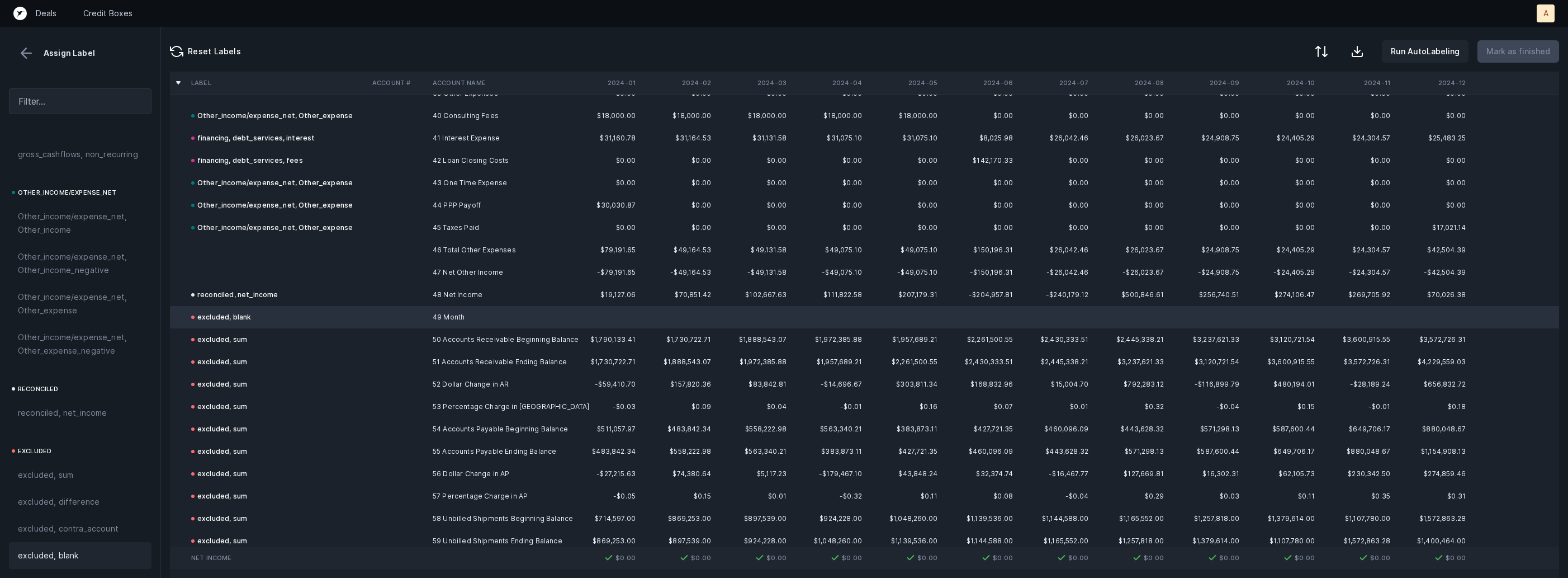
scroll to position [839, 0]
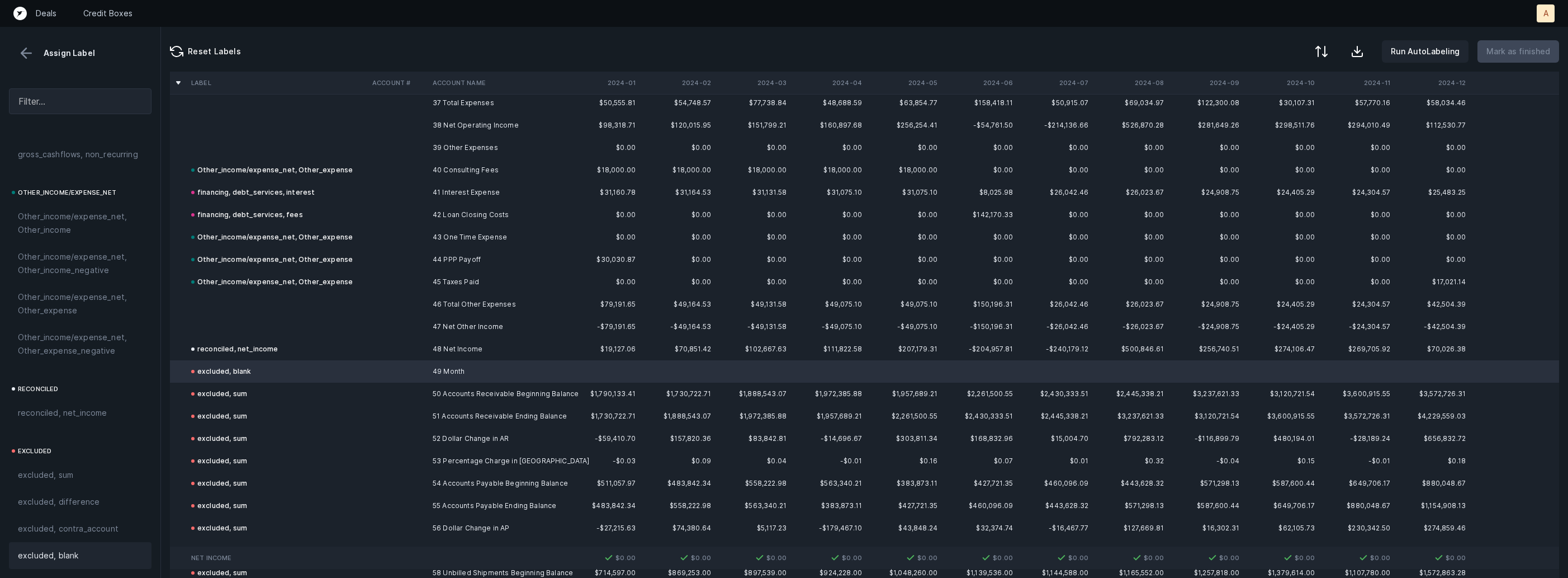
click at [312, 323] on td at bounding box center [278, 326] width 181 height 23
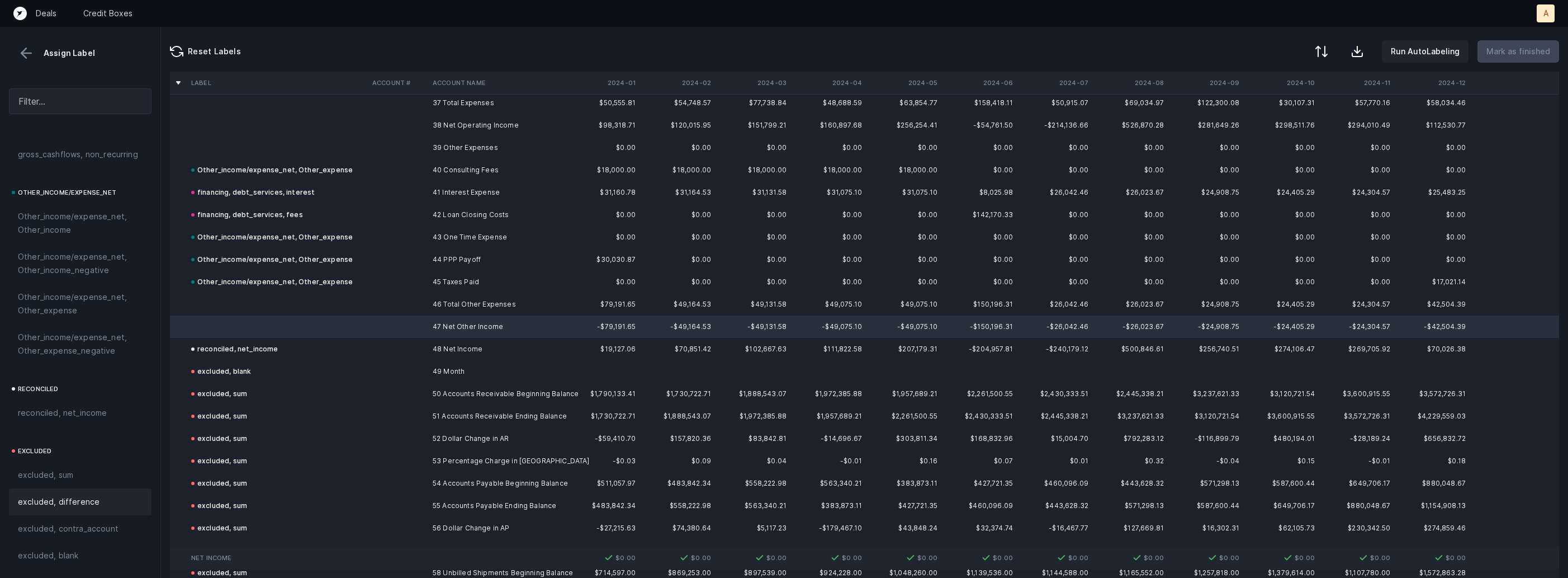
click at [73, 500] on span "excluded, difference" at bounding box center [58, 502] width 82 height 13
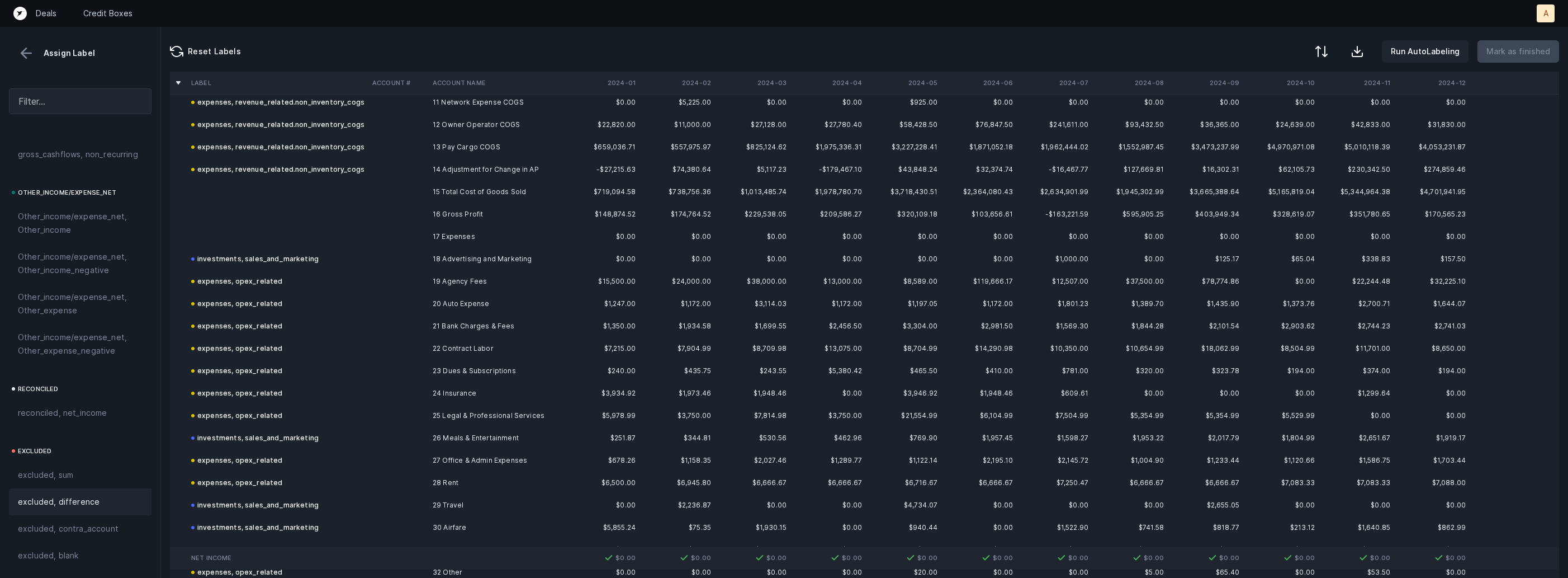
scroll to position [0, 0]
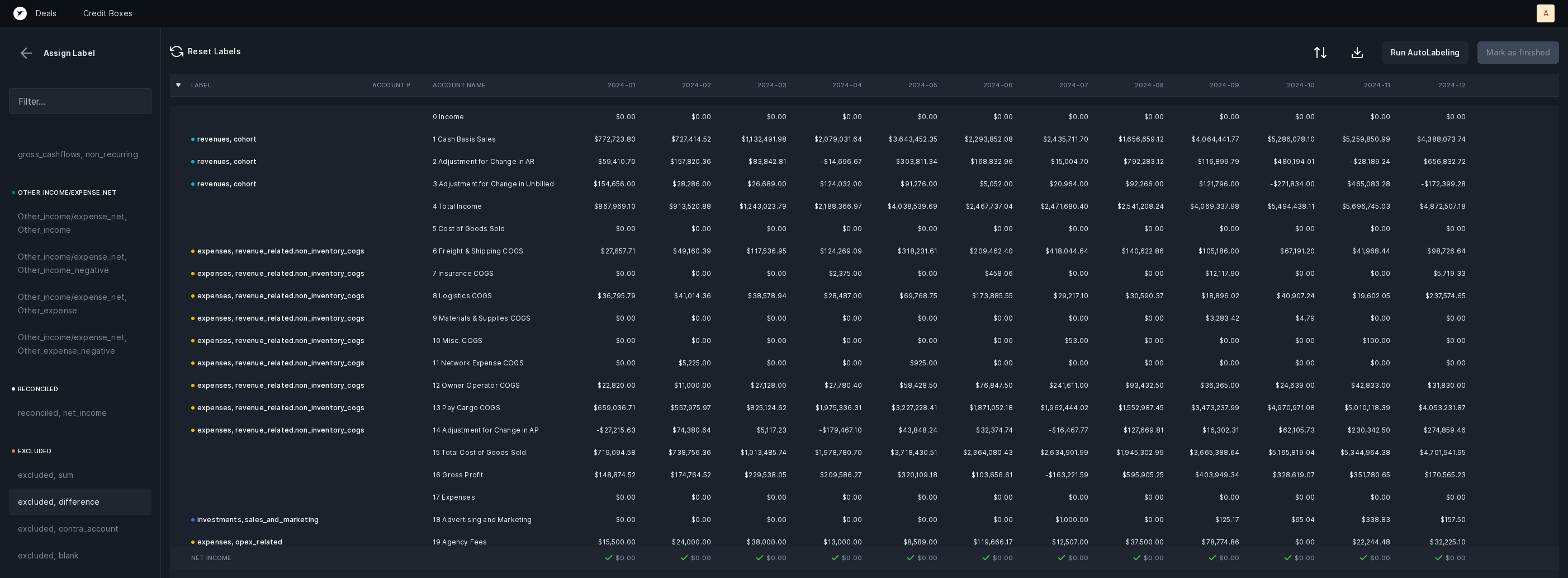
click at [1321, 47] on div at bounding box center [1320, 52] width 13 height 13
click at [1243, 115] on div "By Hum label" at bounding box center [1249, 119] width 49 height 13
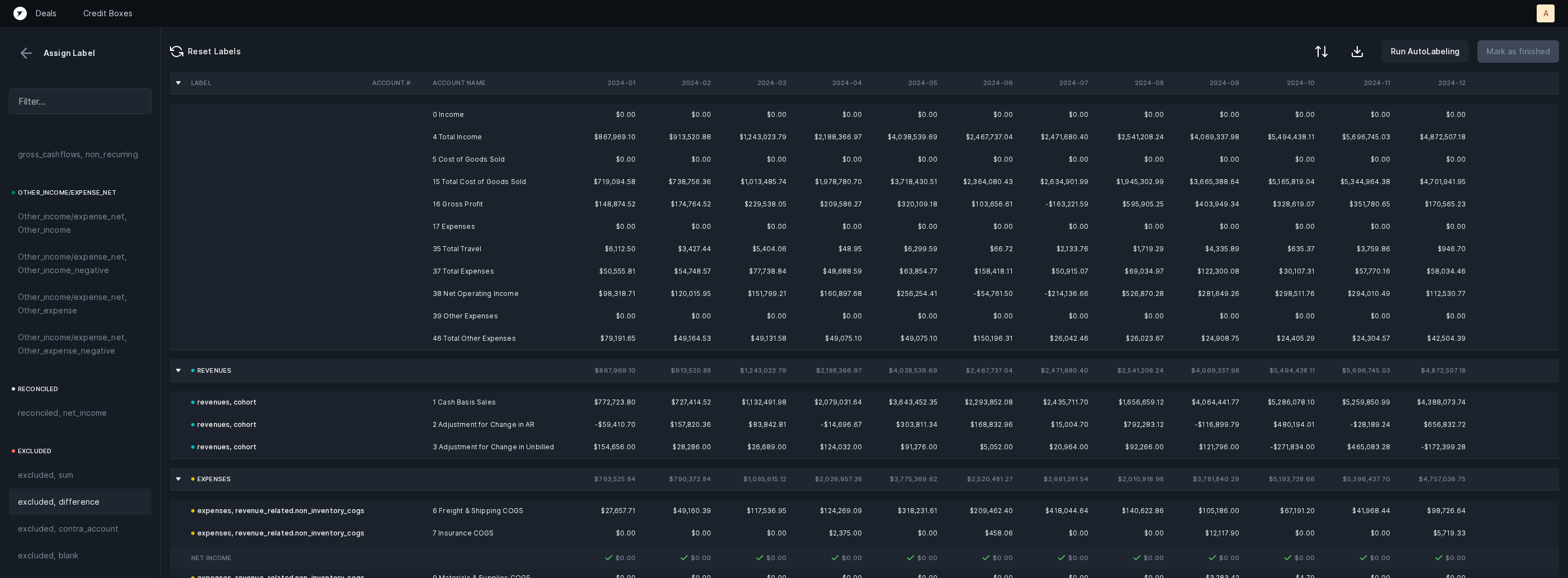
click at [524, 120] on td "0 Income" at bounding box center [496, 115] width 136 height 23
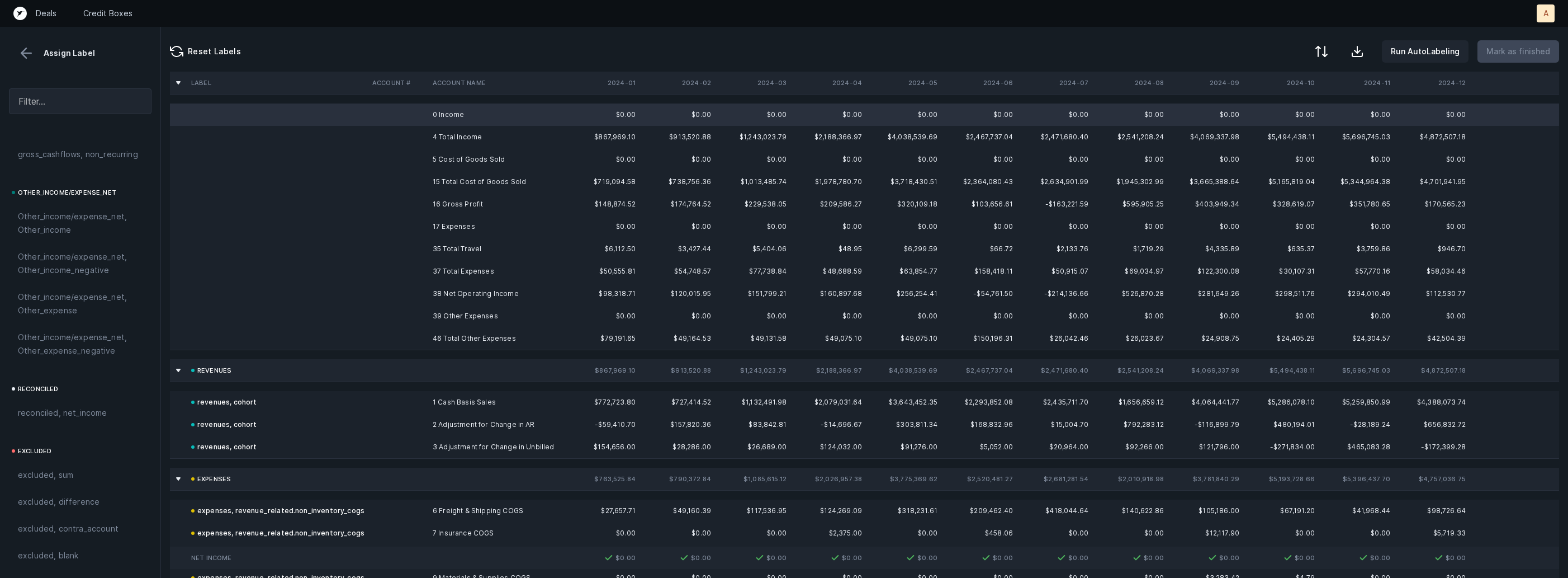
click at [453, 157] on td "5 Cost of Goods Sold" at bounding box center [496, 159] width 136 height 23
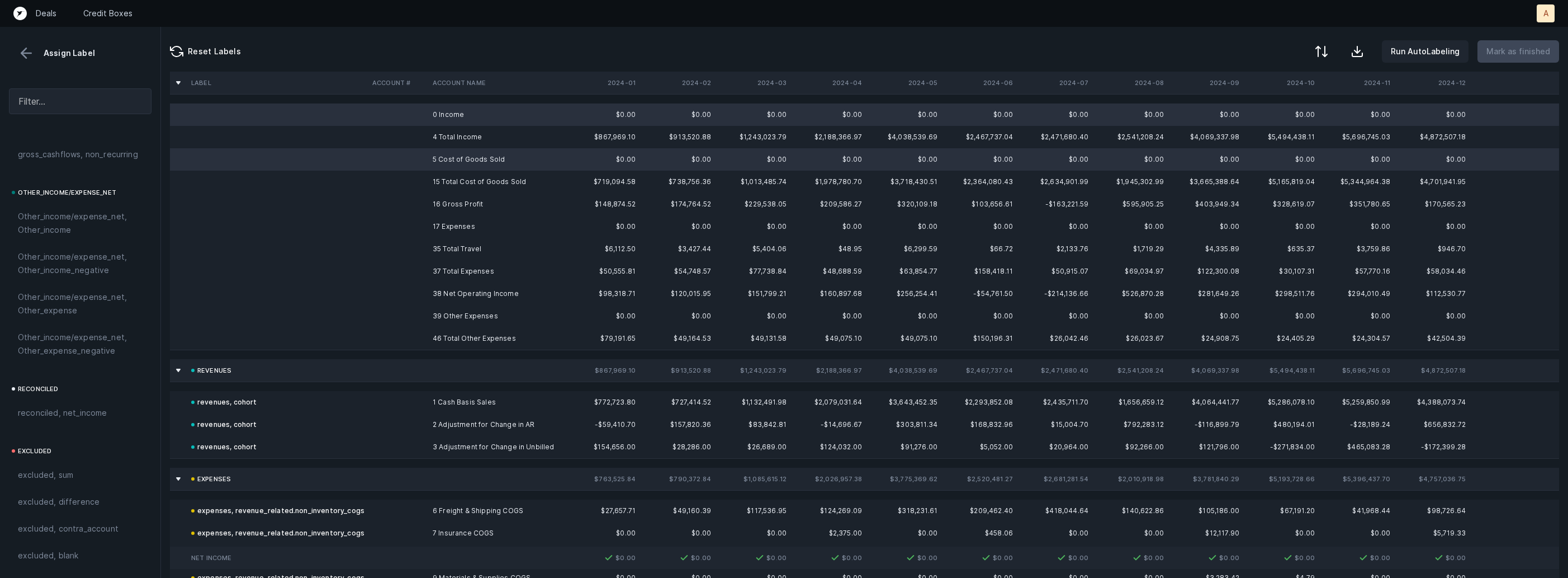
click at [428, 217] on td "17 Expenses" at bounding box center [496, 227] width 136 height 23
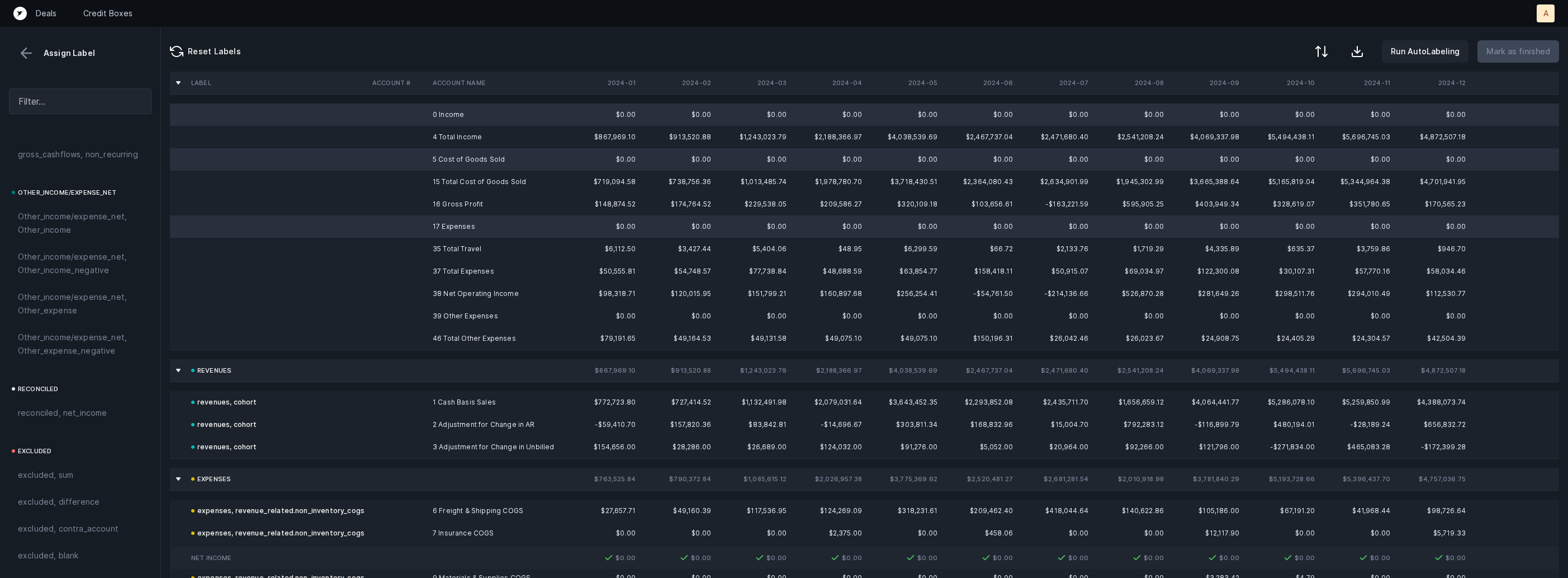
click at [410, 313] on td at bounding box center [397, 316] width 60 height 23
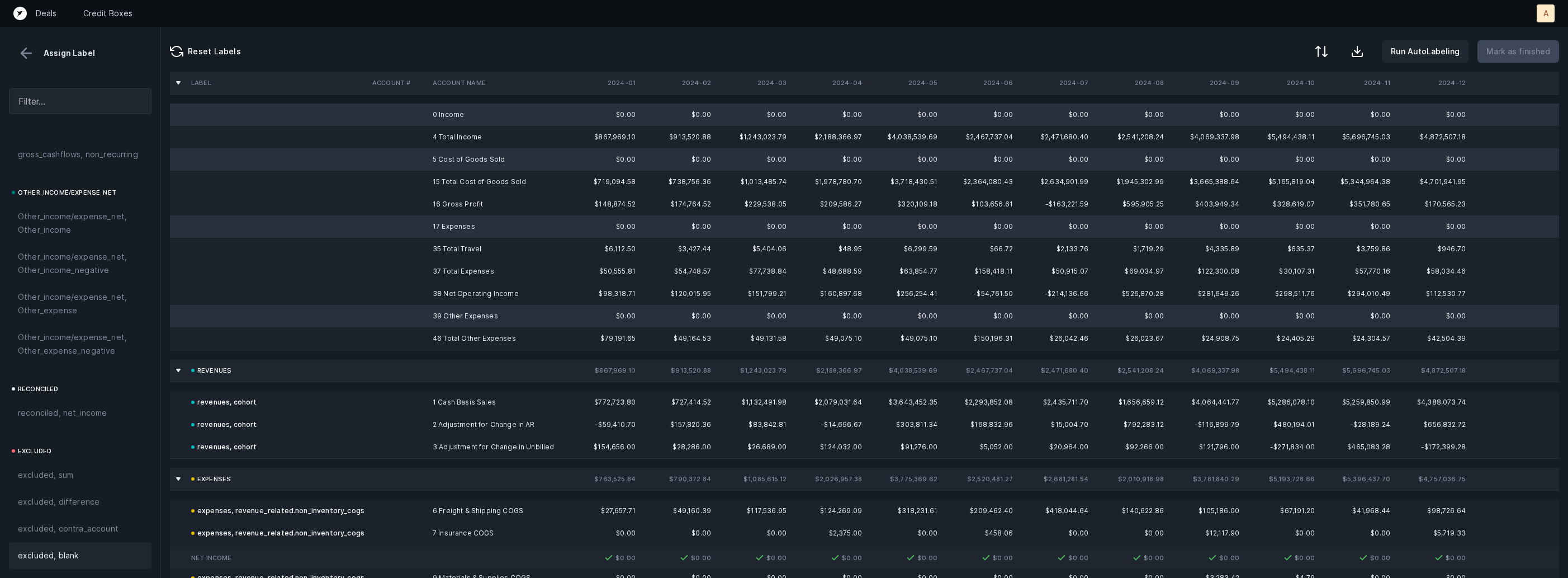
click at [75, 548] on div "excluded, blank" at bounding box center [80, 555] width 142 height 27
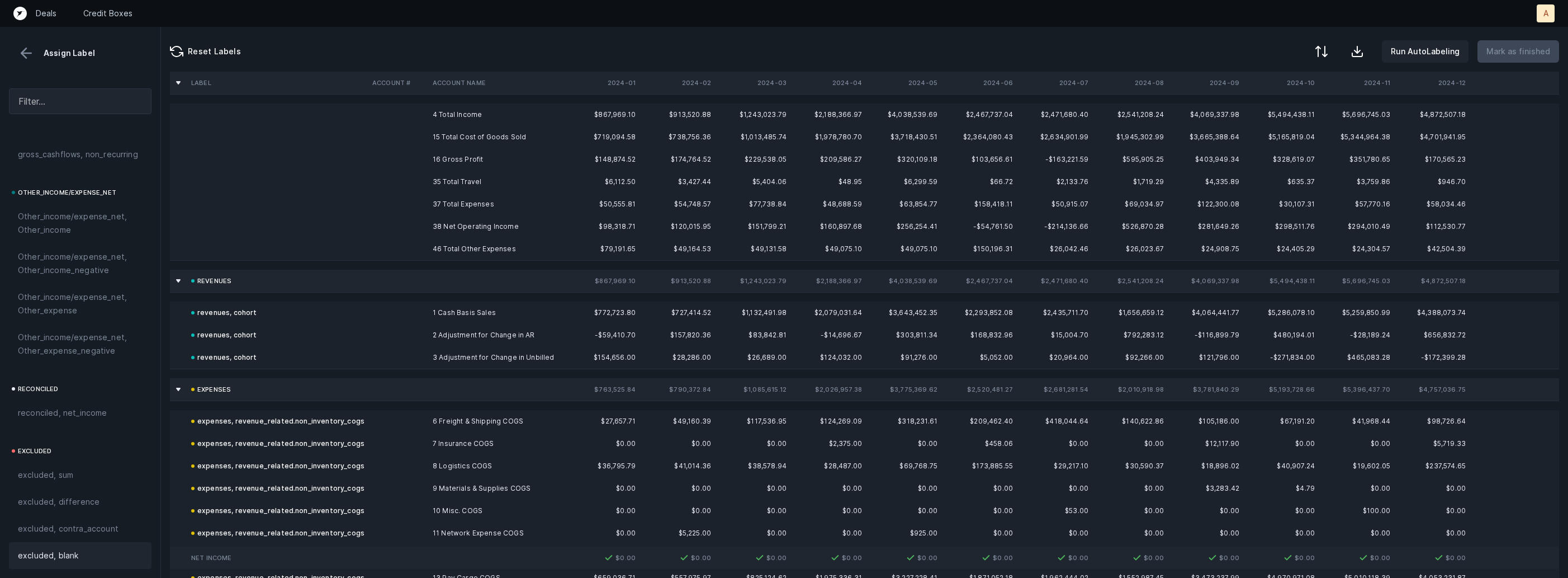
click at [464, 156] on td "16 Gross Profit" at bounding box center [496, 159] width 136 height 23
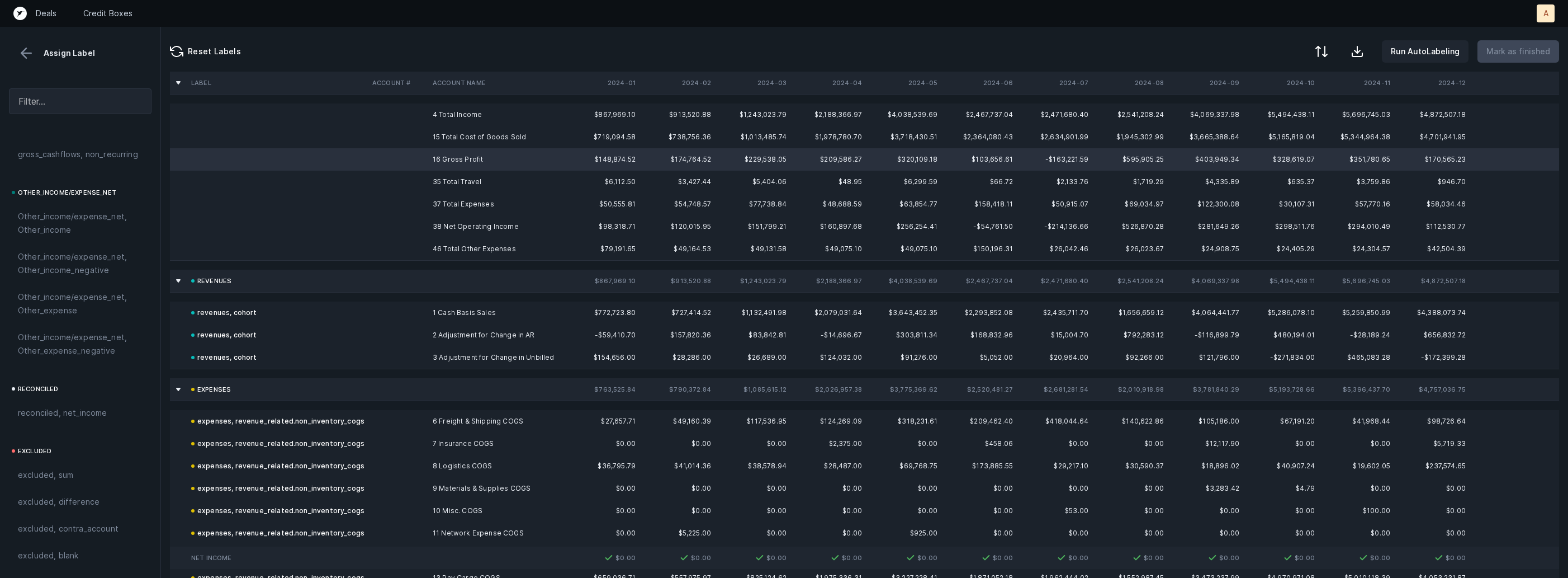
click at [444, 222] on td "38 Net Operating Income" at bounding box center [496, 227] width 136 height 23
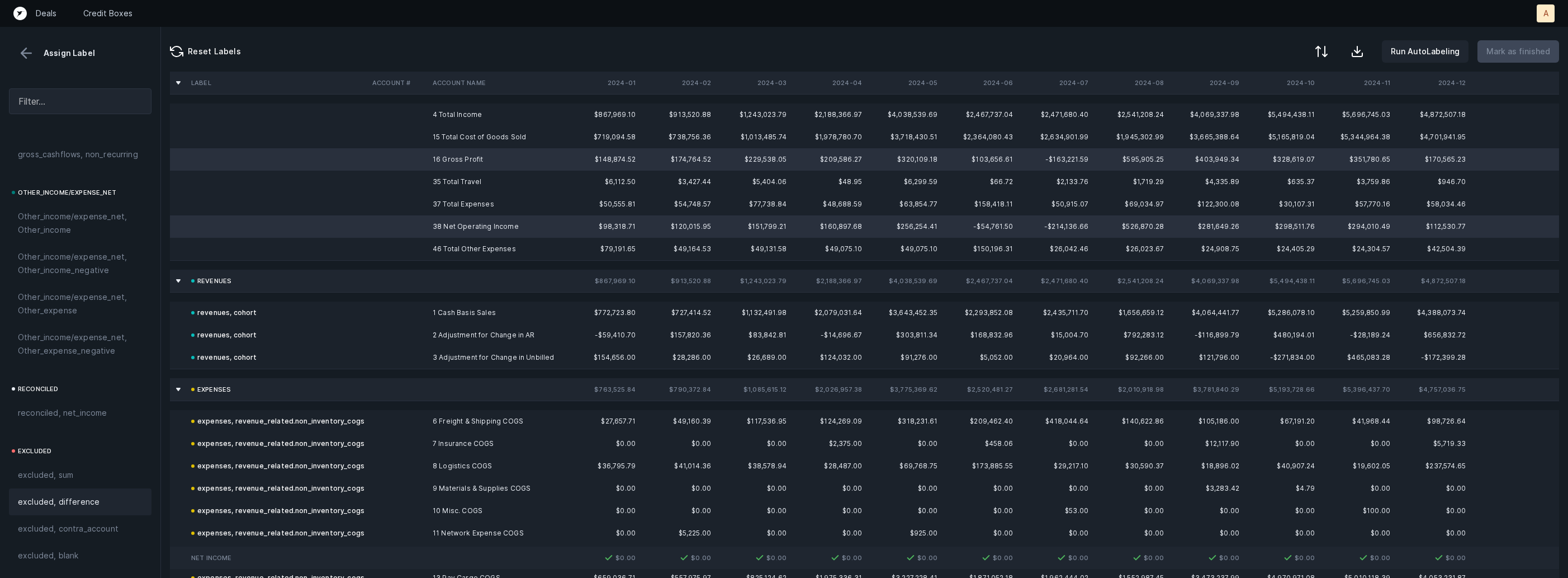
click at [86, 502] on span "excluded, difference" at bounding box center [58, 502] width 82 height 13
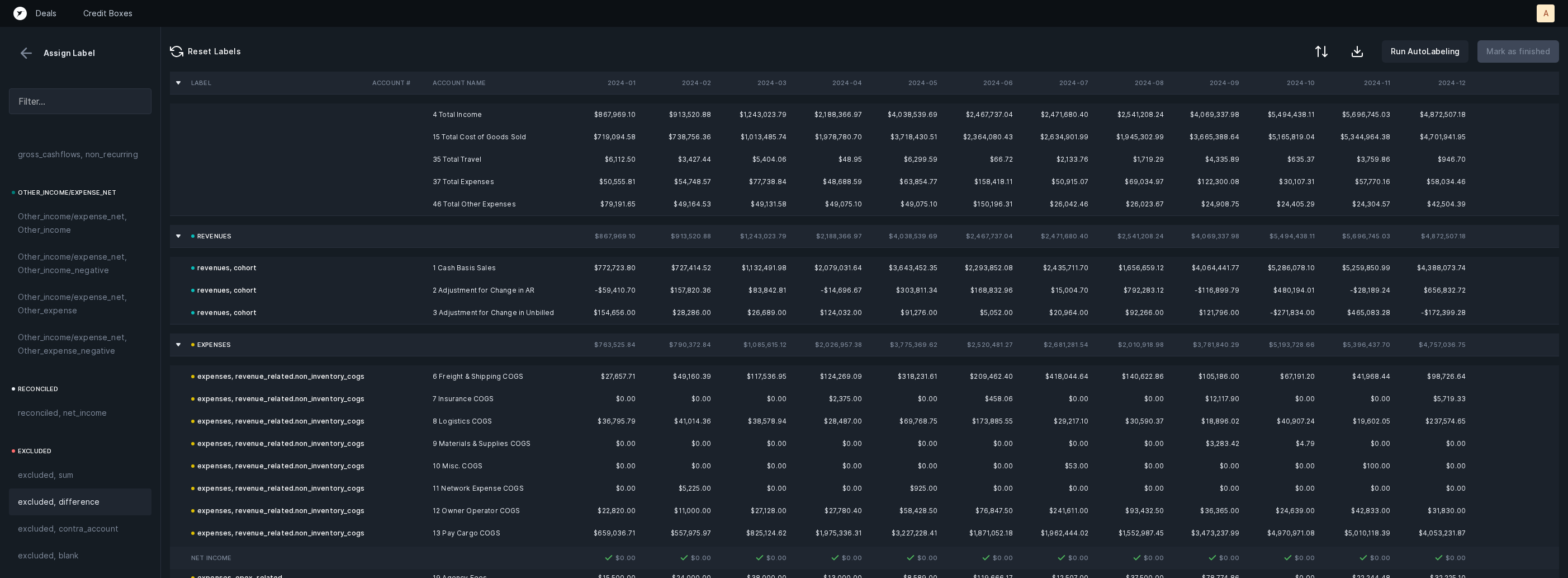
click at [486, 116] on td "4 Total Income" at bounding box center [496, 115] width 136 height 23
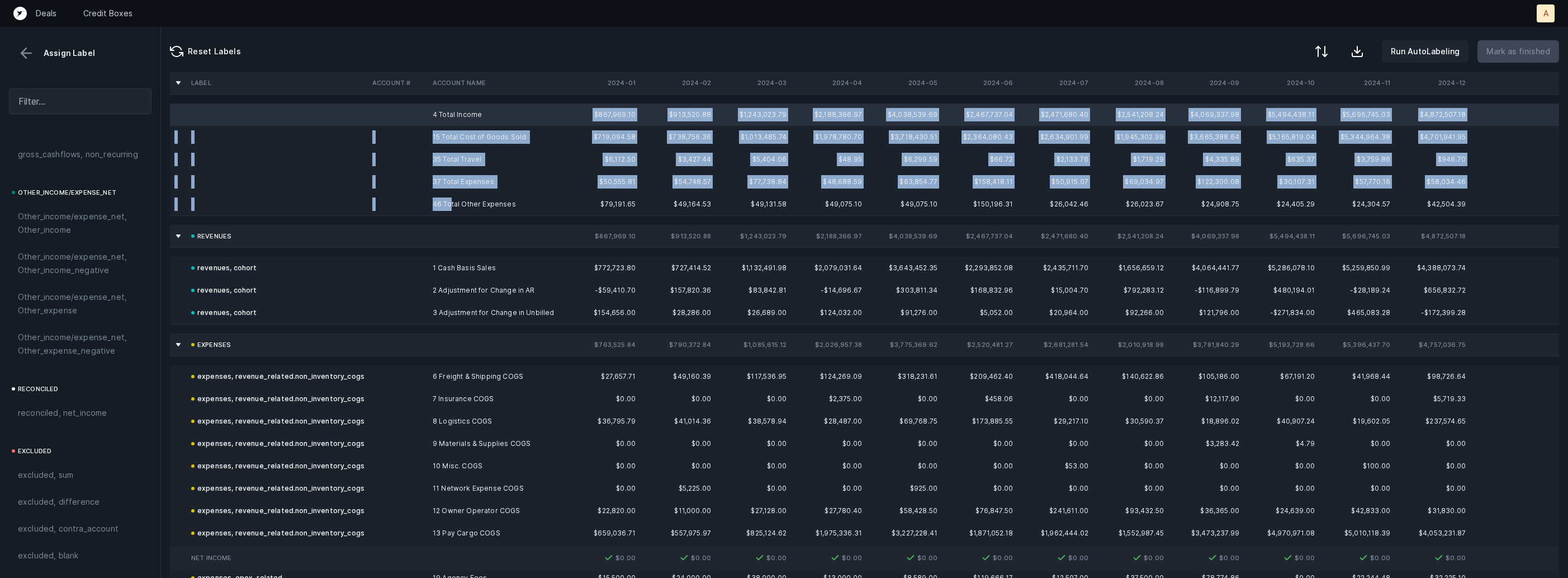
click at [450, 203] on td "46 Total Other Expenses" at bounding box center [496, 204] width 136 height 23
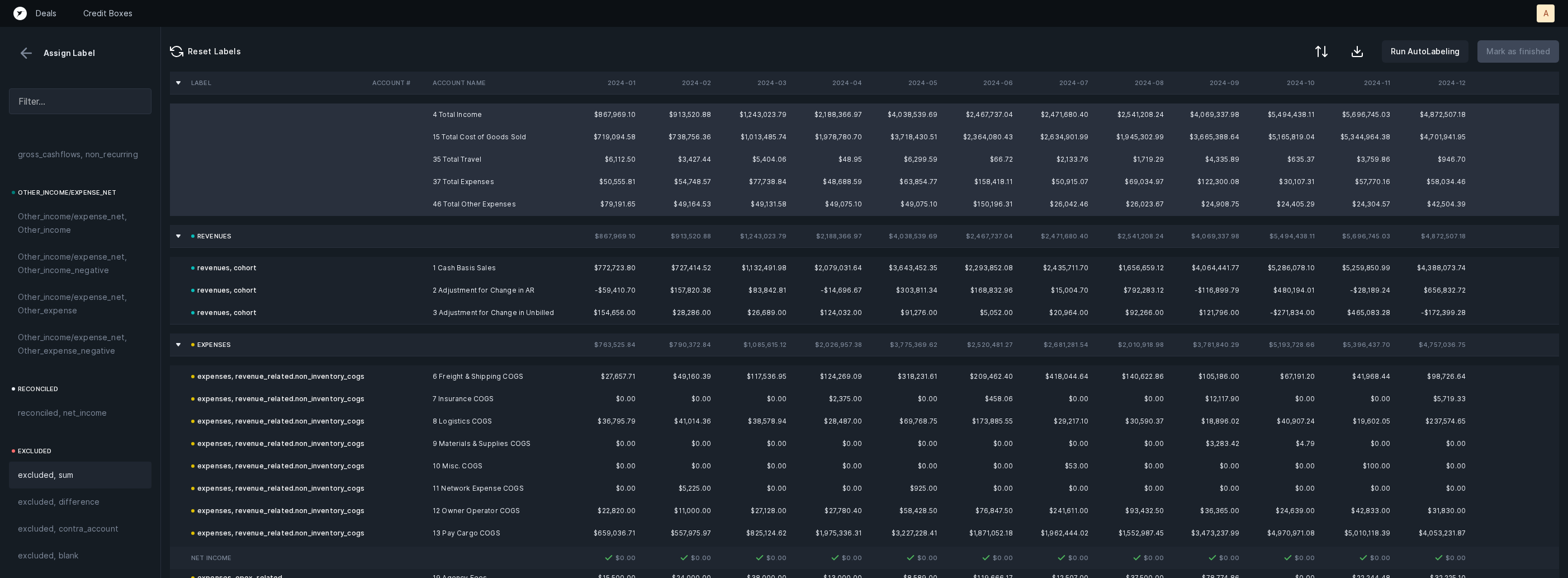
click at [51, 473] on span "excluded, sum" at bounding box center [45, 475] width 55 height 13
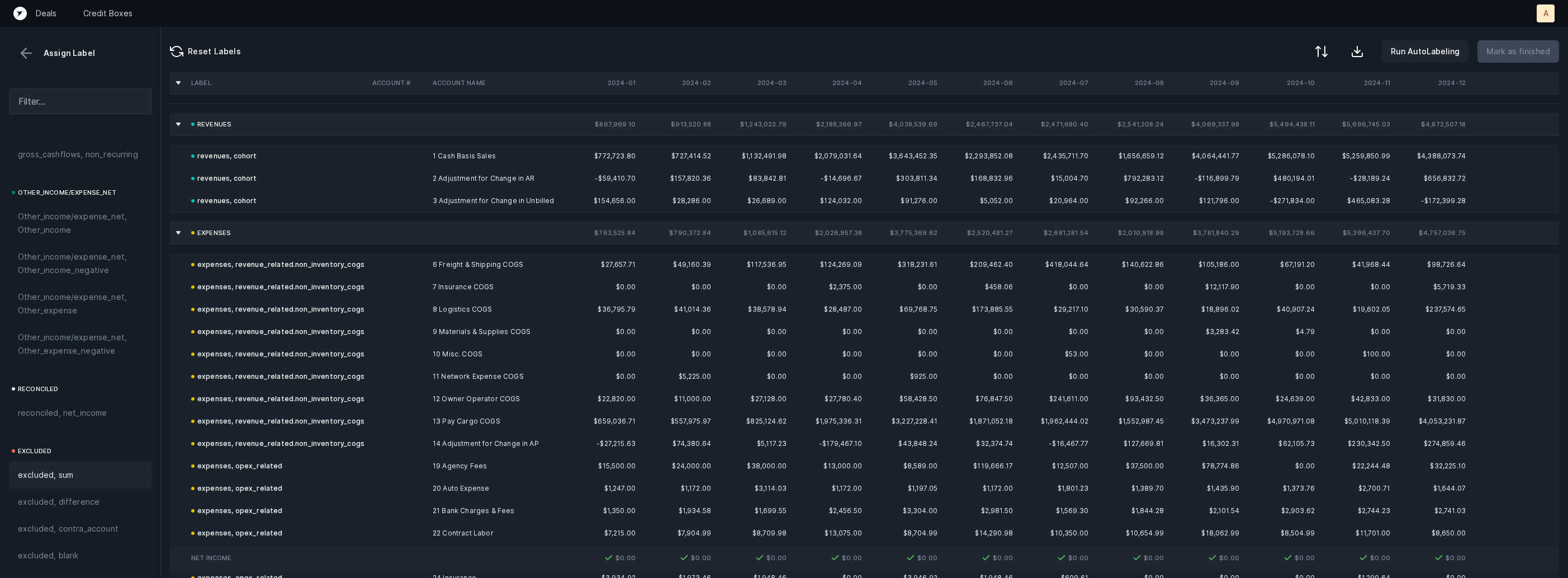
click at [27, 51] on button at bounding box center [26, 53] width 17 height 17
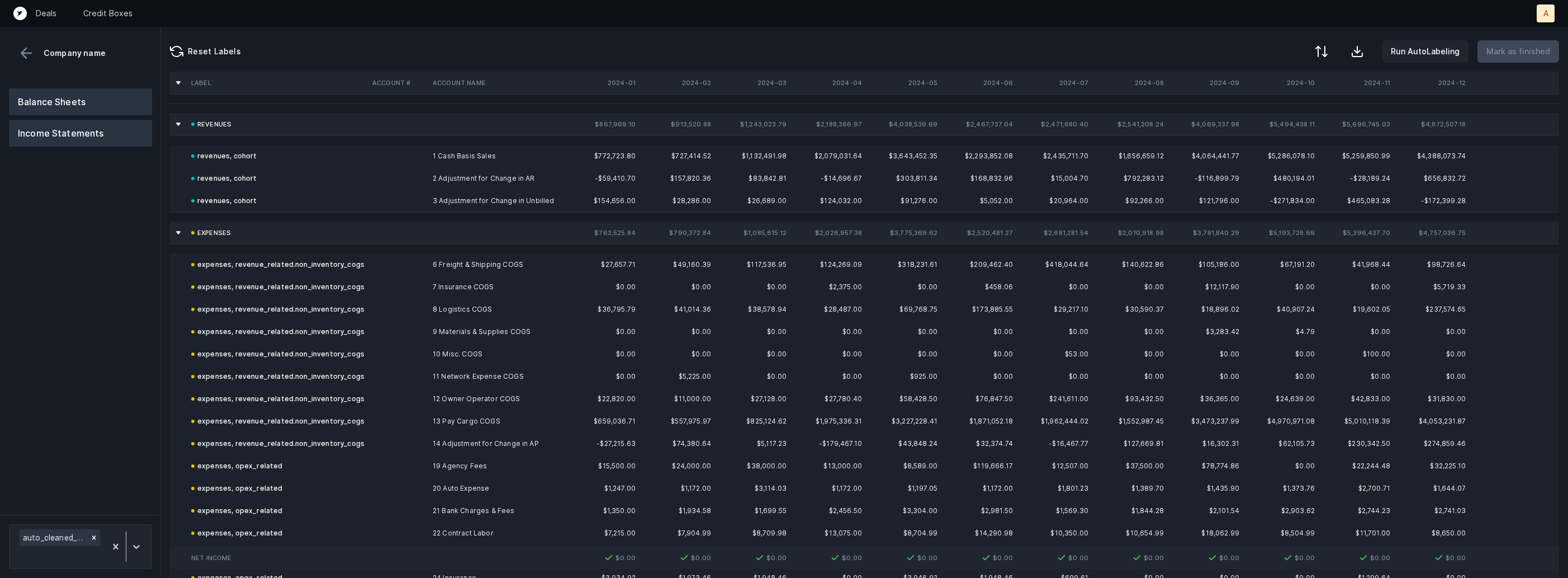
click at [51, 96] on button "Balance Sheets" at bounding box center [80, 102] width 143 height 27
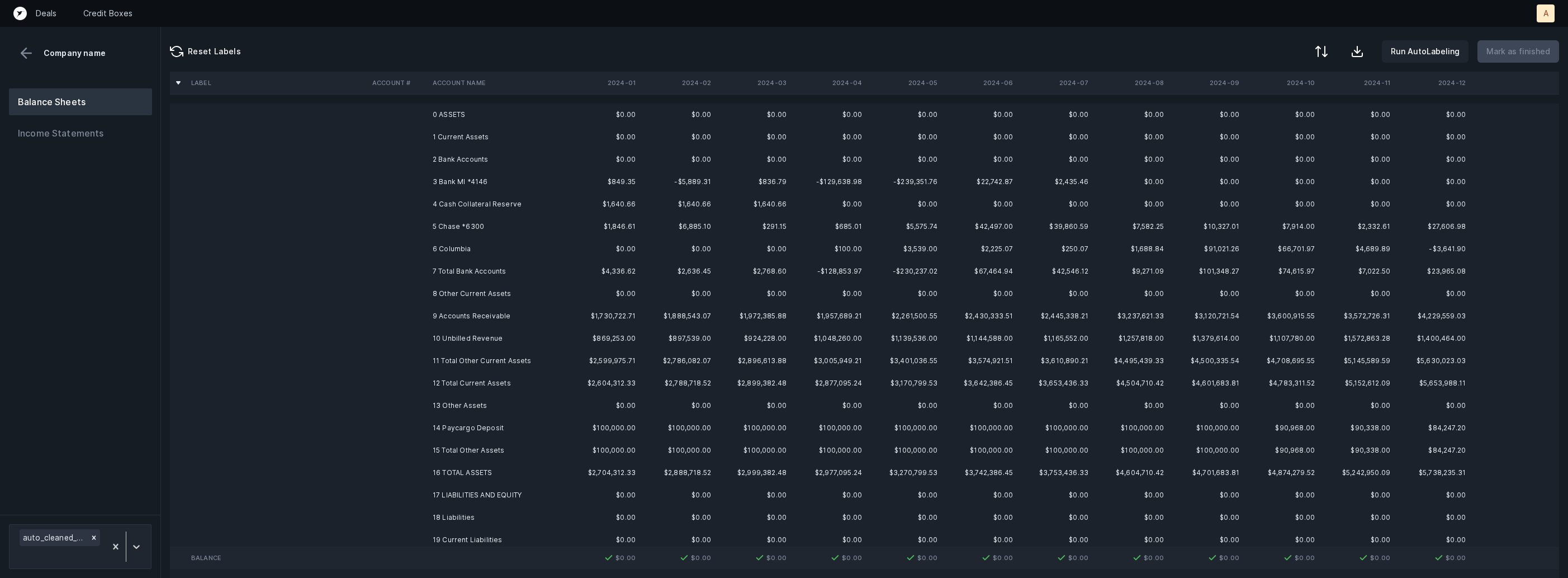
click at [505, 176] on td "3 Bank MI *4146" at bounding box center [496, 182] width 136 height 23
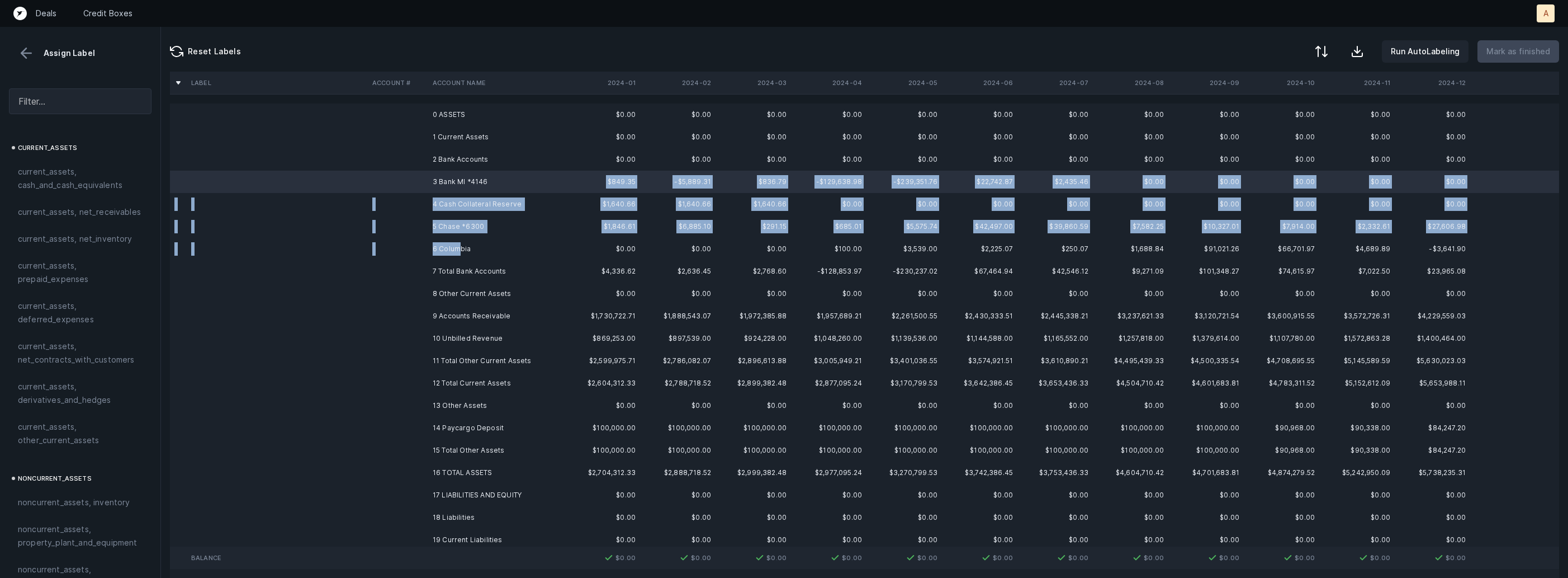
click at [459, 248] on td "6 Columbia" at bounding box center [496, 248] width 136 height 23
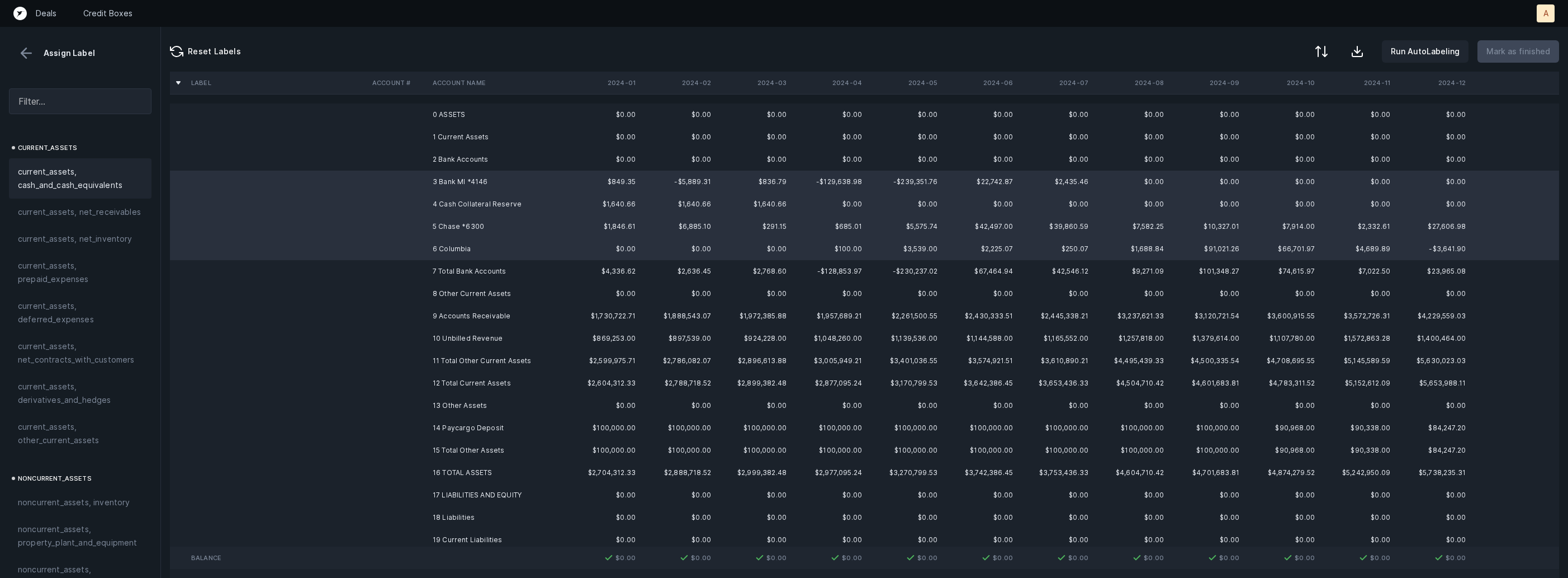
click at [66, 171] on span "current_assets, cash_and_cash_equivalents" at bounding box center [80, 178] width 125 height 27
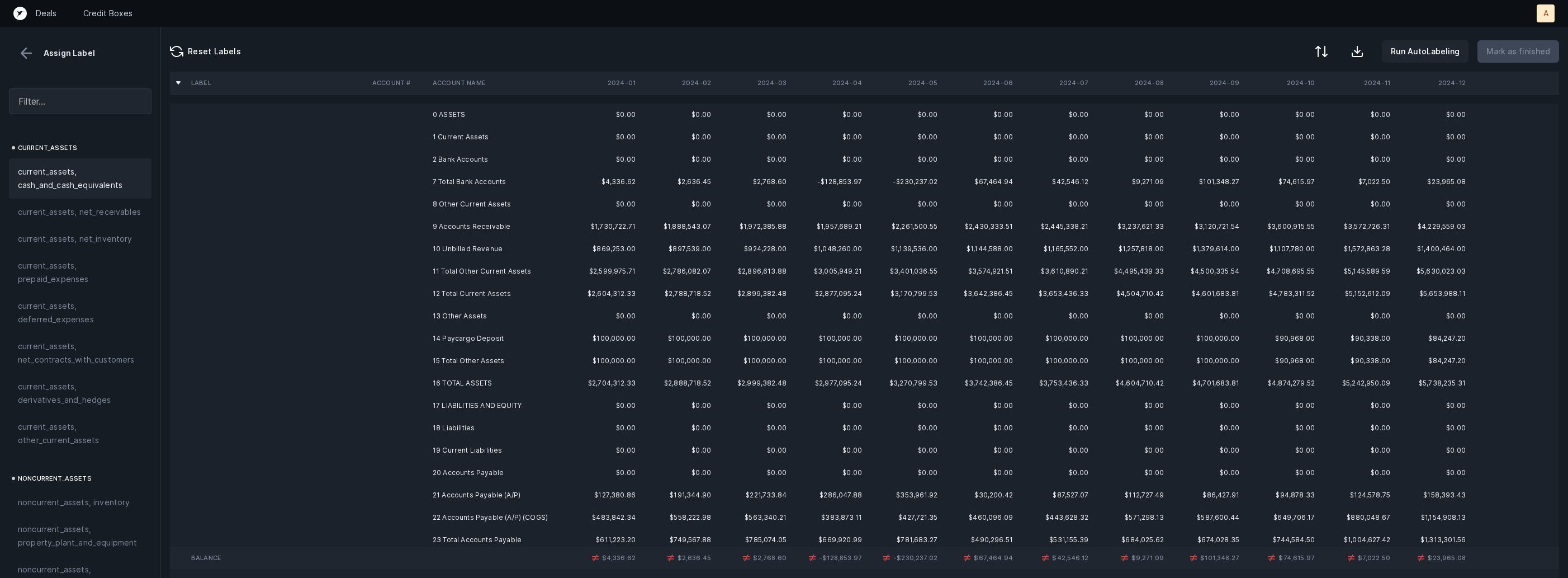
click at [401, 226] on td at bounding box center [397, 227] width 60 height 23
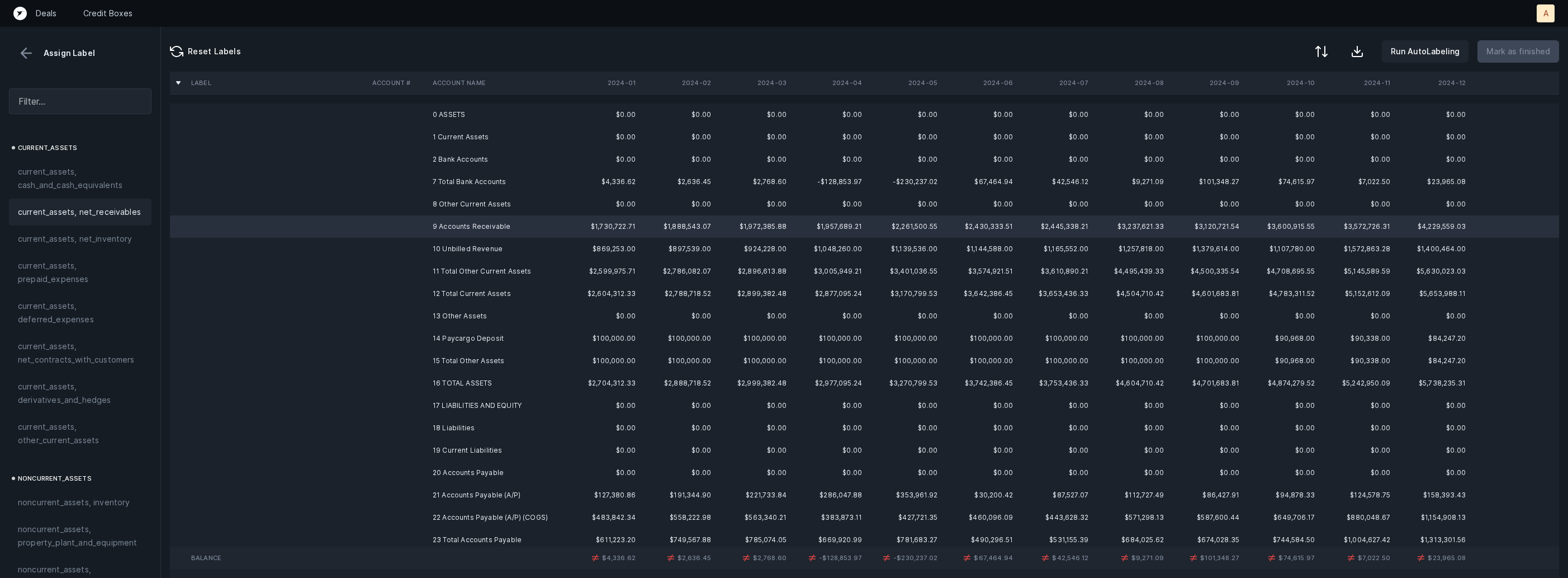
click at [108, 214] on span "current_assets, net_receivables" at bounding box center [79, 212] width 123 height 13
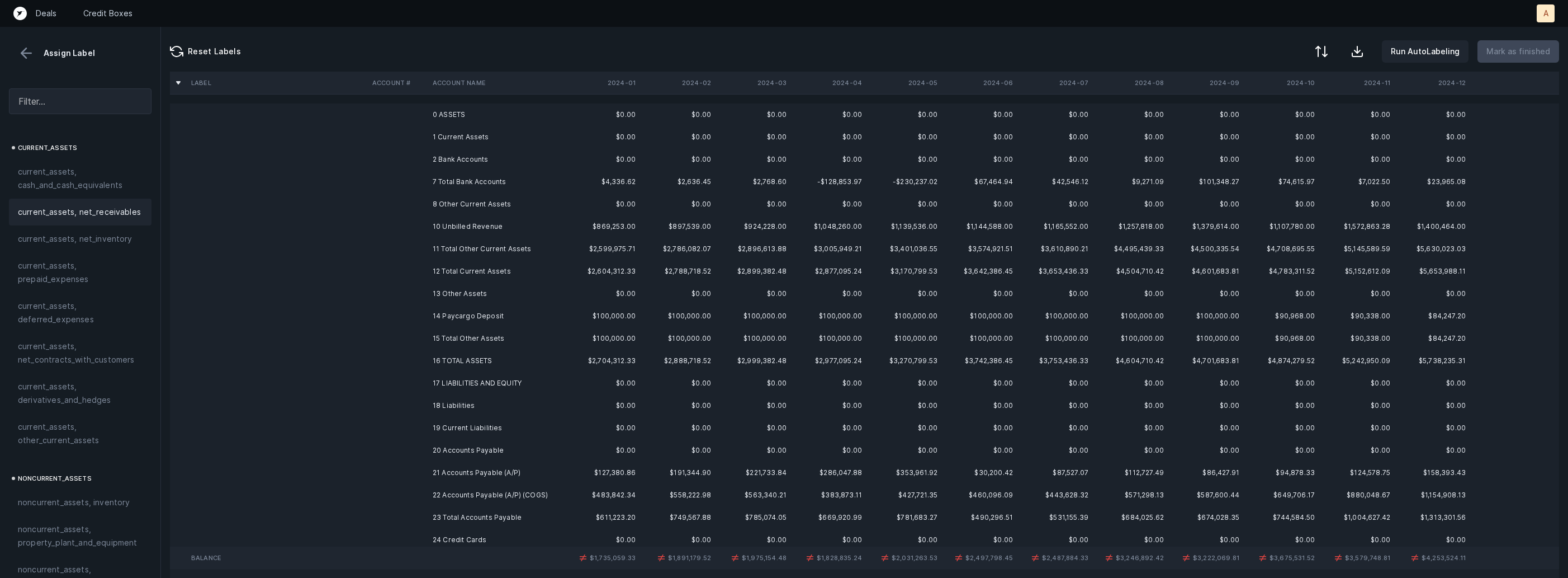
click at [484, 230] on td "10 Unbilled Revenue" at bounding box center [496, 227] width 136 height 23
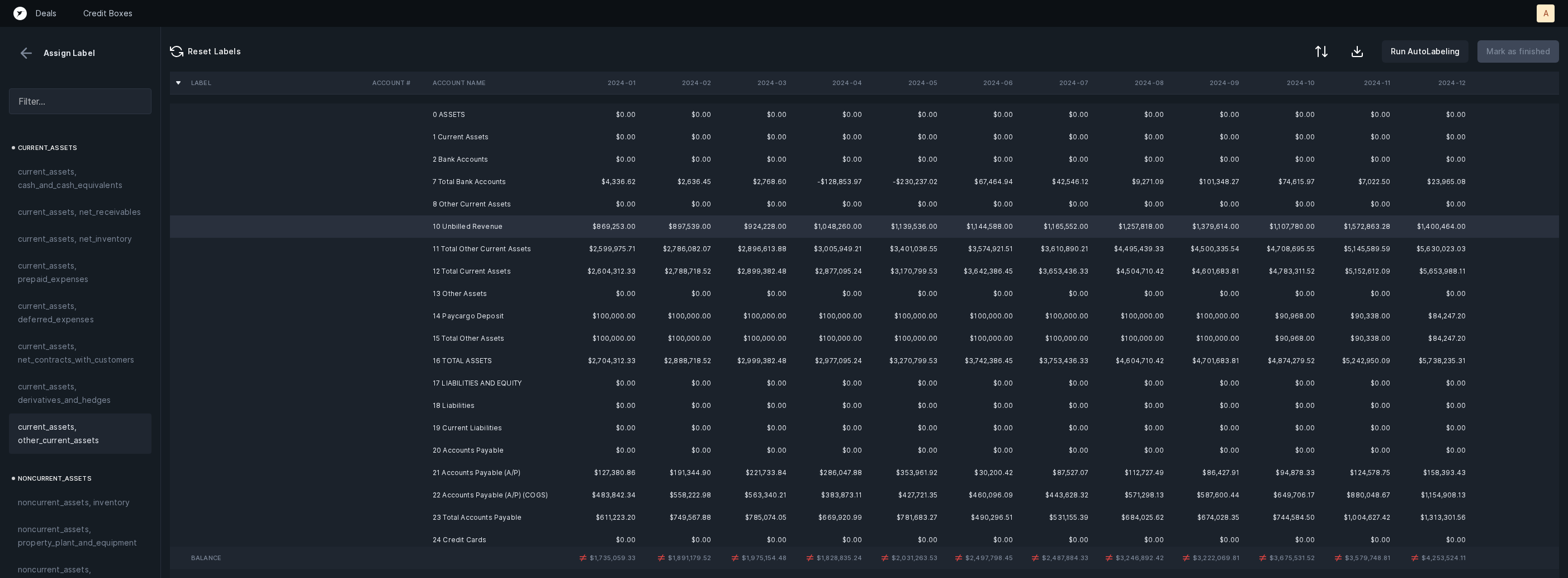
click at [40, 426] on span "current_assets, other_current_assets" at bounding box center [80, 434] width 125 height 27
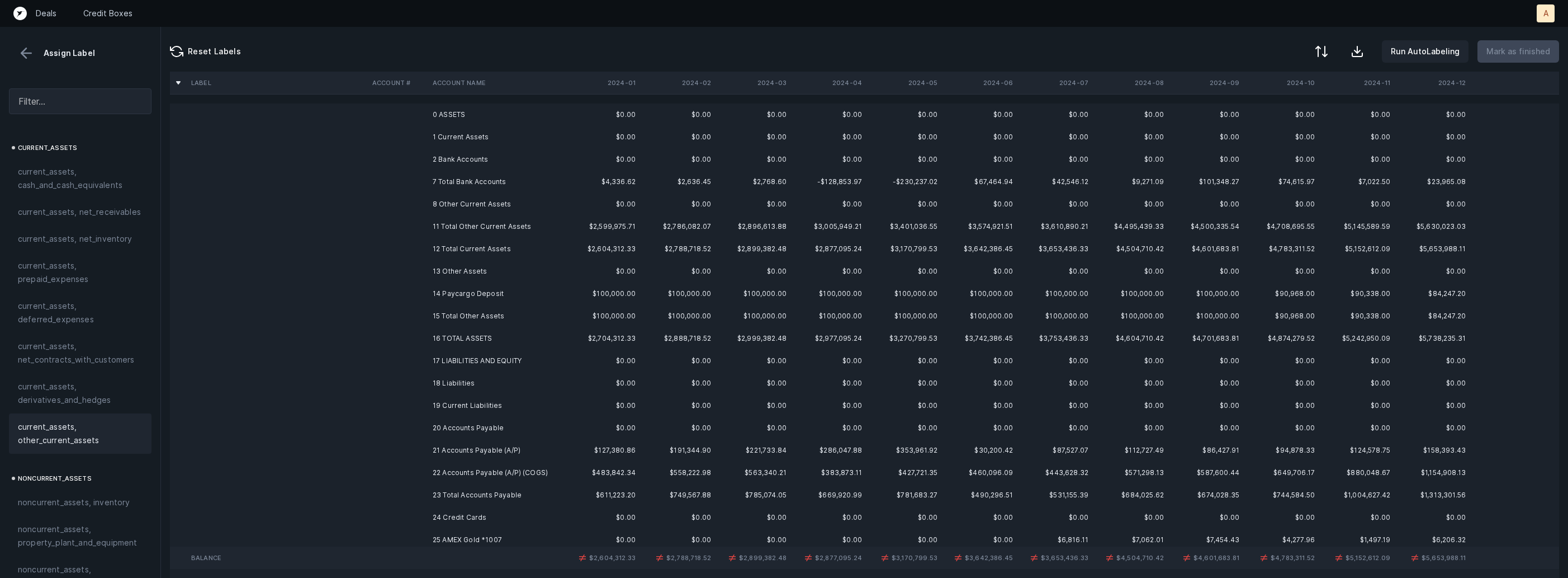
click at [491, 284] on td "14 Paycargo Deposit" at bounding box center [496, 294] width 136 height 23
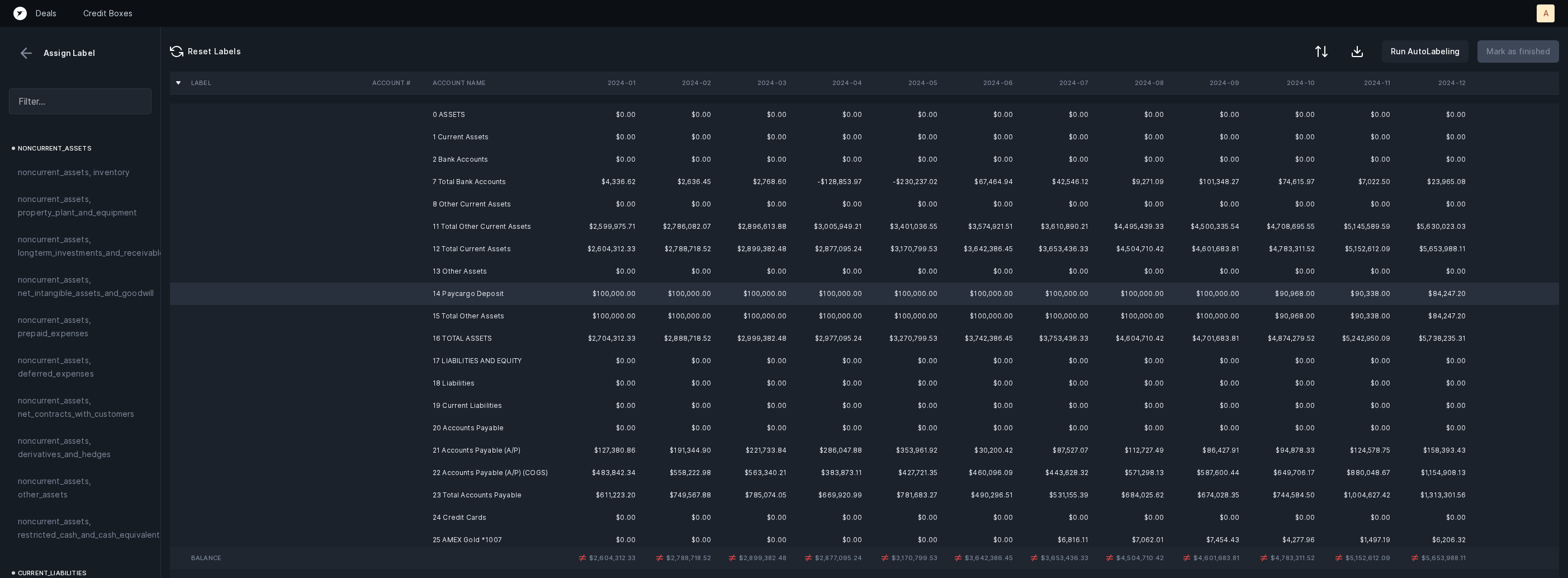
scroll to position [375, 0]
click at [75, 443] on div "noncurrent_assets, other_assets" at bounding box center [80, 442] width 142 height 40
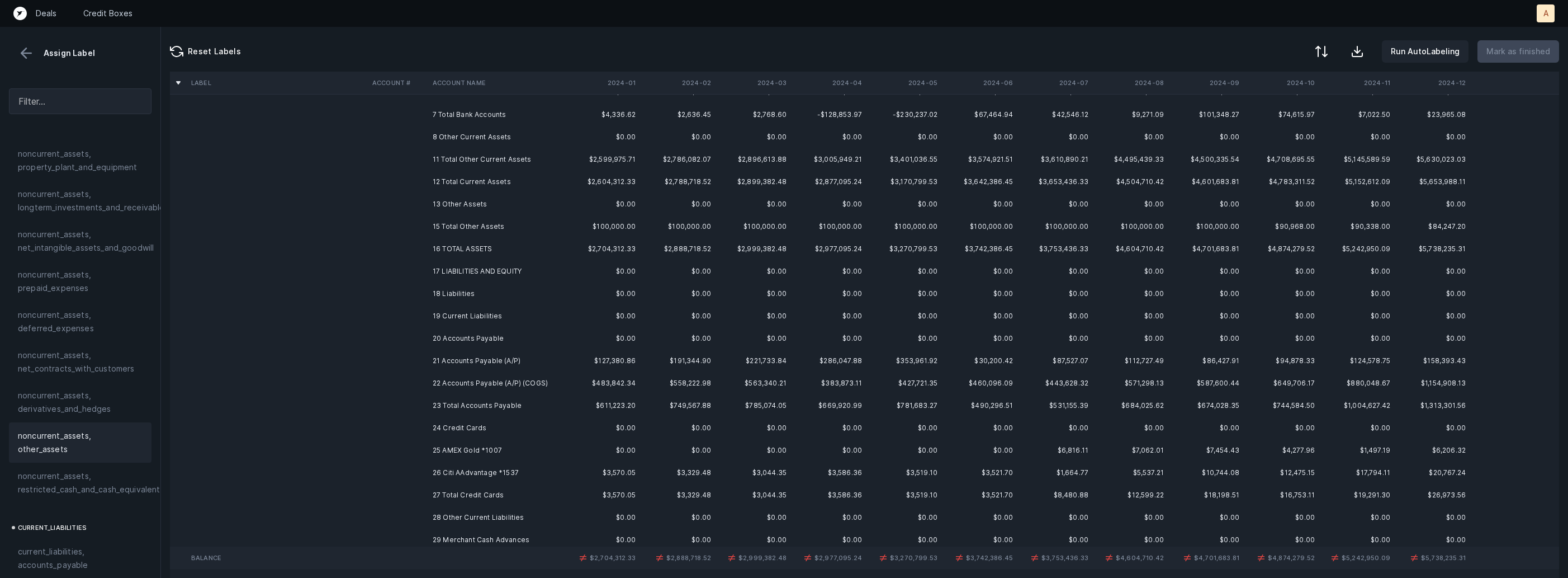
scroll to position [85, 0]
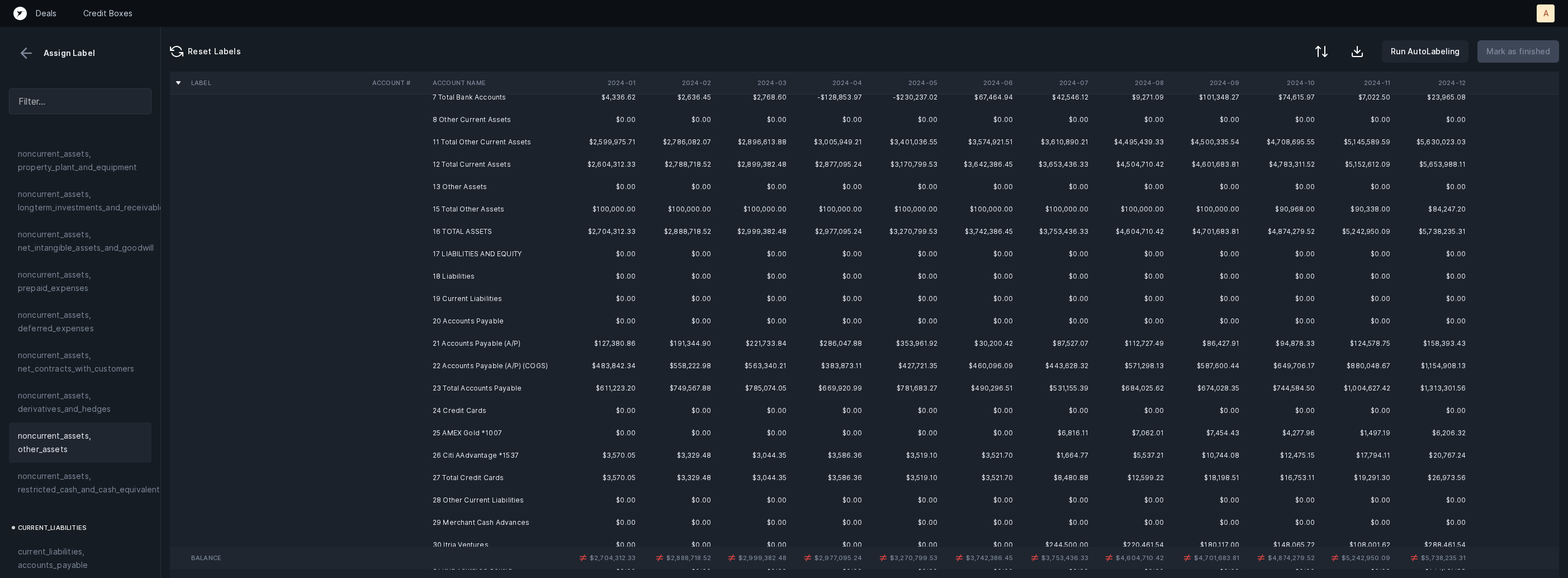
click at [494, 347] on td "21 Accounts Payable (A/P)" at bounding box center [496, 344] width 136 height 23
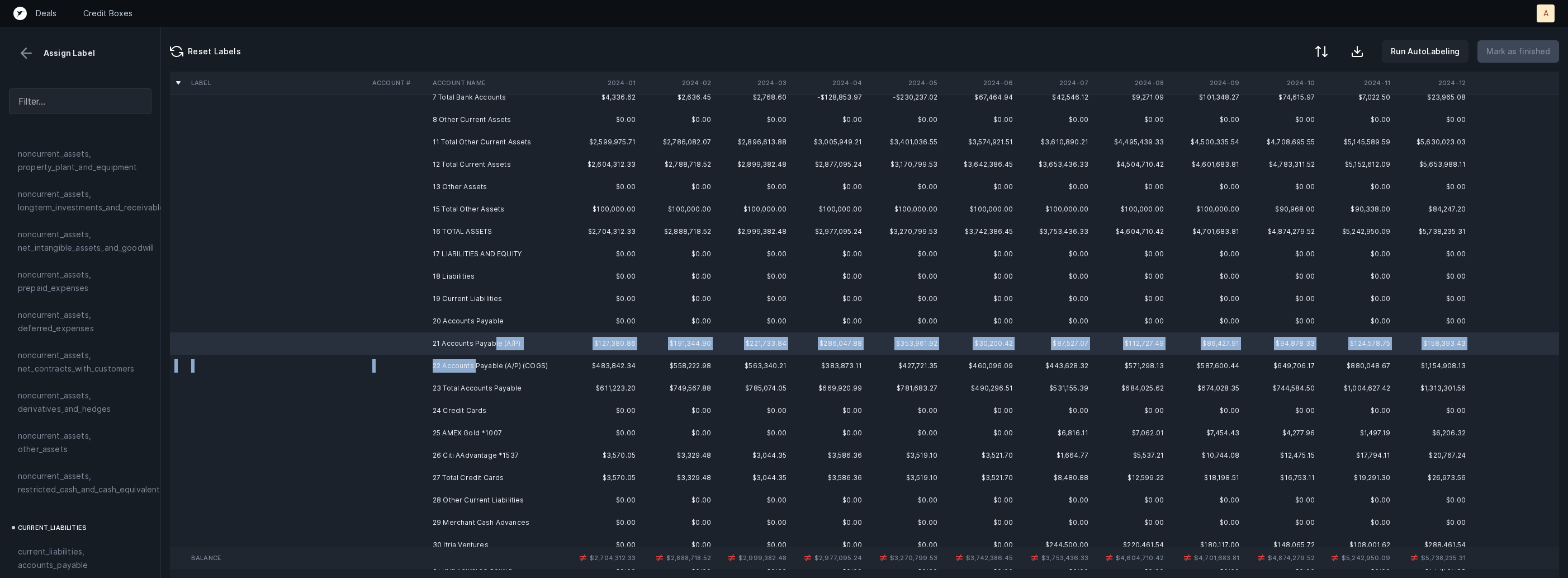
click at [476, 365] on td "22 Accounts Payable (A/P) (COGS)" at bounding box center [496, 365] width 136 height 23
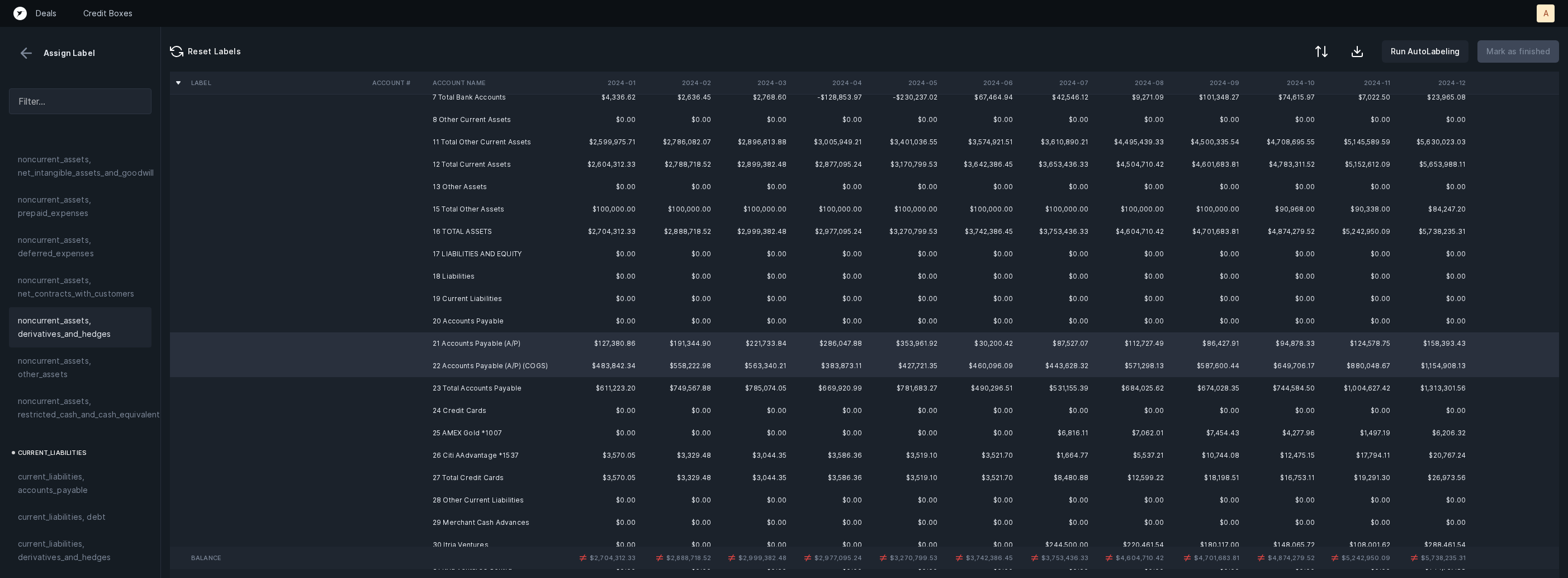
scroll to position [474, 0]
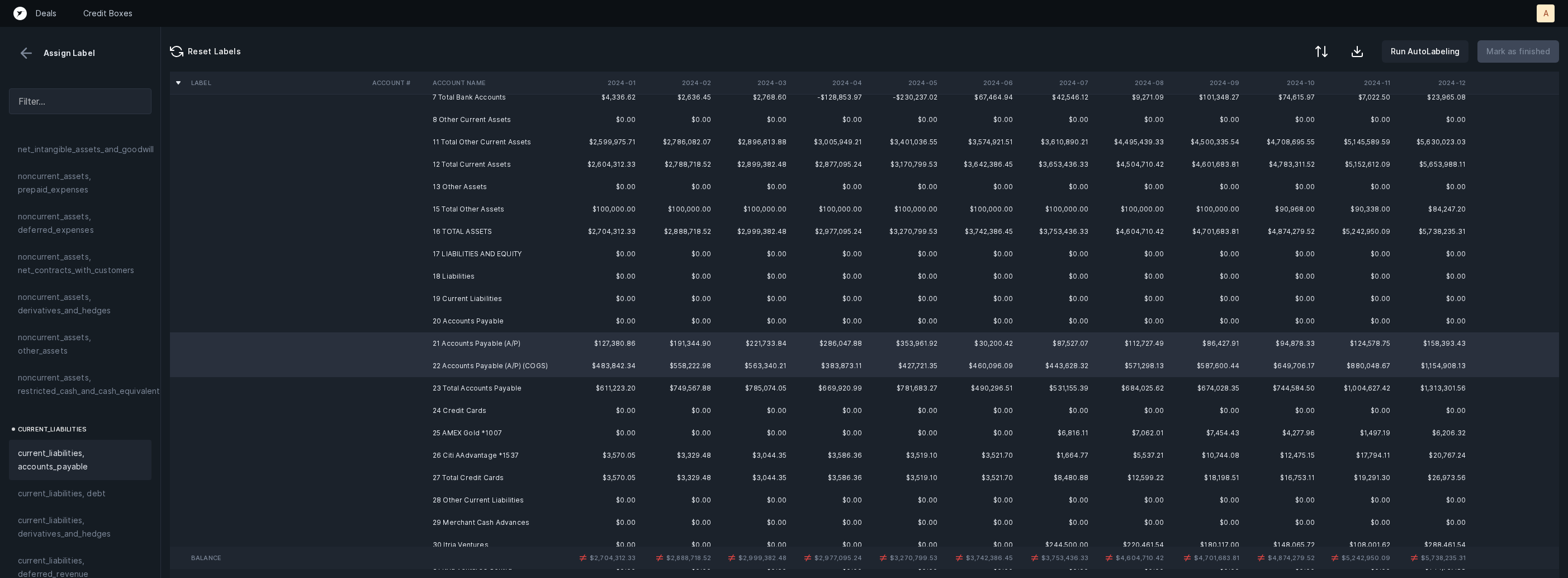
click at [58, 446] on span "current_liabilities, accounts_payable" at bounding box center [80, 460] width 125 height 27
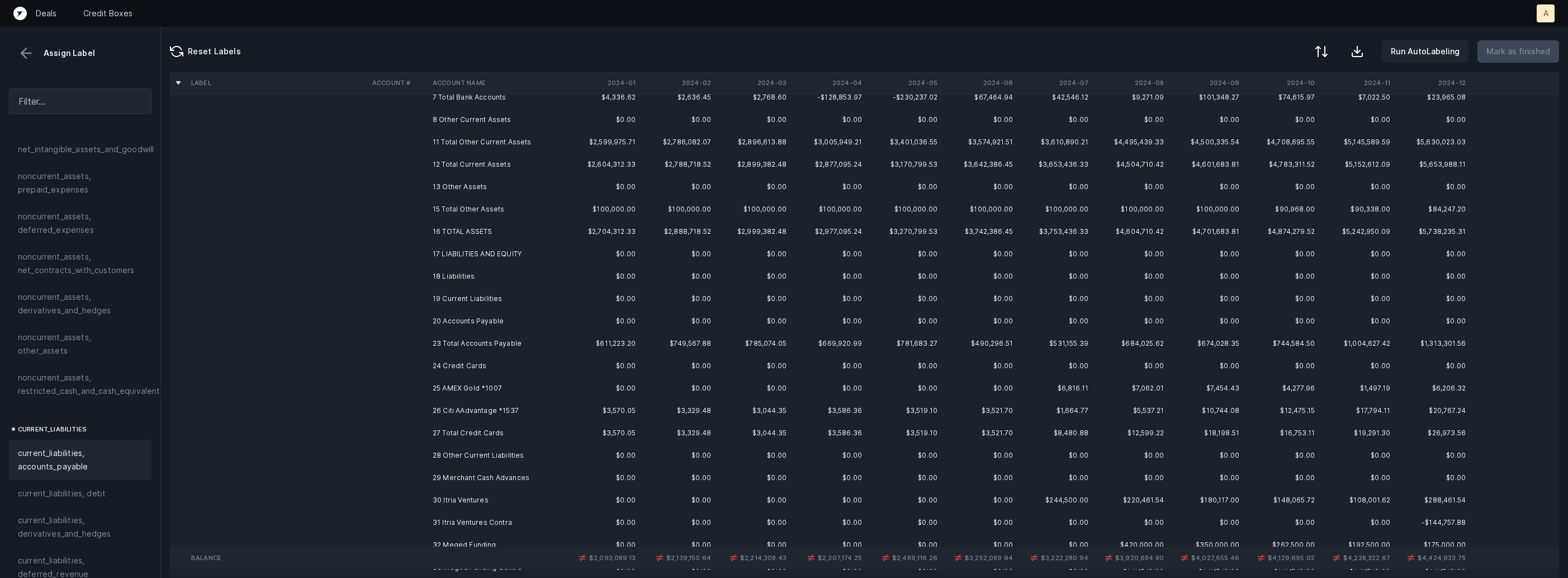
click at [450, 389] on td "25 AMEX Gold *1007" at bounding box center [496, 388] width 136 height 23
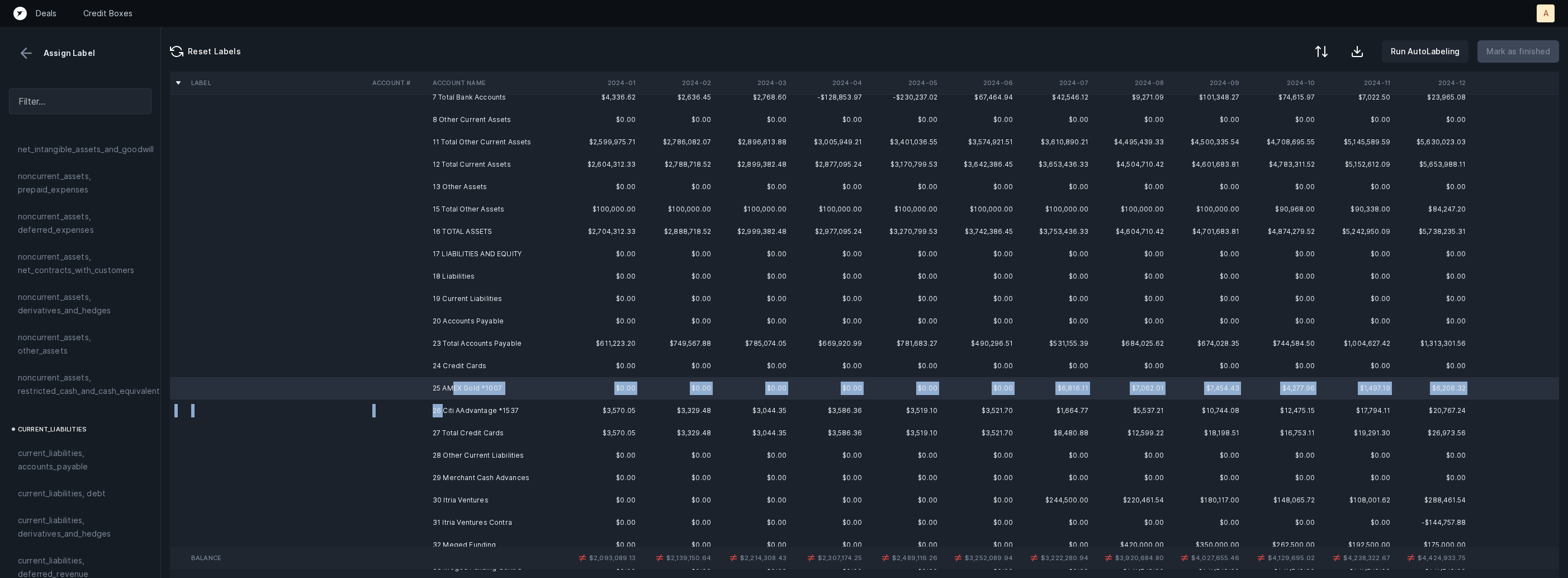
click at [442, 411] on td "26 Citi AAdvantage *1537" at bounding box center [496, 411] width 136 height 23
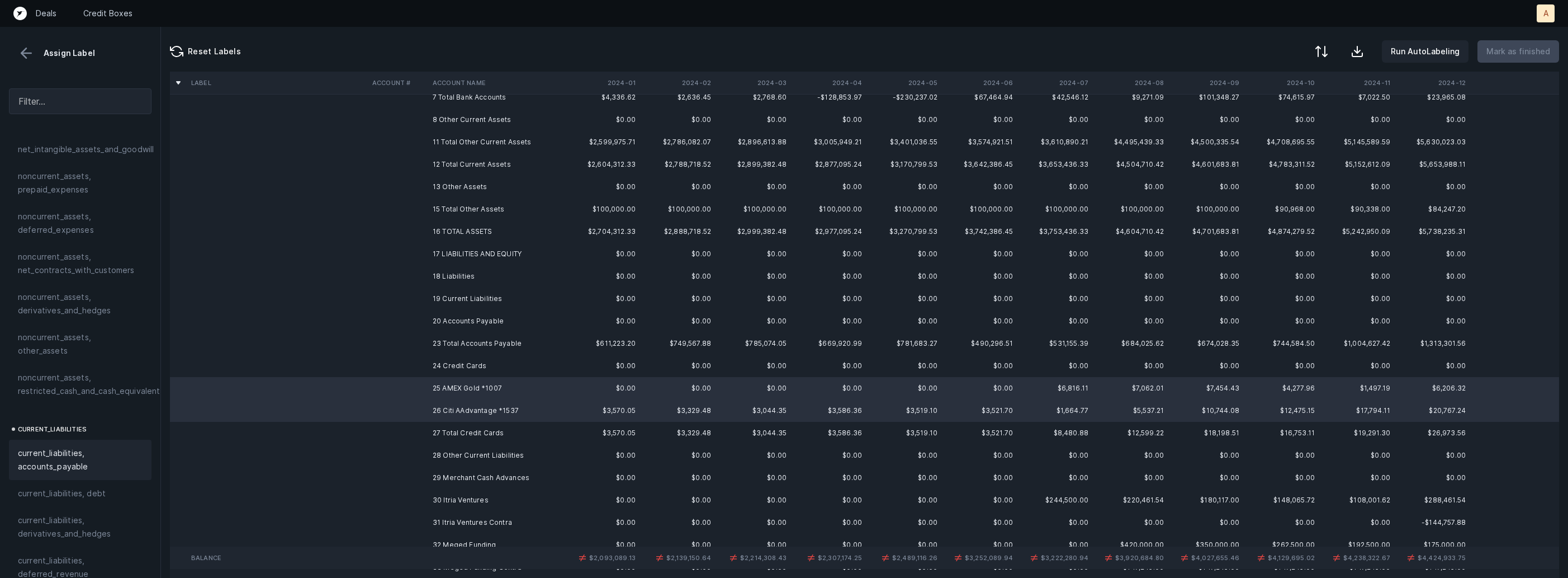
click at [99, 446] on span "current_liabilities, accounts_payable" at bounding box center [80, 460] width 125 height 27
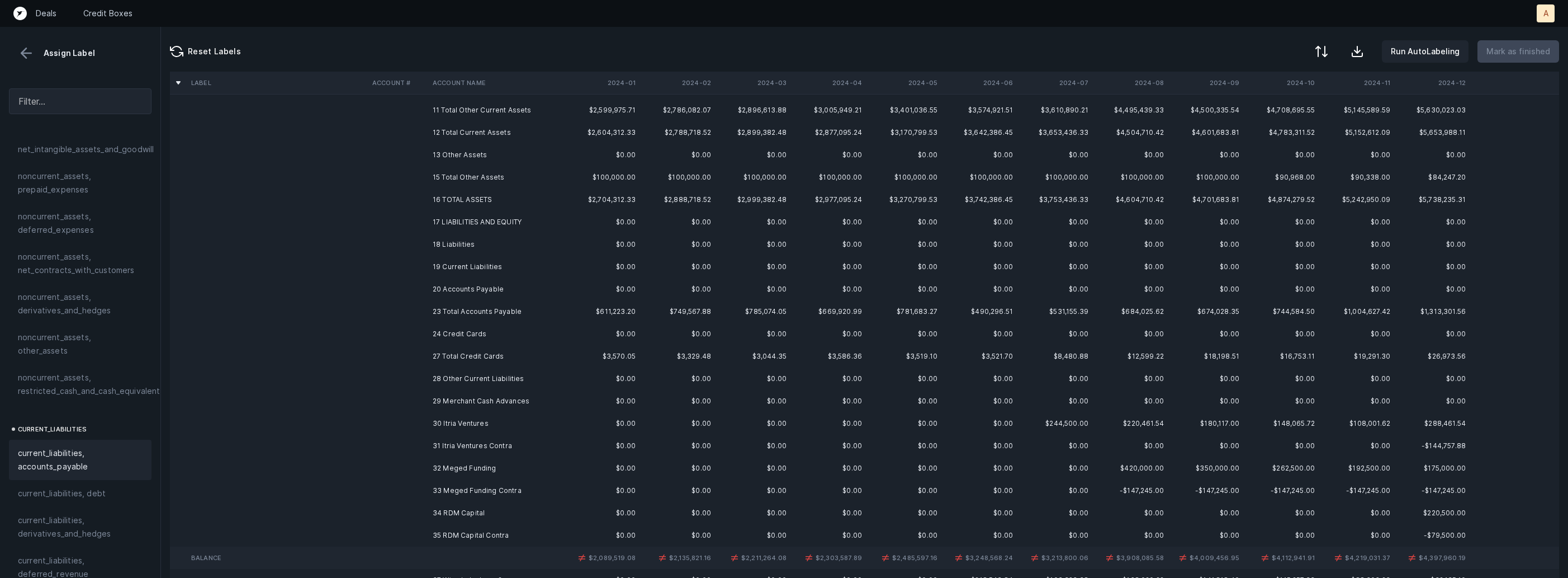
scroll to position [158, 0]
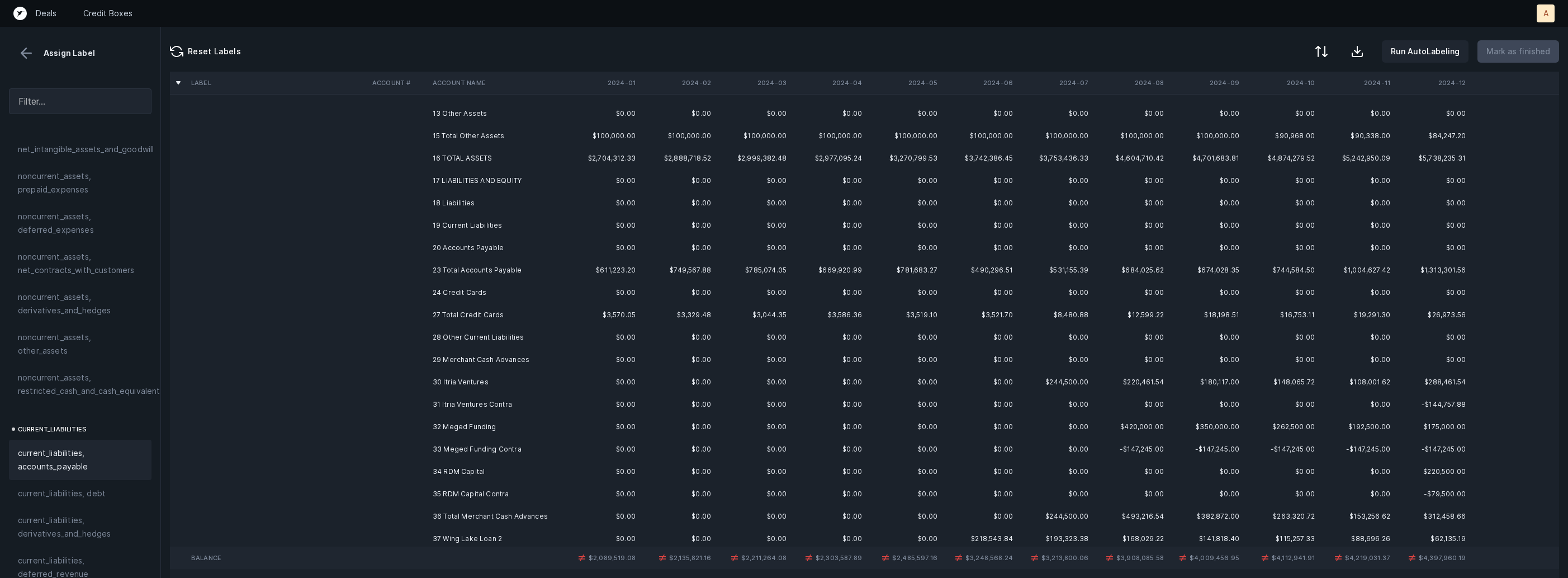
click at [485, 358] on td "29 Merchant Cash Advances" at bounding box center [496, 359] width 136 height 23
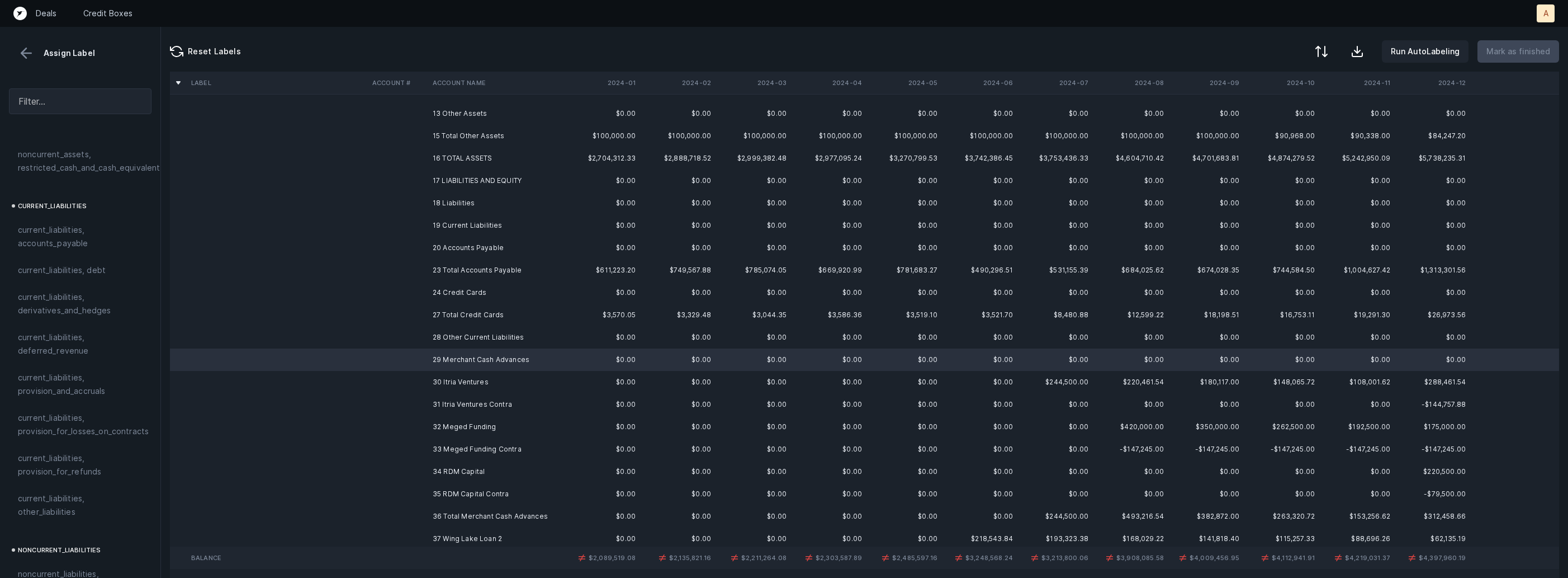
scroll to position [691, 0]
click at [91, 269] on span "current_liabilities, debt" at bounding box center [61, 276] width 88 height 13
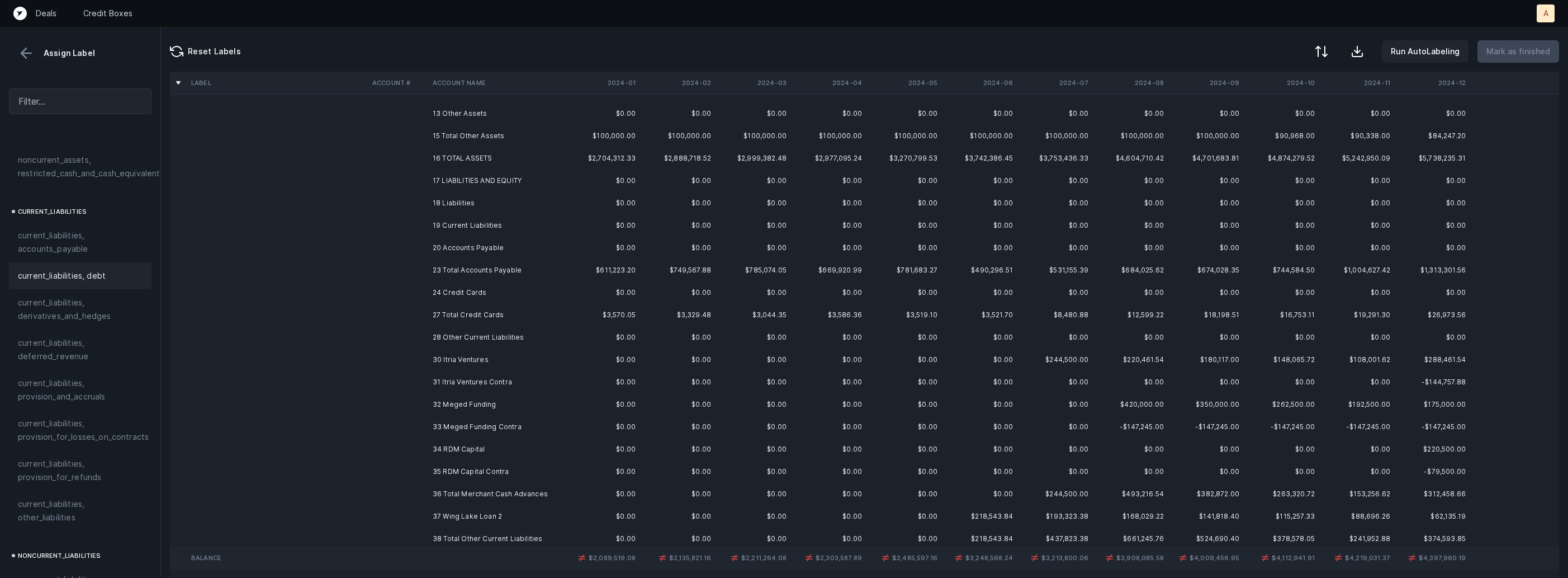
click at [494, 356] on td "30 Itria Ventures" at bounding box center [496, 359] width 136 height 23
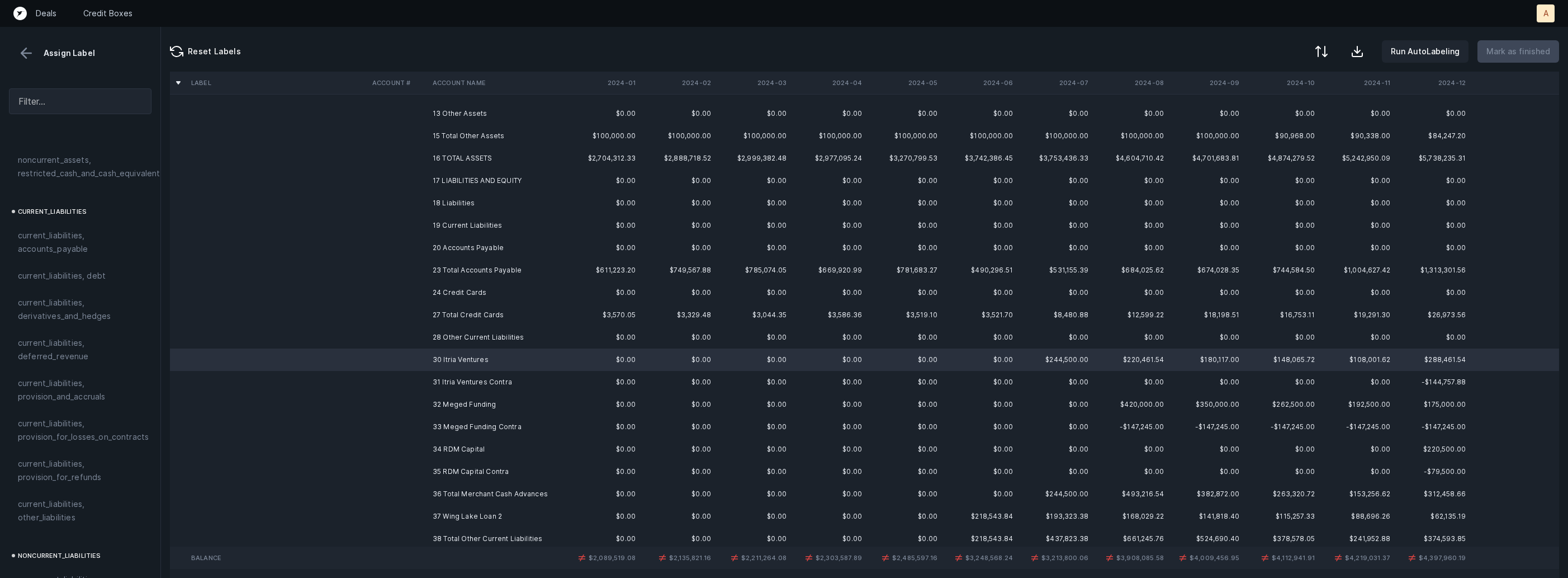
click at [502, 380] on td "31 Itria Ventures Contra" at bounding box center [496, 382] width 136 height 23
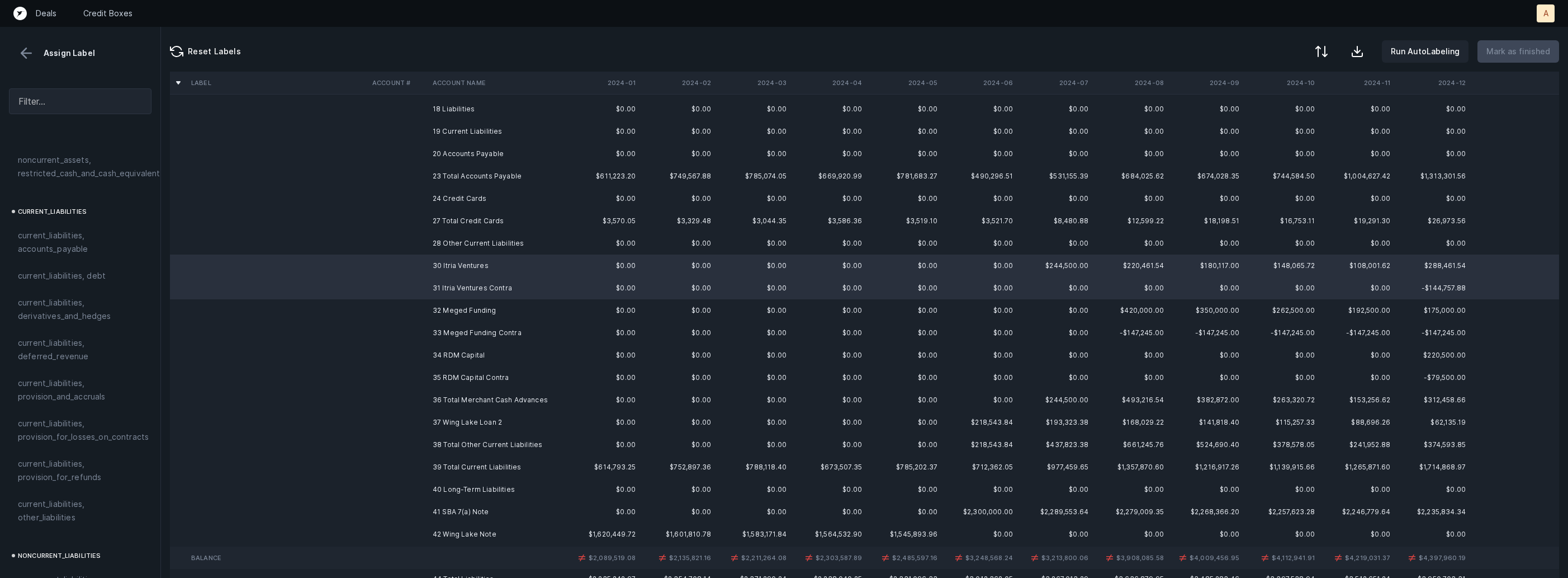
scroll to position [256, 0]
click at [486, 303] on td "32 Meged Funding" at bounding box center [496, 306] width 136 height 23
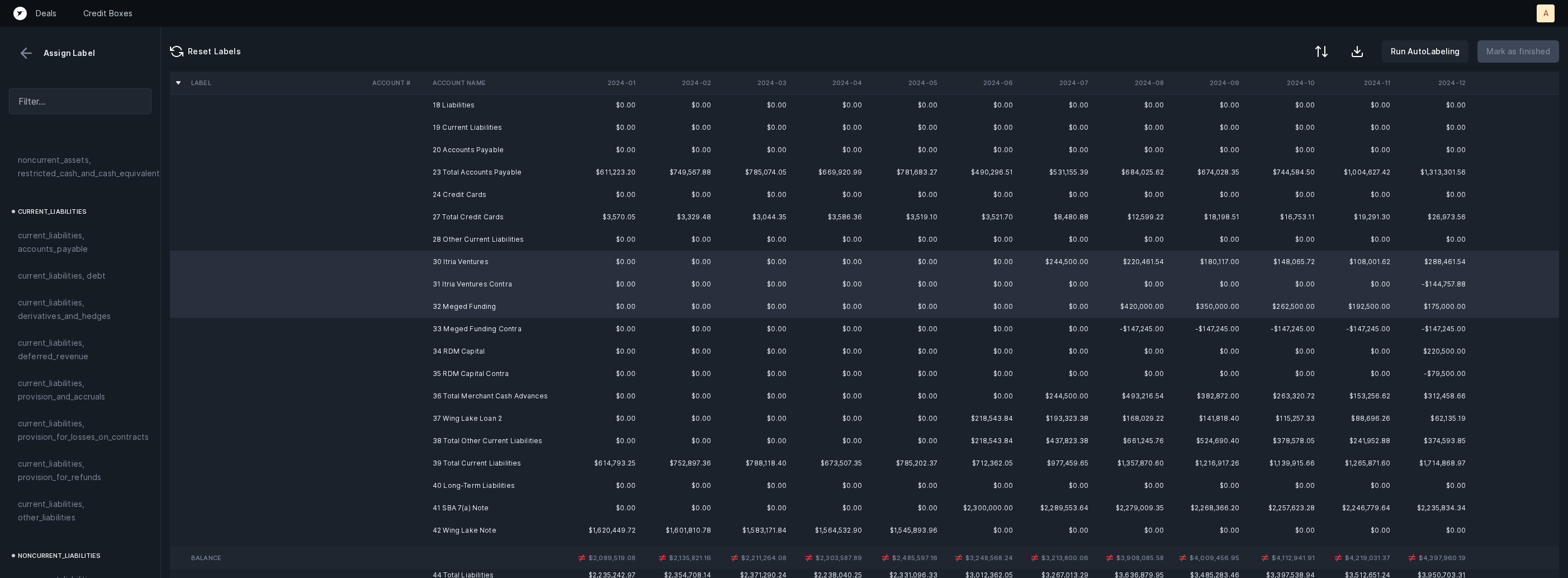
click at [483, 327] on td "33 Meged Funding Contra" at bounding box center [496, 329] width 136 height 23
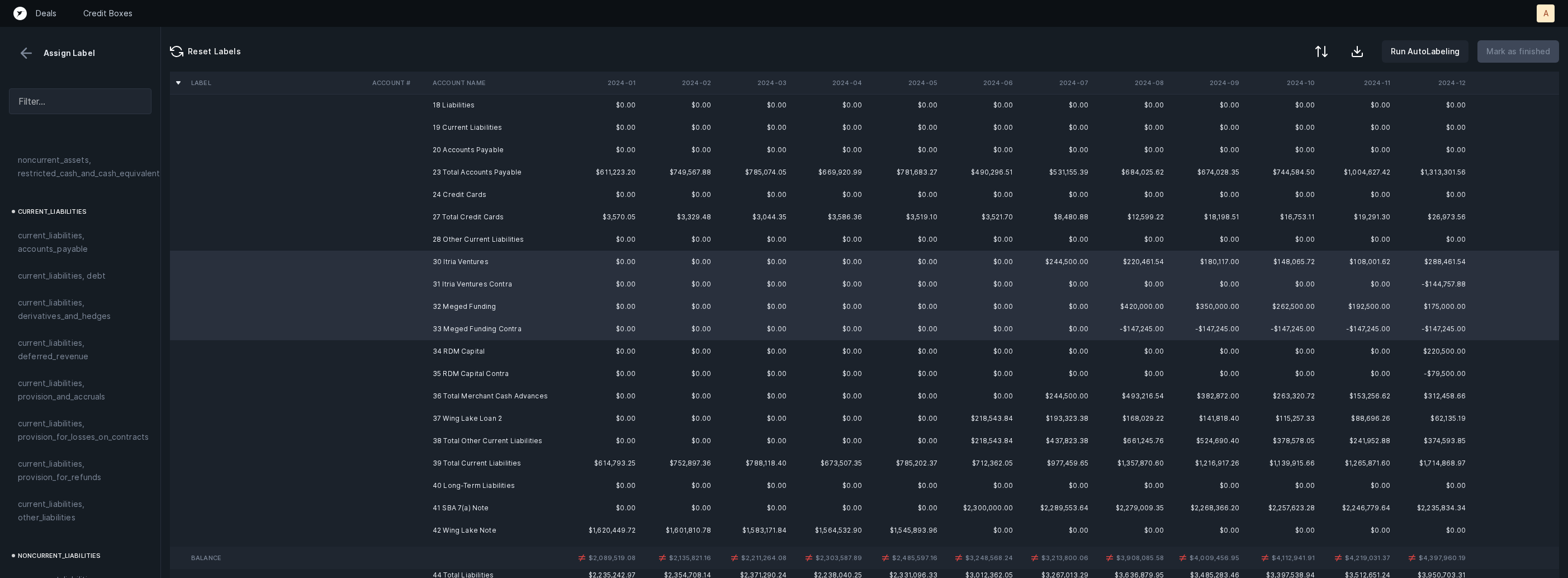
click at [469, 353] on td "34 RDM Capital" at bounding box center [496, 351] width 136 height 23
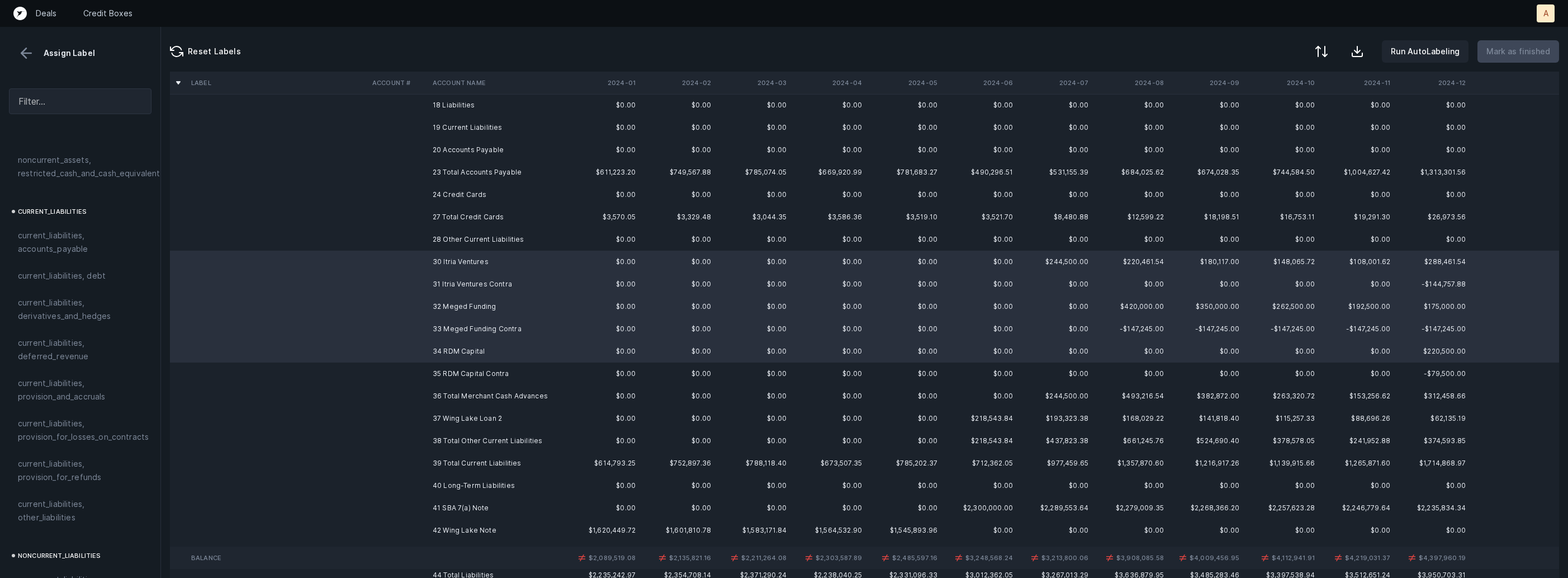
click at [467, 372] on td "35 RDM Capital Contra" at bounding box center [496, 373] width 136 height 23
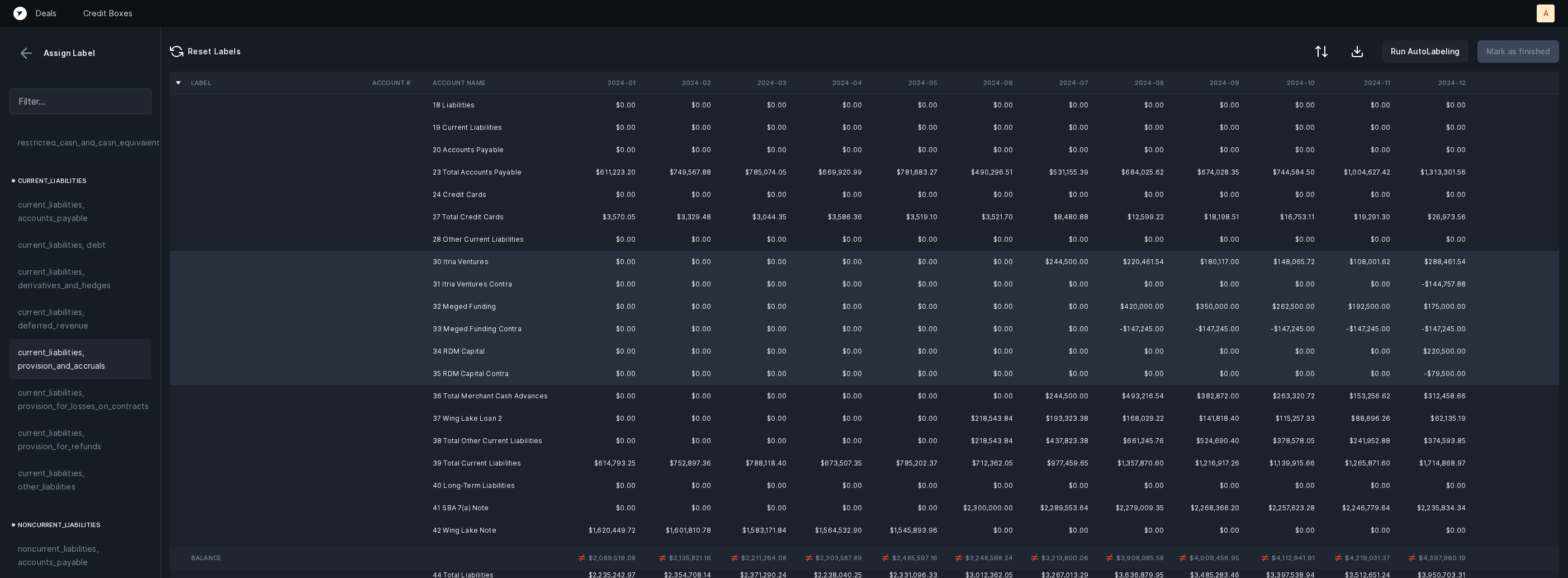
scroll to position [719, 0]
click at [91, 243] on div "current_liabilities, debt" at bounding box center [80, 248] width 142 height 27
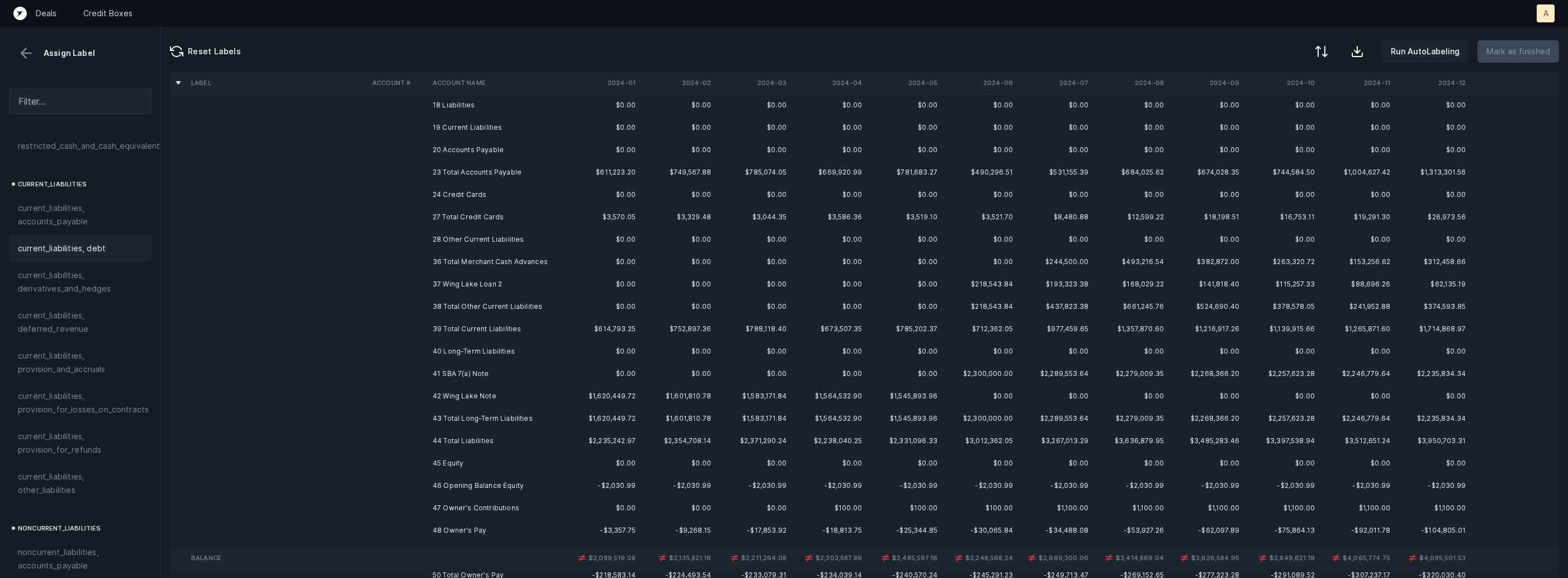
click at [422, 280] on td at bounding box center [397, 284] width 60 height 23
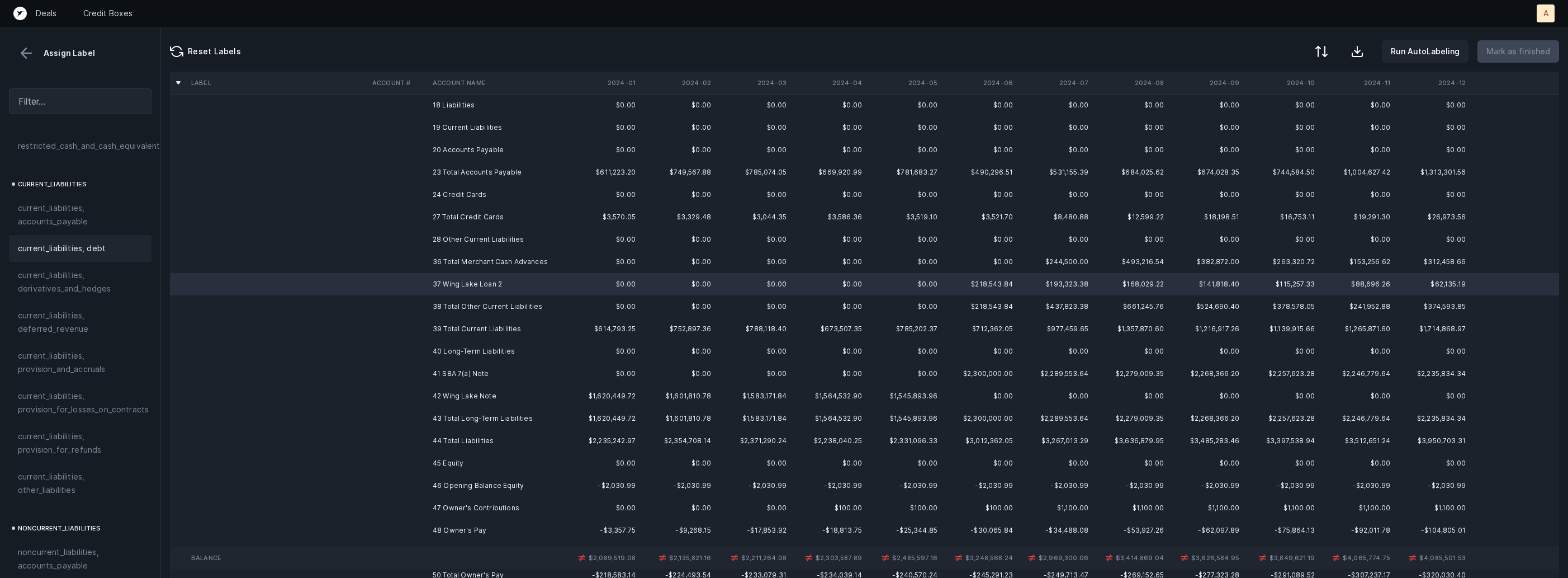
click at [82, 242] on span "current_liabilities, debt" at bounding box center [61, 248] width 88 height 13
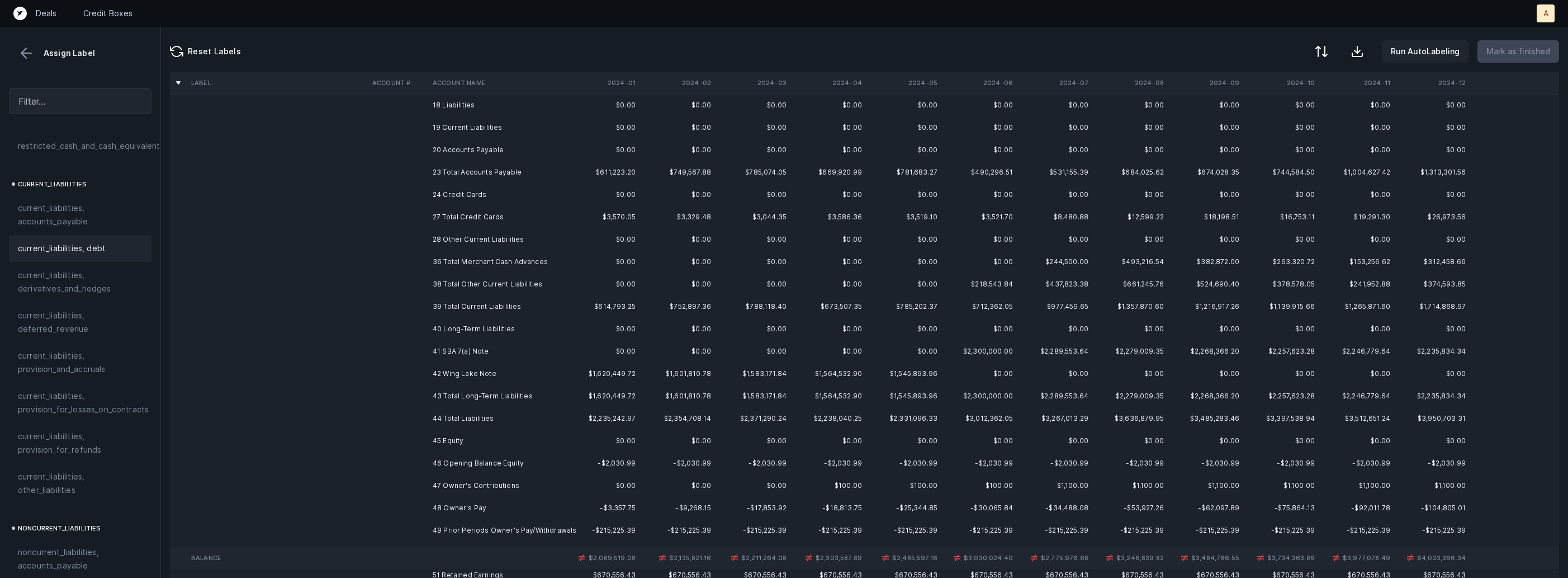
click at [491, 358] on td "41 SBA 7(a) Note" at bounding box center [496, 351] width 136 height 23
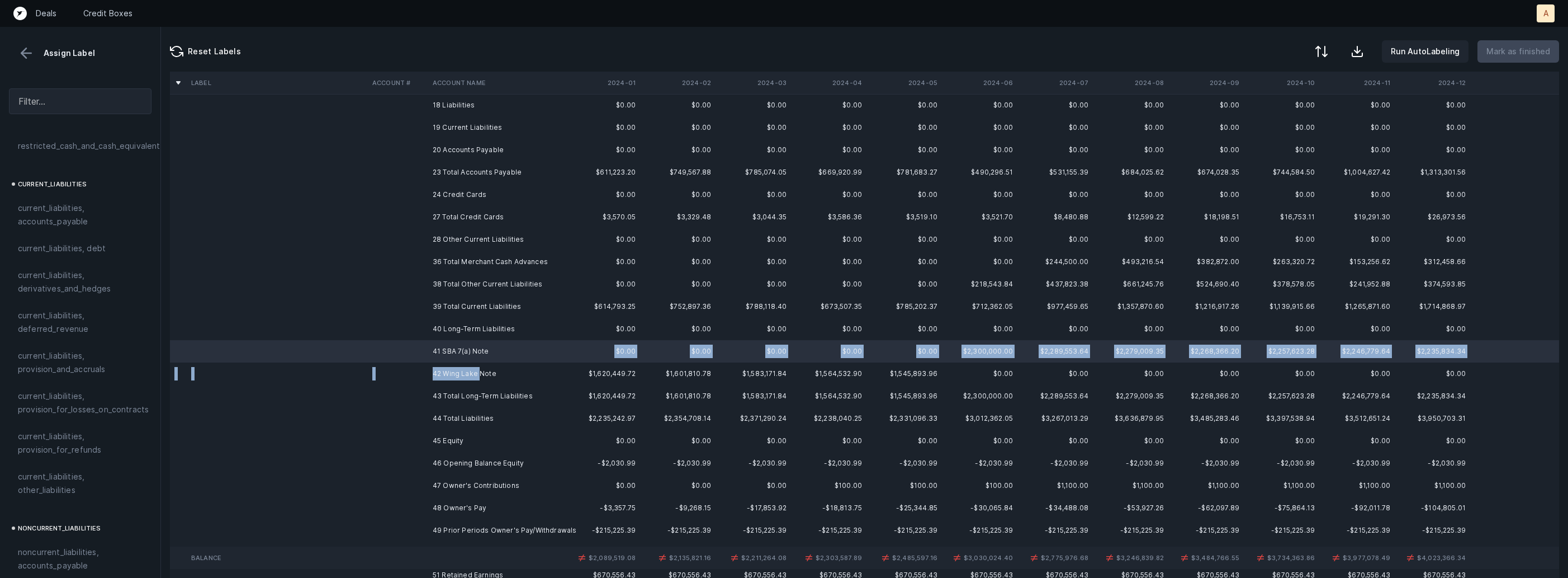
click at [481, 378] on td "42 Wing Lake Note" at bounding box center [496, 373] width 136 height 23
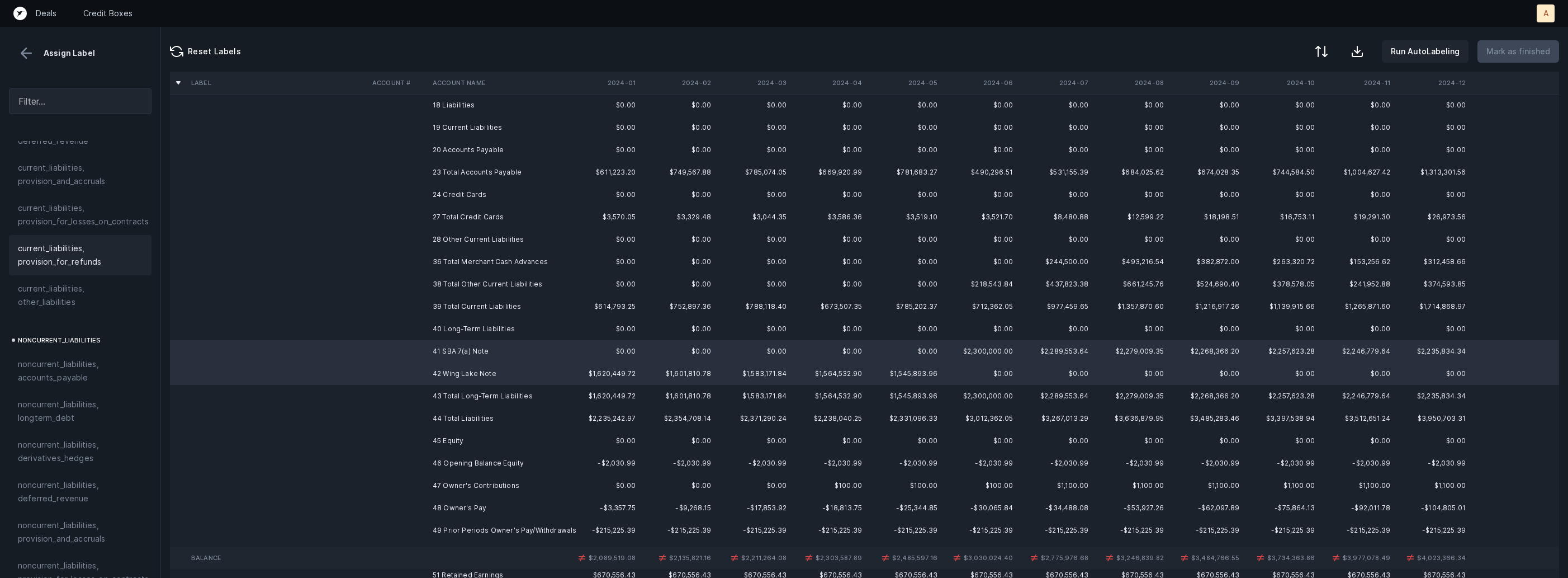
scroll to position [929, 0]
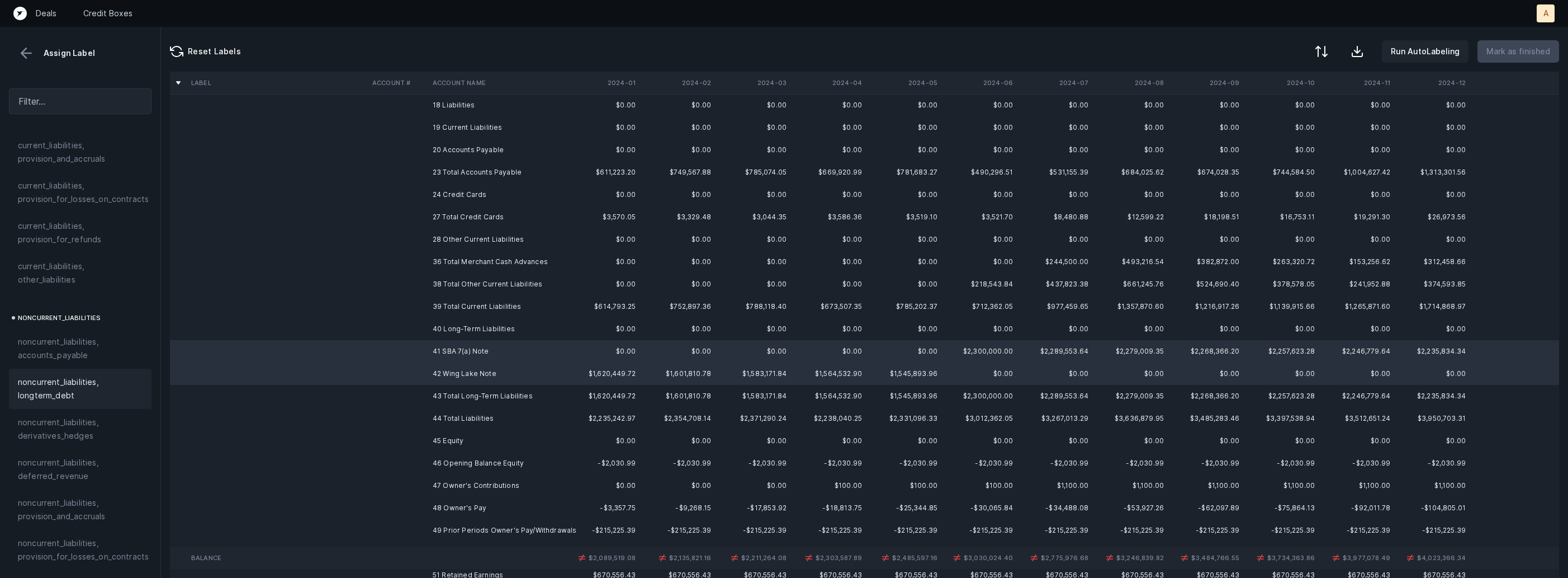
click at [59, 375] on span "noncurrent_liabilities, longterm_debt" at bounding box center [80, 389] width 125 height 27
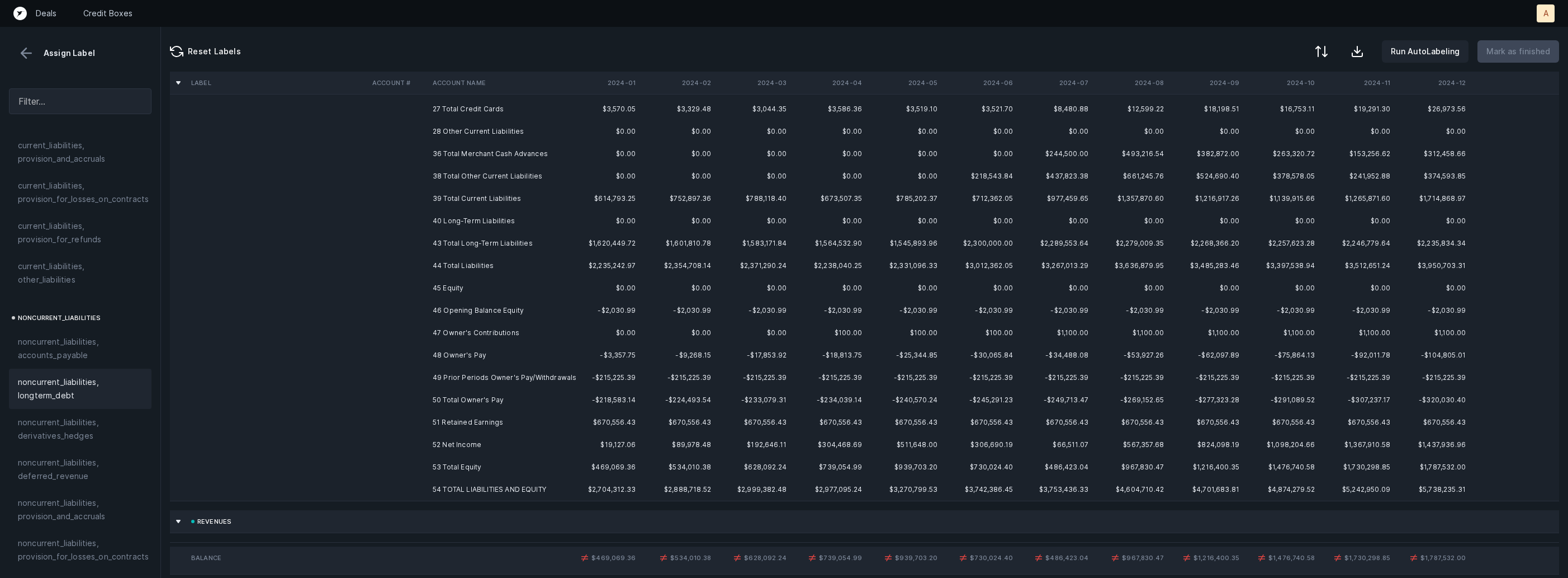
scroll to position [373, 0]
click at [479, 303] on td "46 Opening Balance Equity" at bounding box center [496, 301] width 136 height 23
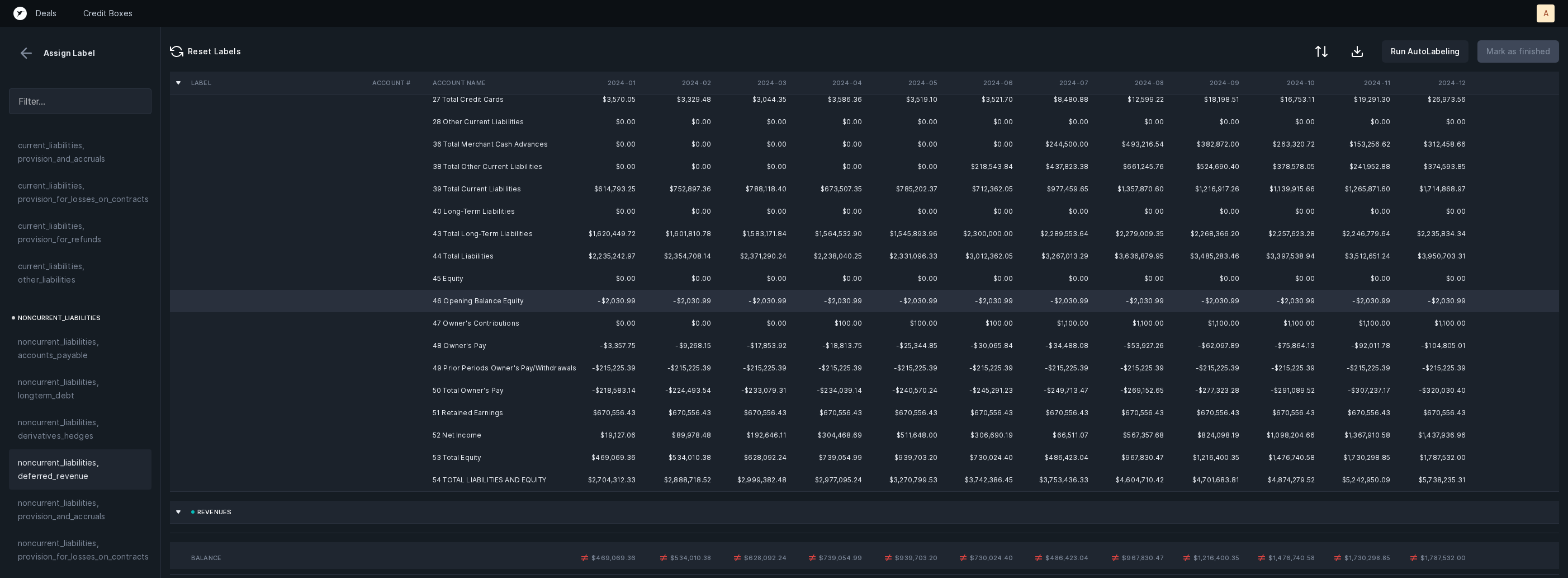
scroll to position [1230, 0]
click at [113, 391] on div "equity, paid_in_capital" at bounding box center [80, 398] width 125 height 13
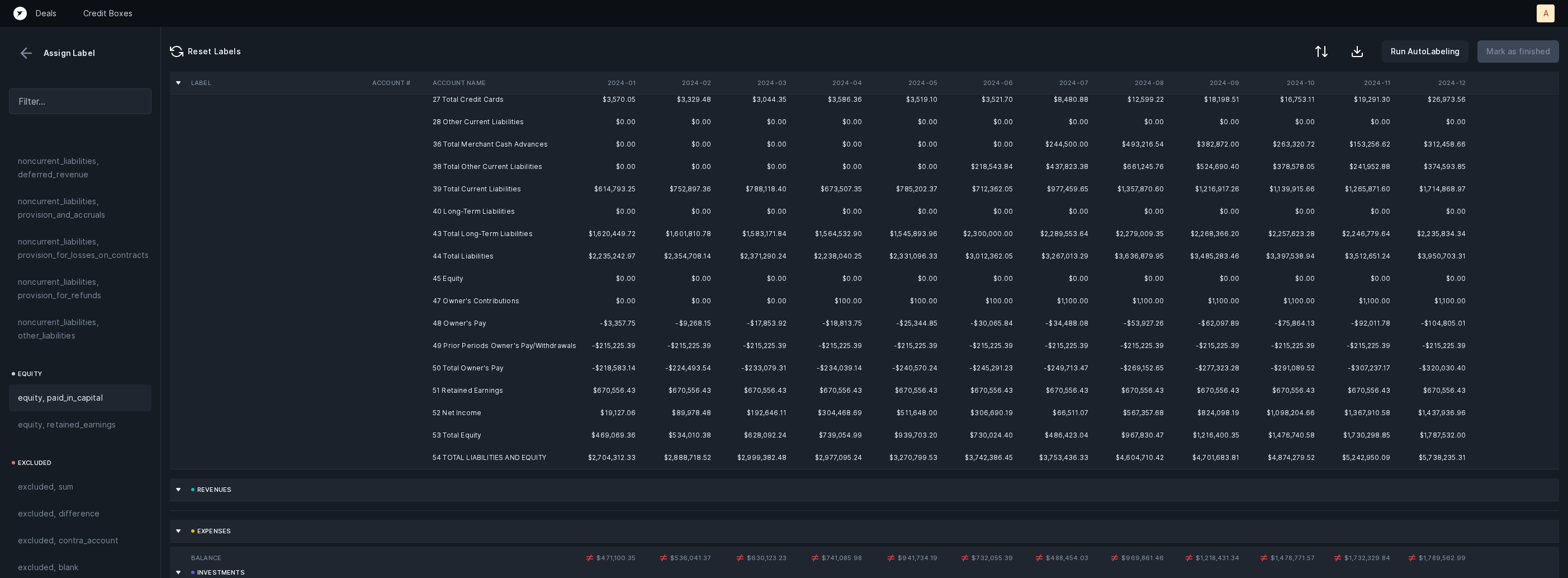
click at [469, 302] on td "47 Owner's Contributions" at bounding box center [496, 301] width 136 height 23
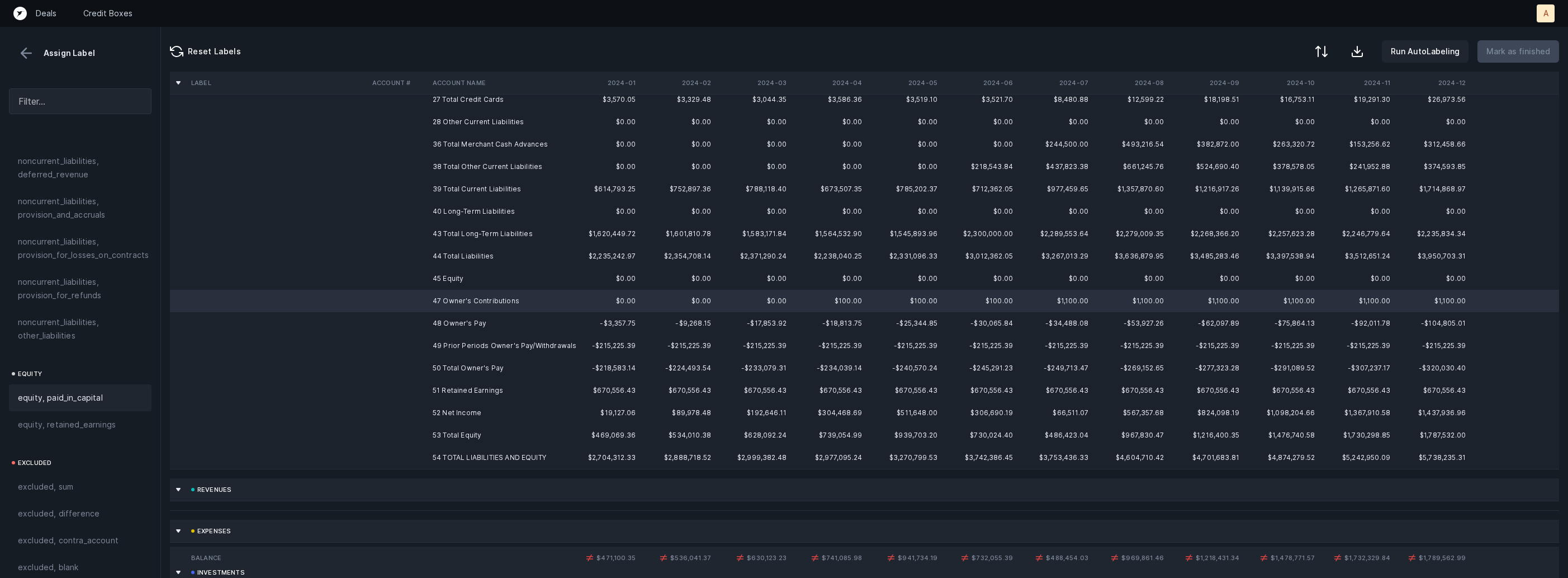
click at [98, 391] on span "equity, paid_in_capital" at bounding box center [60, 398] width 85 height 13
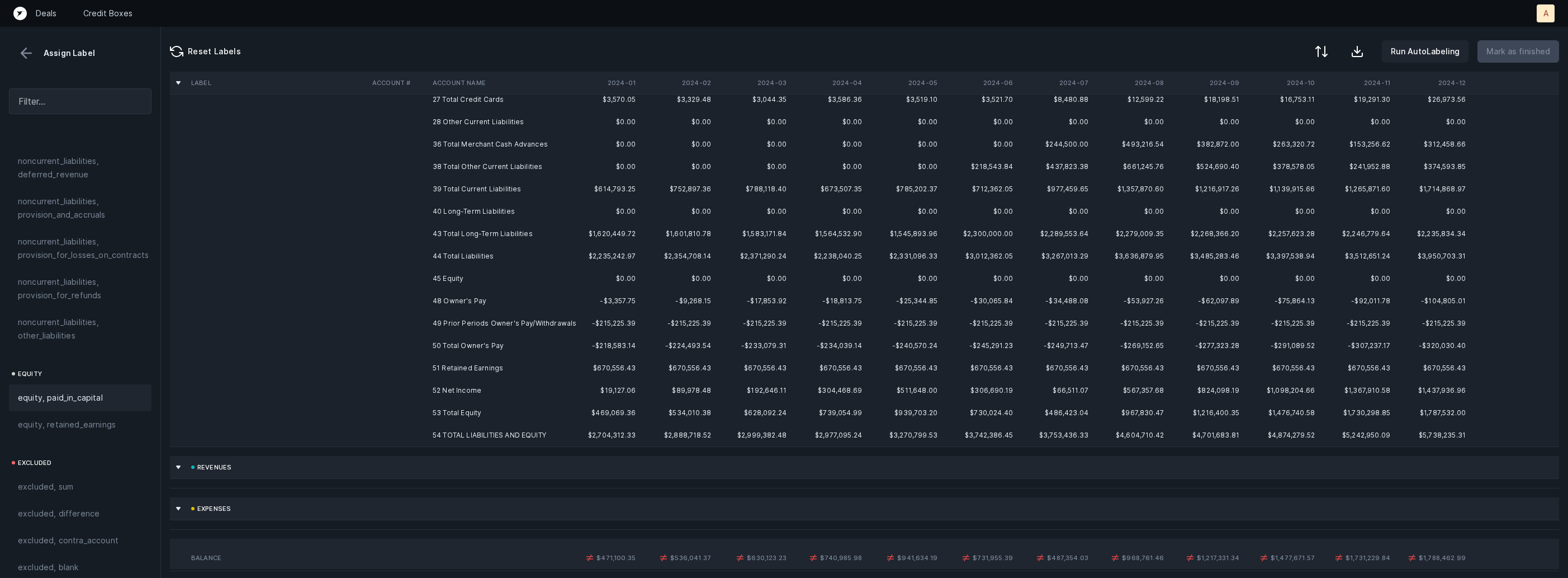
click at [461, 295] on td "48 Owner's Pay" at bounding box center [496, 301] width 136 height 23
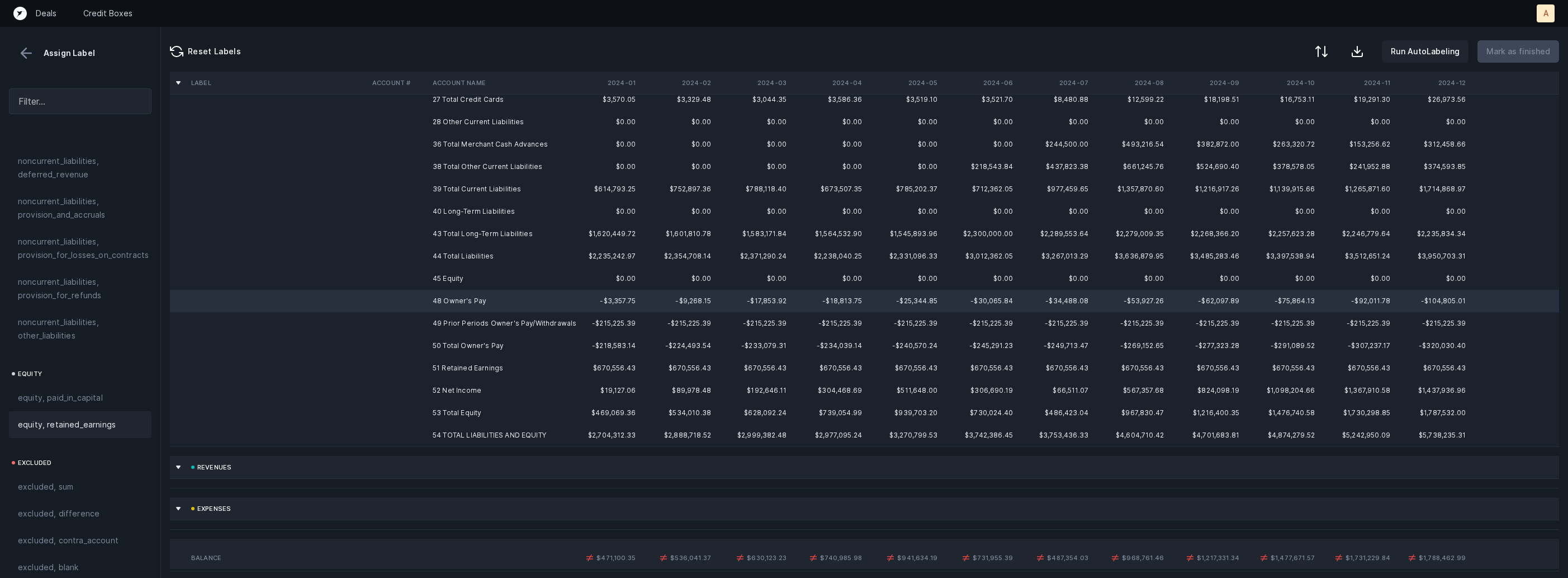
click at [105, 418] on span "equity, retained_earnings" at bounding box center [66, 425] width 98 height 13
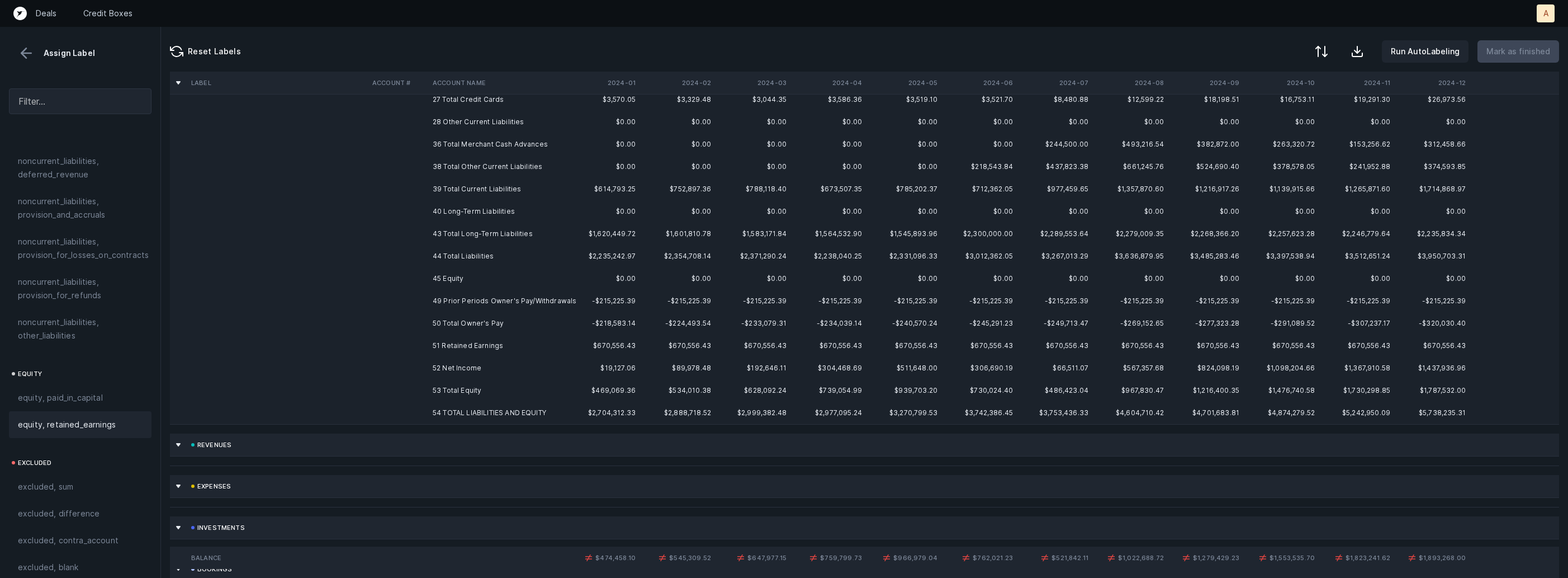
click at [433, 301] on td "49 Prior Periods Owner's Pay/Withdrawals" at bounding box center [496, 301] width 136 height 23
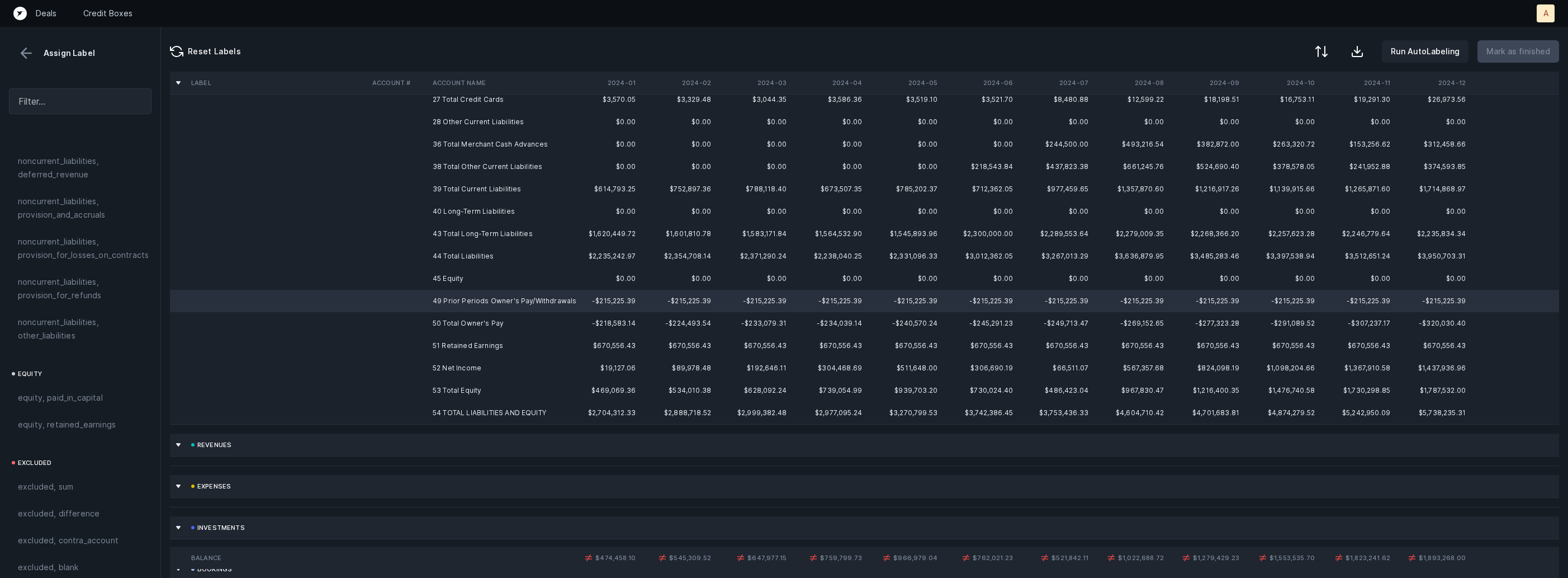
click at [466, 364] on td "52 Net Income" at bounding box center [496, 368] width 136 height 23
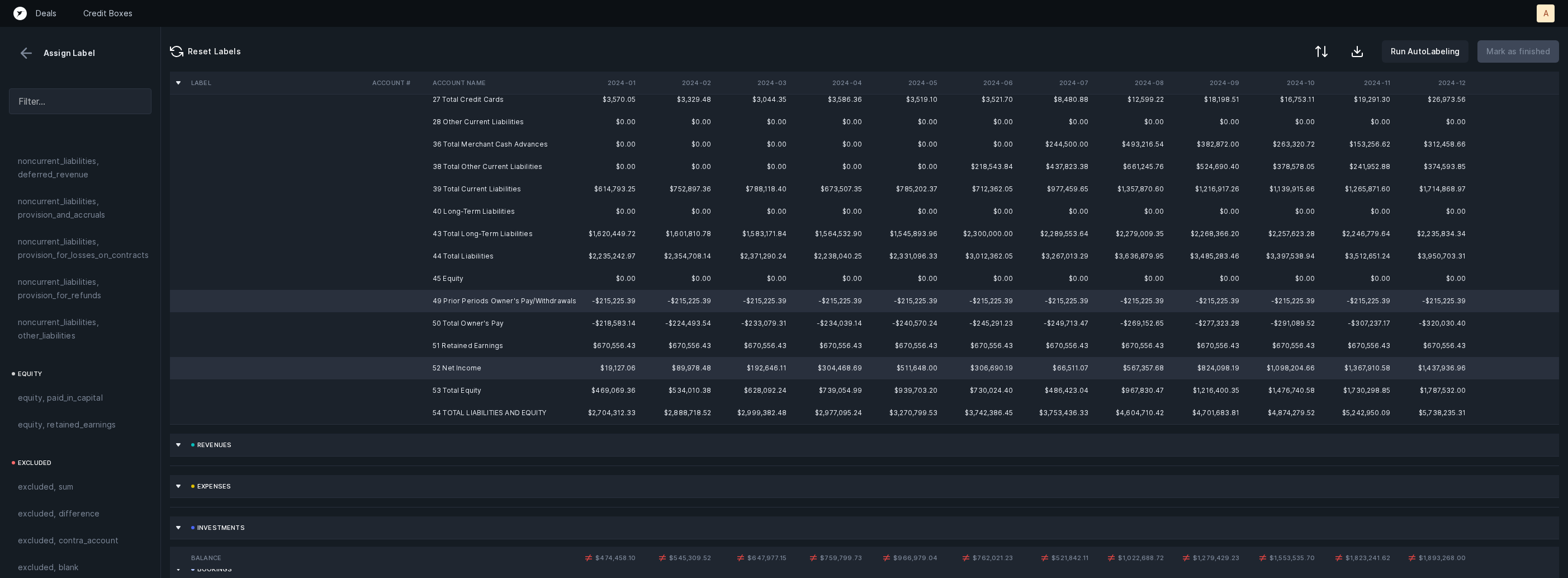
click at [469, 348] on td "51 Retained Earnings" at bounding box center [496, 345] width 136 height 23
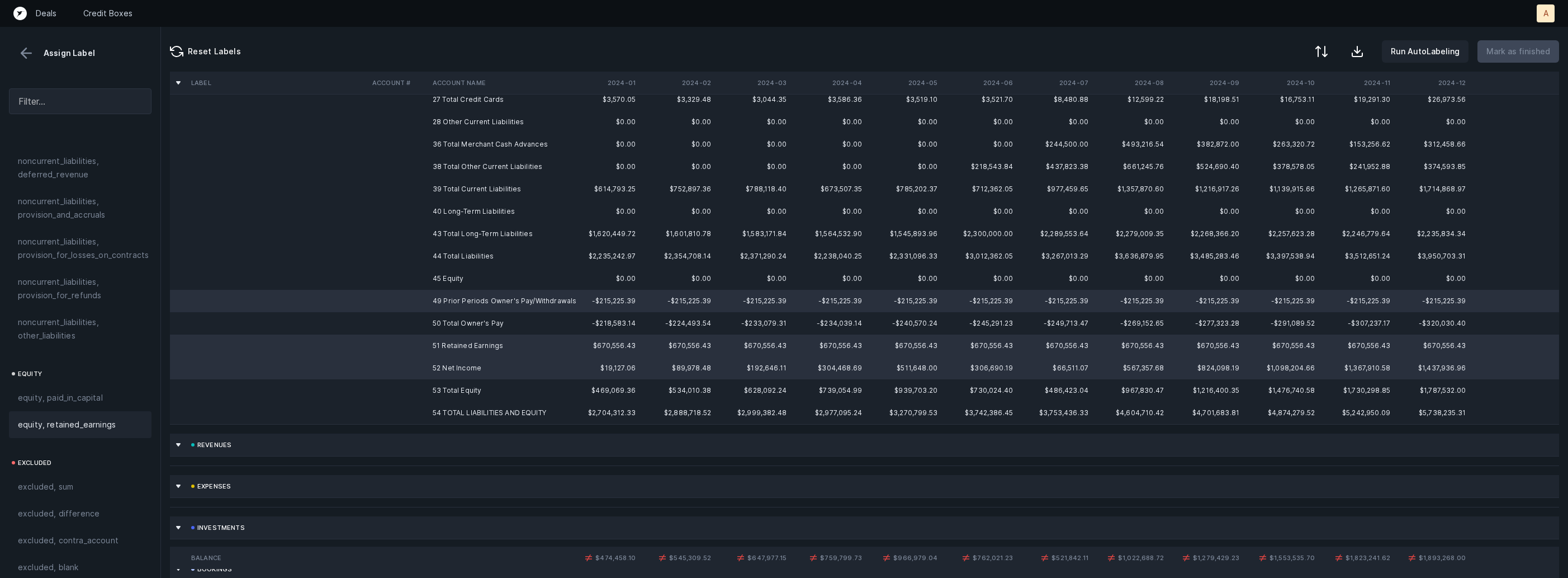
click at [106, 420] on div "equity, retained_earnings" at bounding box center [80, 425] width 142 height 27
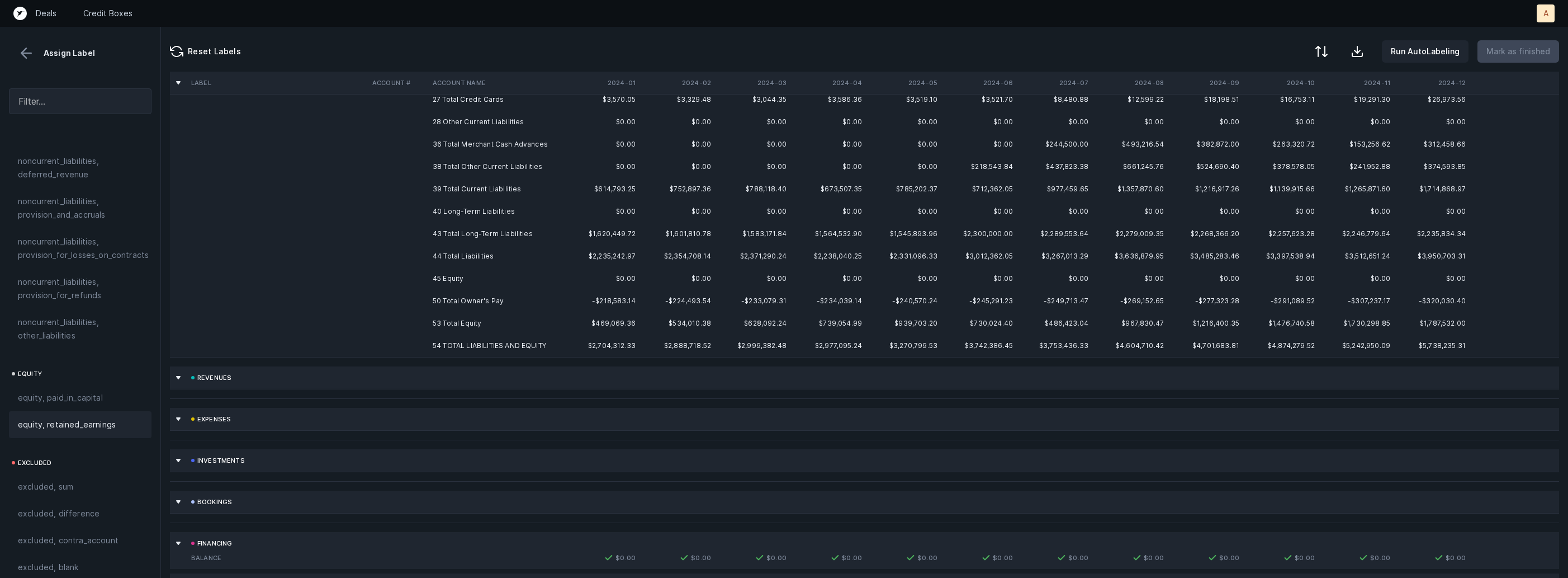
scroll to position [0, 0]
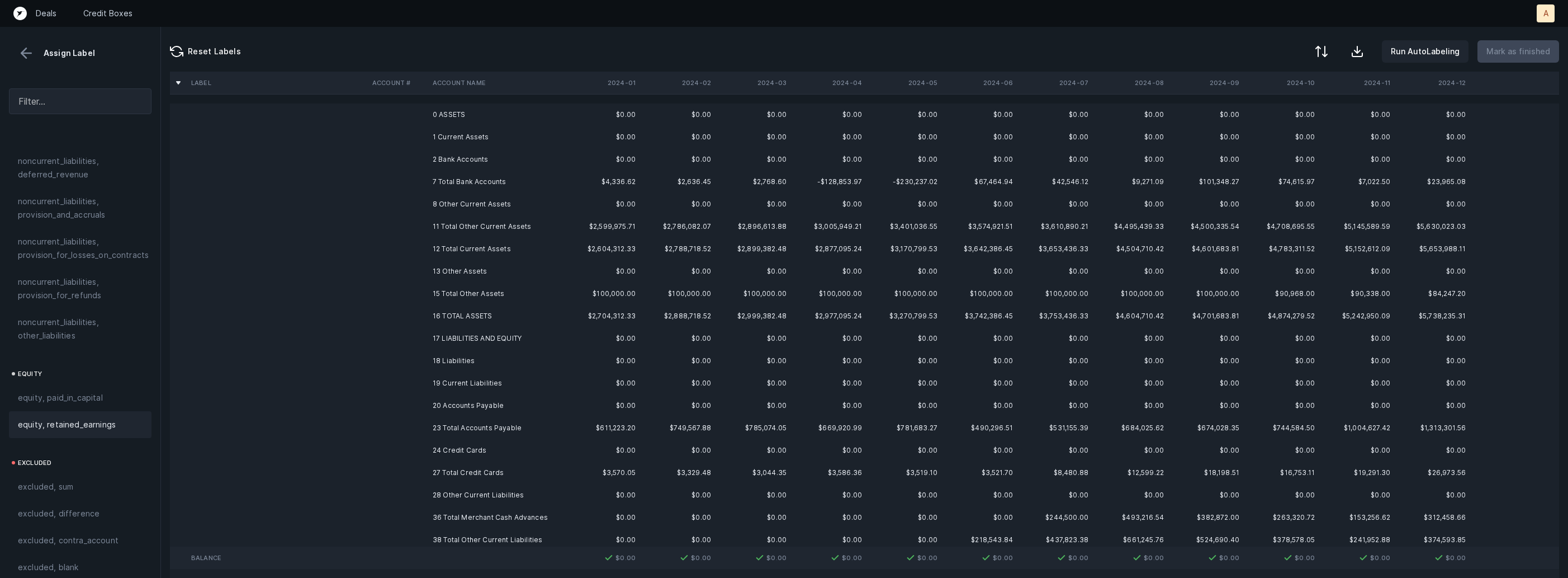
click at [504, 120] on td "0 ASSETS" at bounding box center [496, 115] width 136 height 23
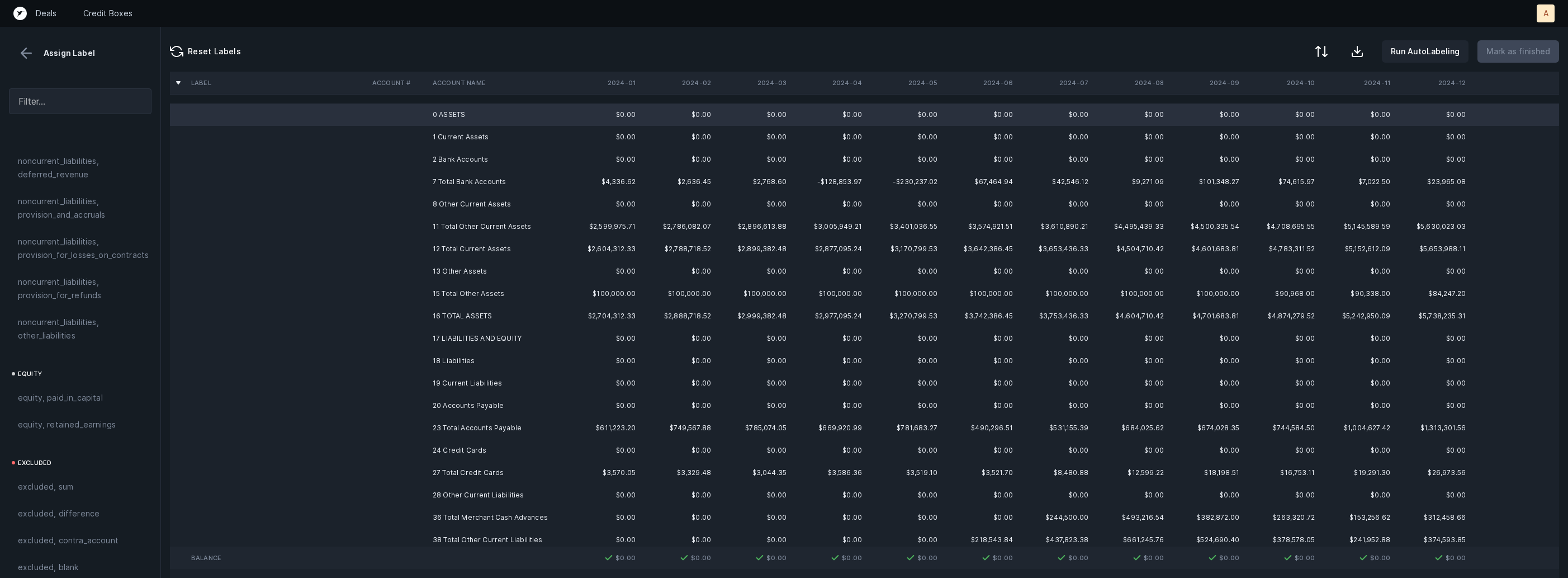
click at [476, 138] on td "1 Current Assets" at bounding box center [496, 137] width 136 height 23
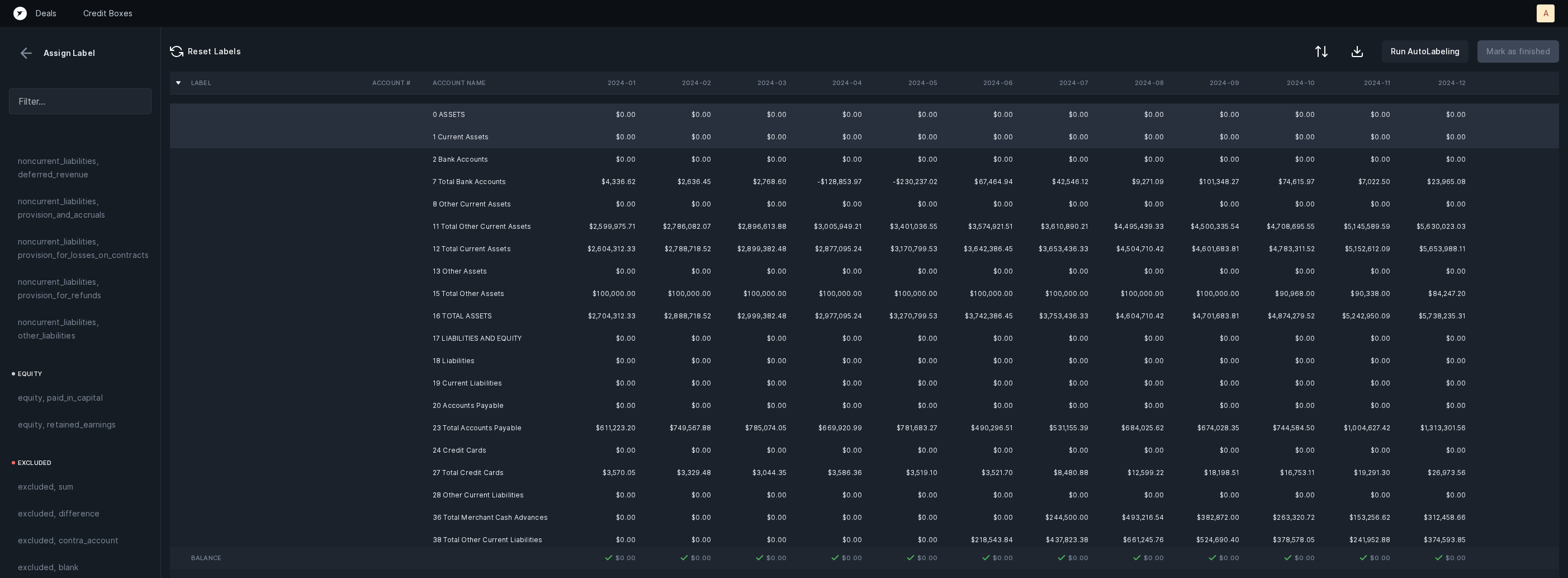
click at [463, 149] on td "2 Bank Accounts" at bounding box center [496, 159] width 136 height 23
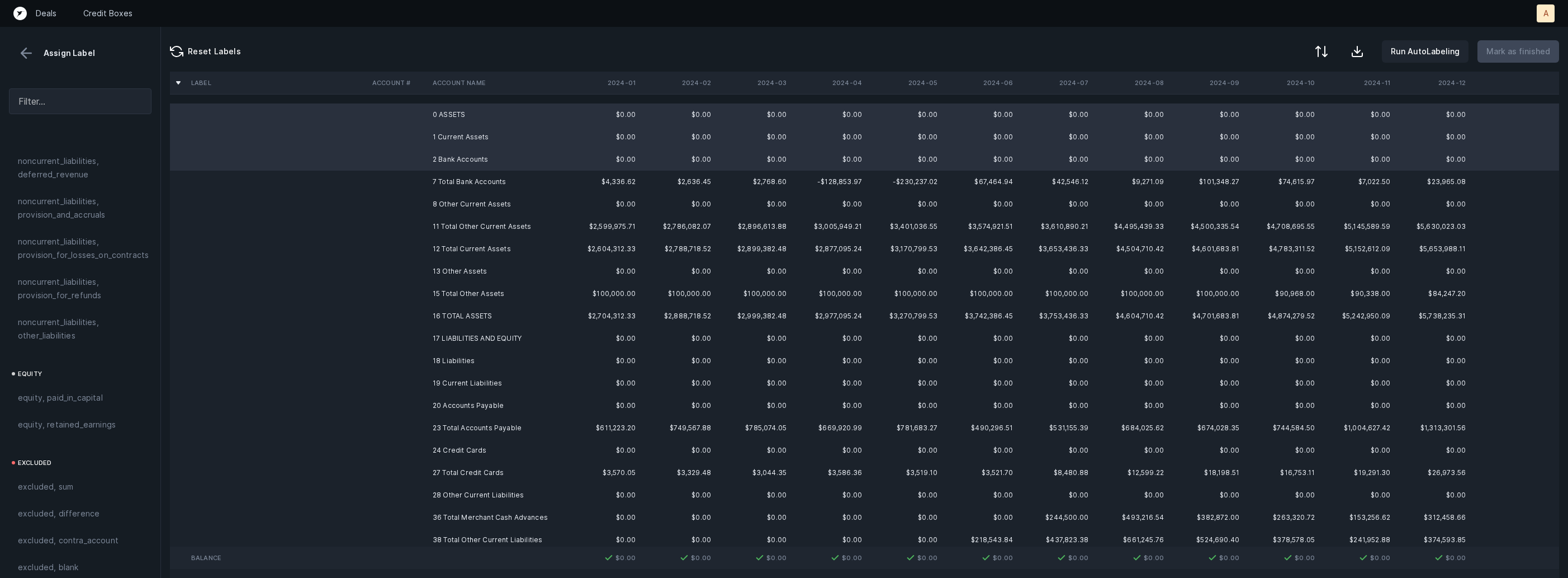
click at [461, 195] on td "8 Other Current Assets" at bounding box center [496, 204] width 136 height 23
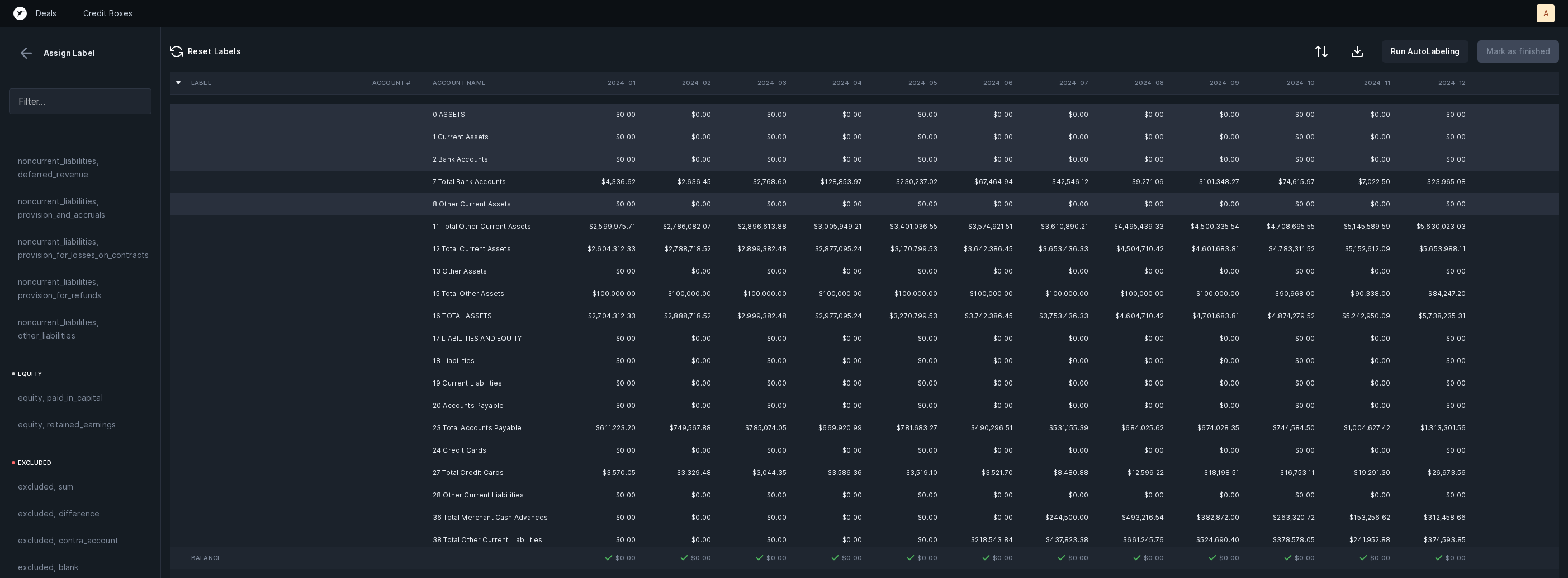
click at [449, 272] on td "13 Other Assets" at bounding box center [496, 271] width 136 height 23
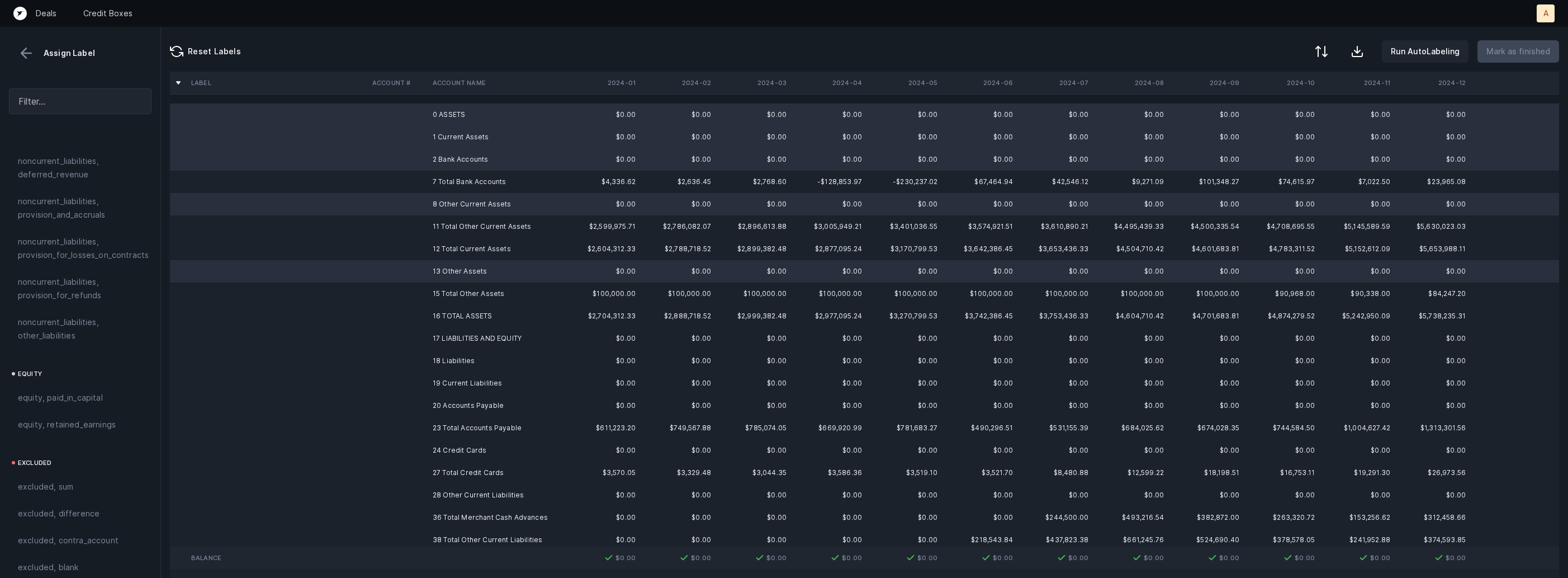
click at [446, 343] on td "17 LIABILITIES AND EQUITY" at bounding box center [496, 338] width 136 height 23
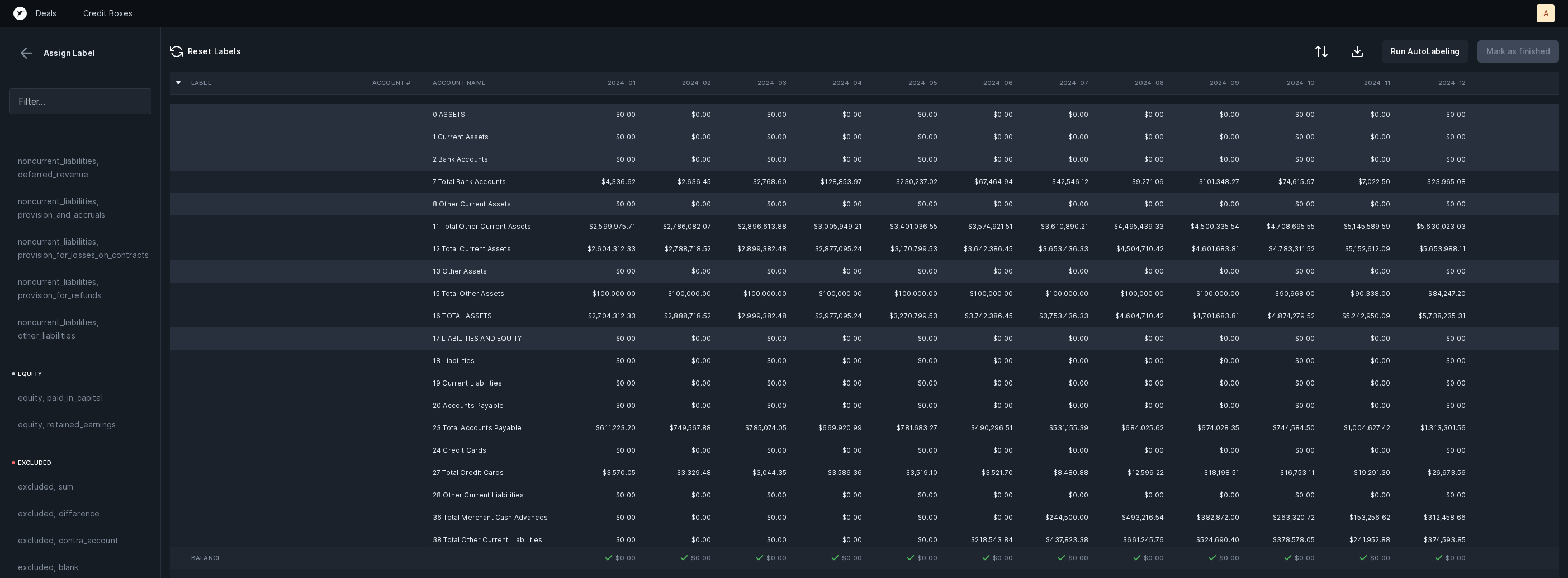
click at [443, 356] on td "18 Liabilities" at bounding box center [496, 361] width 136 height 23
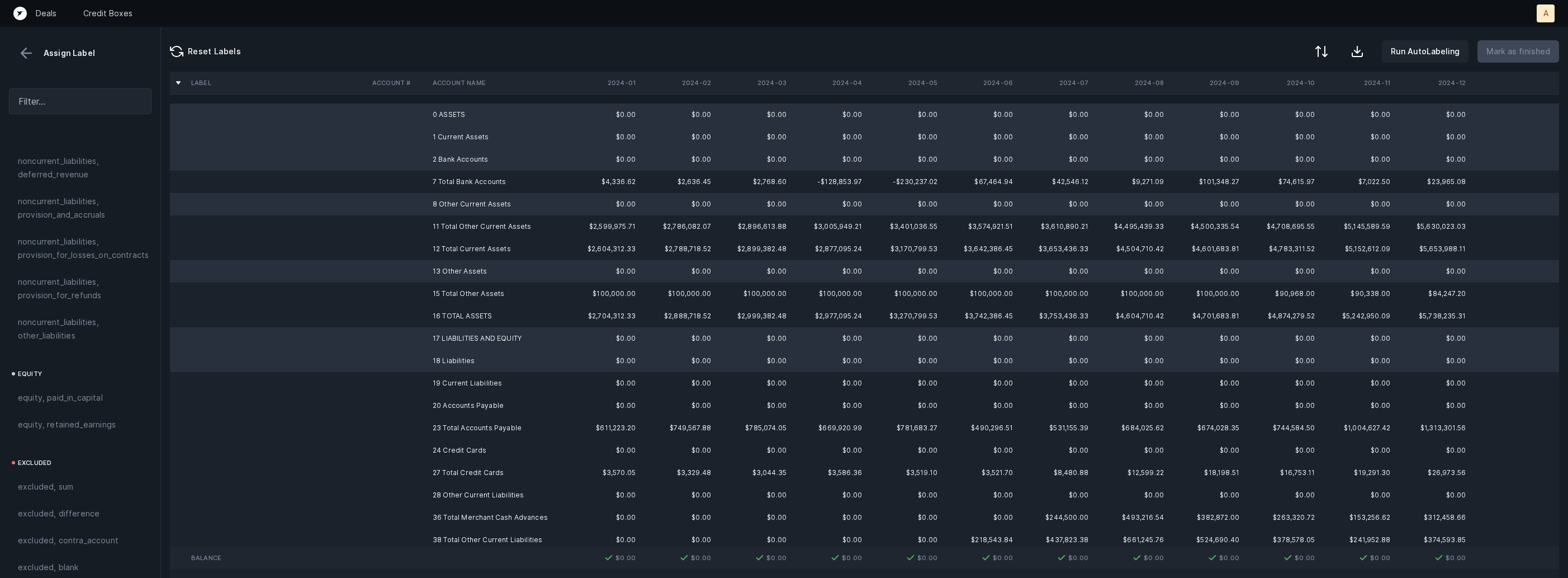
click at [439, 379] on td "19 Current Liabilities" at bounding box center [496, 383] width 136 height 23
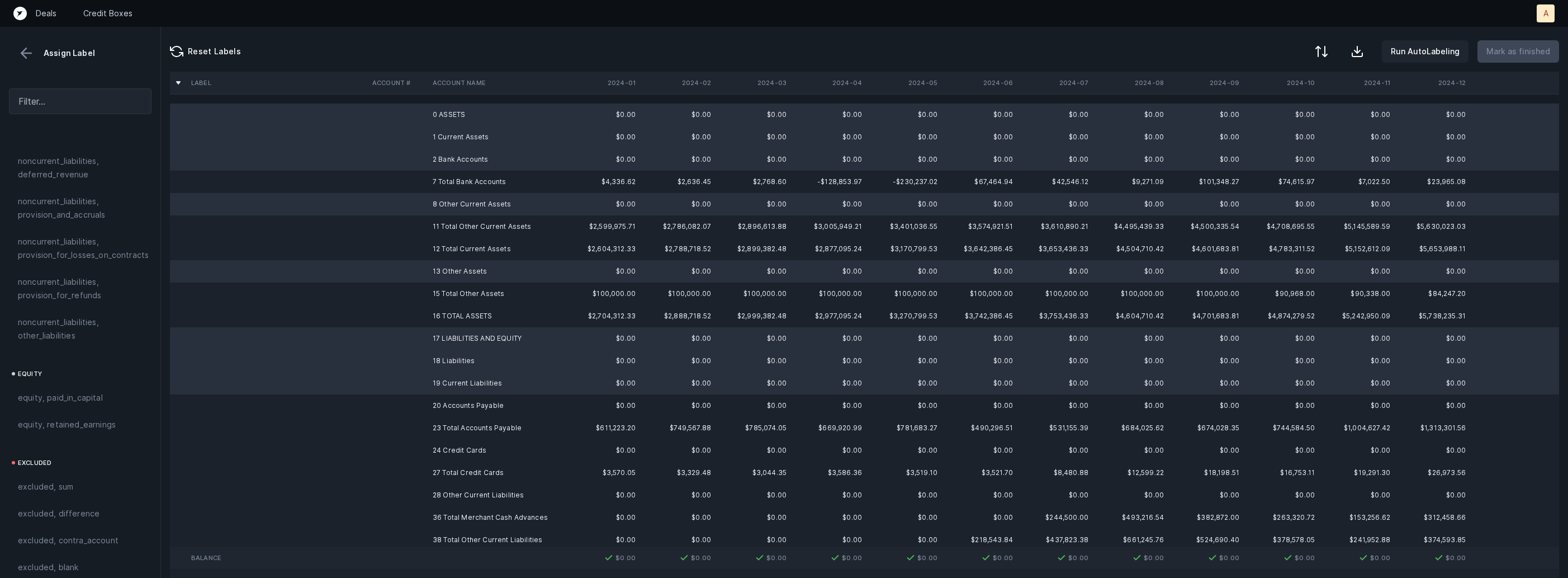
click at [428, 402] on td "20 Accounts Payable" at bounding box center [496, 405] width 136 height 23
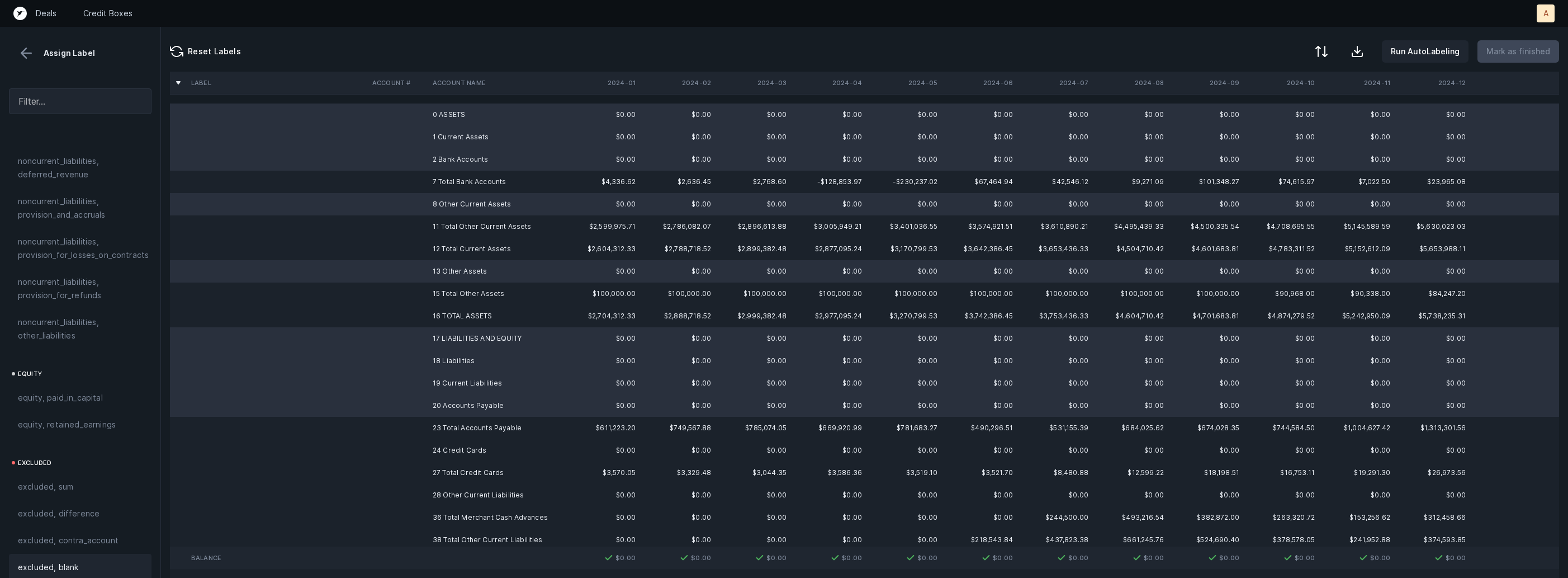
click at [49, 560] on span "excluded, blank" at bounding box center [47, 567] width 60 height 13
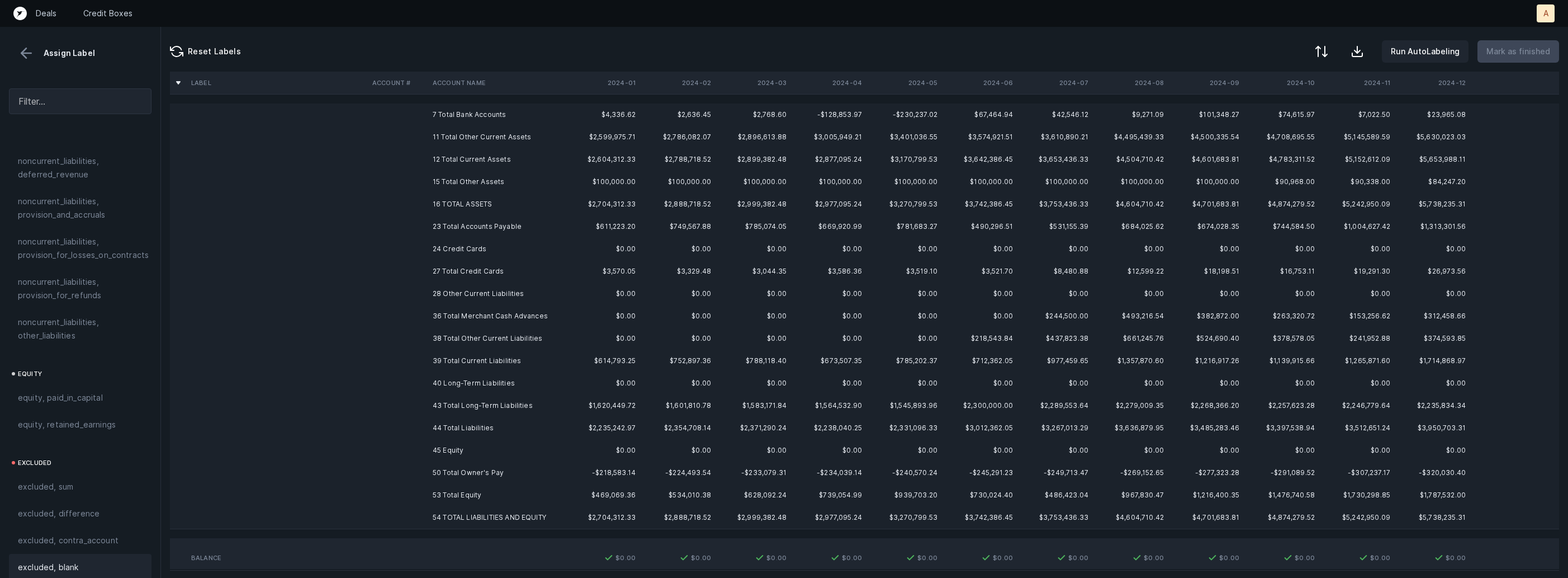
click at [457, 249] on td "24 Credit Cards" at bounding box center [496, 248] width 136 height 23
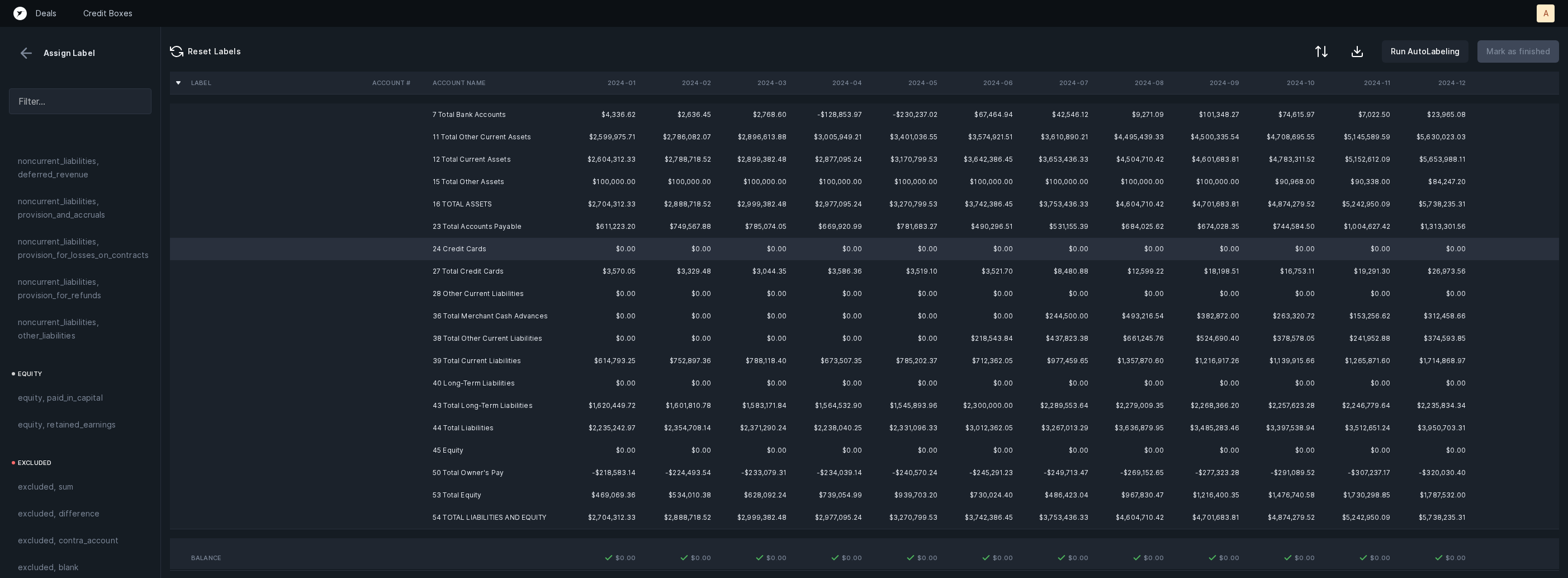
click at [454, 289] on td "28 Other Current Liabilities" at bounding box center [496, 294] width 136 height 23
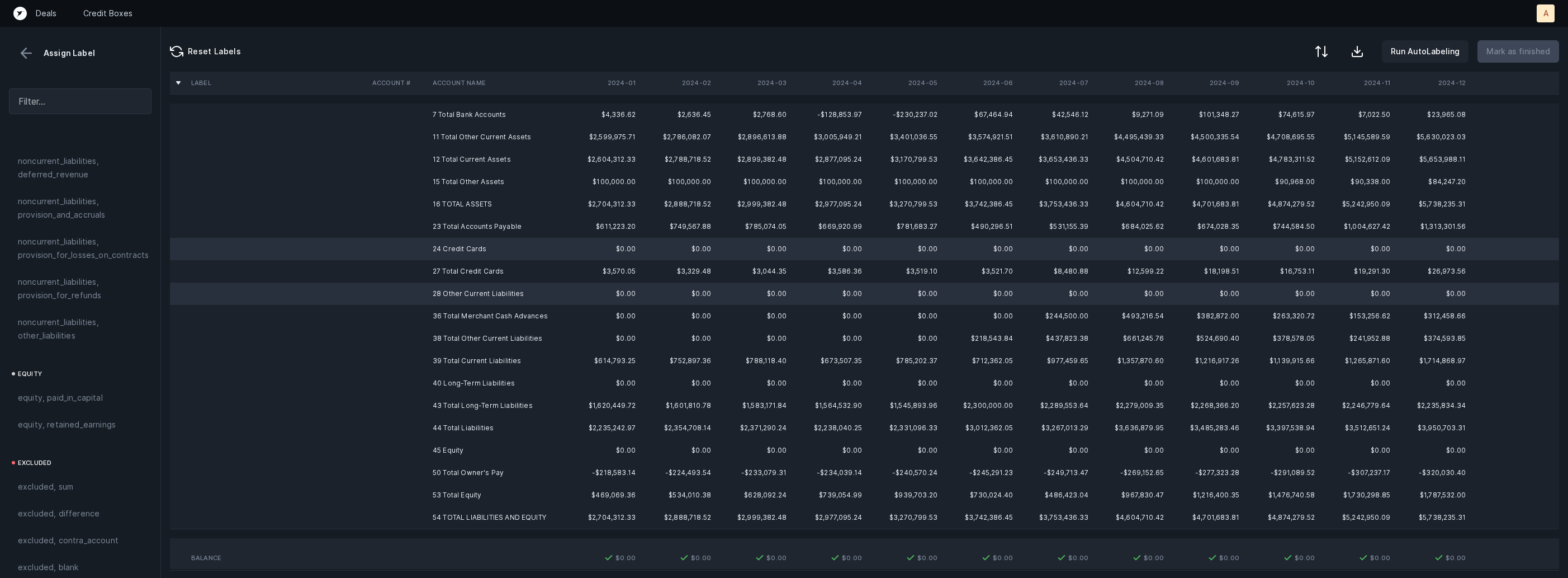
click at [453, 384] on td "40 Long-Term Liabilities" at bounding box center [496, 383] width 136 height 23
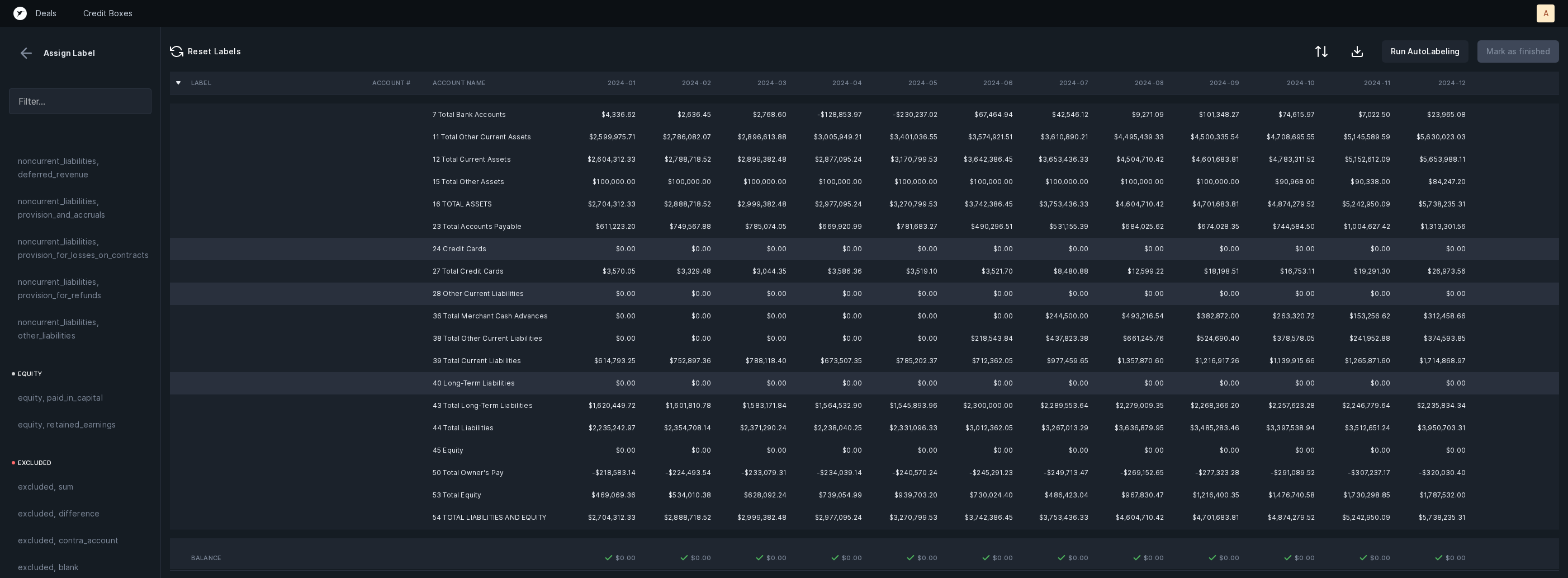
click at [452, 448] on td "45 Equity" at bounding box center [496, 450] width 136 height 23
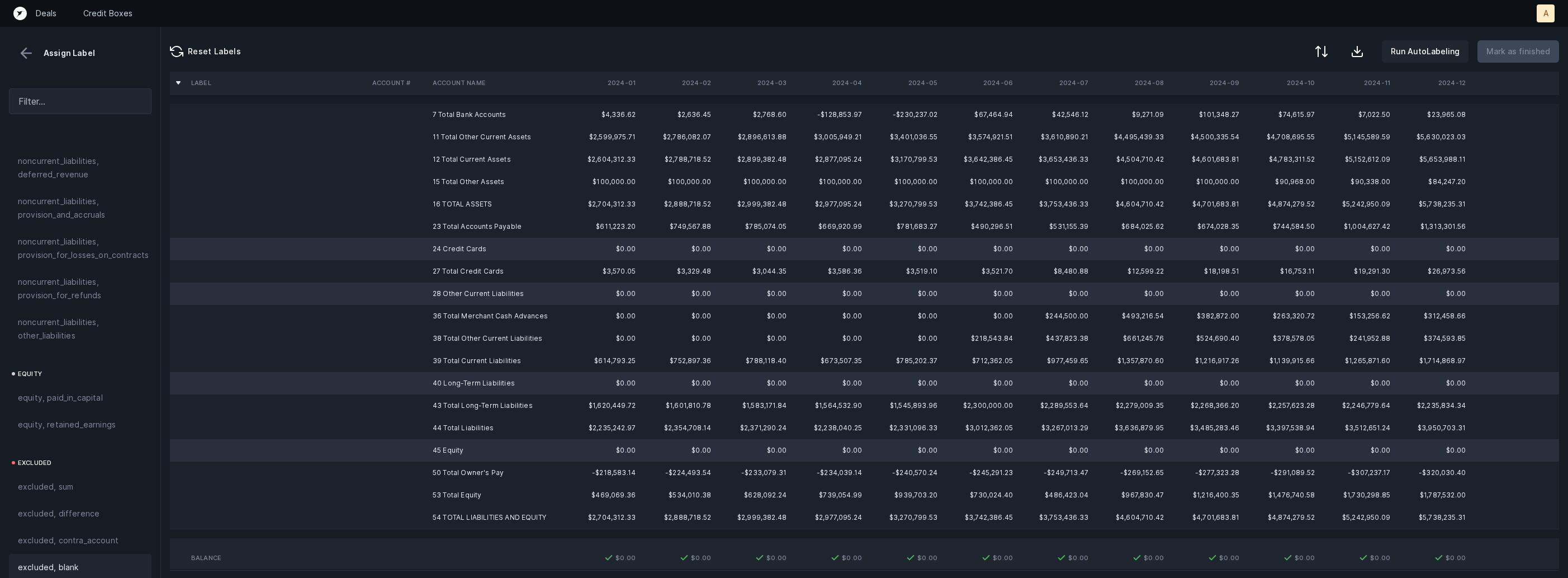
click at [82, 560] on div "excluded, blank" at bounding box center [80, 567] width 125 height 13
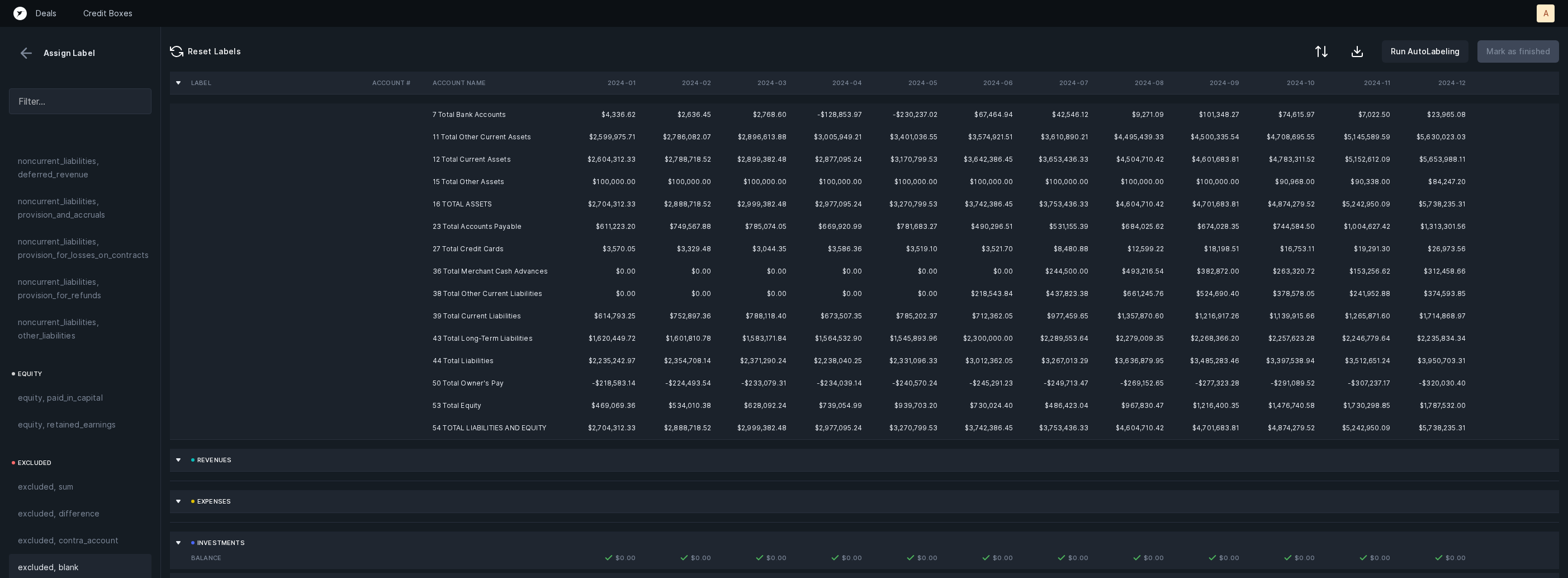
click at [483, 108] on td "7 Total Bank Accounts" at bounding box center [496, 115] width 136 height 23
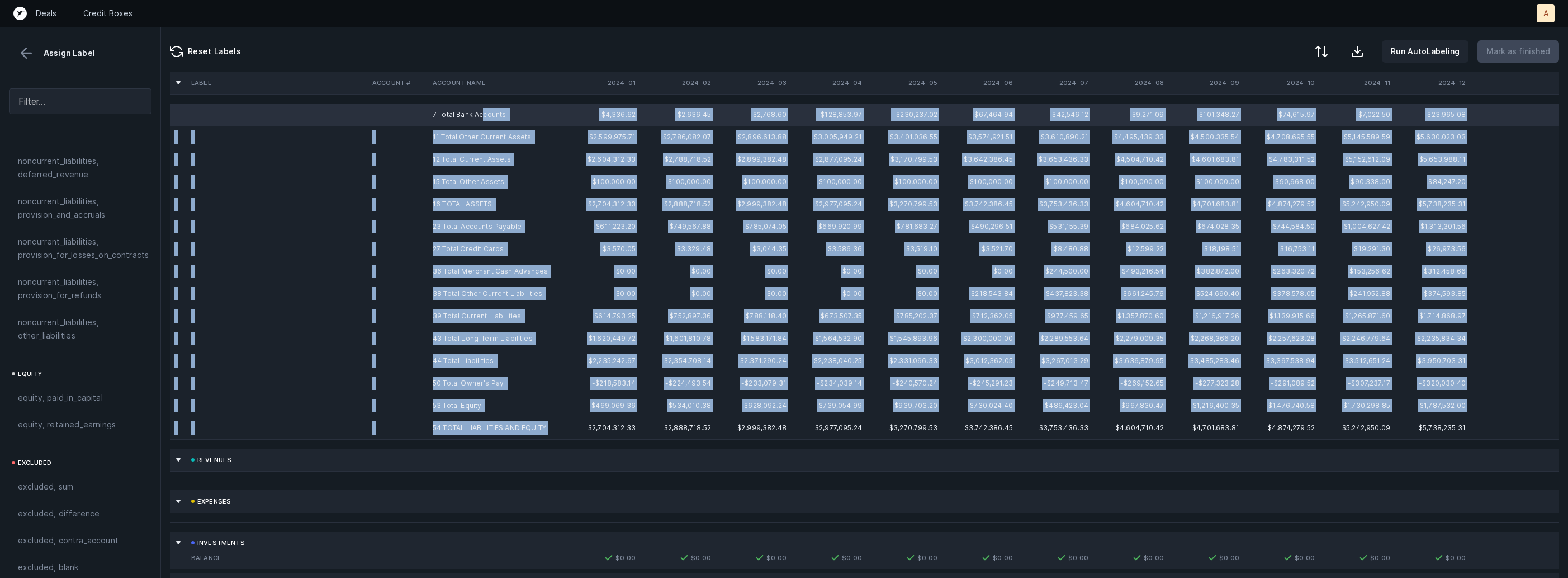
click at [494, 435] on td "54 TOTAL LIABILITIES AND EQUITY" at bounding box center [496, 428] width 136 height 23
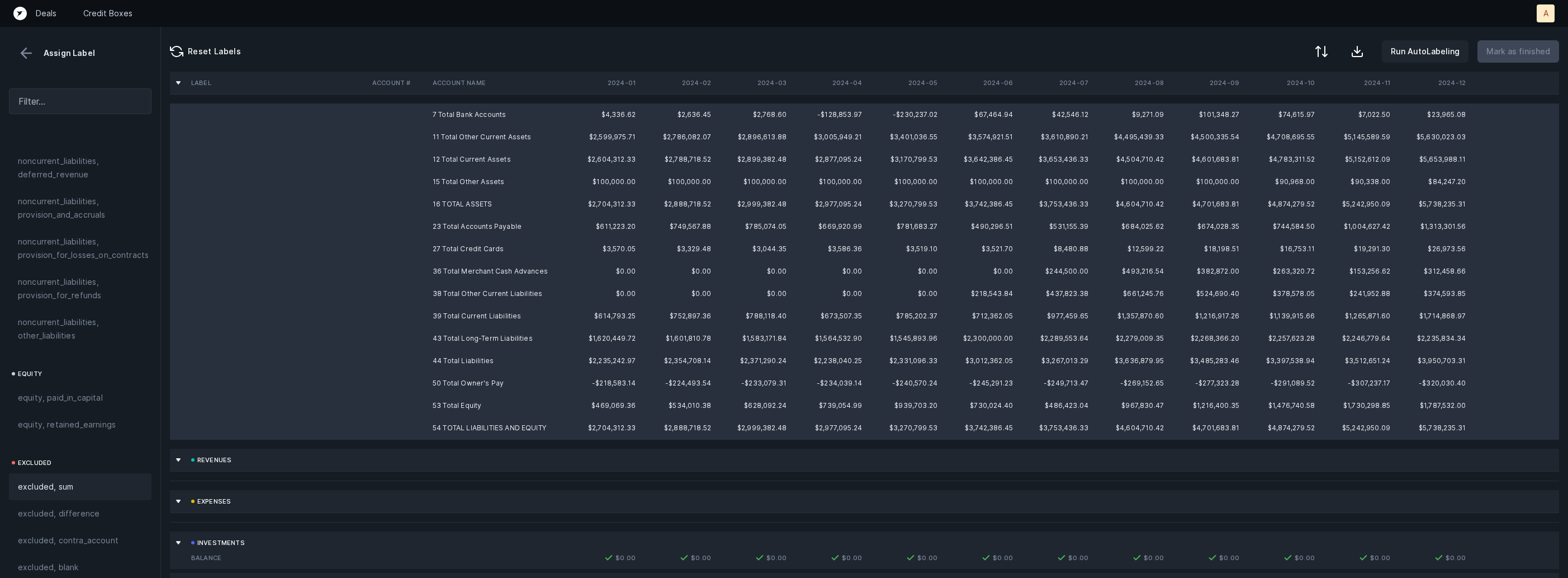
click at [62, 473] on div "excluded, sum" at bounding box center [80, 487] width 142 height 27
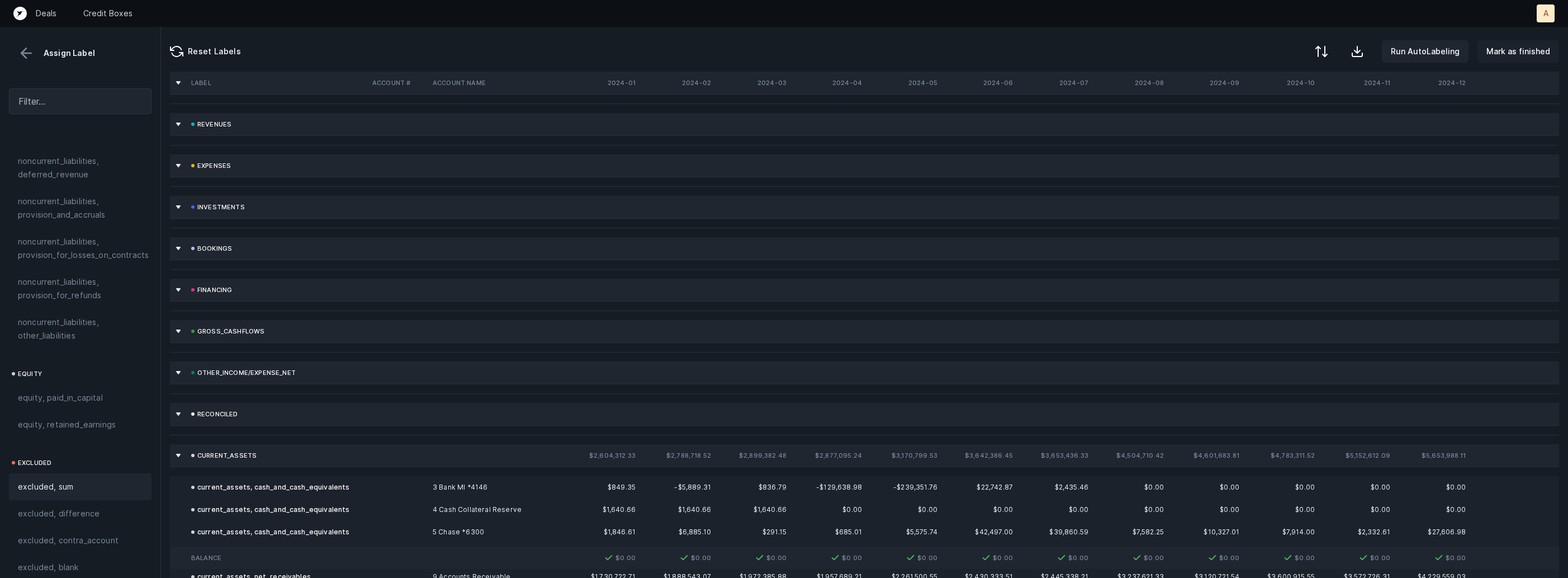
click at [1535, 54] on p "Mark as finished" at bounding box center [1518, 51] width 64 height 13
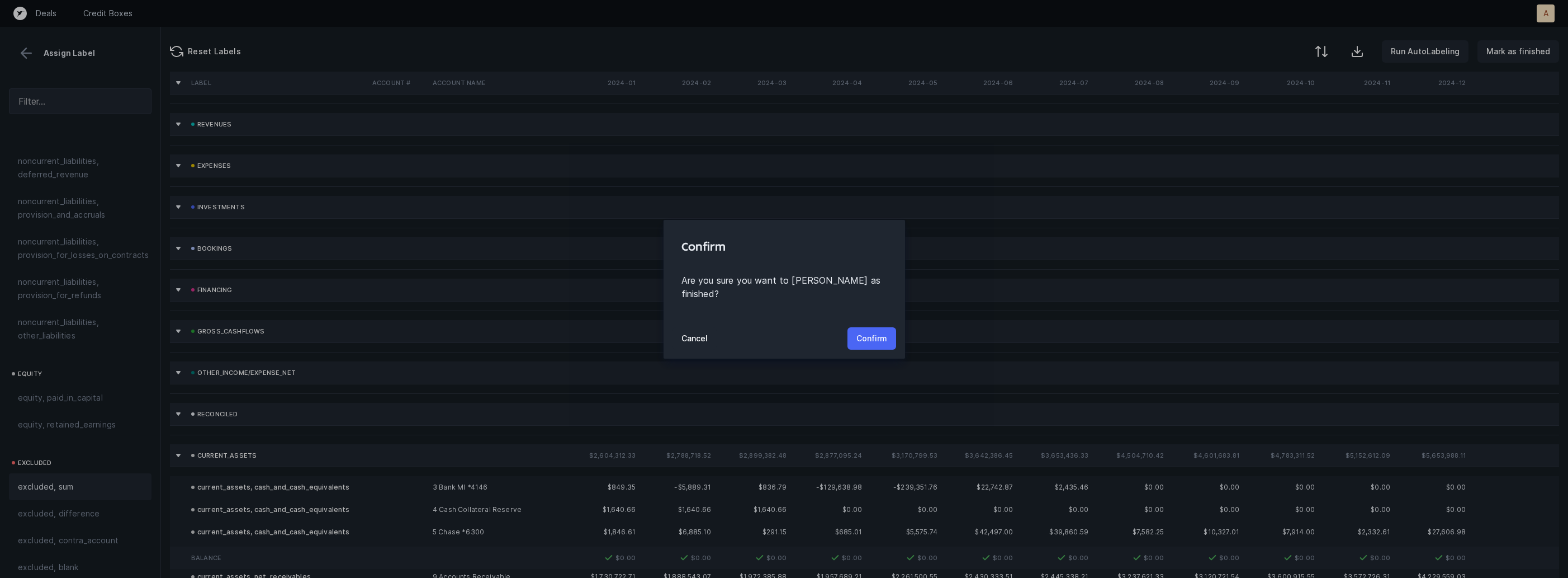
click at [880, 334] on p "Confirm" at bounding box center [872, 339] width 31 height 13
